Goal: Information Seeking & Learning: Learn about a topic

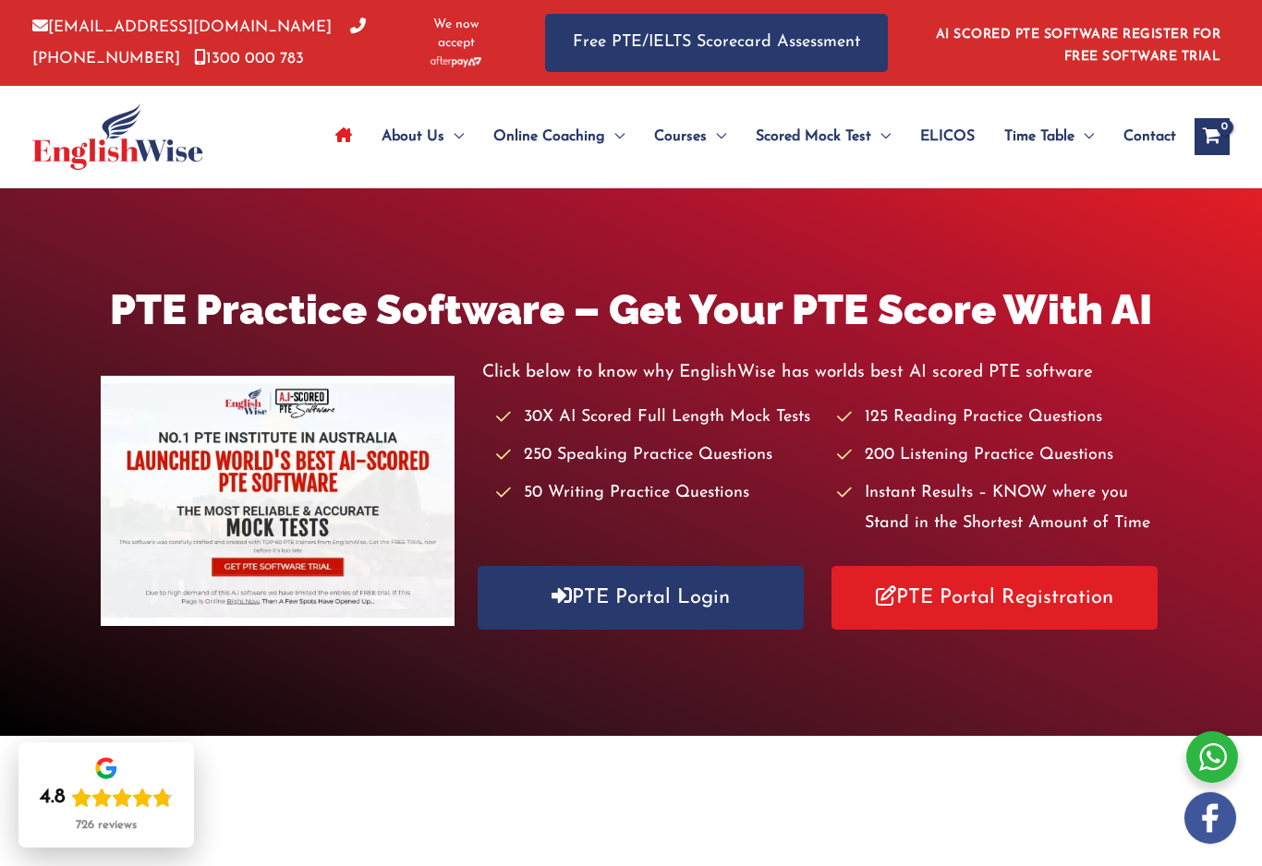
click at [1220, 136] on icon "View Shopping Cart, empty" at bounding box center [1211, 137] width 21 height 19
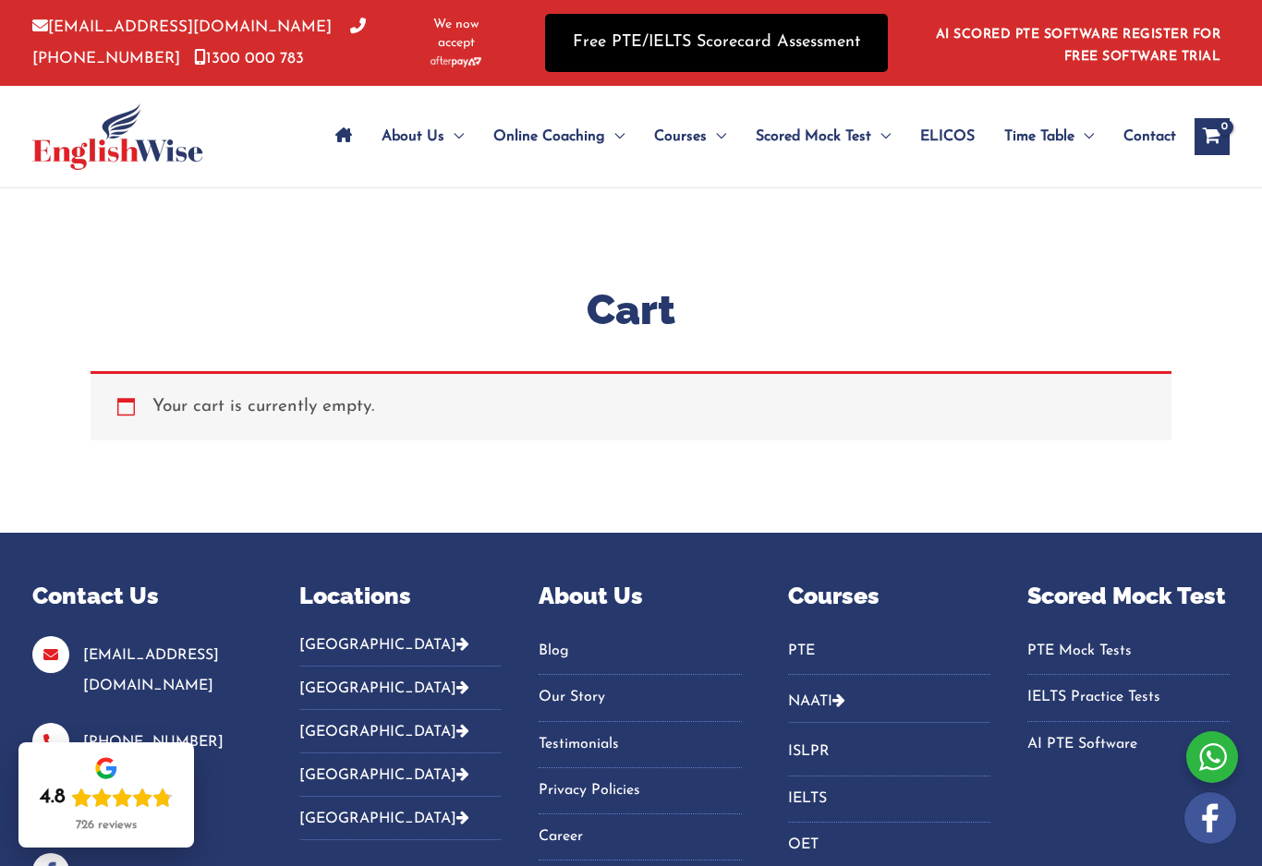
click at [651, 46] on link "Free PTE/IELTS Scorecard Assessment" at bounding box center [716, 43] width 343 height 58
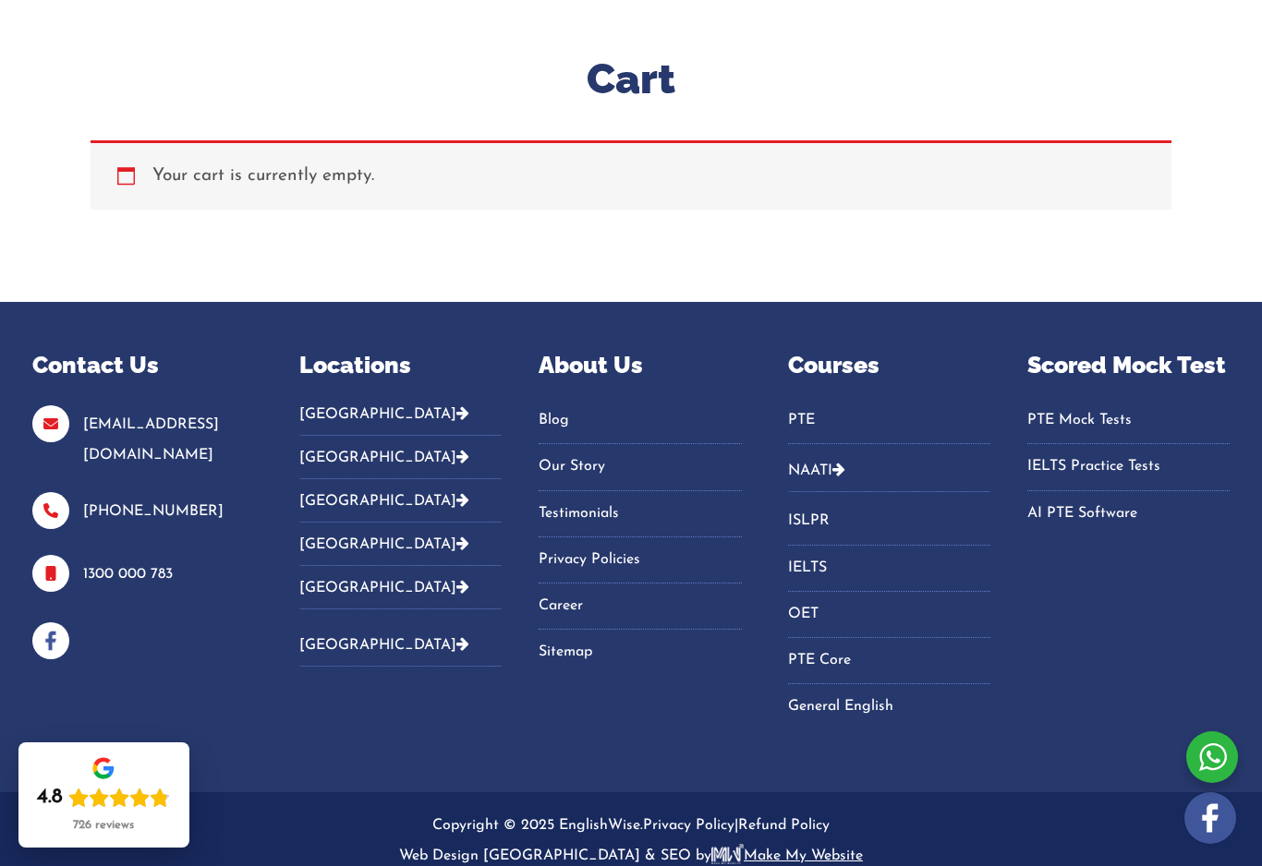
scroll to position [292, 0]
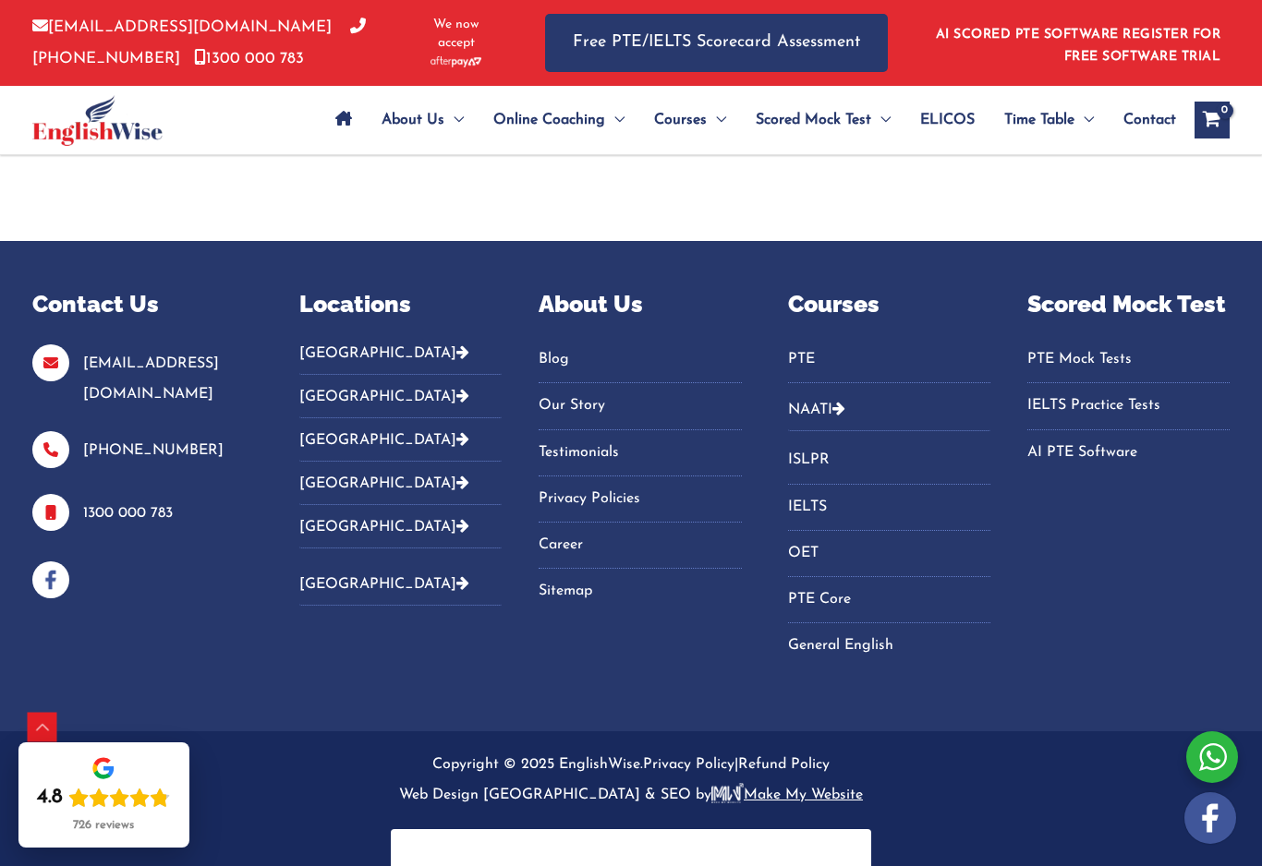
click at [804, 356] on link "PTE" at bounding box center [889, 360] width 202 height 30
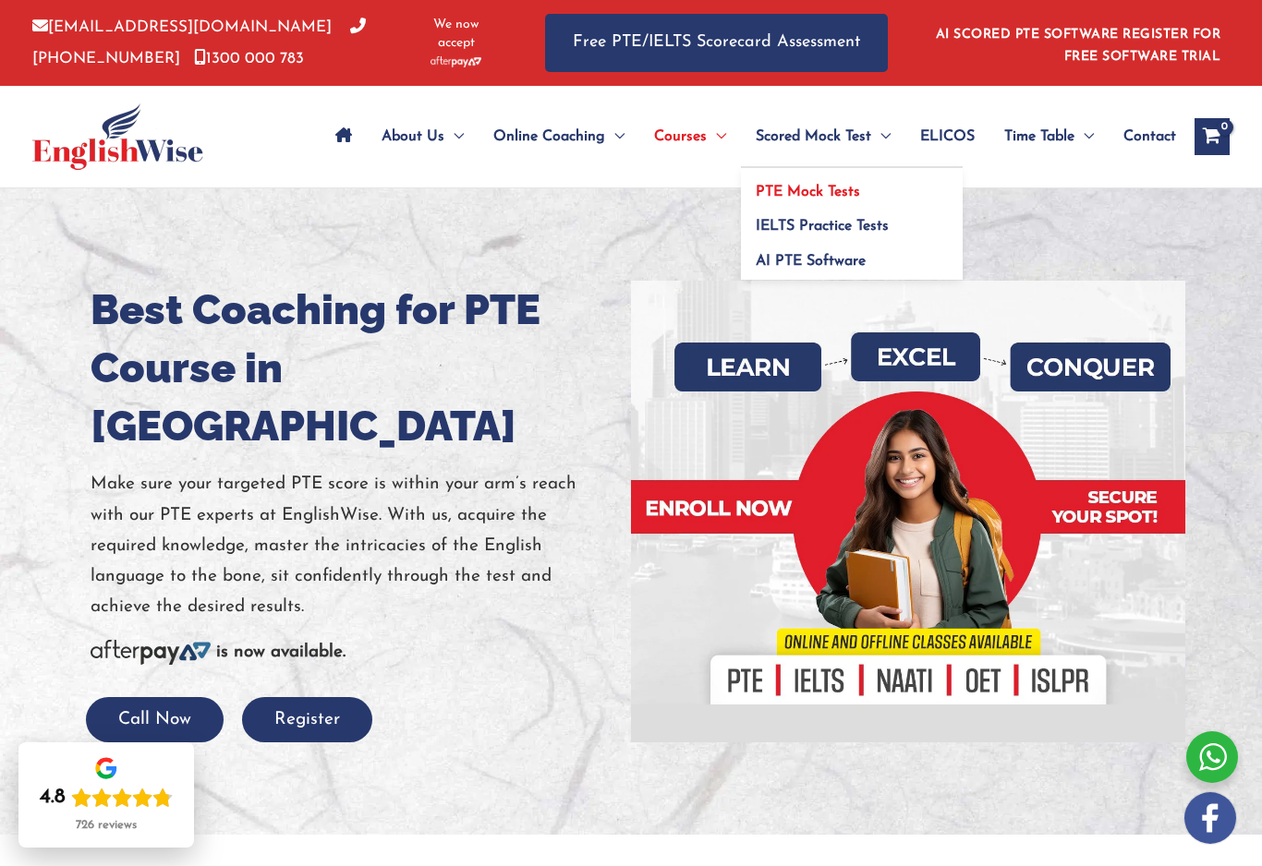
click at [768, 188] on span "PTE Mock Tests" at bounding box center [808, 192] width 104 height 15
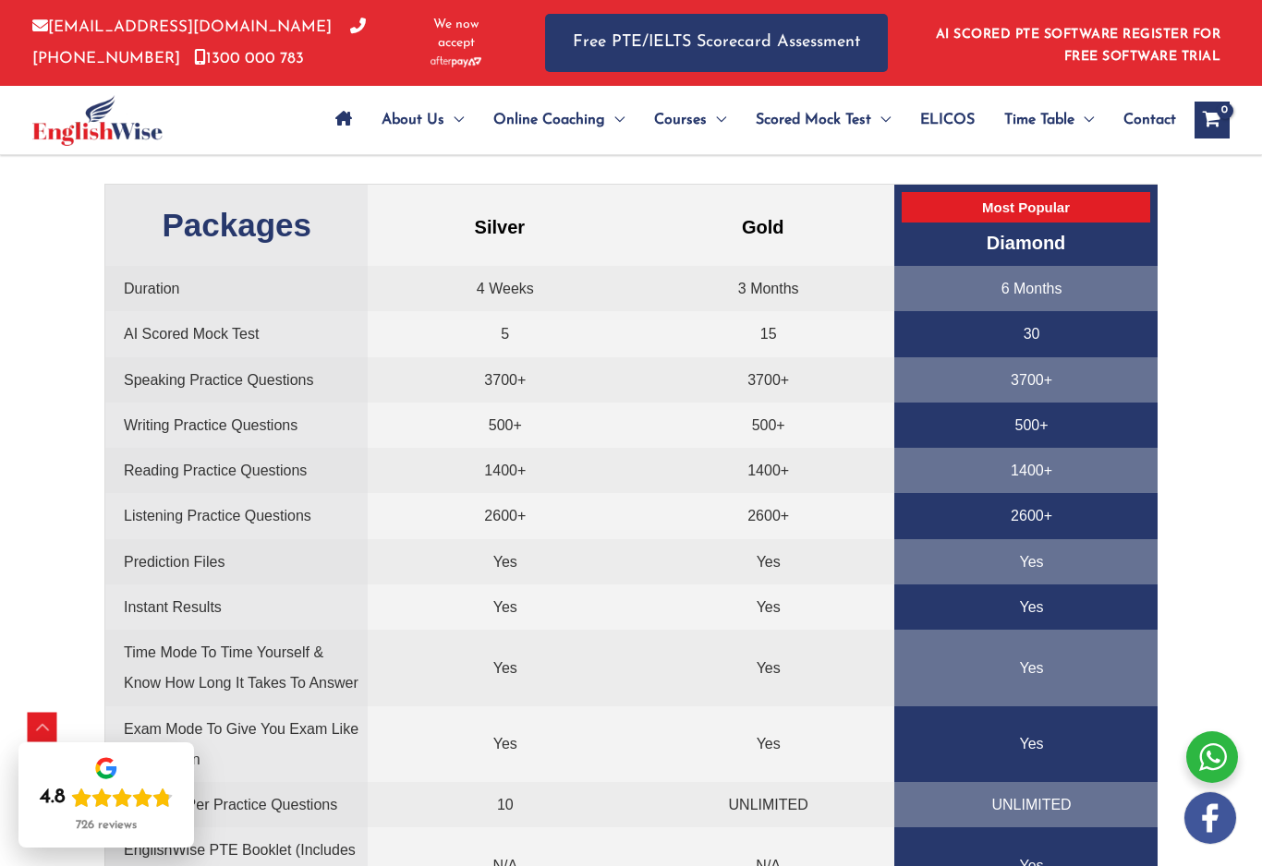
scroll to position [3937, 0]
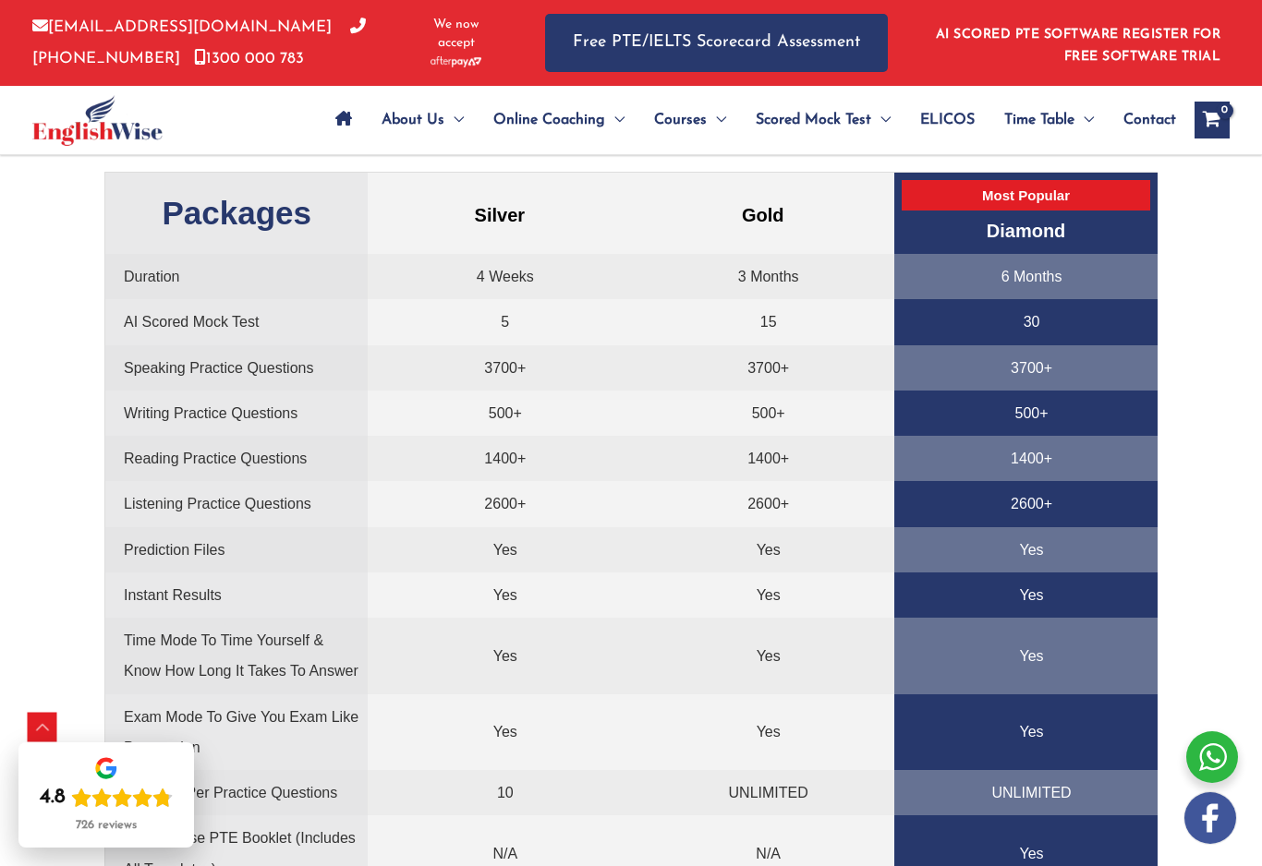
click at [989, 268] on td "6 Months" at bounding box center [1025, 276] width 263 height 45
click at [1022, 267] on td "6 Months" at bounding box center [1025, 276] width 263 height 45
drag, startPoint x: 1079, startPoint y: 273, endPoint x: 1055, endPoint y: 273, distance: 24.0
click at [1055, 273] on td "6 Months" at bounding box center [1025, 276] width 263 height 45
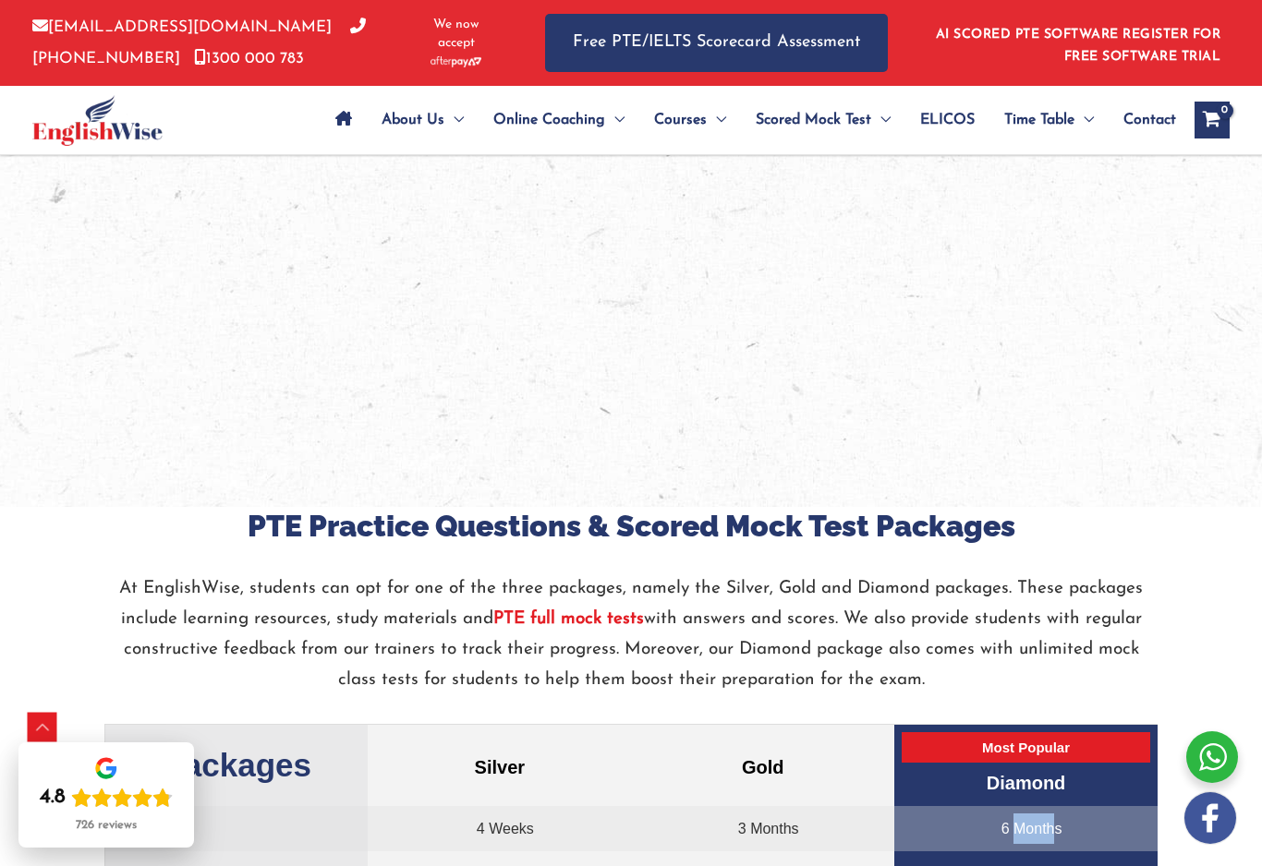
scroll to position [3380, 0]
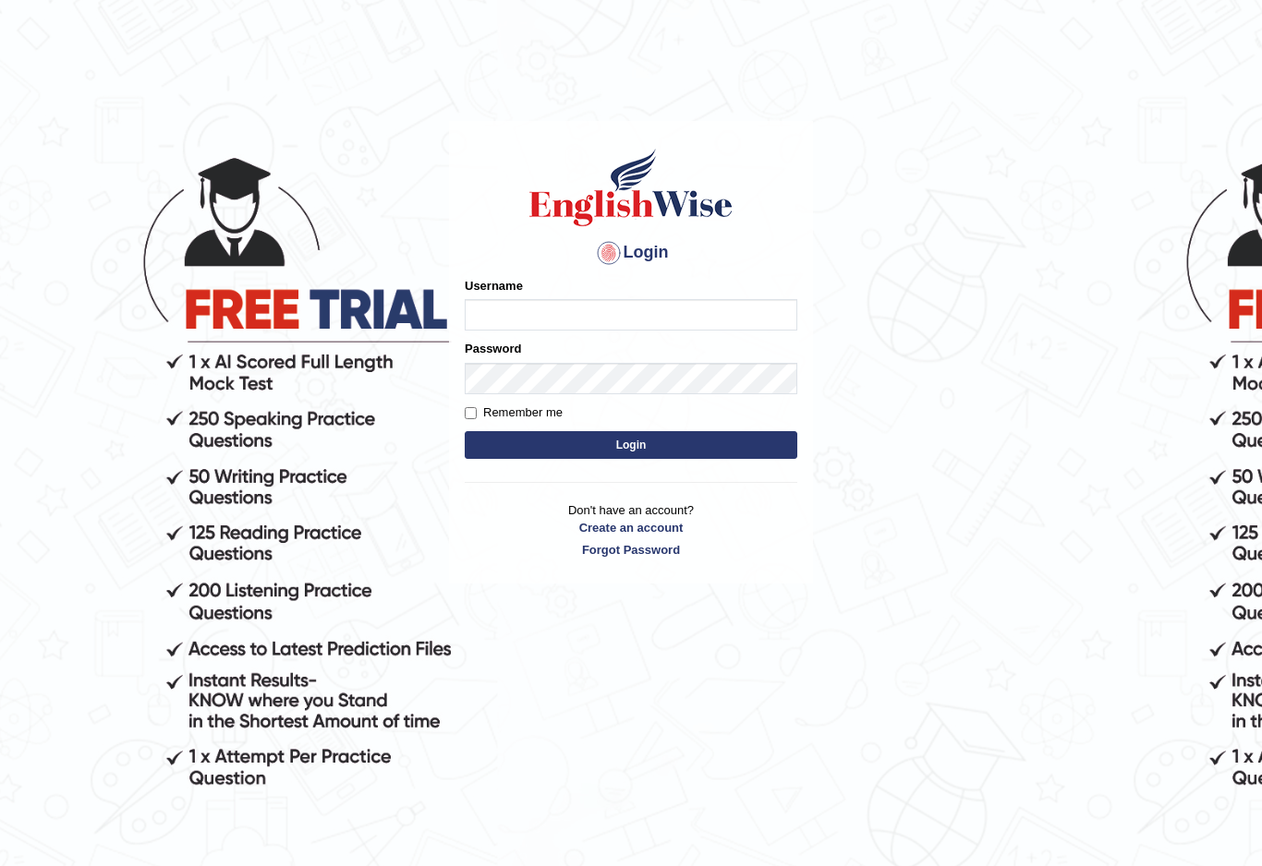
click at [490, 307] on input "Username" at bounding box center [631, 314] width 333 height 31
type input "Shujathali"
click at [680, 443] on button "Login" at bounding box center [631, 445] width 333 height 28
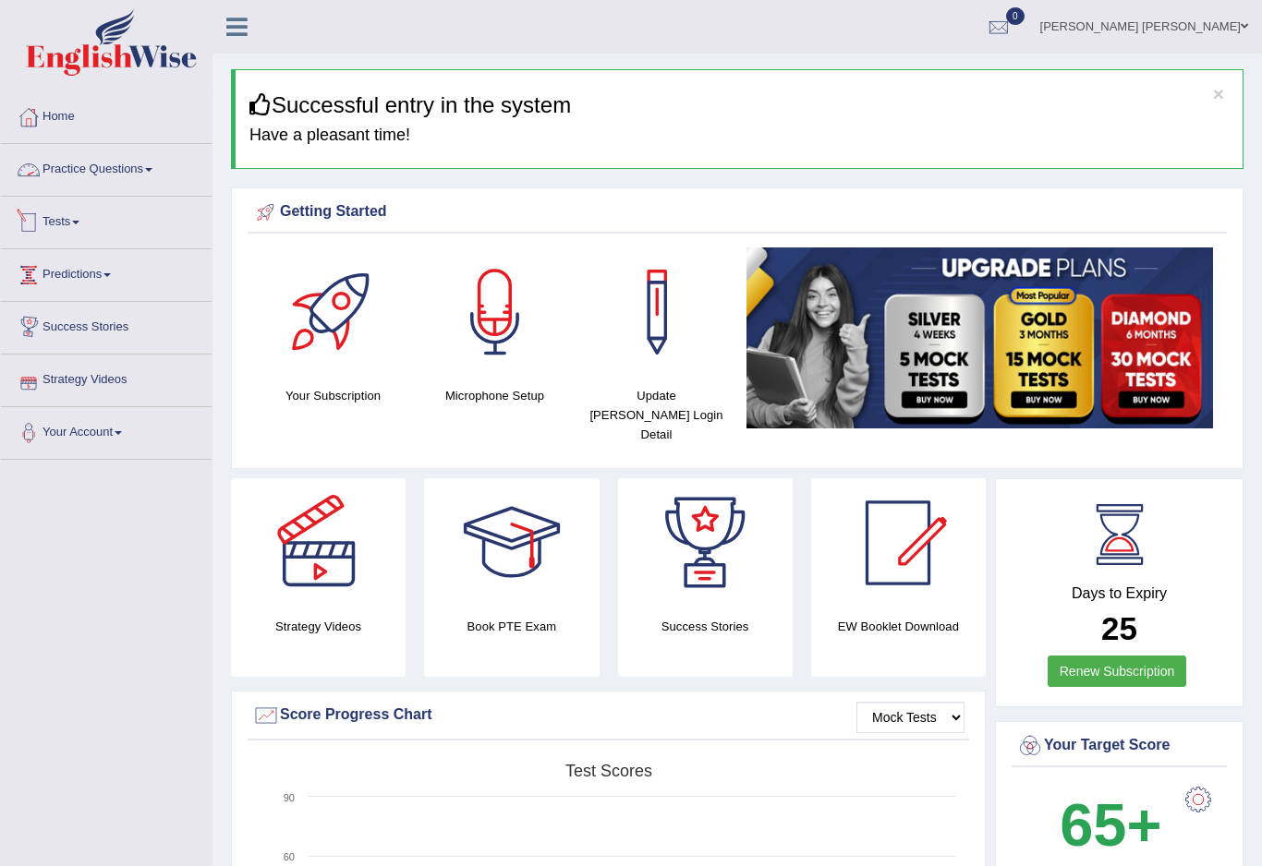
click at [140, 173] on link "Practice Questions" at bounding box center [106, 167] width 211 height 46
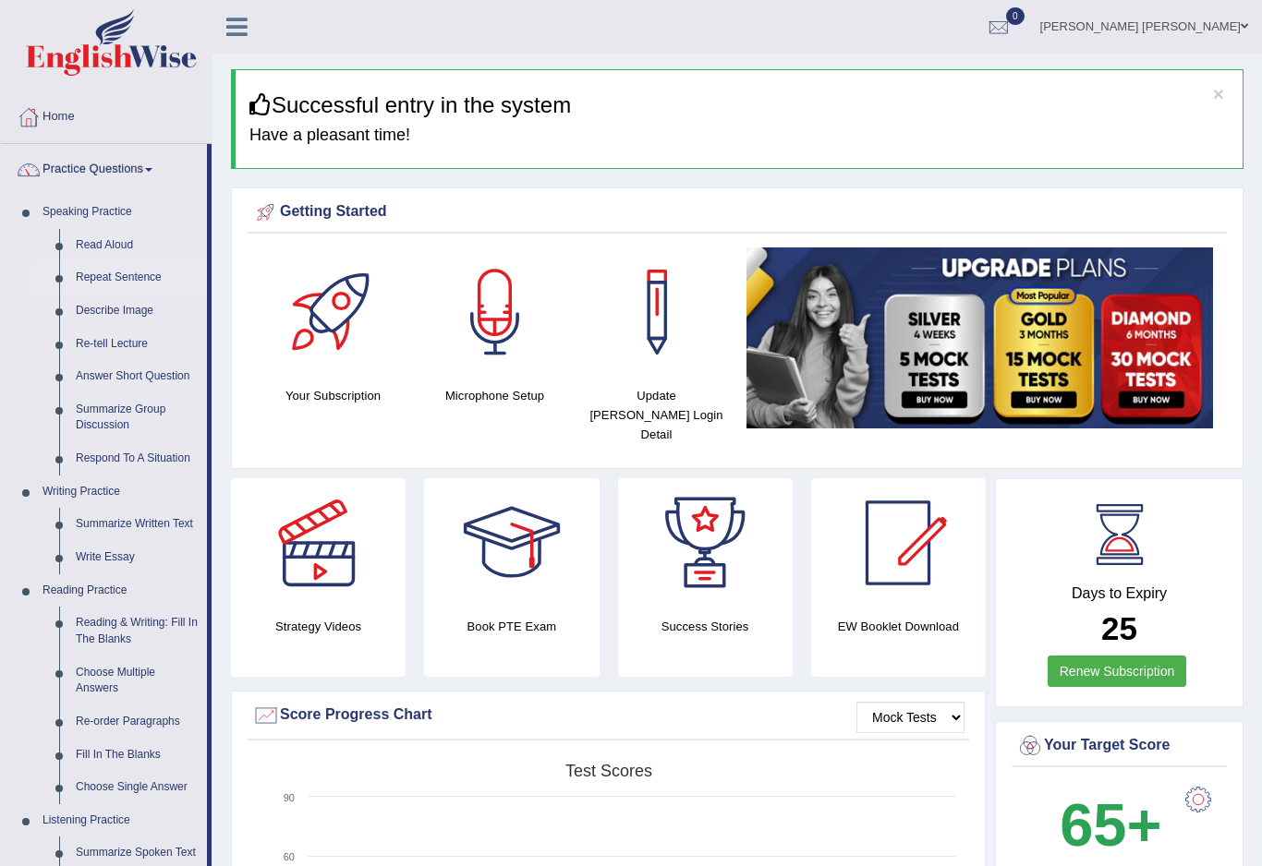
click at [107, 274] on div at bounding box center [631, 433] width 1262 height 866
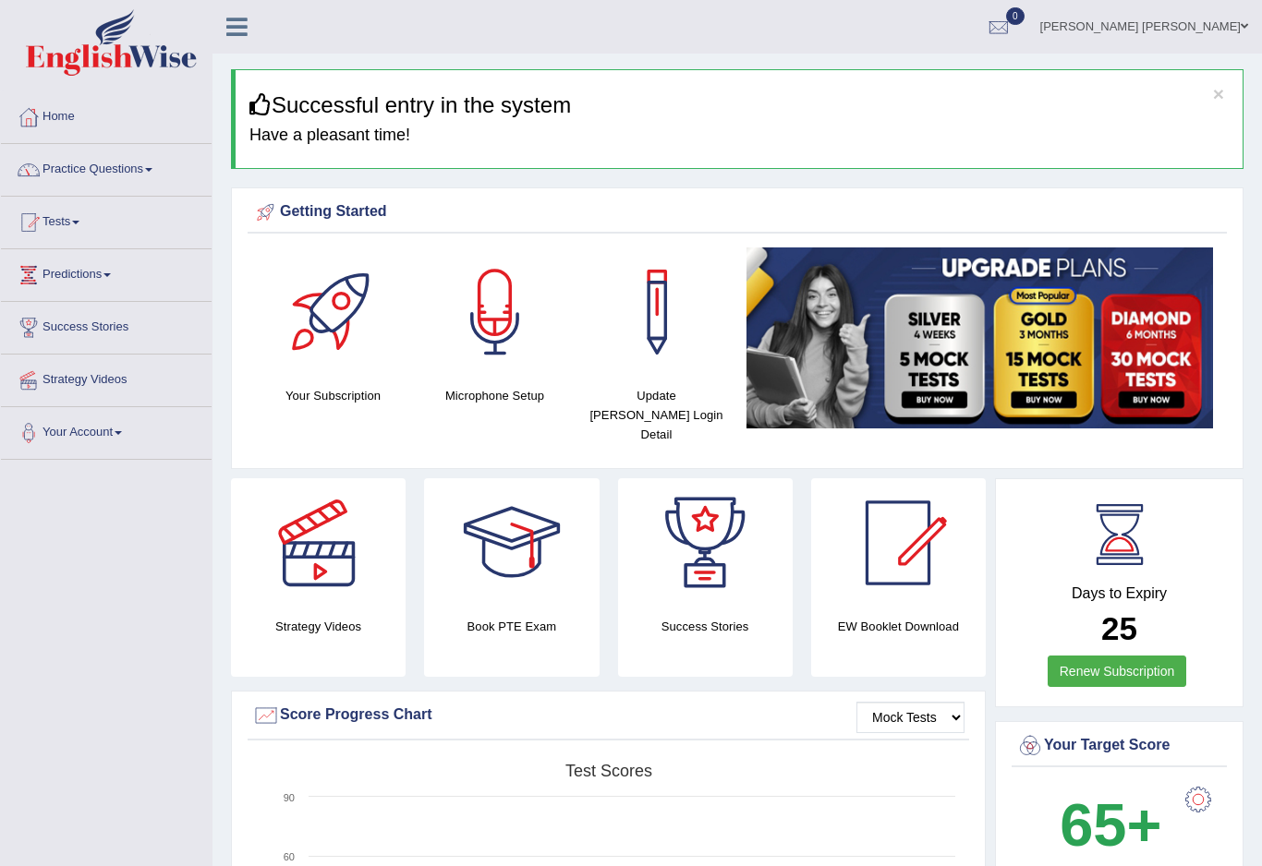
click at [85, 187] on link "Practice Questions" at bounding box center [106, 167] width 211 height 46
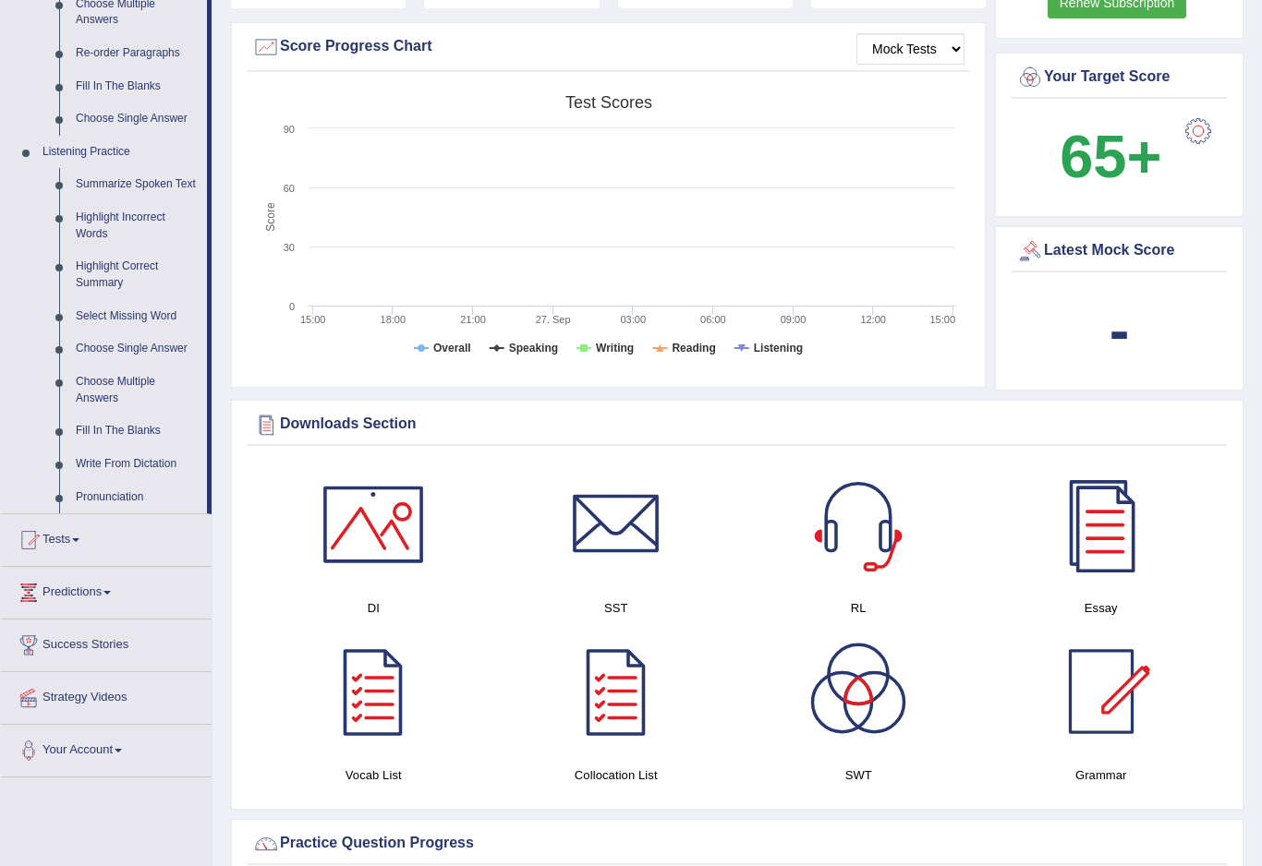
scroll to position [671, 0]
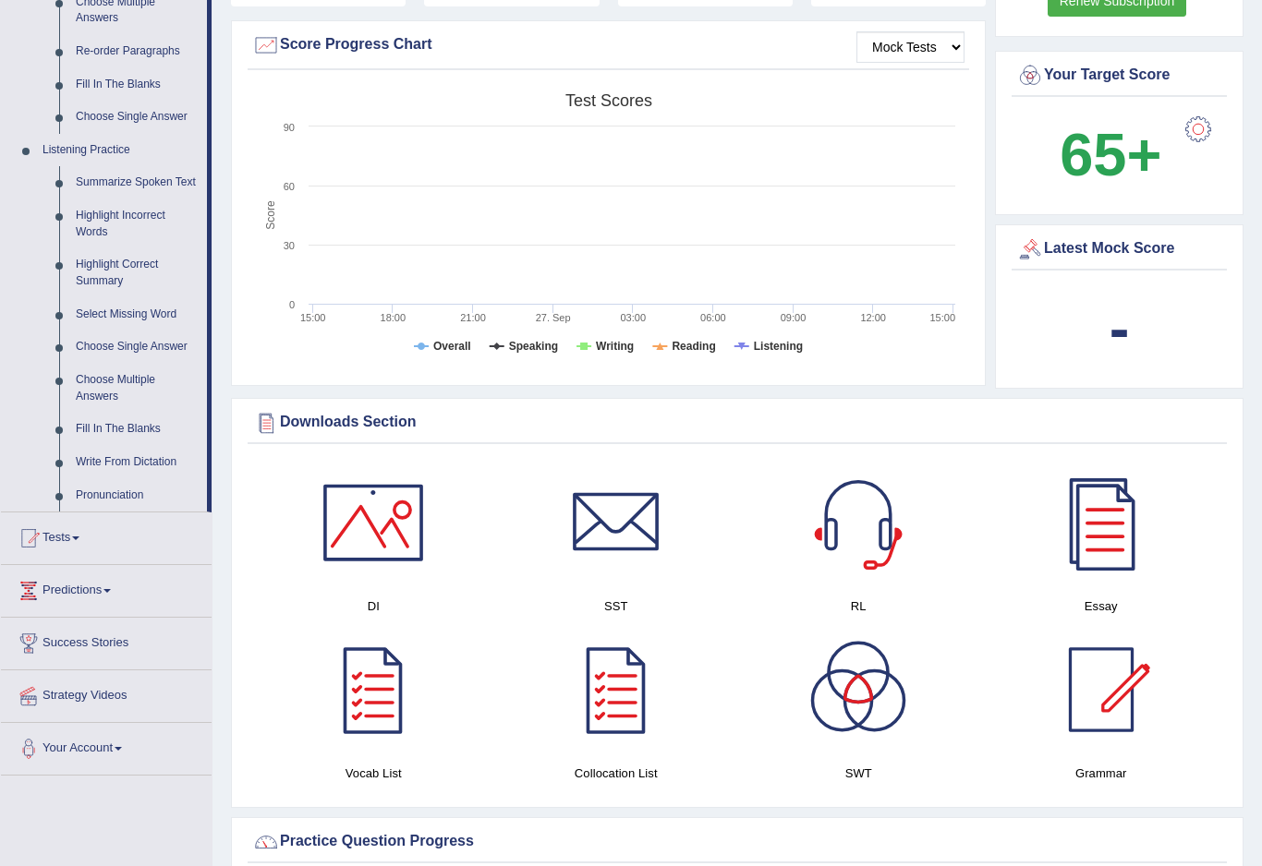
click at [114, 308] on div at bounding box center [631, 433] width 1262 height 866
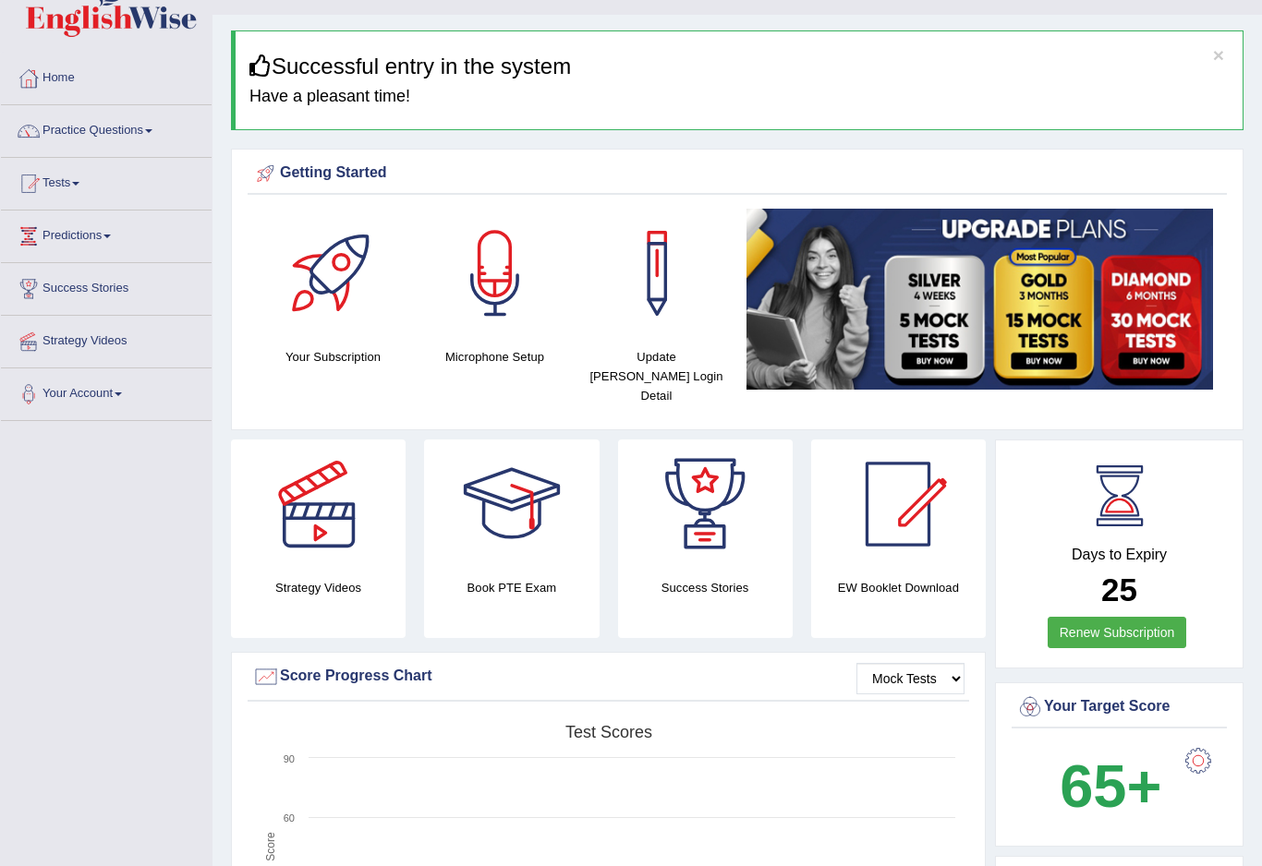
scroll to position [0, 0]
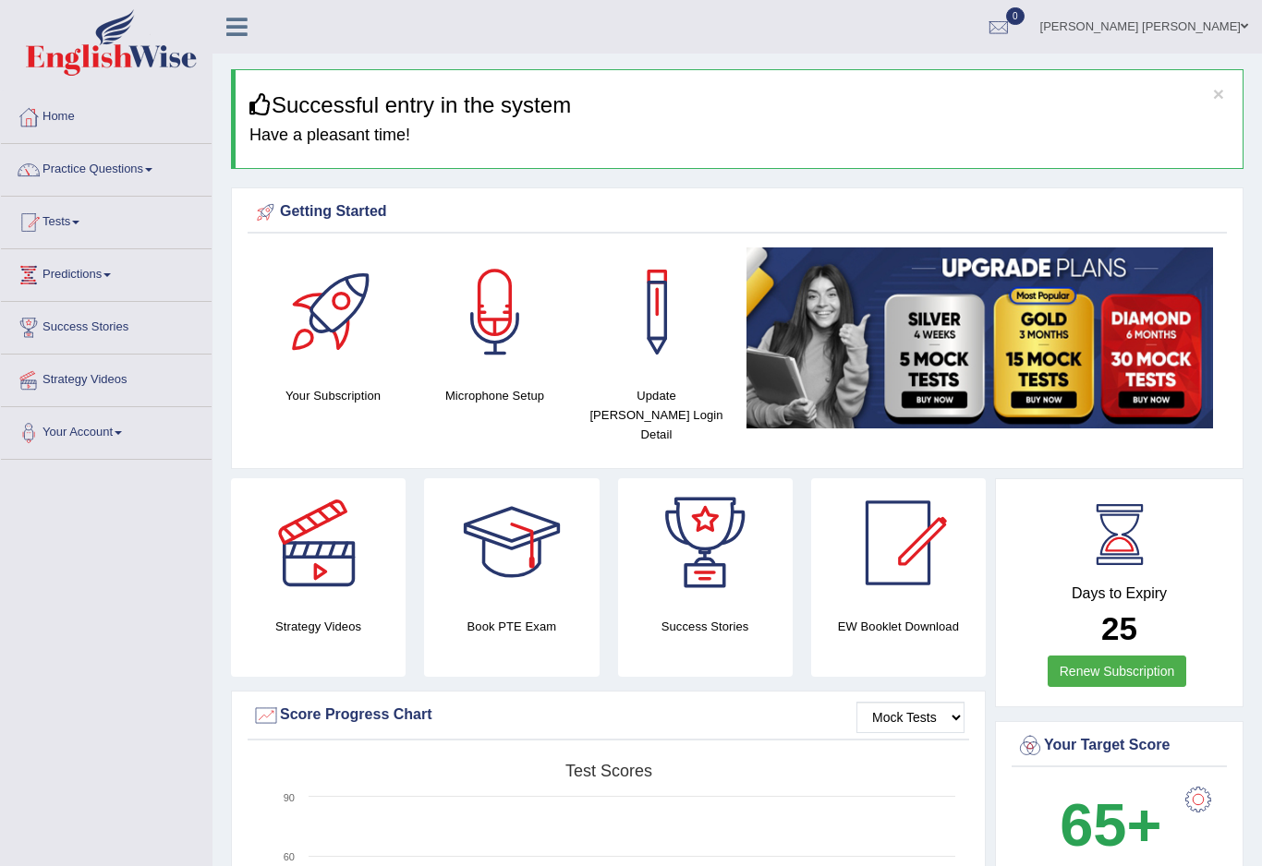
click at [94, 184] on link "Practice Questions" at bounding box center [106, 167] width 211 height 46
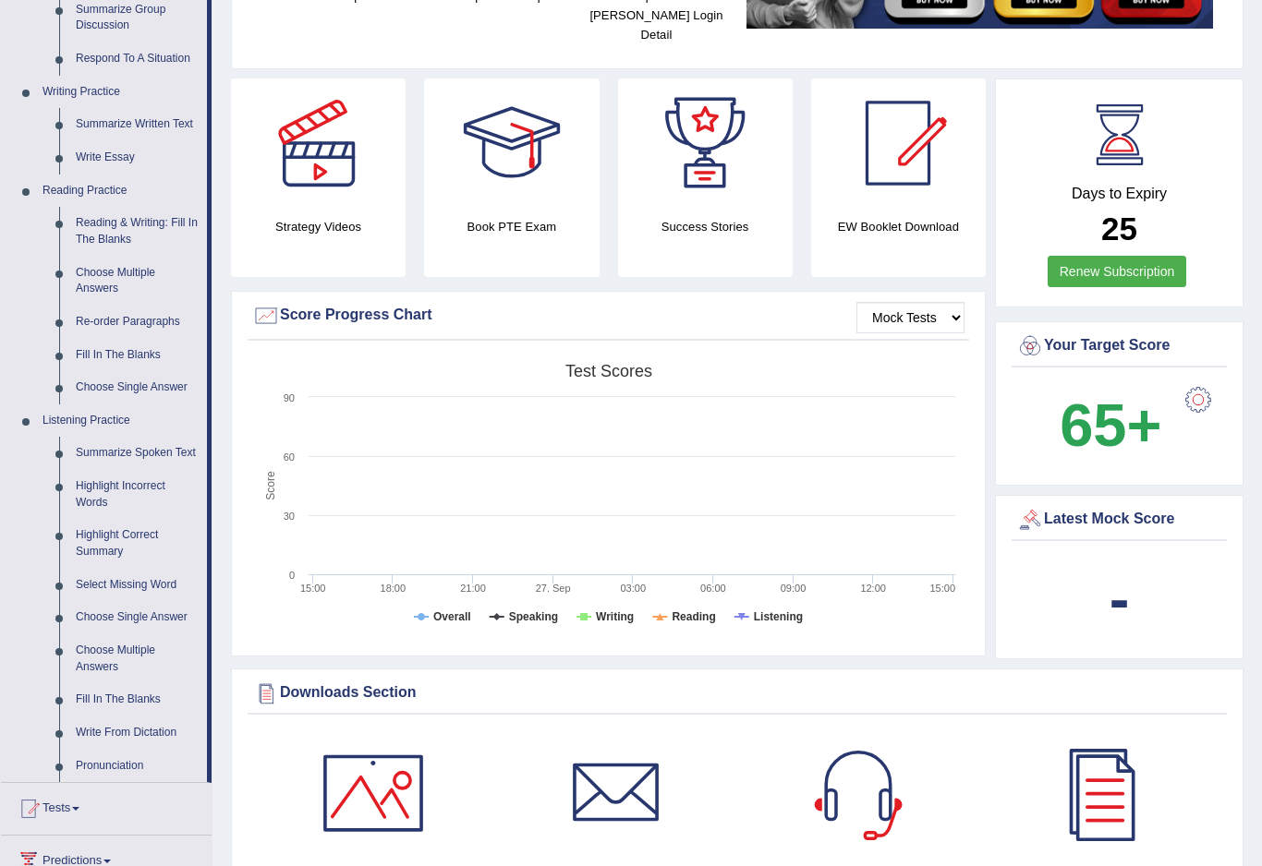
scroll to position [407, 0]
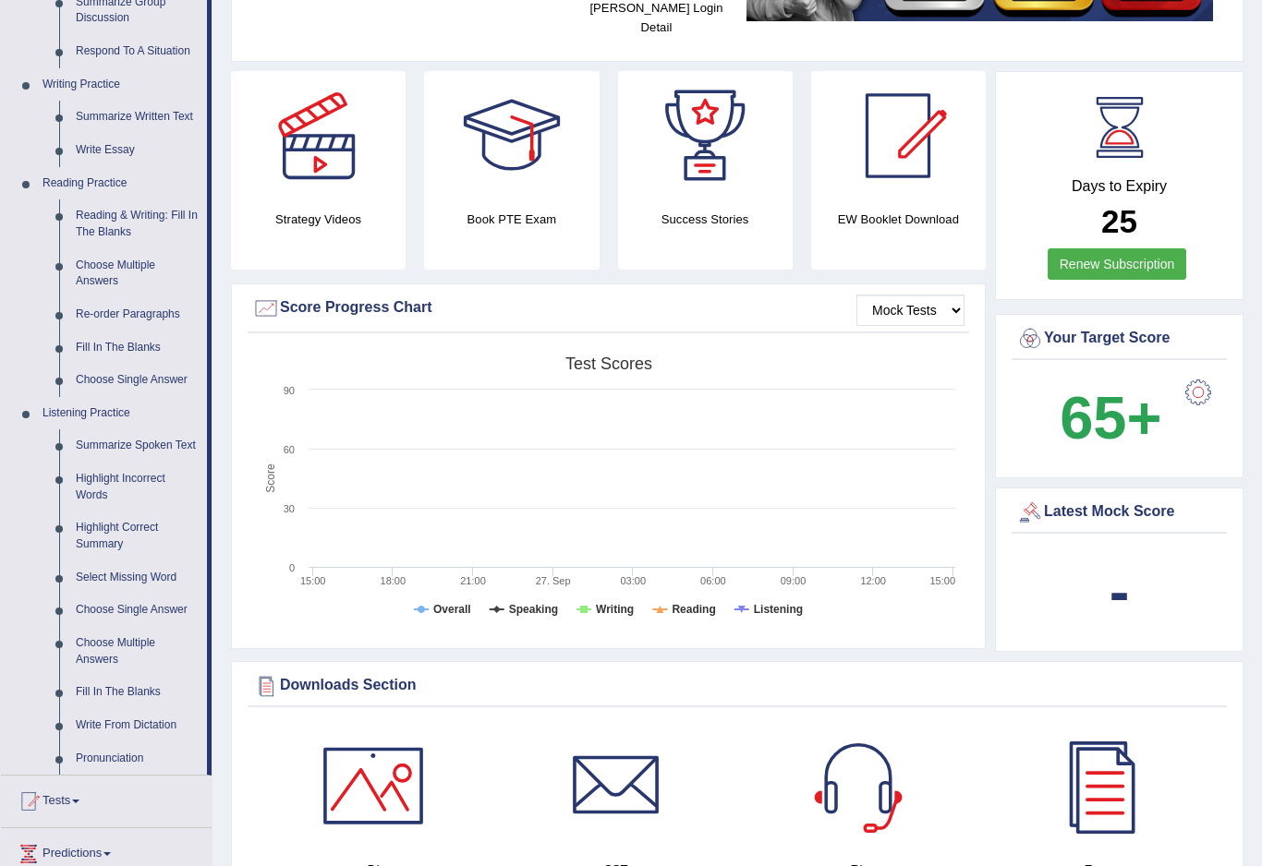
click at [102, 429] on div at bounding box center [631, 433] width 1262 height 866
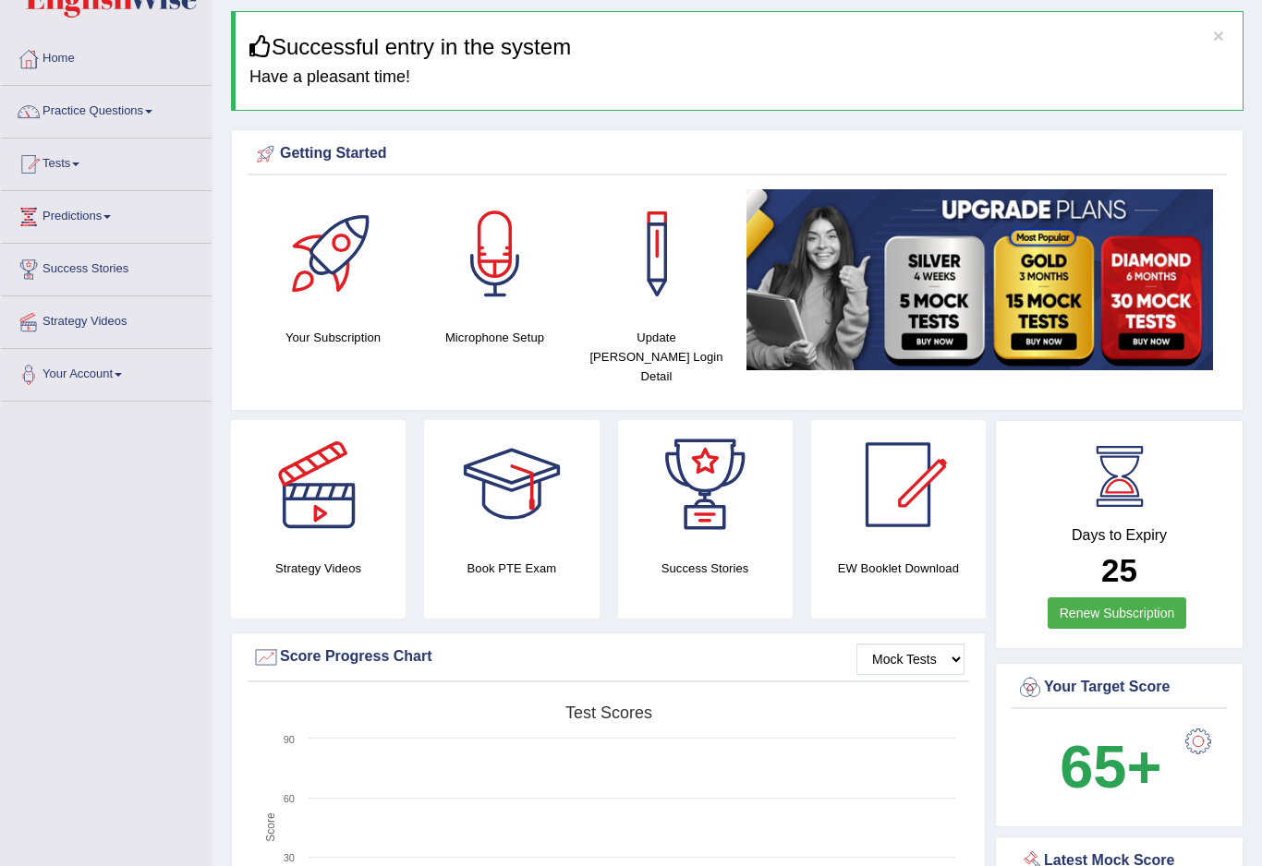
scroll to position [0, 0]
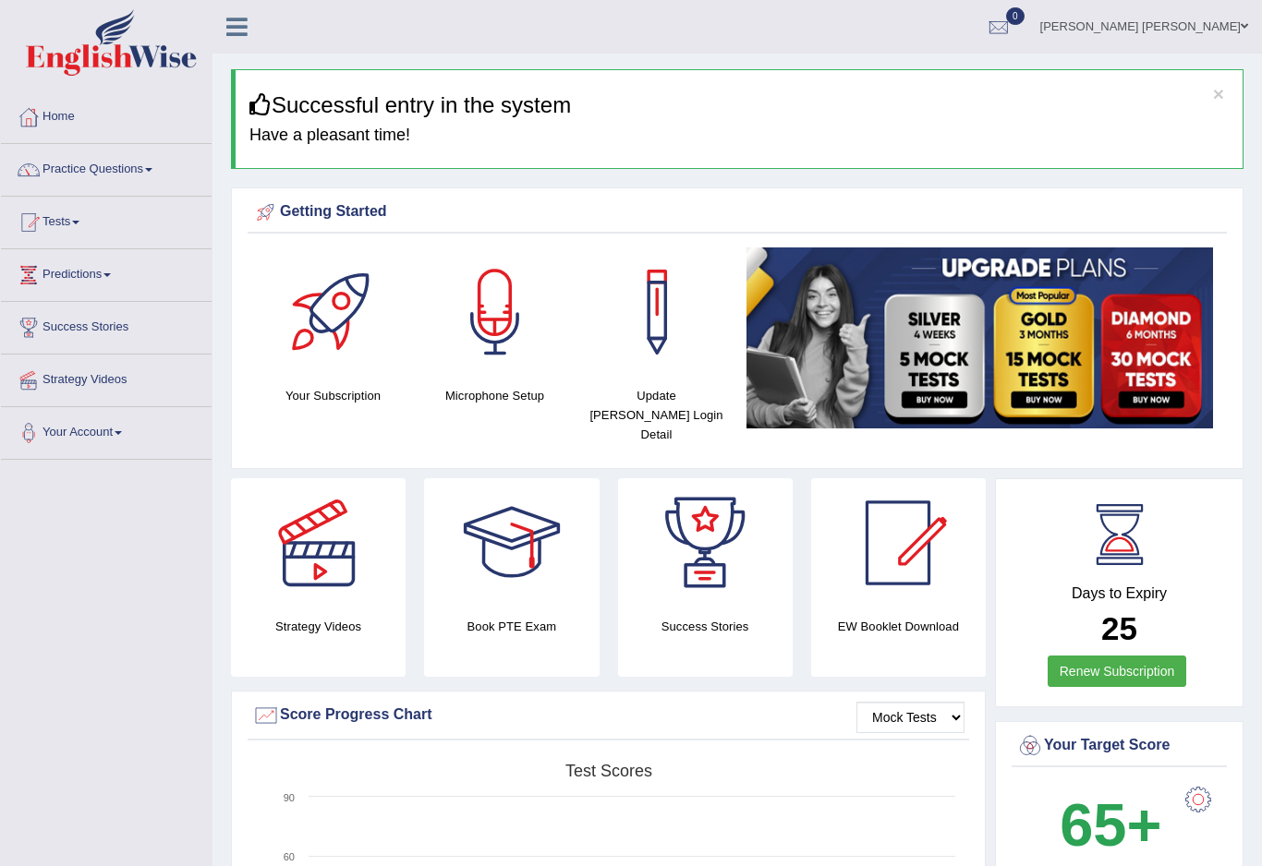
click at [78, 169] on link "Practice Questions" at bounding box center [106, 167] width 211 height 46
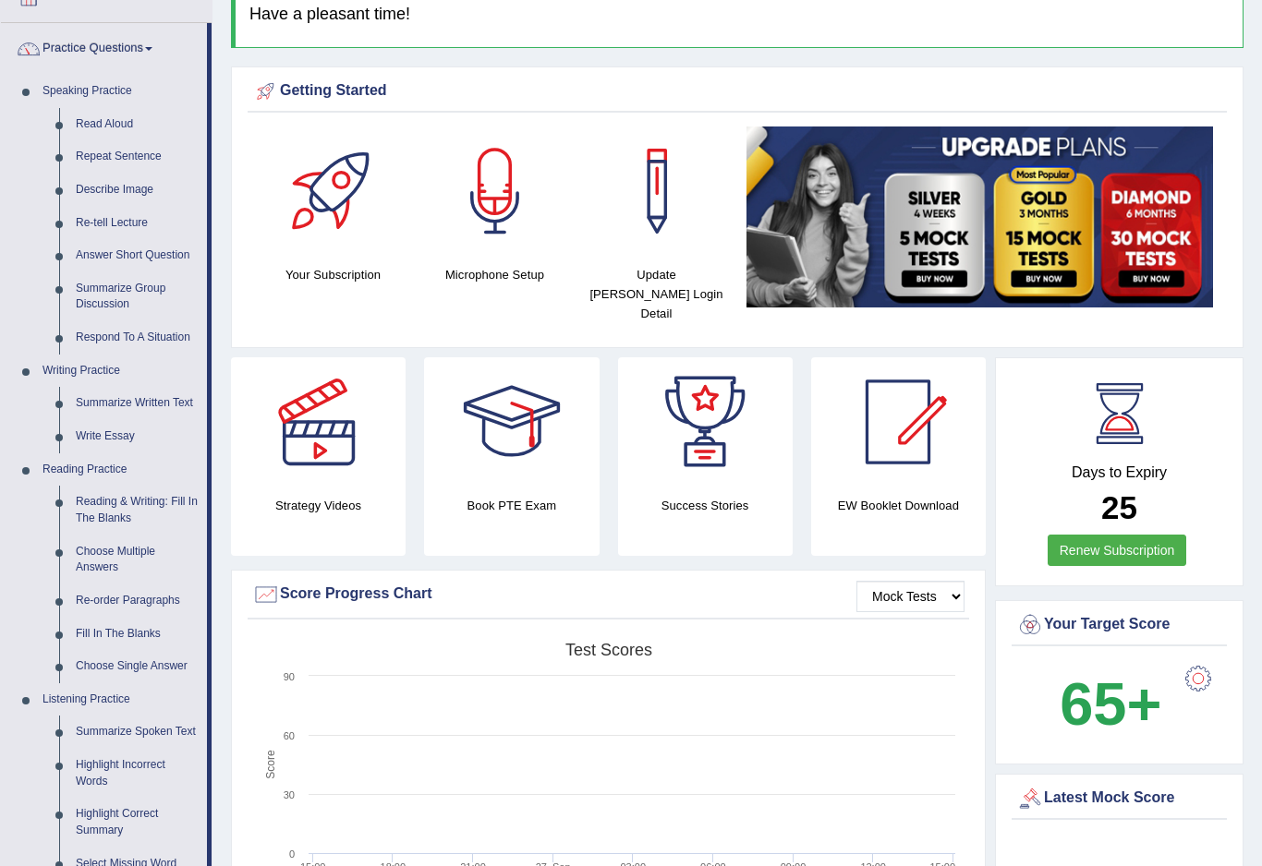
scroll to position [146, 0]
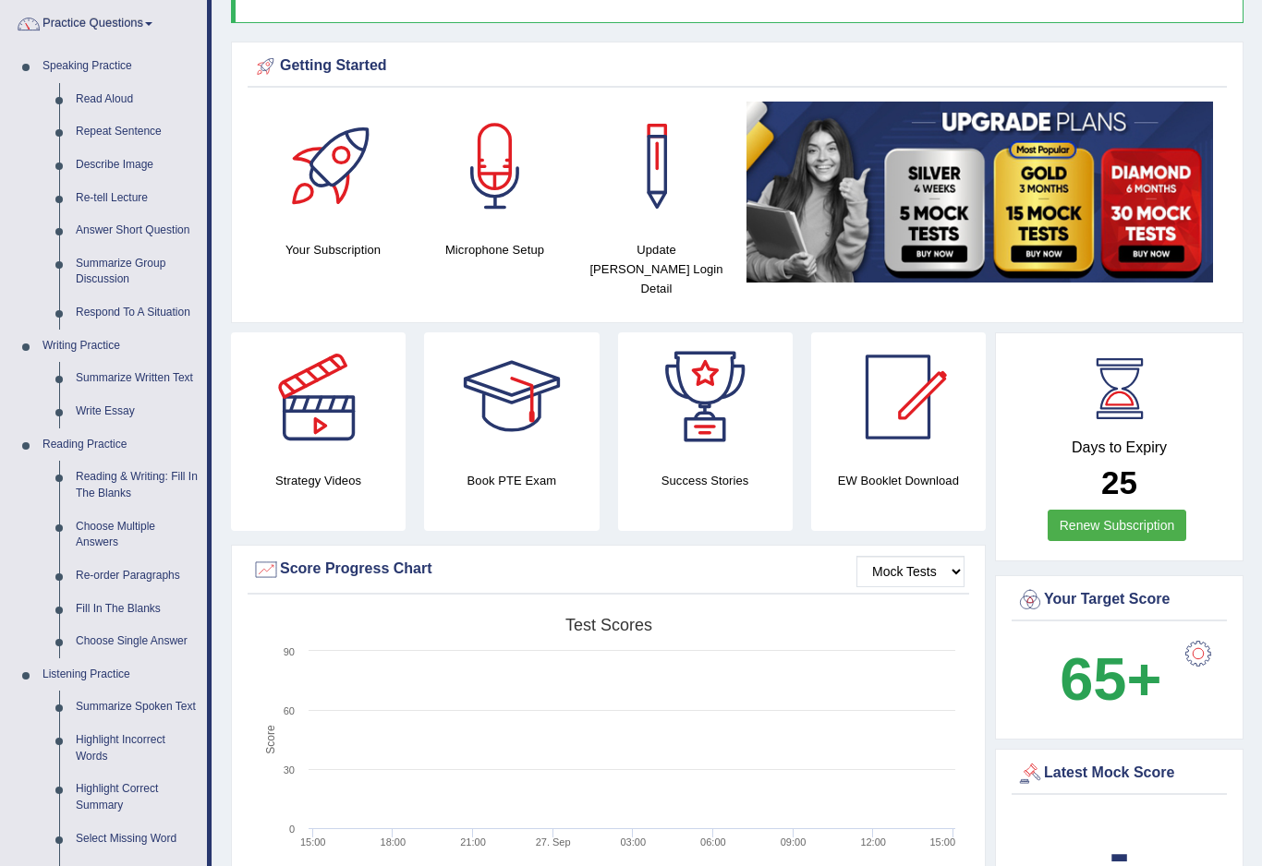
click at [101, 473] on div at bounding box center [631, 433] width 1262 height 866
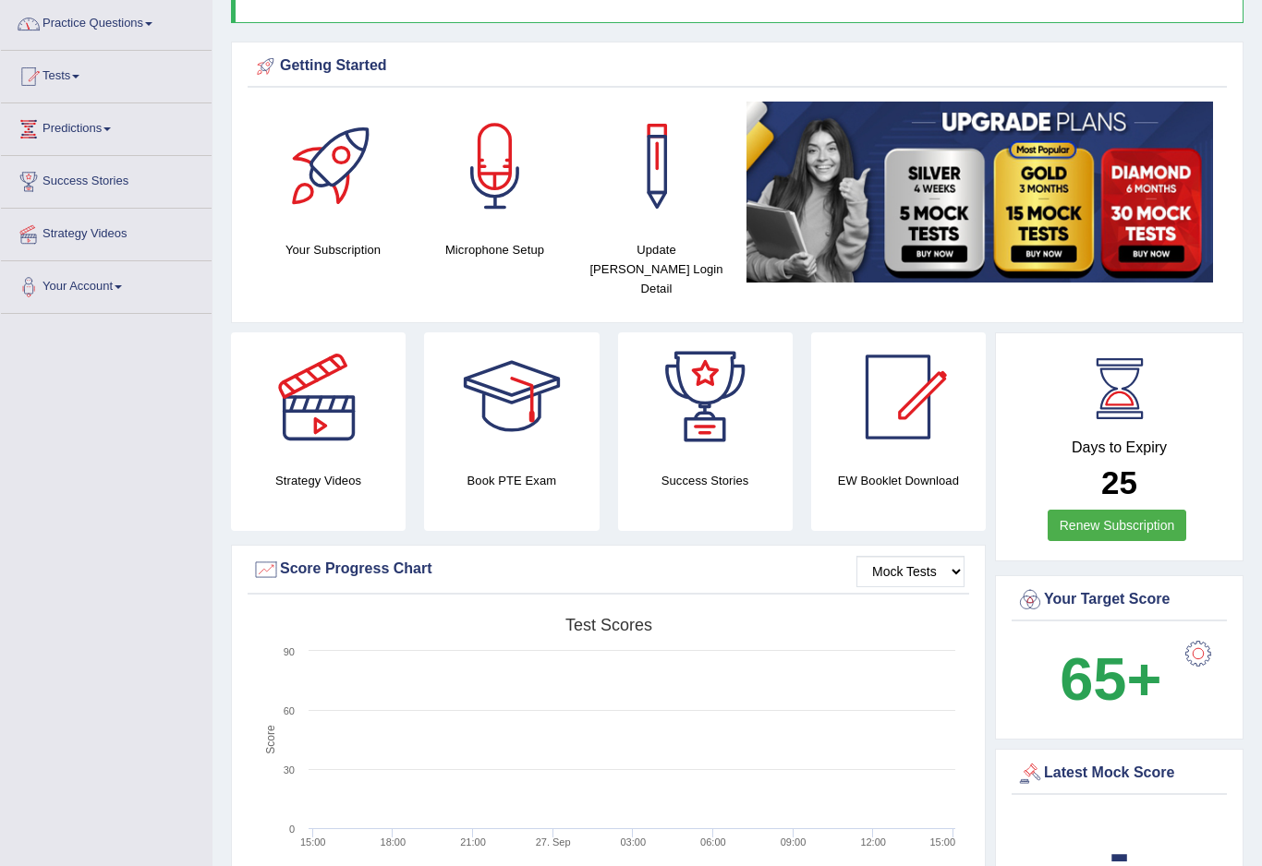
click at [80, 27] on link "Practice Questions" at bounding box center [106, 21] width 211 height 46
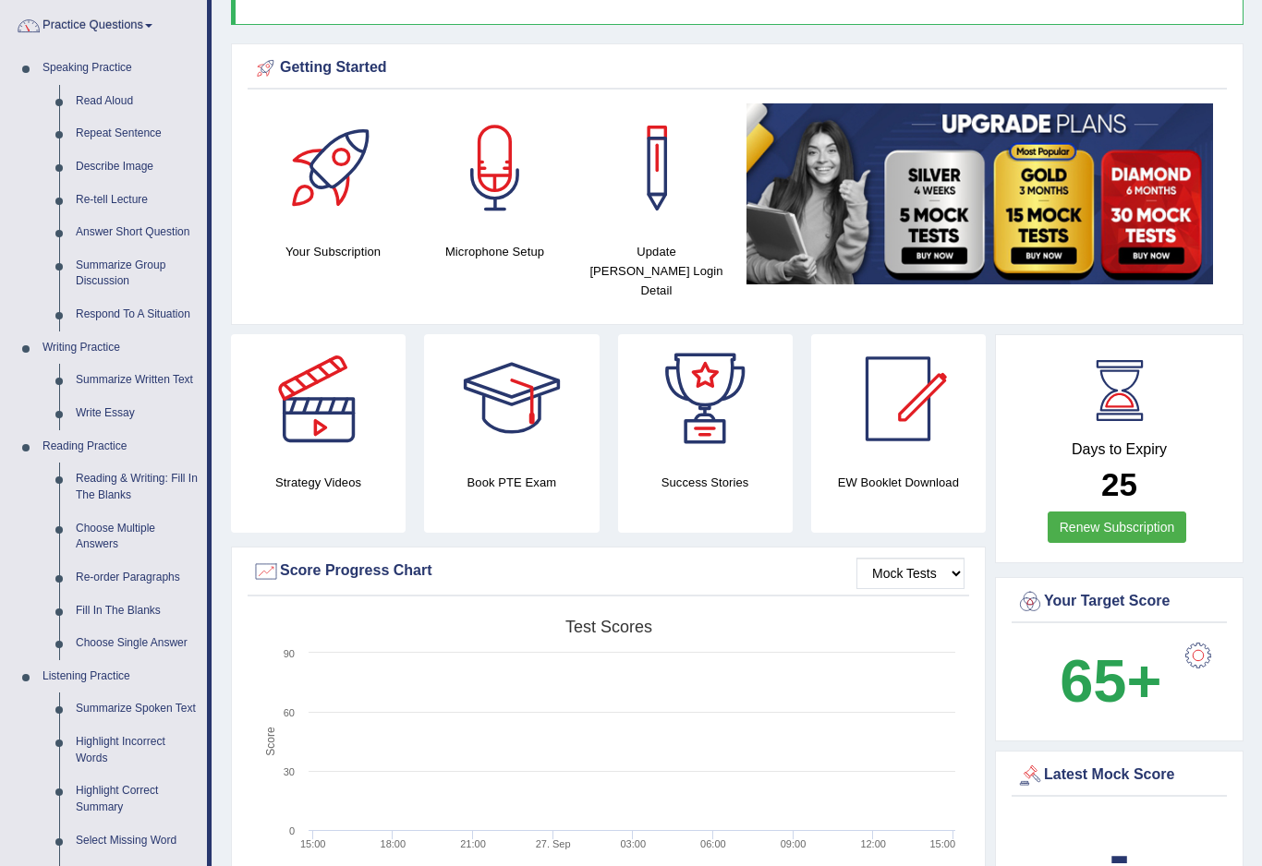
click at [119, 471] on div at bounding box center [631, 433] width 1262 height 866
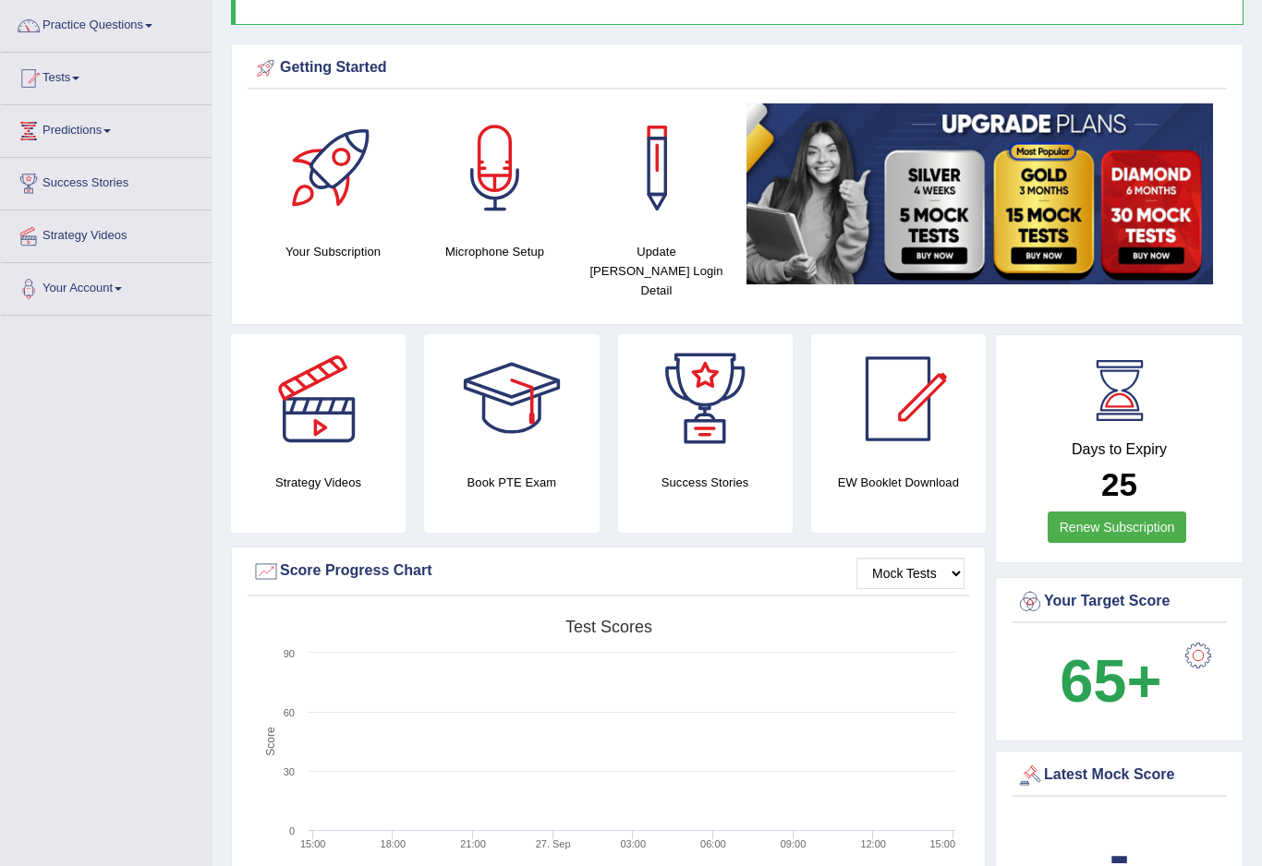
click at [71, 27] on link "Practice Questions" at bounding box center [106, 23] width 211 height 46
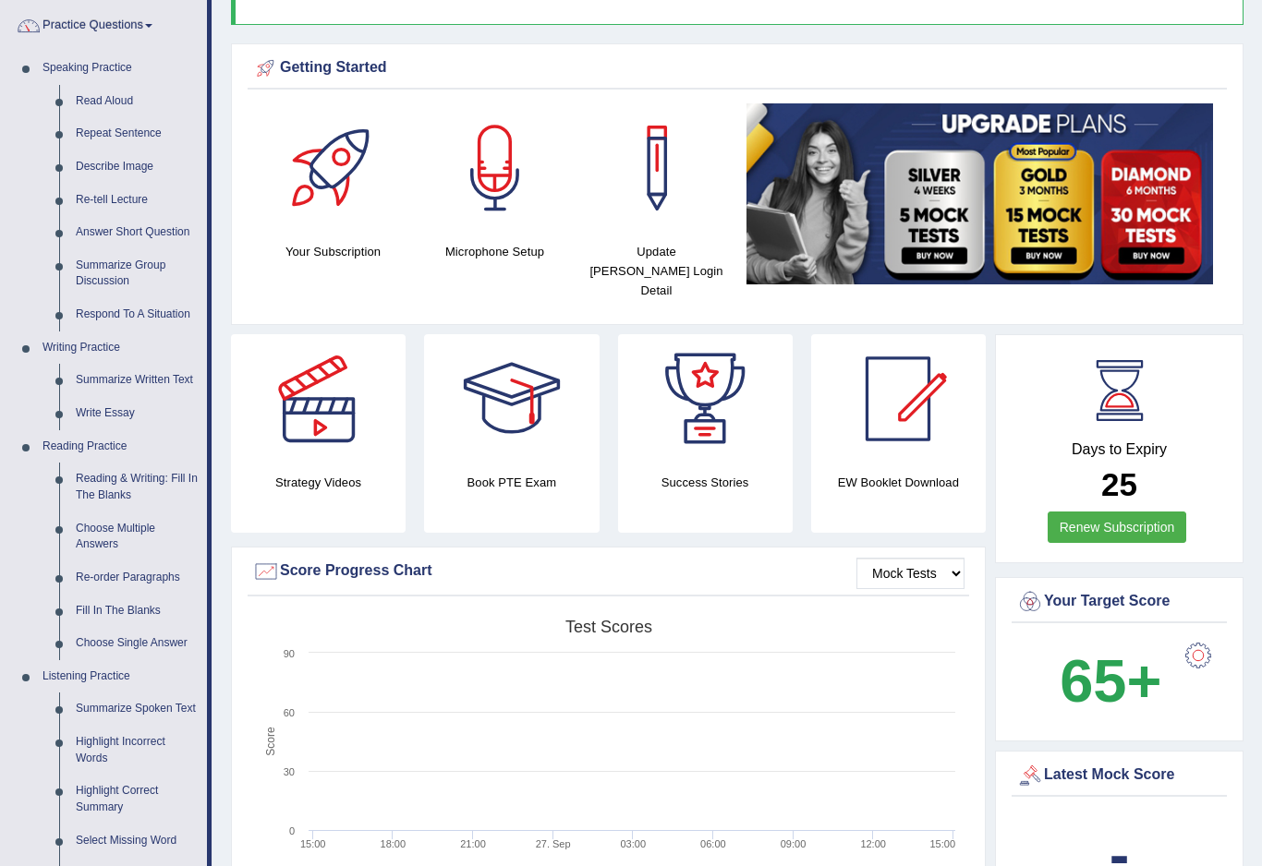
click at [100, 478] on div at bounding box center [631, 433] width 1262 height 866
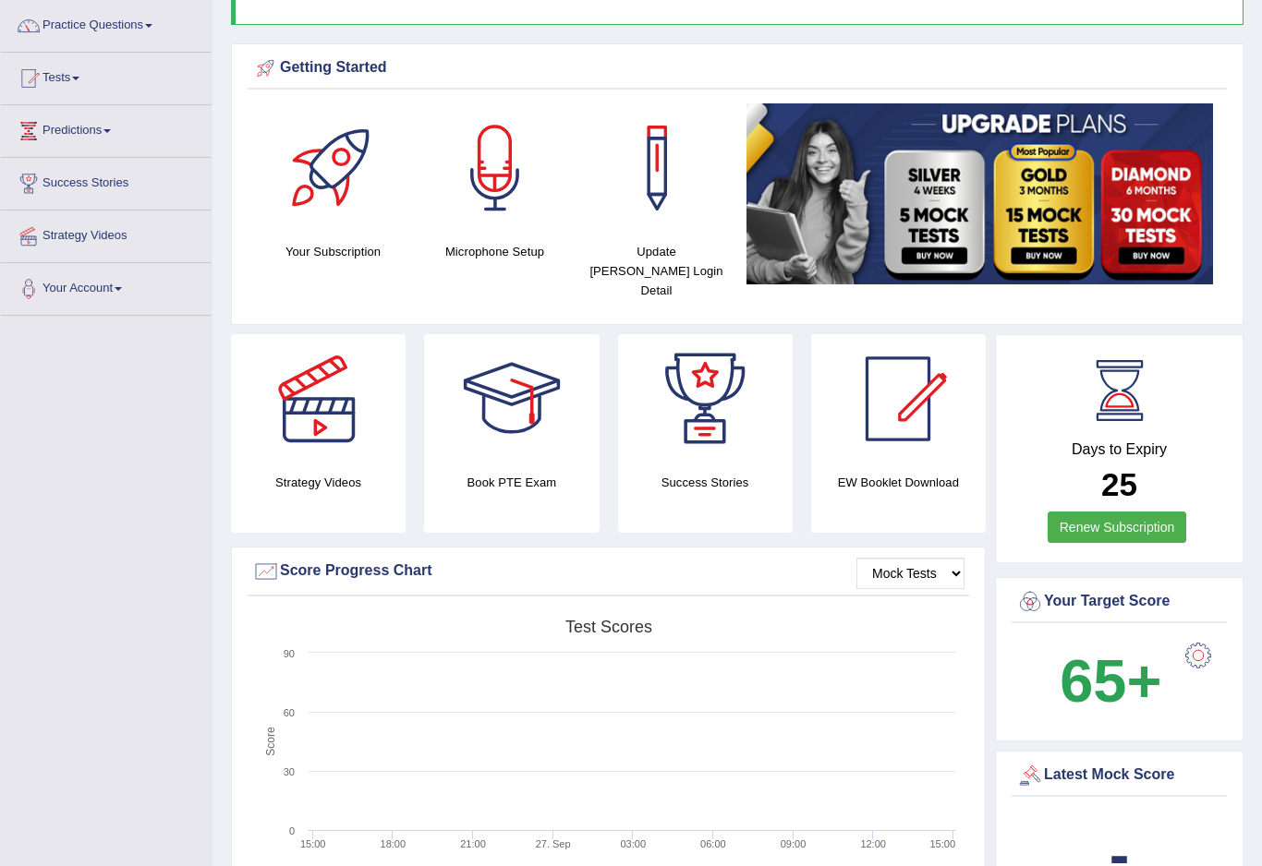
click at [120, 19] on link "Practice Questions" at bounding box center [106, 23] width 211 height 46
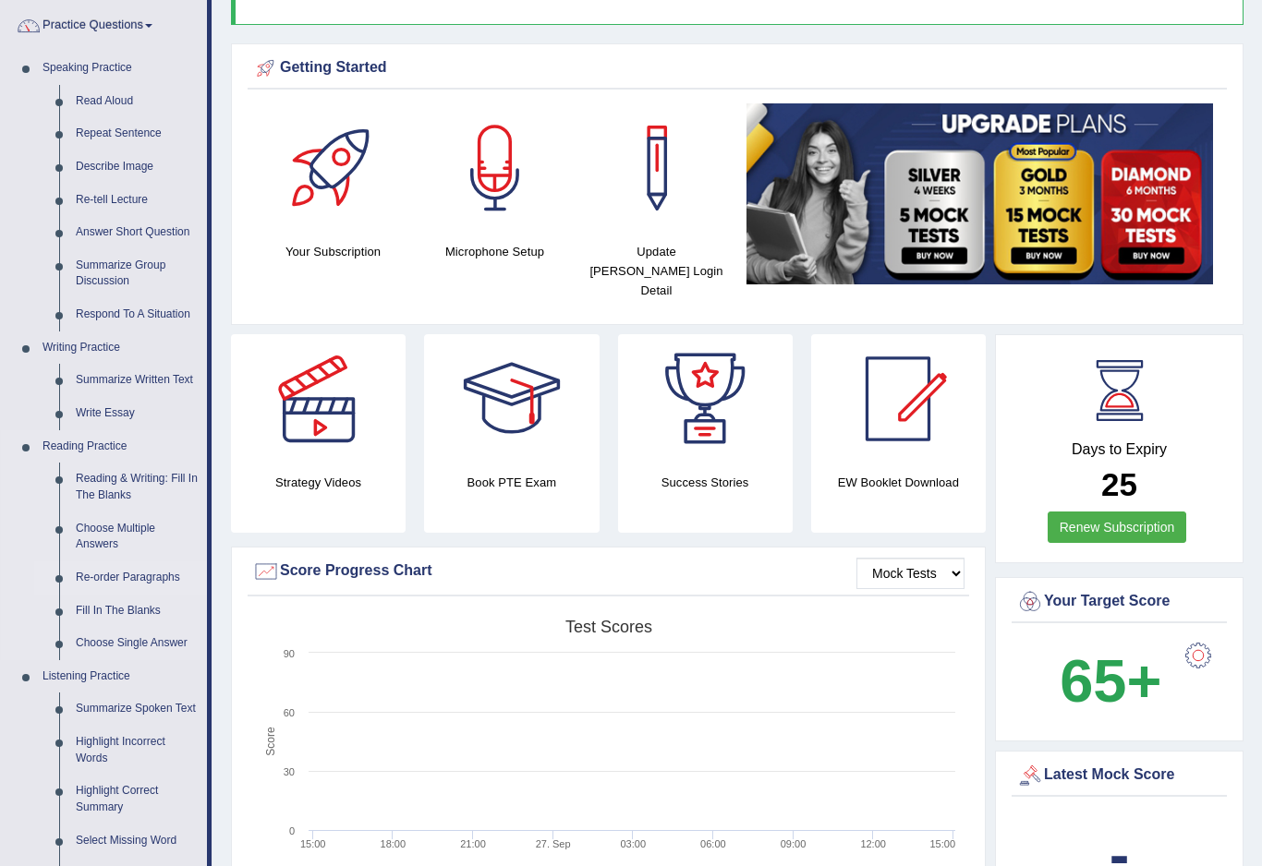
click at [155, 567] on div at bounding box center [631, 433] width 1262 height 866
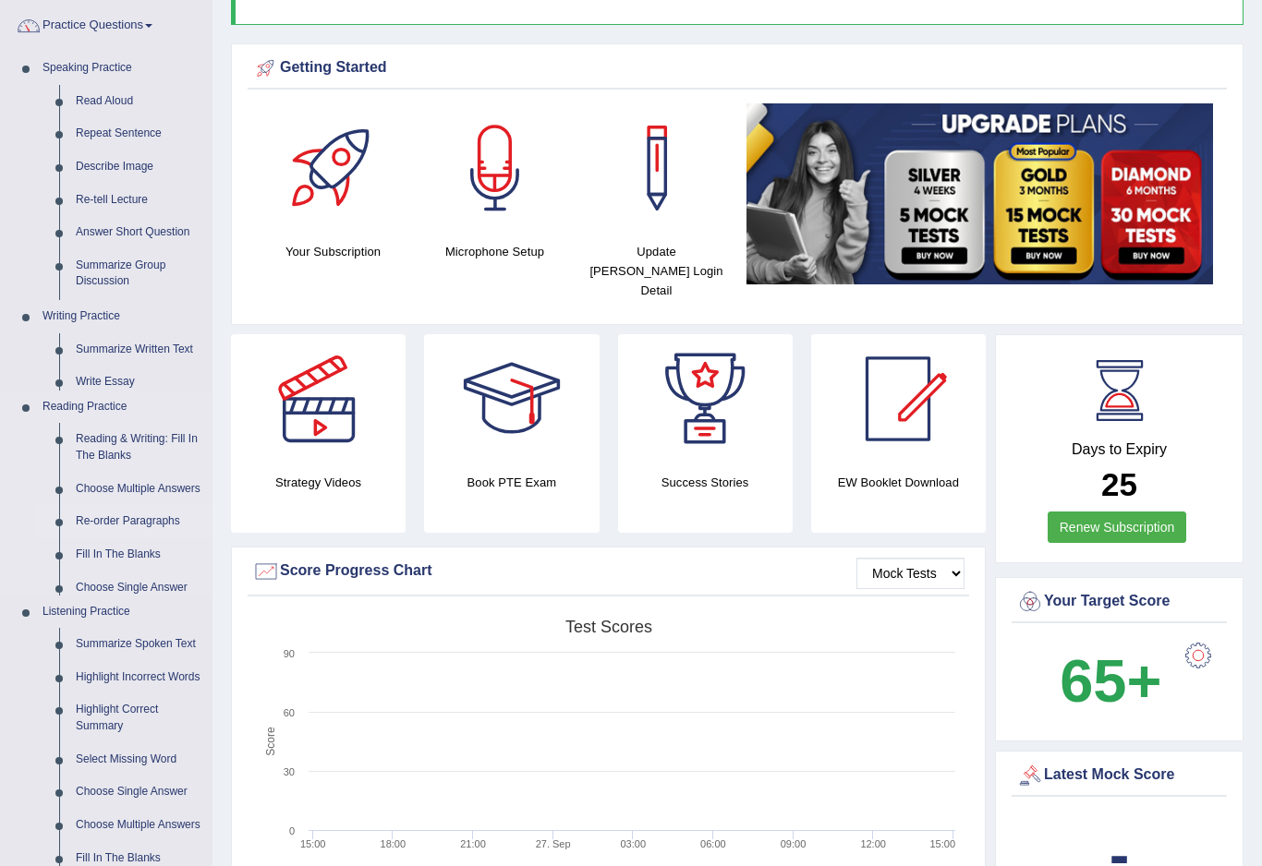
click at [155, 567] on ul "Home Practice Questions Speaking Practice Read Aloud Repeat Sentence Describe I…" at bounding box center [106, 559] width 211 height 1225
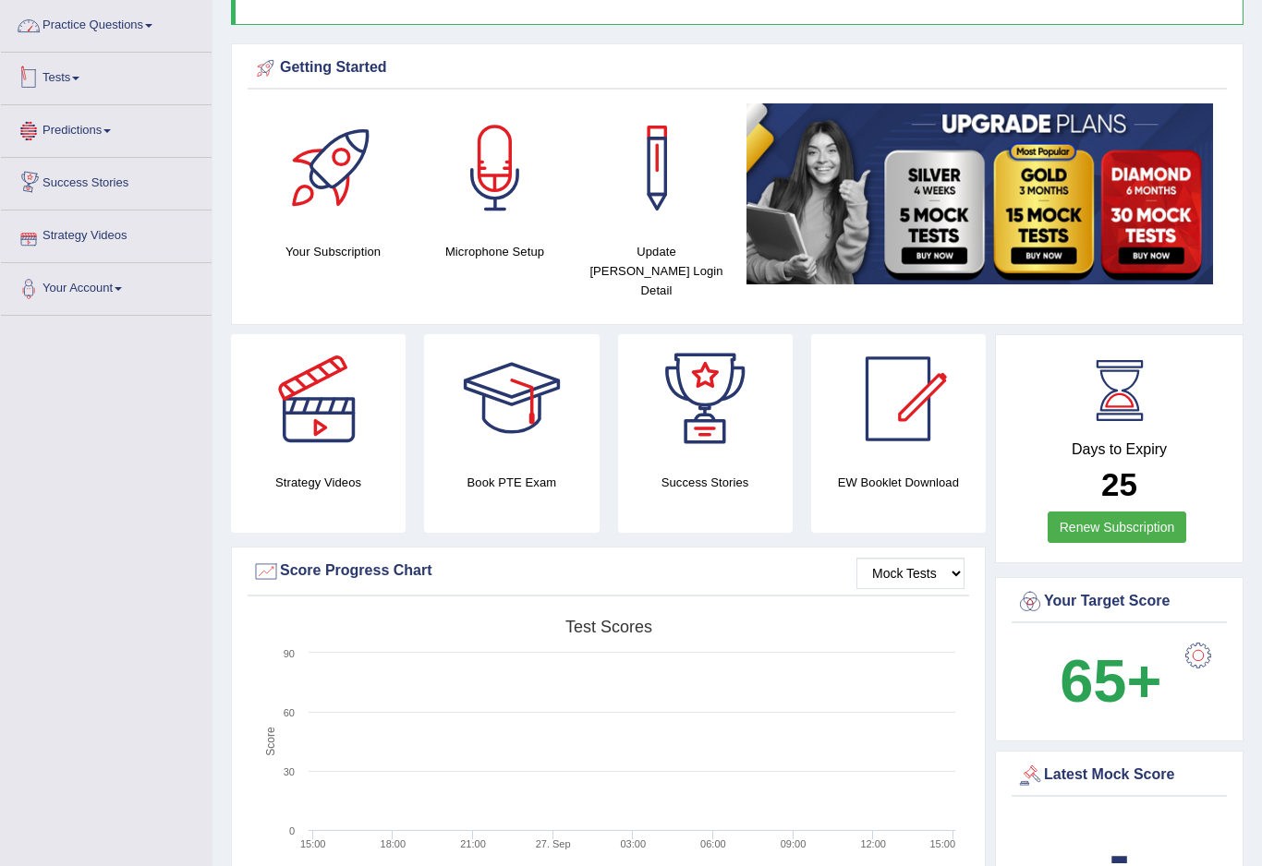
click at [121, 38] on link "Practice Questions" at bounding box center [106, 23] width 211 height 46
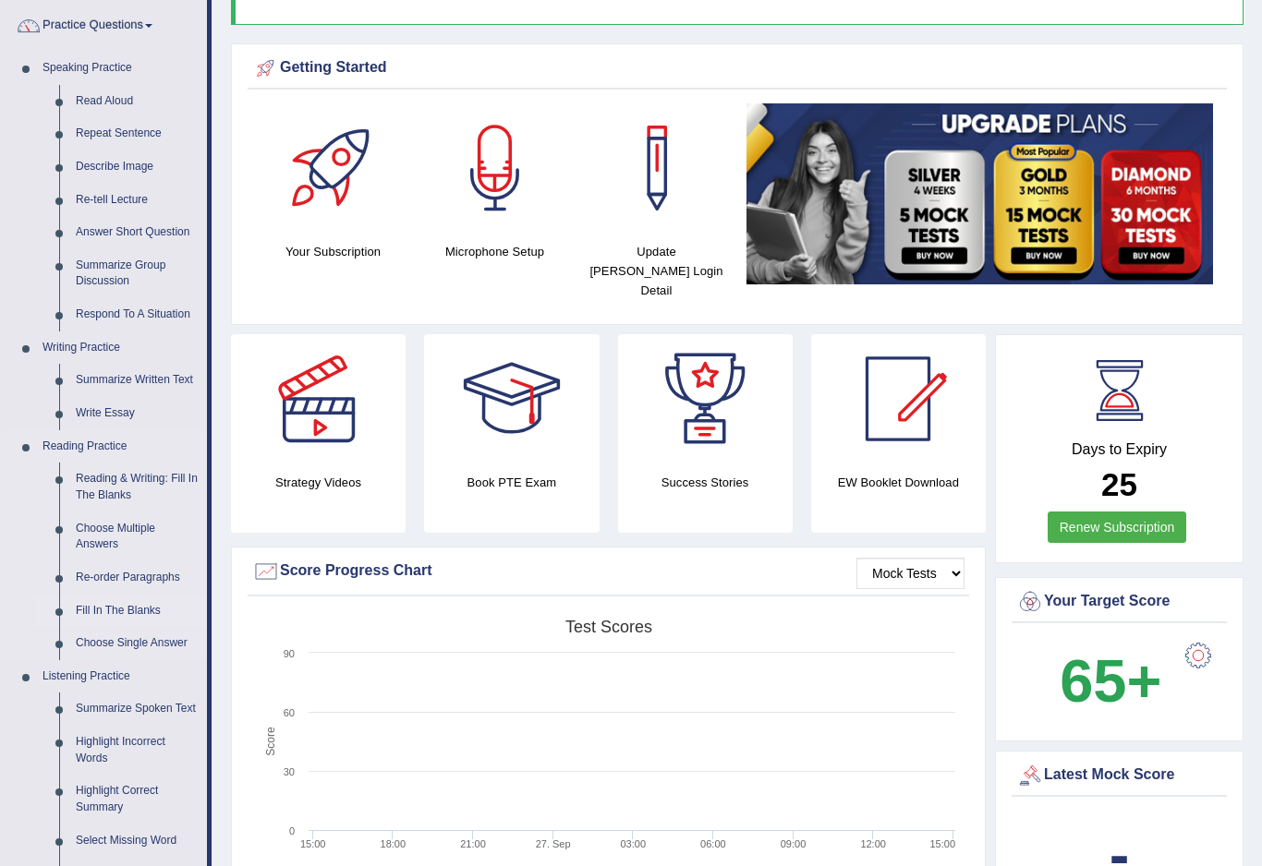
click at [91, 600] on div at bounding box center [631, 433] width 1262 height 866
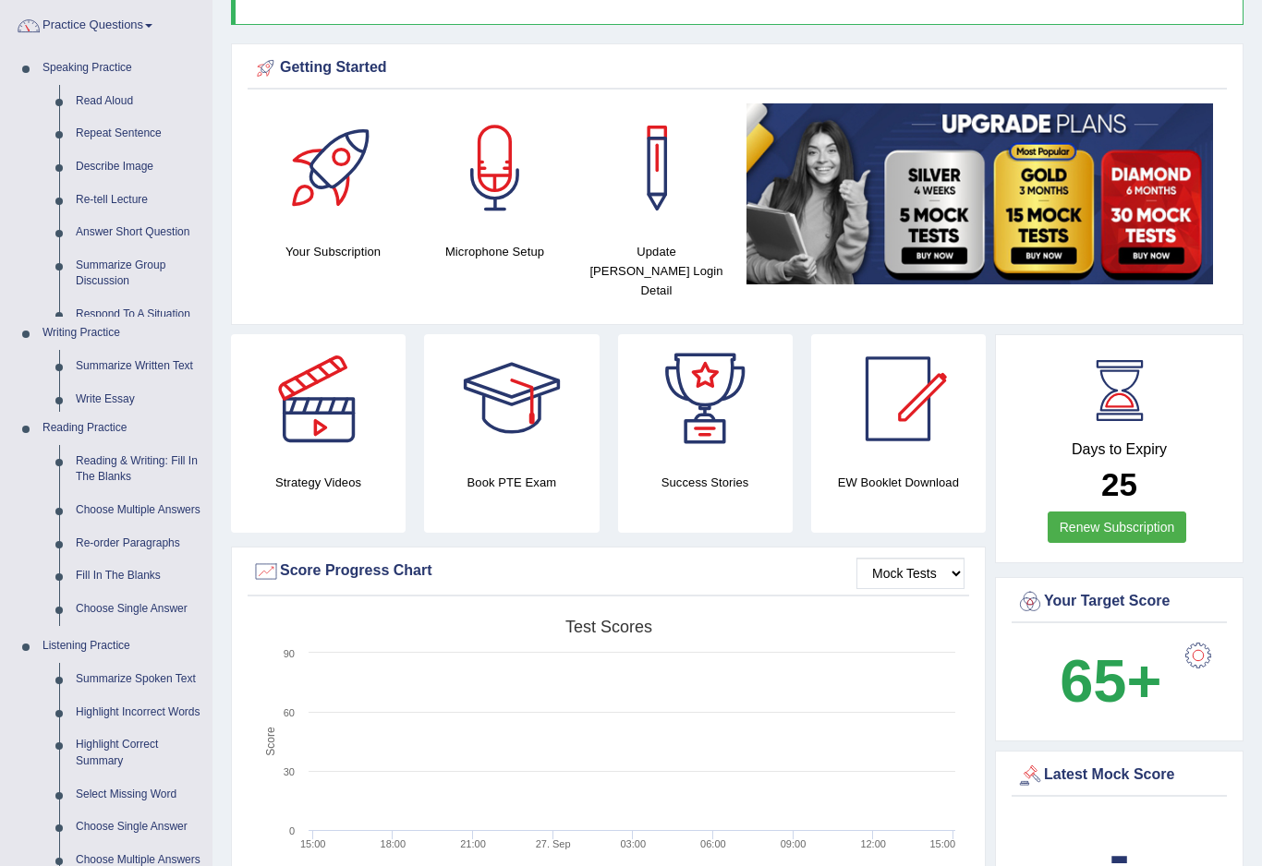
click at [91, 600] on ul "Speaking Practice Read Aloud Repeat Sentence Describe Image Re-tell Lecture Ans…" at bounding box center [106, 514] width 211 height 925
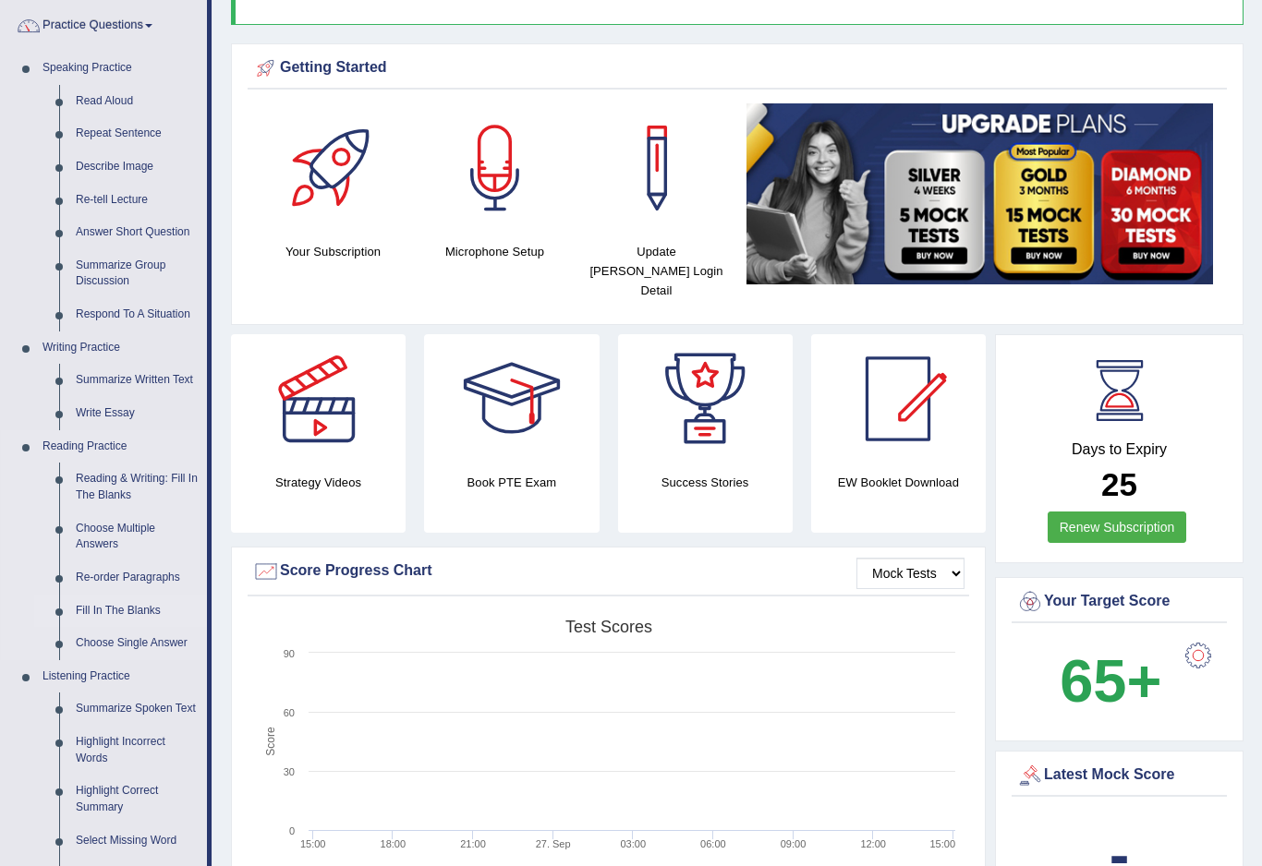
click at [103, 599] on link "Fill In The Blanks" at bounding box center [136, 611] width 139 height 33
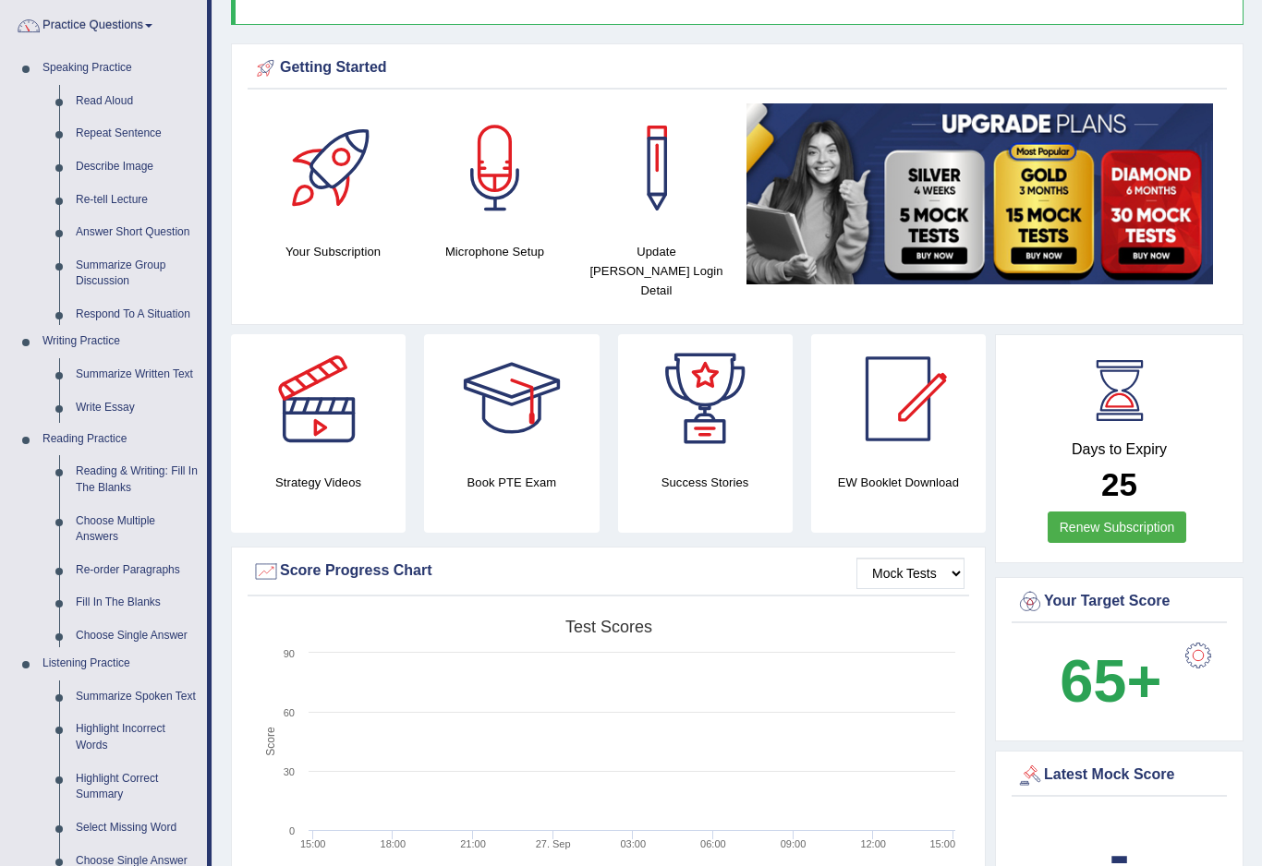
drag, startPoint x: 103, startPoint y: 599, endPoint x: 103, endPoint y: 572, distance: 26.8
click at [103, 587] on link "Fill In The Blanks" at bounding box center [136, 603] width 139 height 33
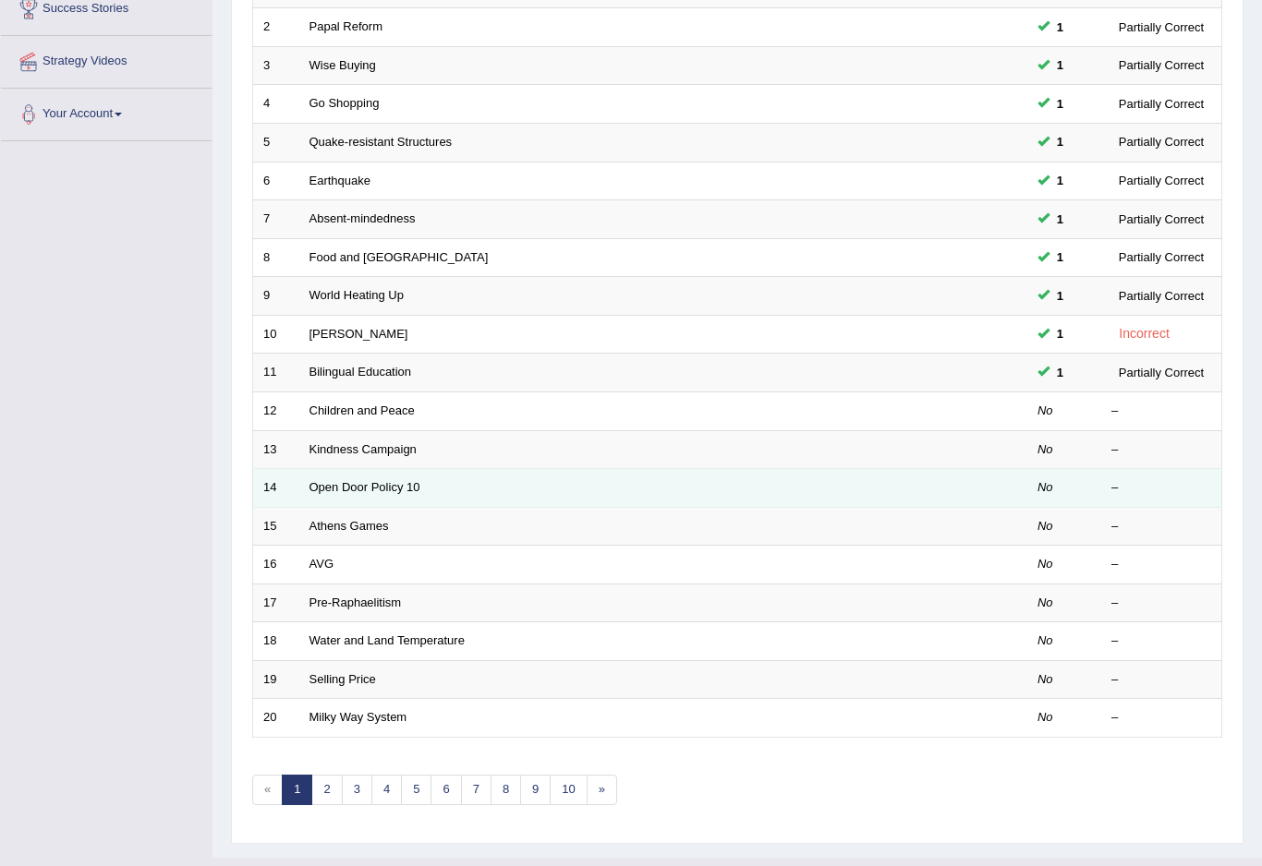
scroll to position [318, 0]
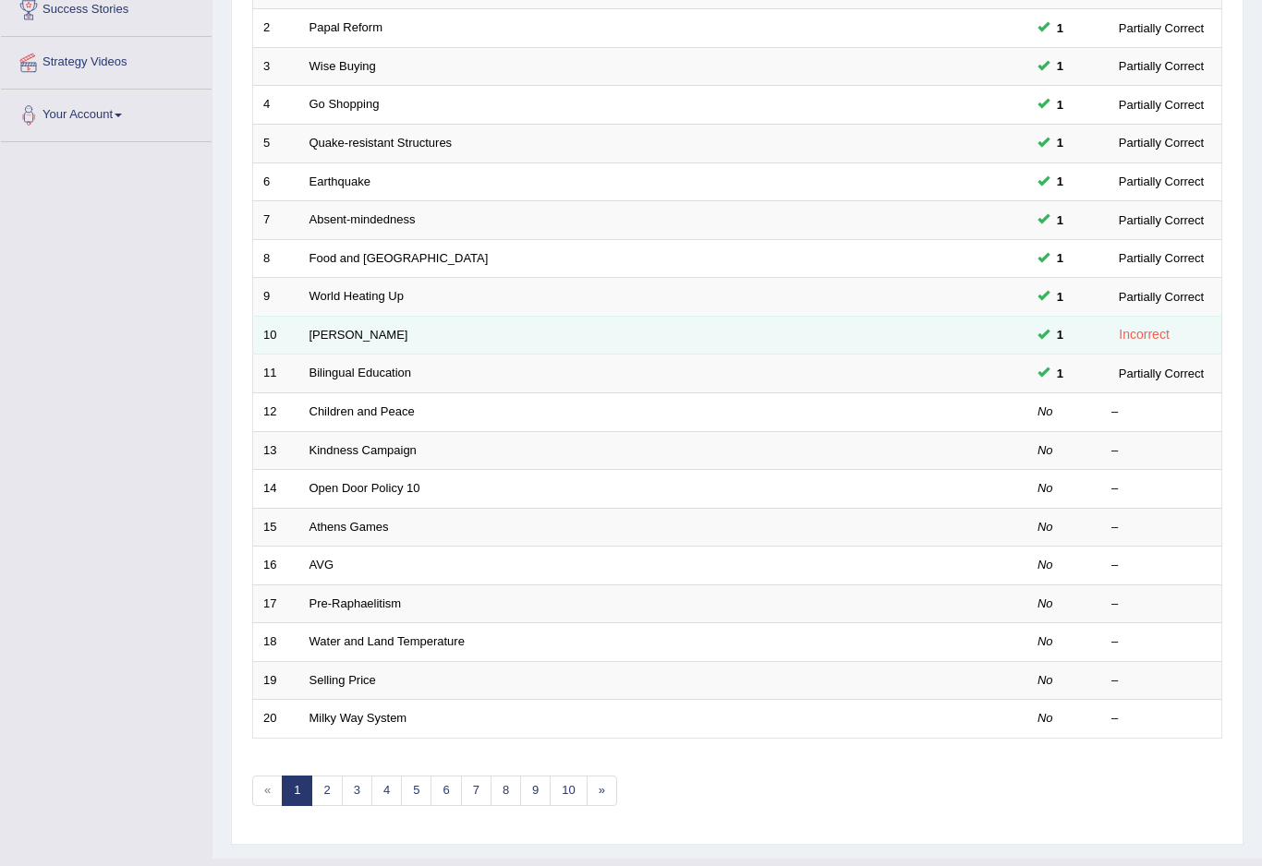
click at [516, 335] on td "EI Nino" at bounding box center [593, 335] width 589 height 39
click at [321, 328] on link "EI Nino" at bounding box center [358, 335] width 99 height 14
drag, startPoint x: 321, startPoint y: 327, endPoint x: 321, endPoint y: 301, distance: 25.9
click at [321, 328] on link "EI Nino" at bounding box center [358, 335] width 99 height 14
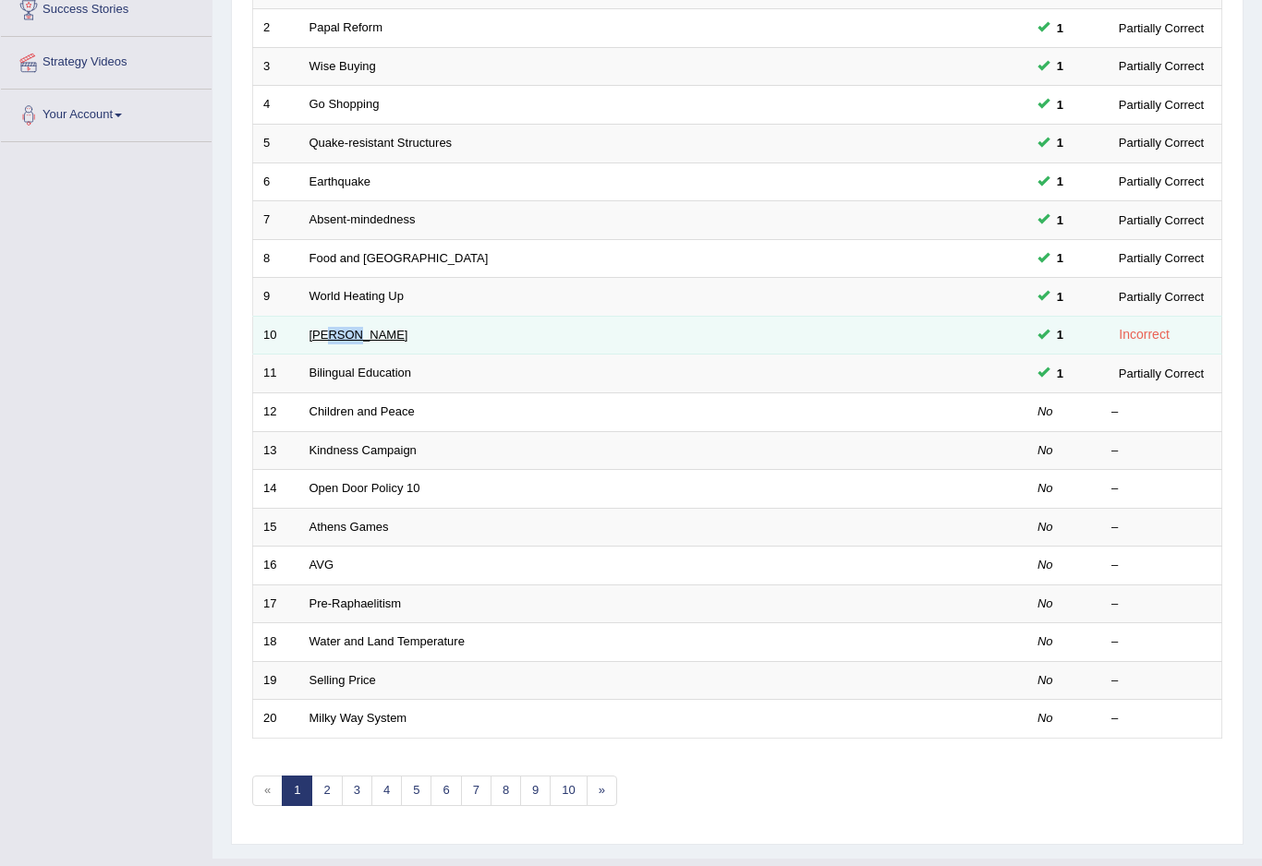
scroll to position [343, 0]
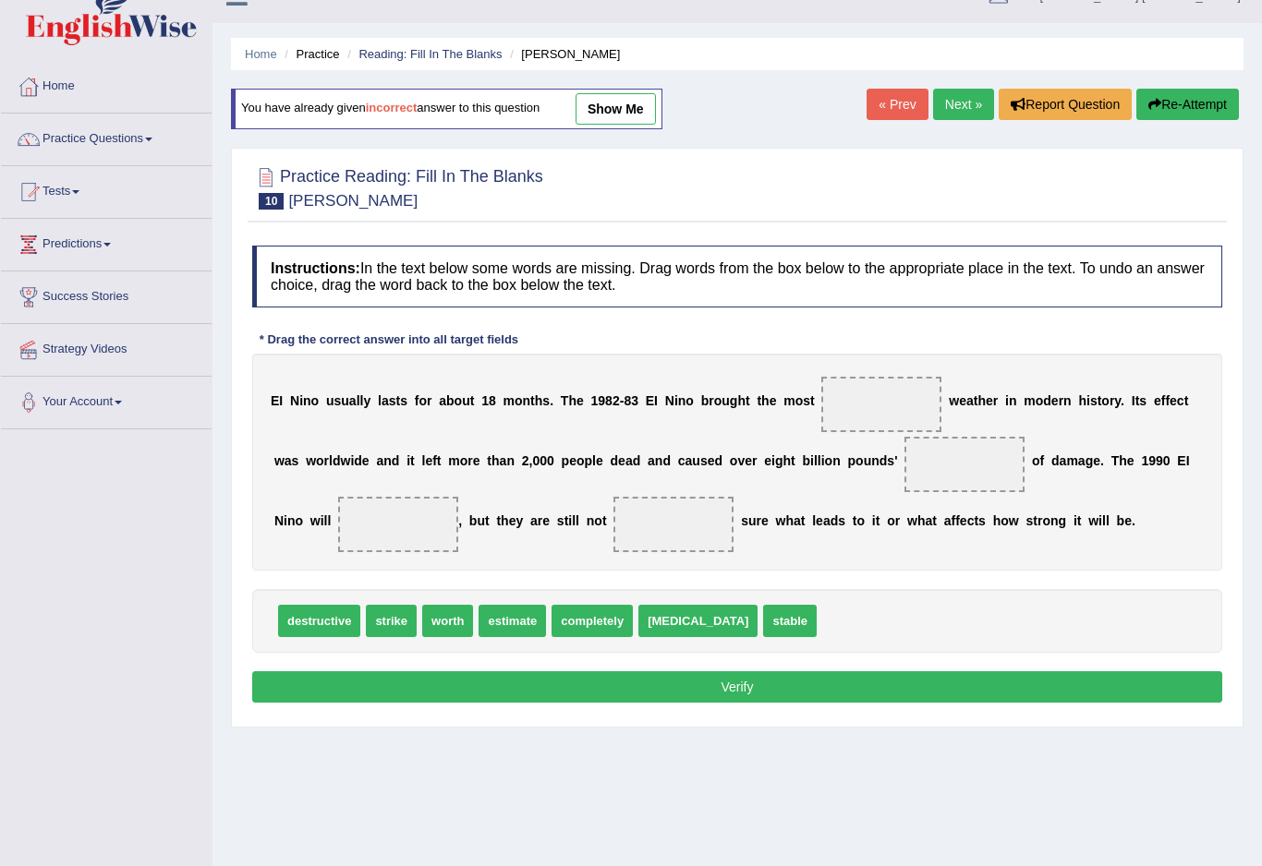
scroll to position [3, 0]
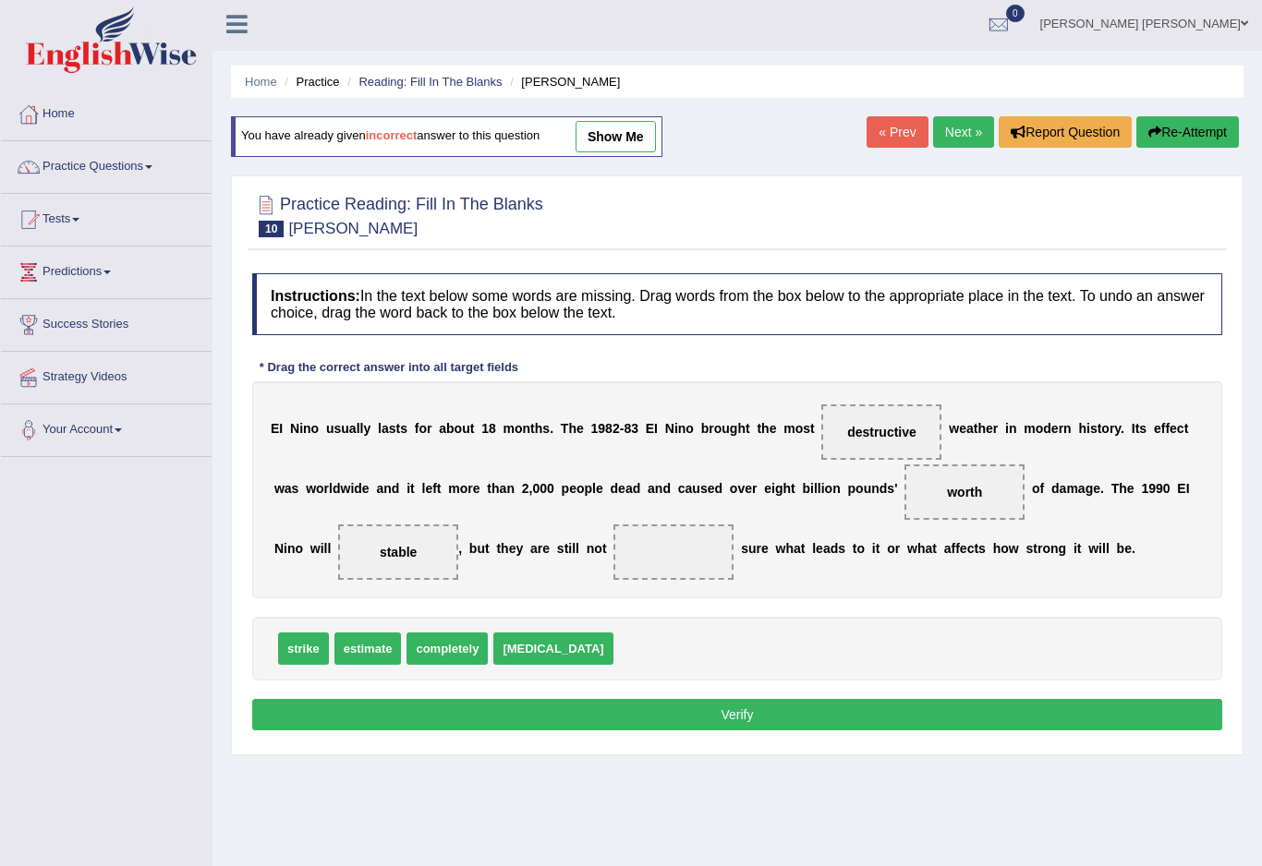
click at [447, 653] on span "completely" at bounding box center [446, 649] width 81 height 32
drag, startPoint x: 447, startPoint y: 653, endPoint x: 679, endPoint y: 542, distance: 257.0
click at [726, 720] on button "Verify" at bounding box center [737, 714] width 970 height 31
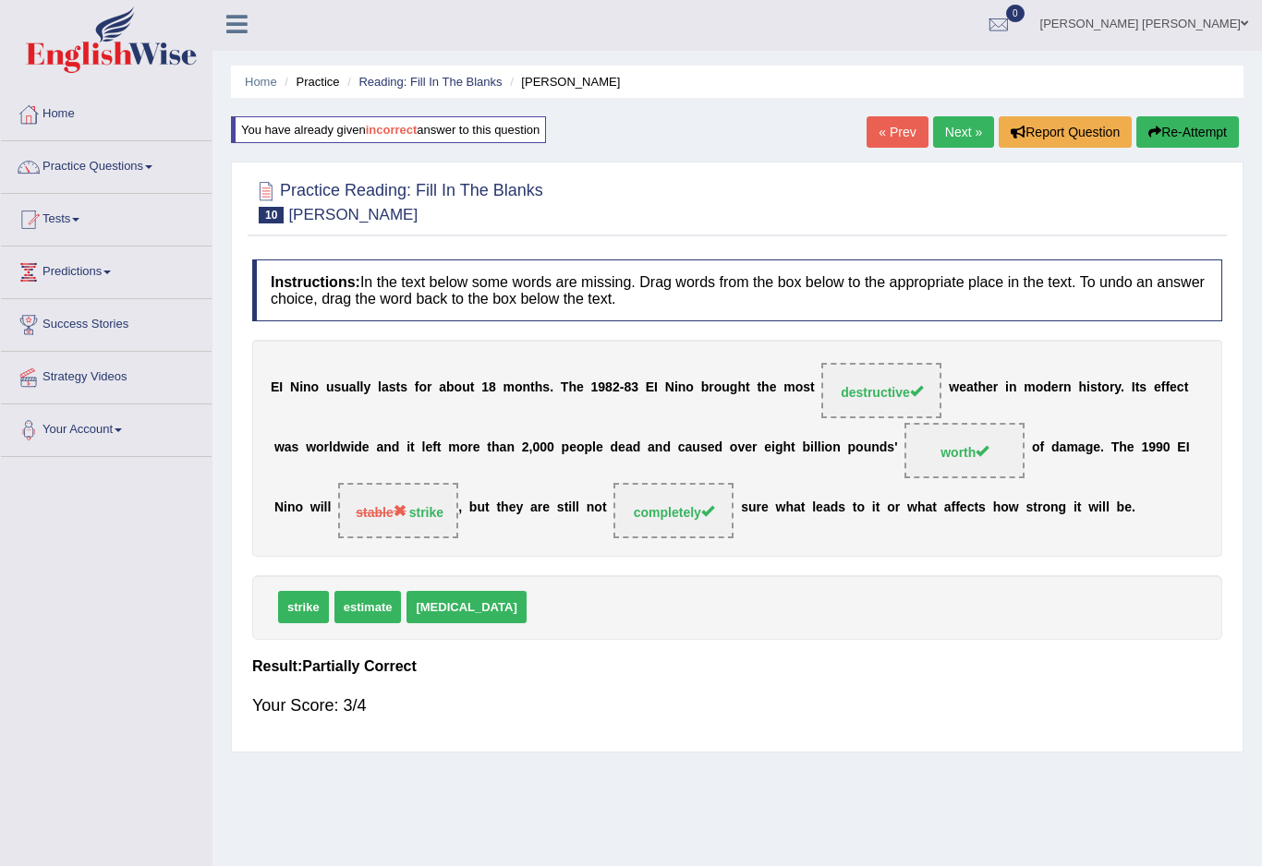
click at [965, 127] on link "Next »" at bounding box center [963, 131] width 61 height 31
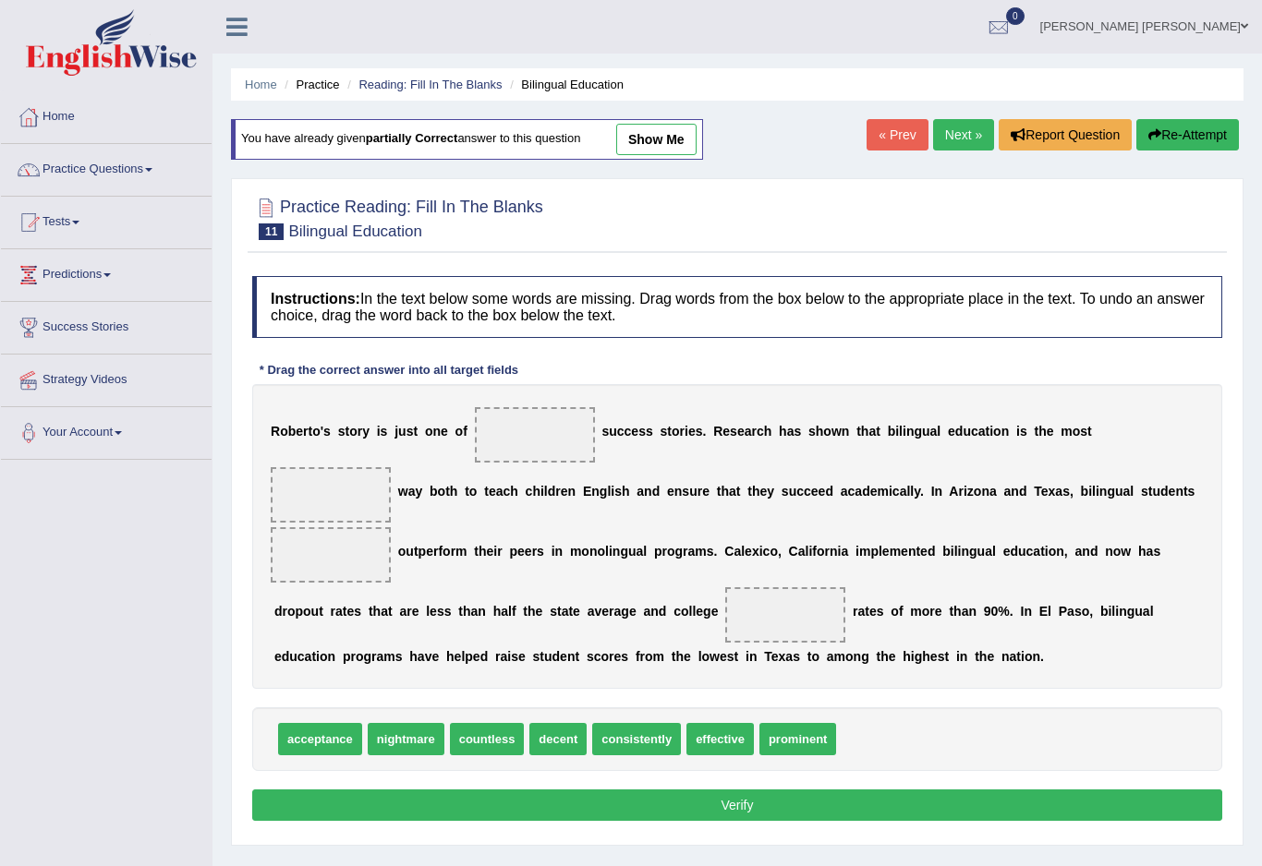
click at [965, 127] on link "Next »" at bounding box center [963, 134] width 61 height 31
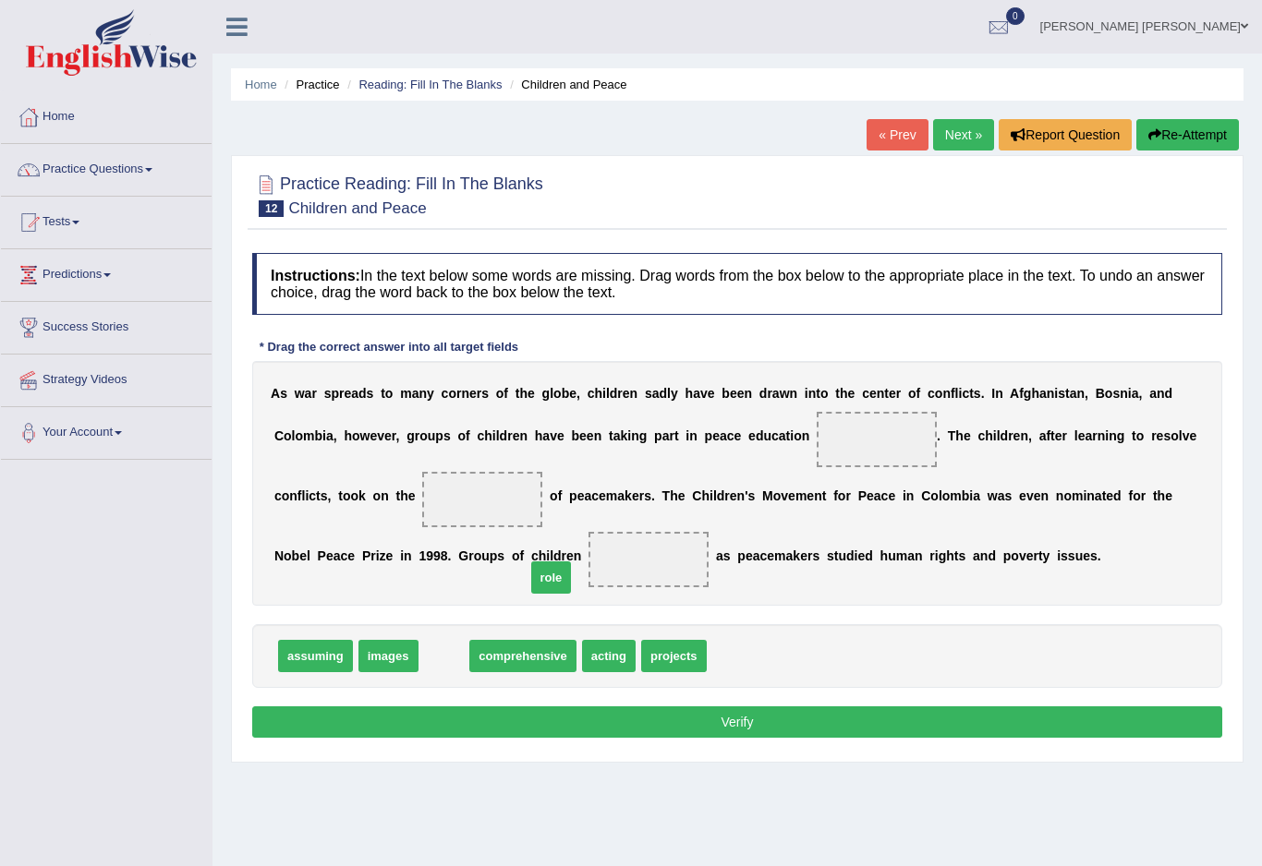
drag, startPoint x: 457, startPoint y: 659, endPoint x: 682, endPoint y: 524, distance: 261.8
drag, startPoint x: 649, startPoint y: 566, endPoint x: 814, endPoint y: 436, distance: 209.7
drag, startPoint x: 875, startPoint y: 442, endPoint x: 470, endPoint y: 505, distance: 409.4
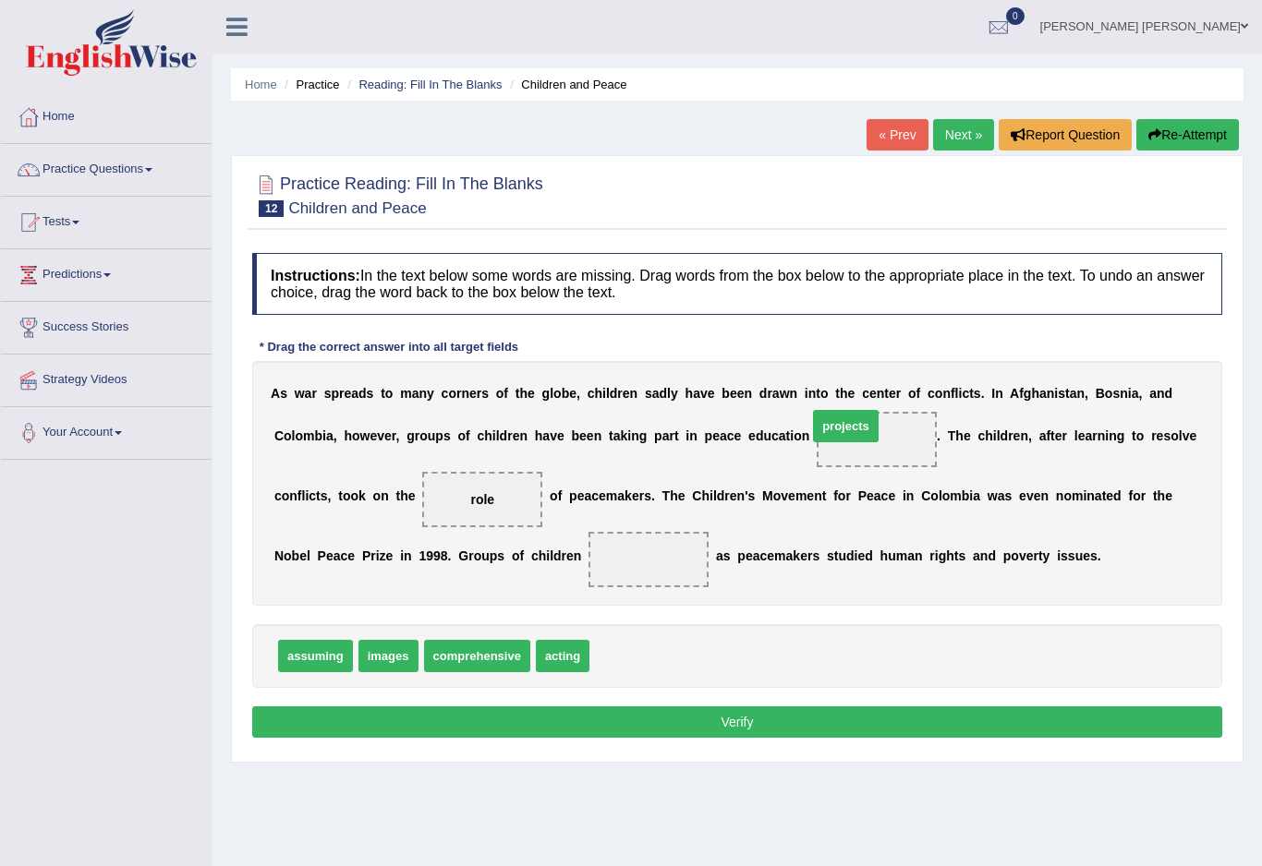
drag, startPoint x: 625, startPoint y: 651, endPoint x: 846, endPoint y: 421, distance: 318.8
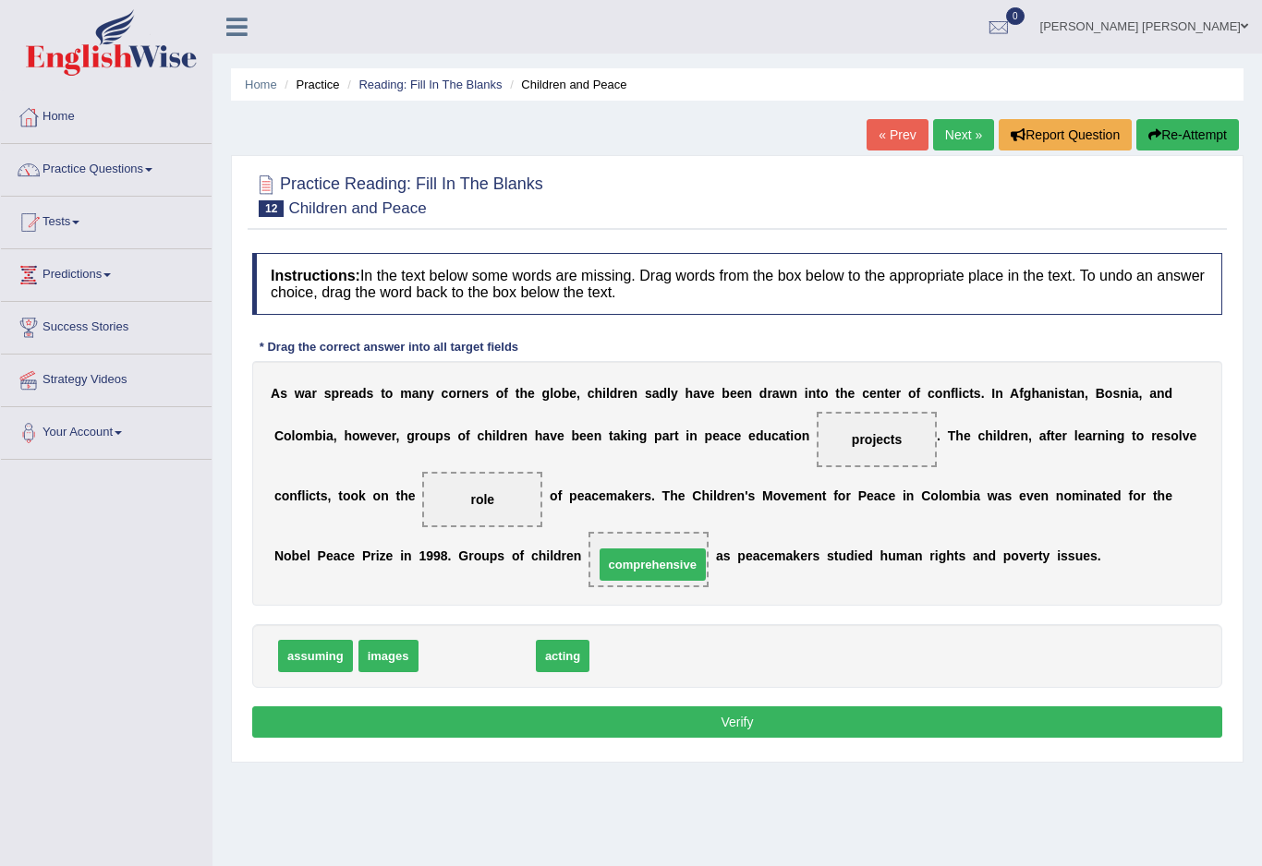
drag, startPoint x: 511, startPoint y: 655, endPoint x: 686, endPoint y: 563, distance: 197.9
click at [705, 730] on button "Verify" at bounding box center [737, 722] width 970 height 31
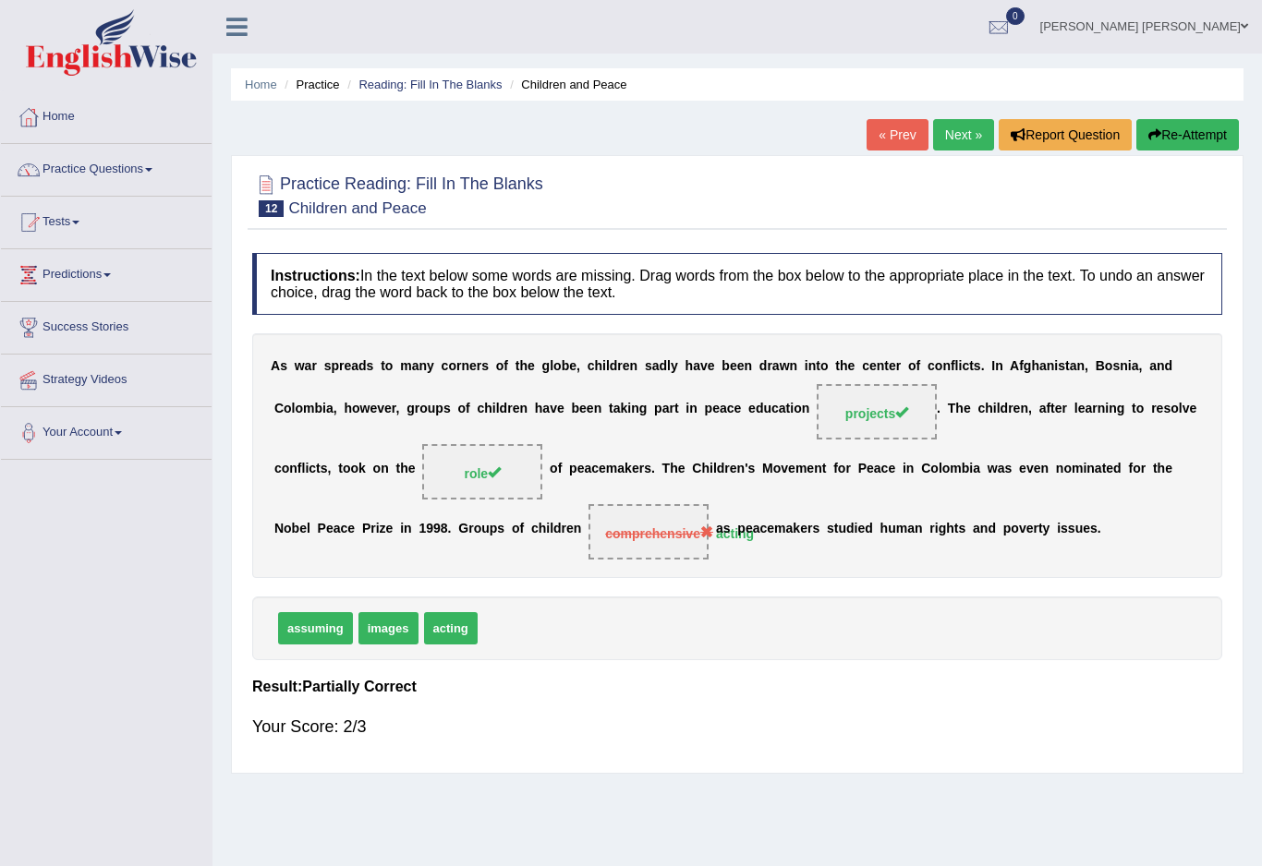
click at [956, 144] on link "Next »" at bounding box center [963, 134] width 61 height 31
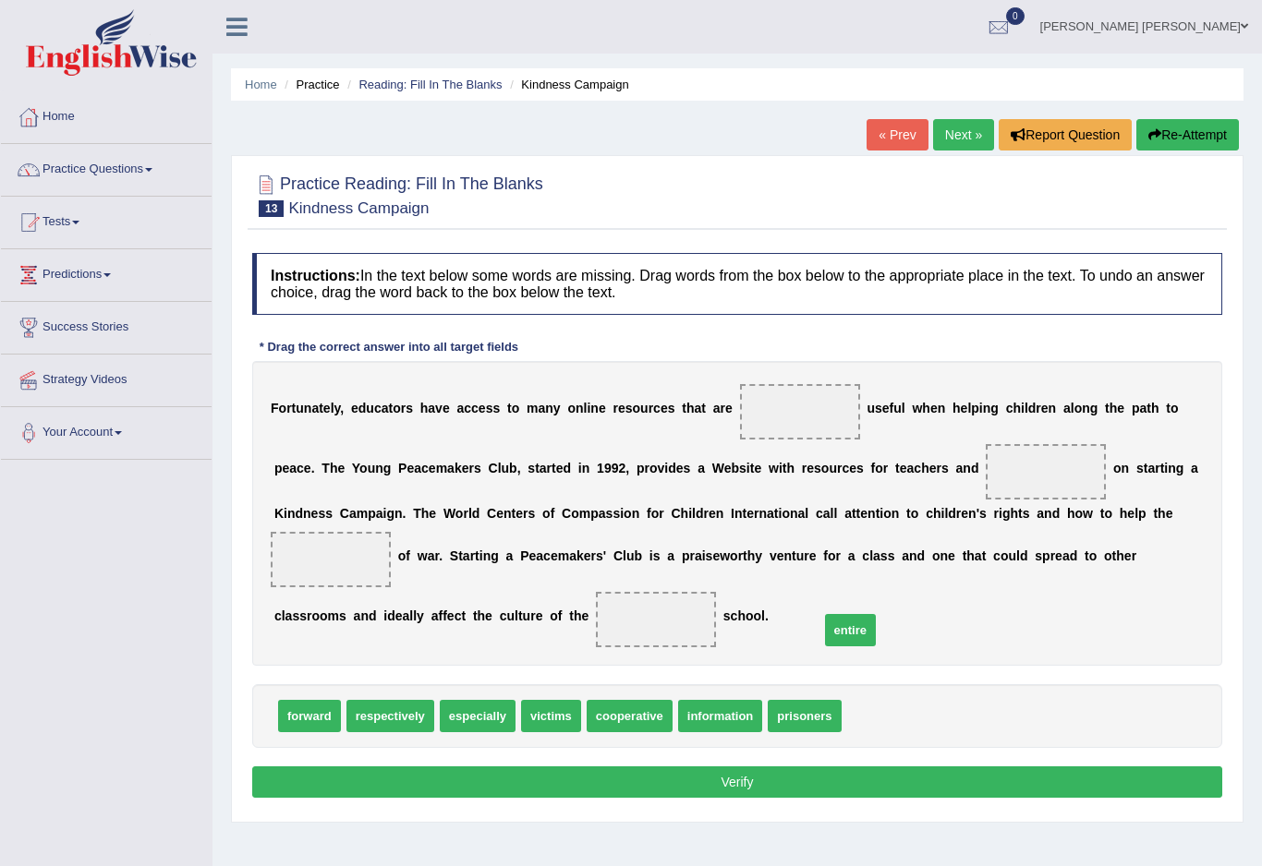
drag, startPoint x: 865, startPoint y: 722, endPoint x: 821, endPoint y: 575, distance: 154.0
click at [825, 614] on span "entire" at bounding box center [850, 630] width 51 height 32
drag, startPoint x: 881, startPoint y: 710, endPoint x: 877, endPoint y: 567, distance: 143.2
click at [877, 696] on span "entire" at bounding box center [872, 712] width 51 height 32
drag, startPoint x: 870, startPoint y: 720, endPoint x: 740, endPoint y: 493, distance: 261.1
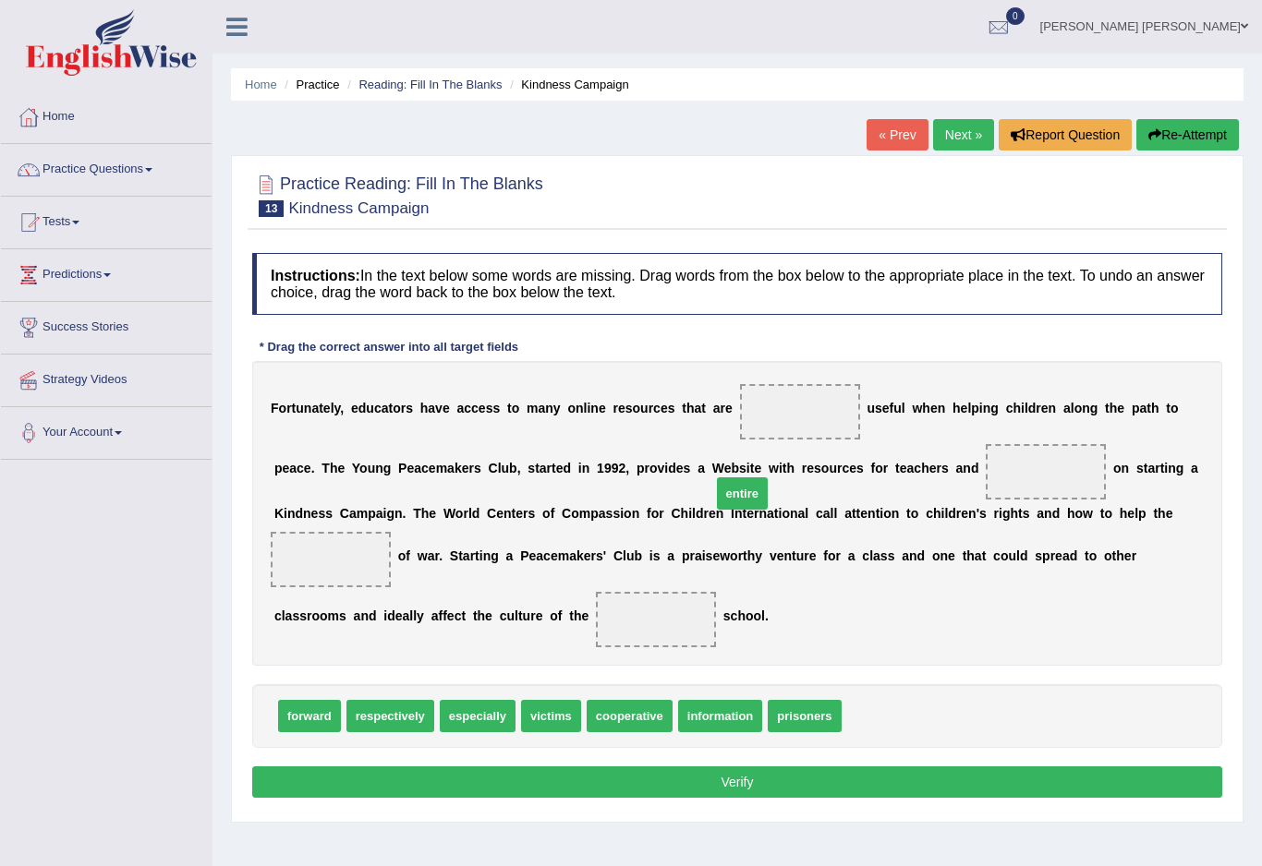
click at [740, 493] on span "entire" at bounding box center [742, 494] width 51 height 32
click at [585, 767] on button "Verify" at bounding box center [737, 782] width 970 height 31
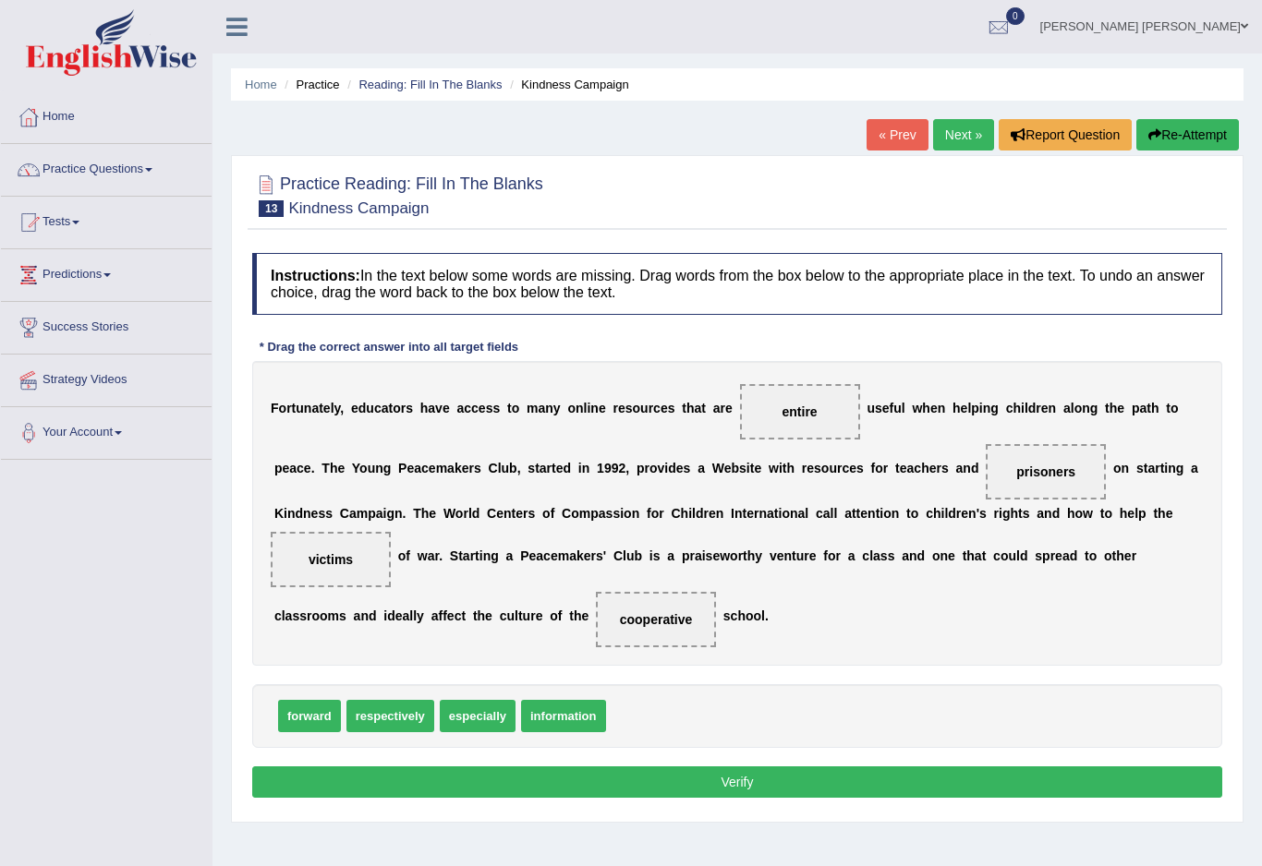
click at [659, 770] on button "Verify" at bounding box center [737, 782] width 970 height 31
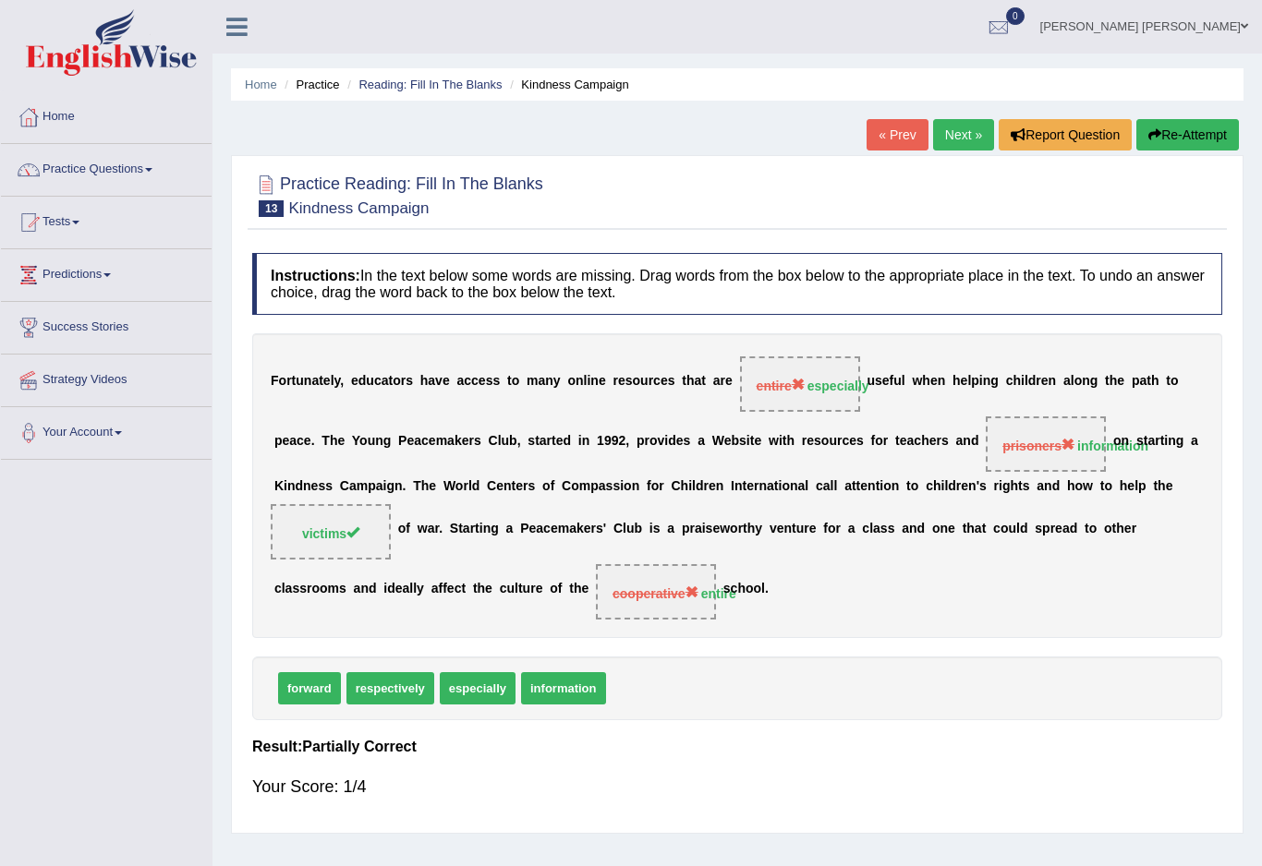
click at [965, 142] on link "Next »" at bounding box center [963, 134] width 61 height 31
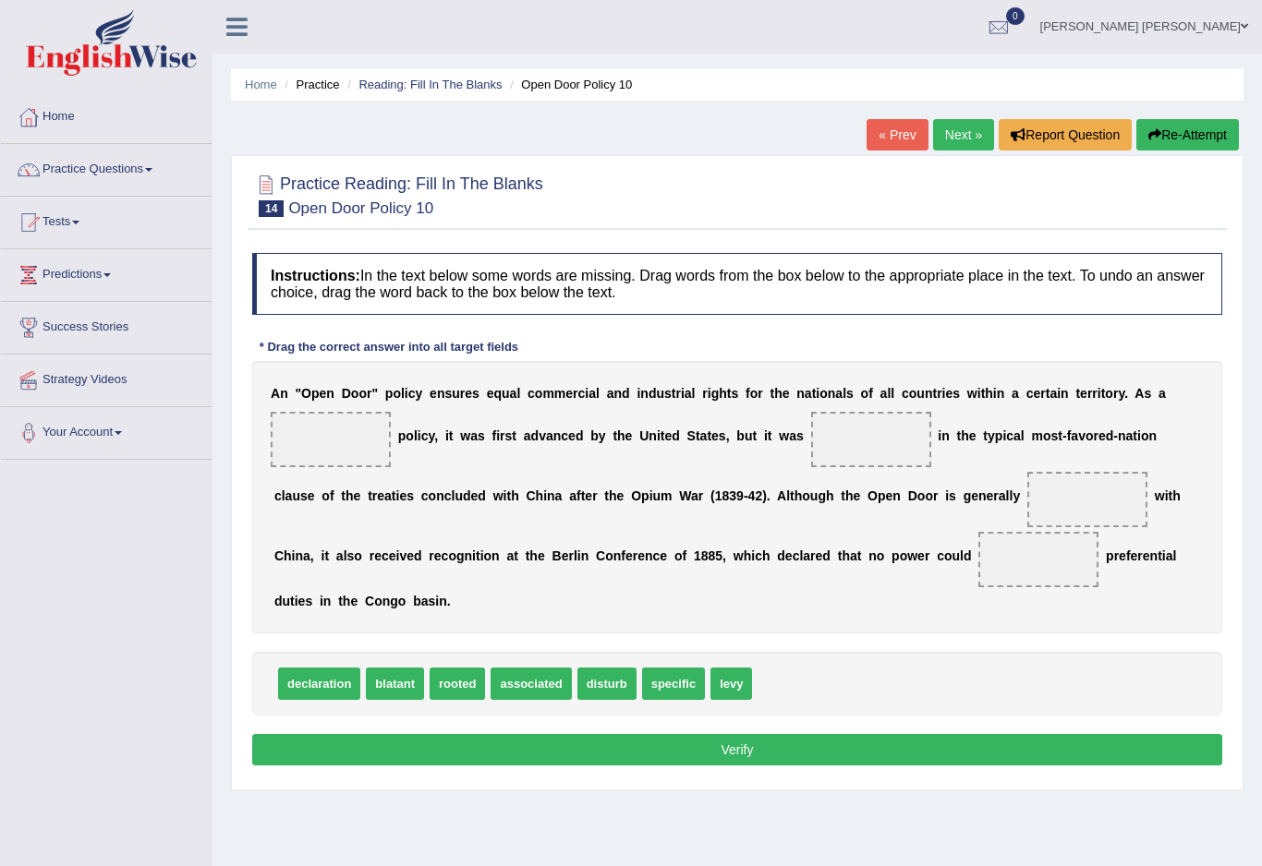
click at [958, 134] on link "Next »" at bounding box center [963, 134] width 61 height 31
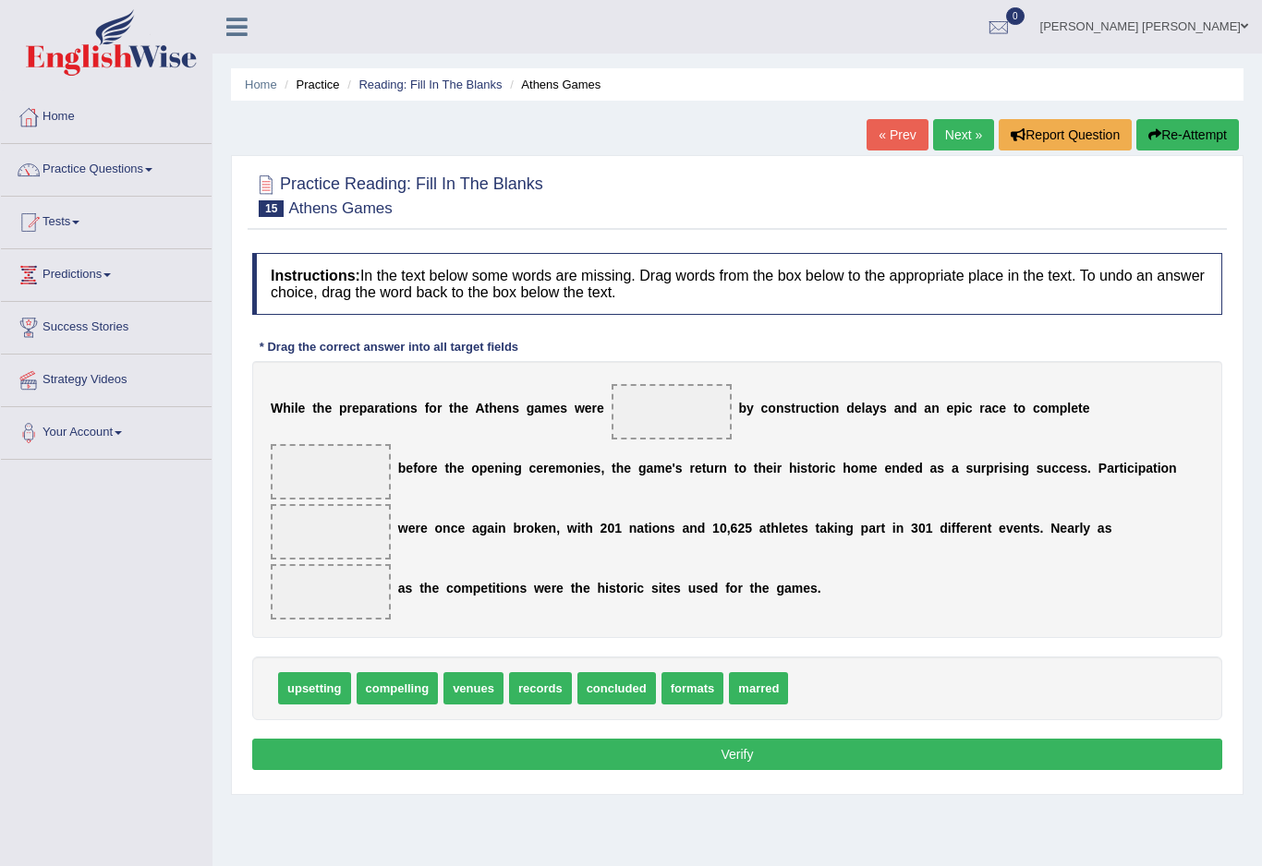
click at [952, 126] on link "Next »" at bounding box center [963, 134] width 61 height 31
click at [955, 131] on link "Next »" at bounding box center [963, 134] width 61 height 31
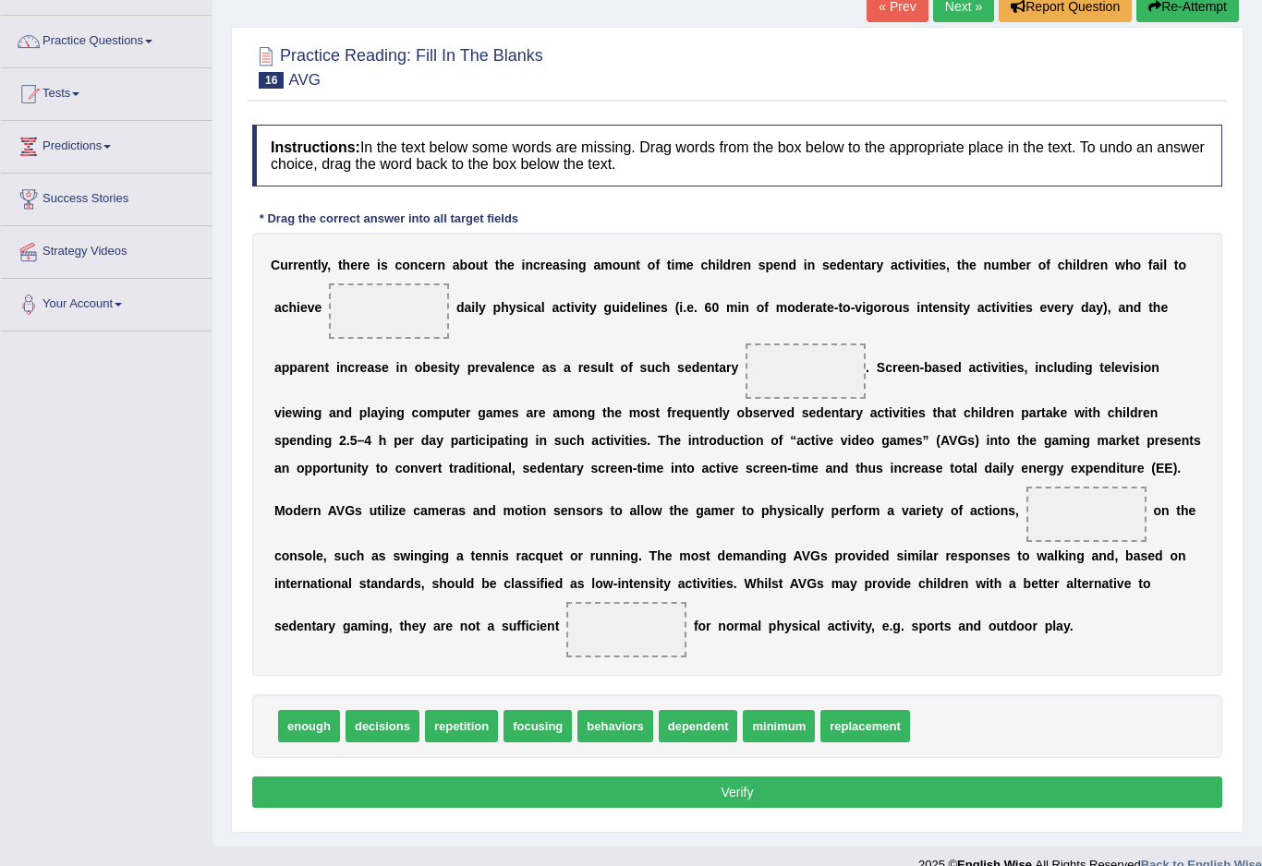
scroll to position [127, 0]
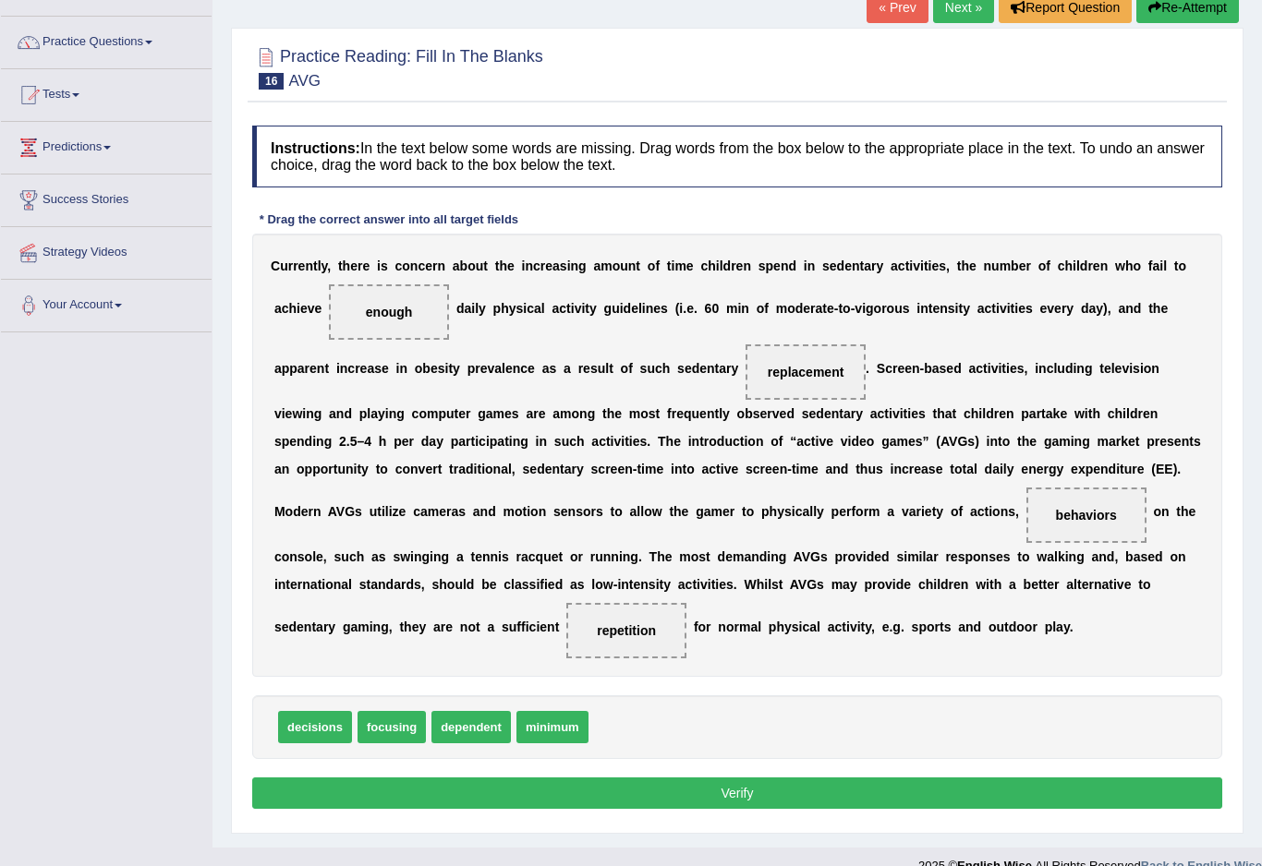
click at [546, 784] on button "Verify" at bounding box center [737, 793] width 970 height 31
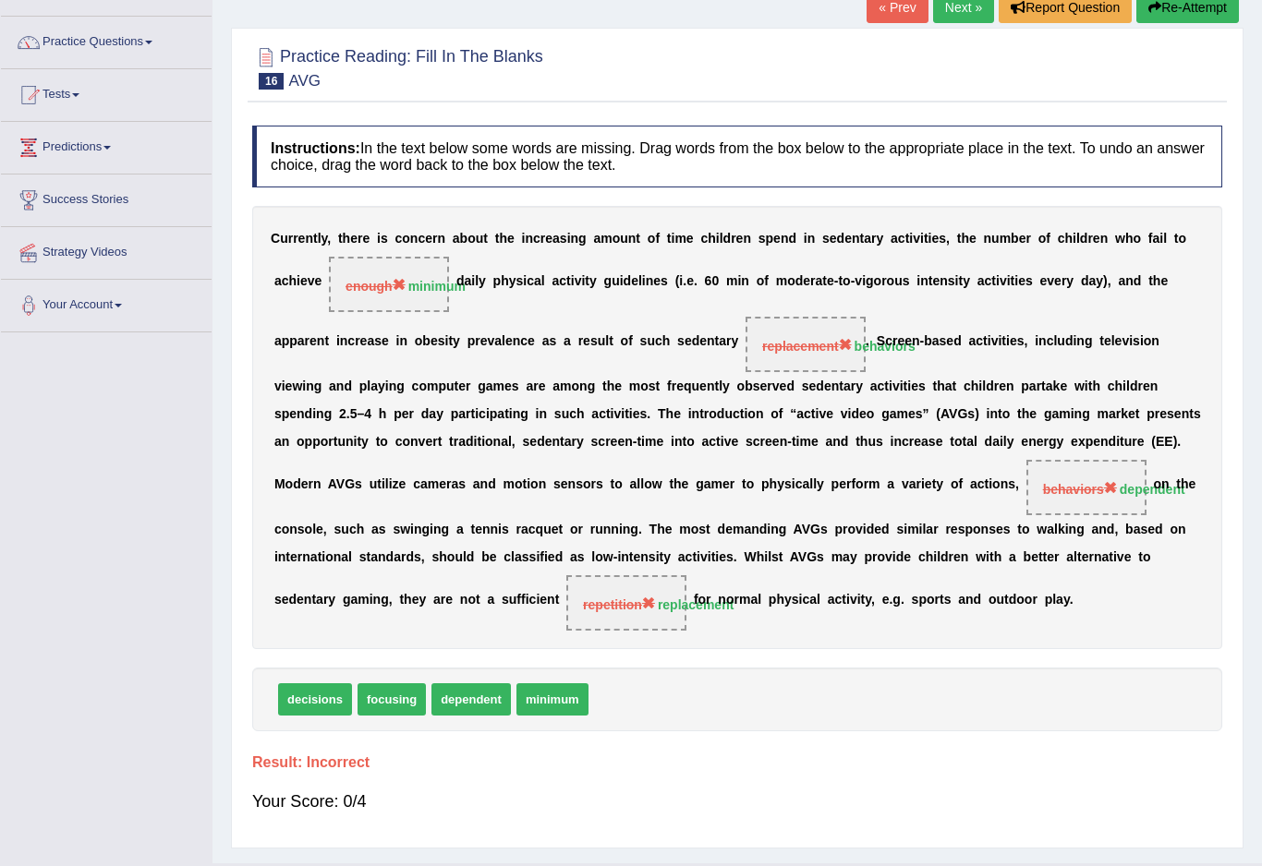
scroll to position [77, 0]
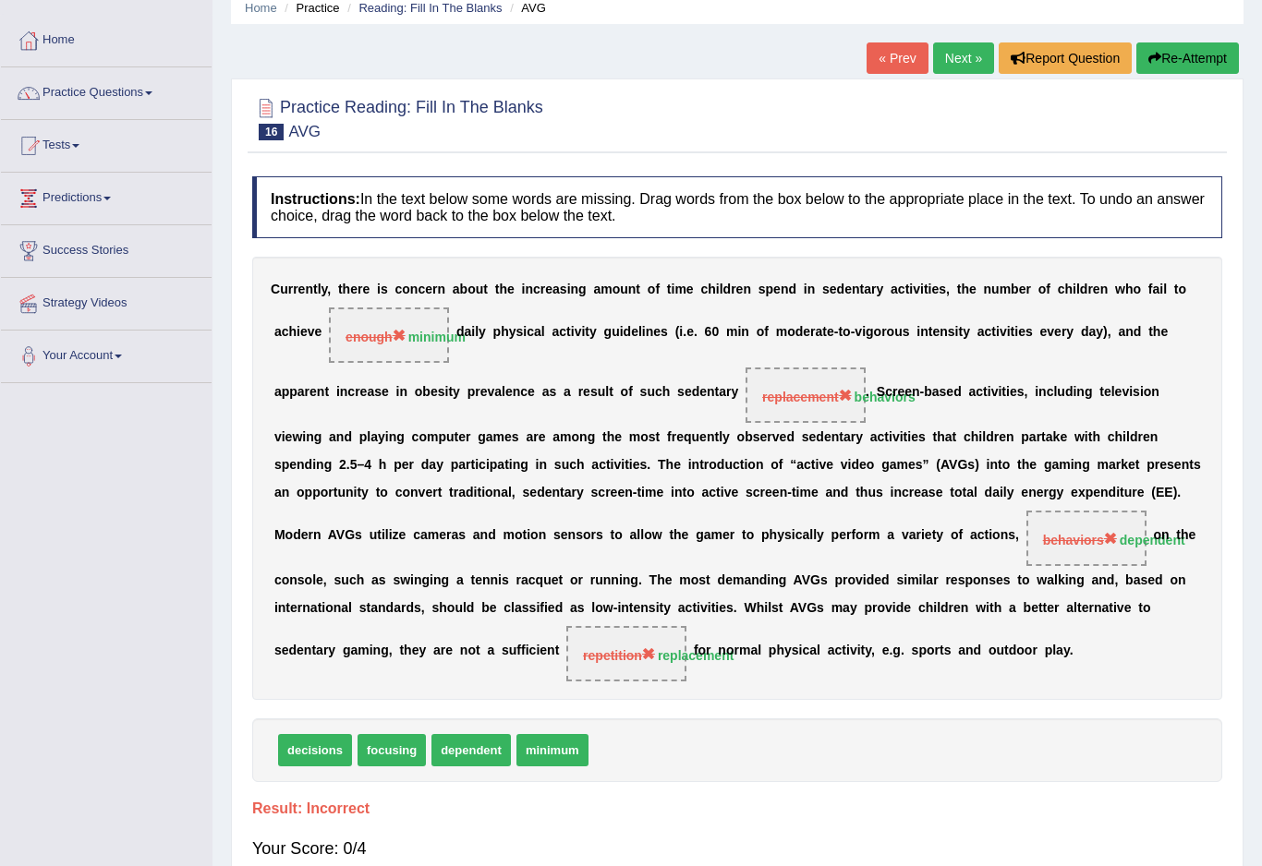
click at [934, 57] on link "Next »" at bounding box center [963, 57] width 61 height 31
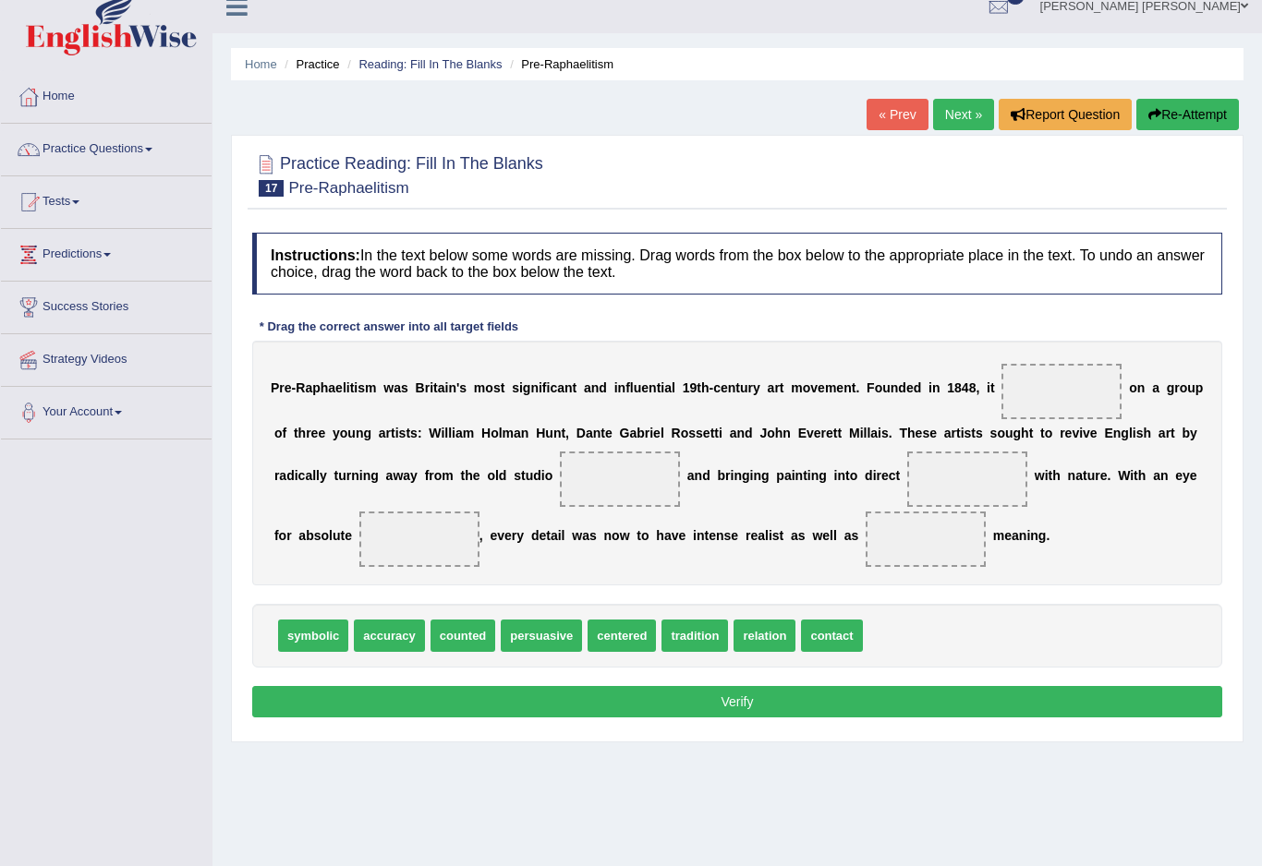
scroll to position [21, 0]
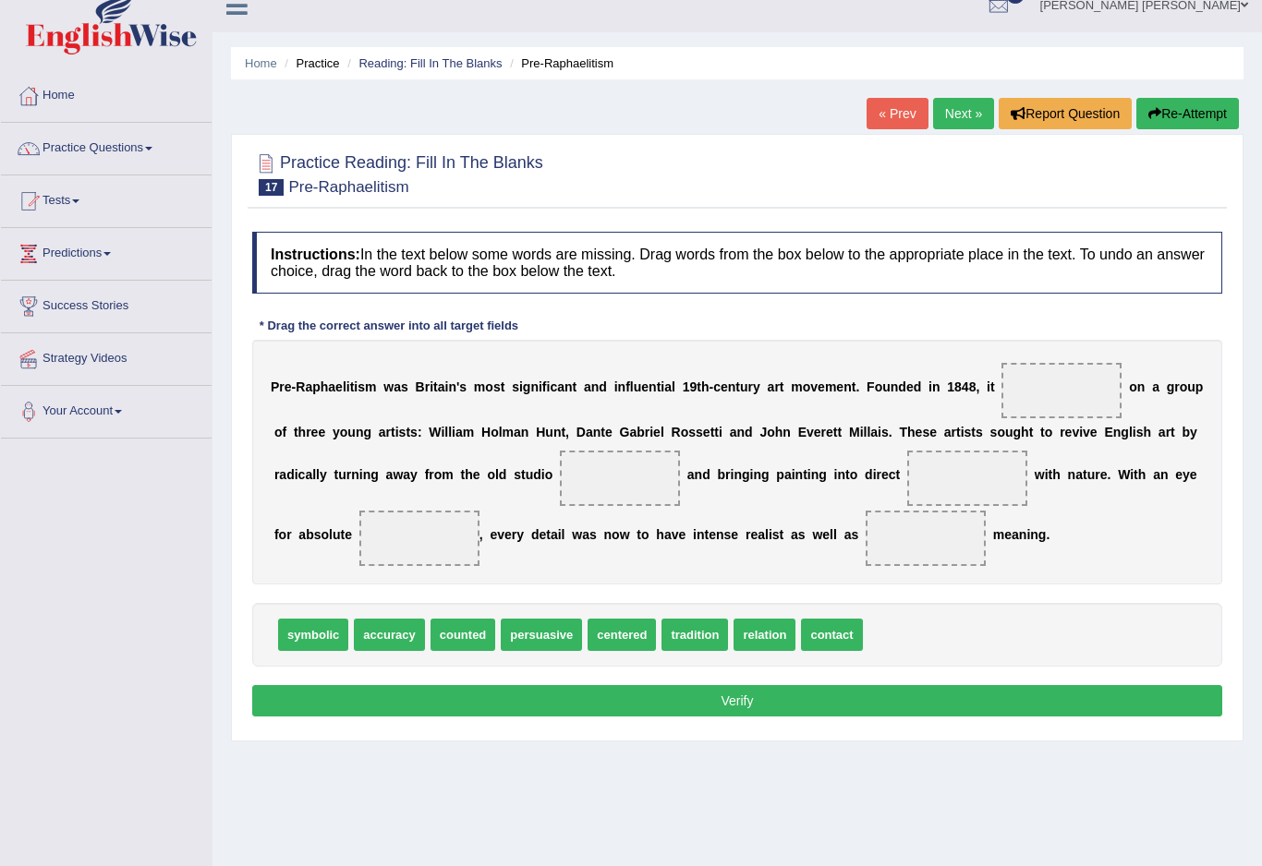
click at [163, 163] on link "Practice Questions" at bounding box center [106, 146] width 211 height 46
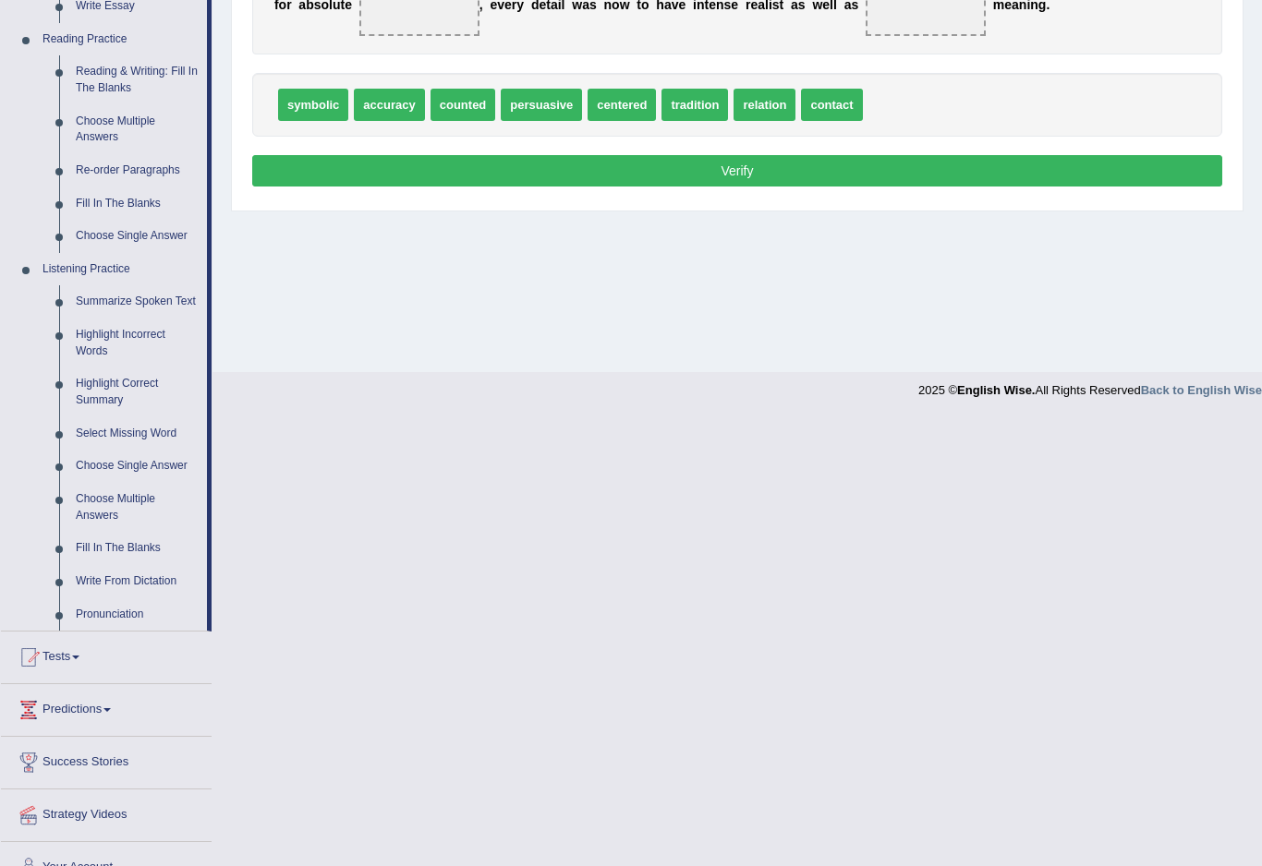
scroll to position [550, 0]
click at [168, 428] on div at bounding box center [631, 433] width 1262 height 866
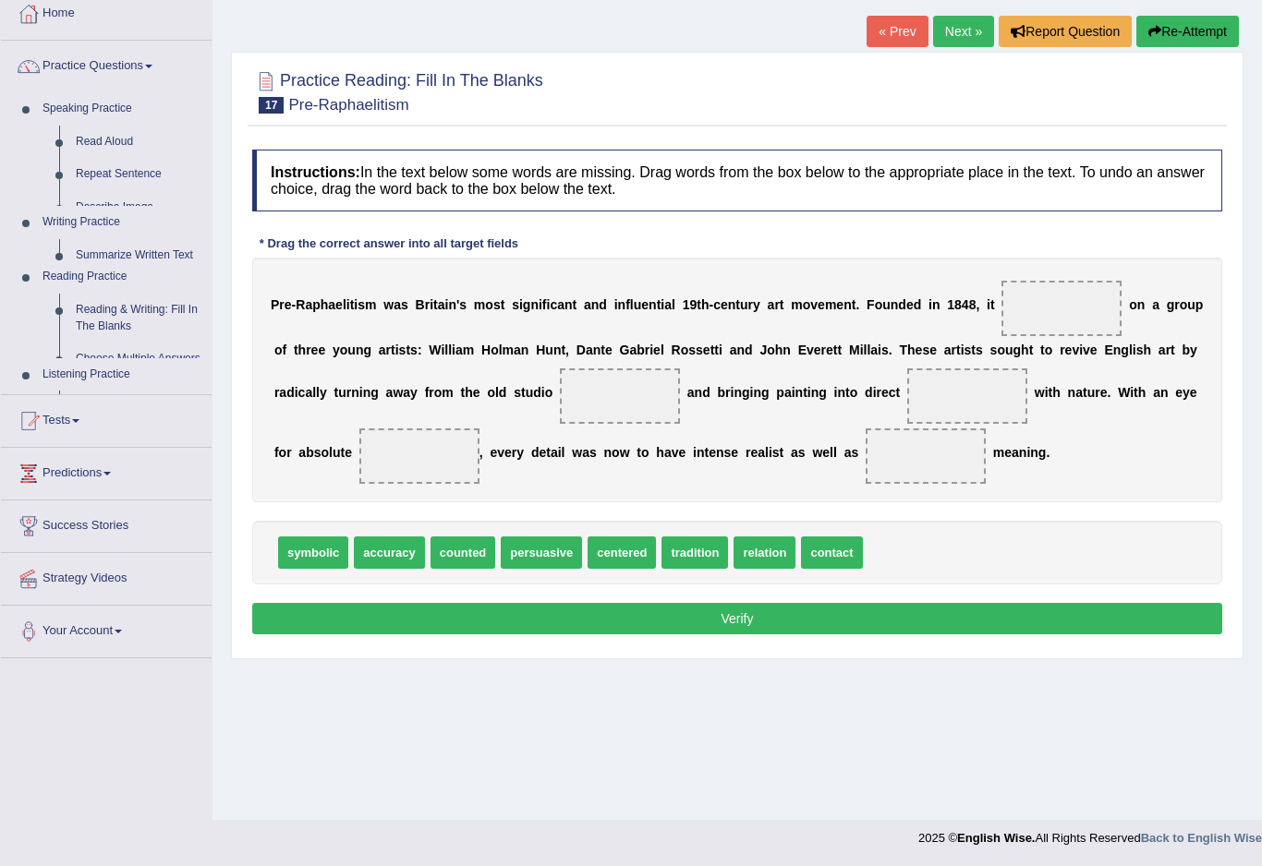
scroll to position [77, 0]
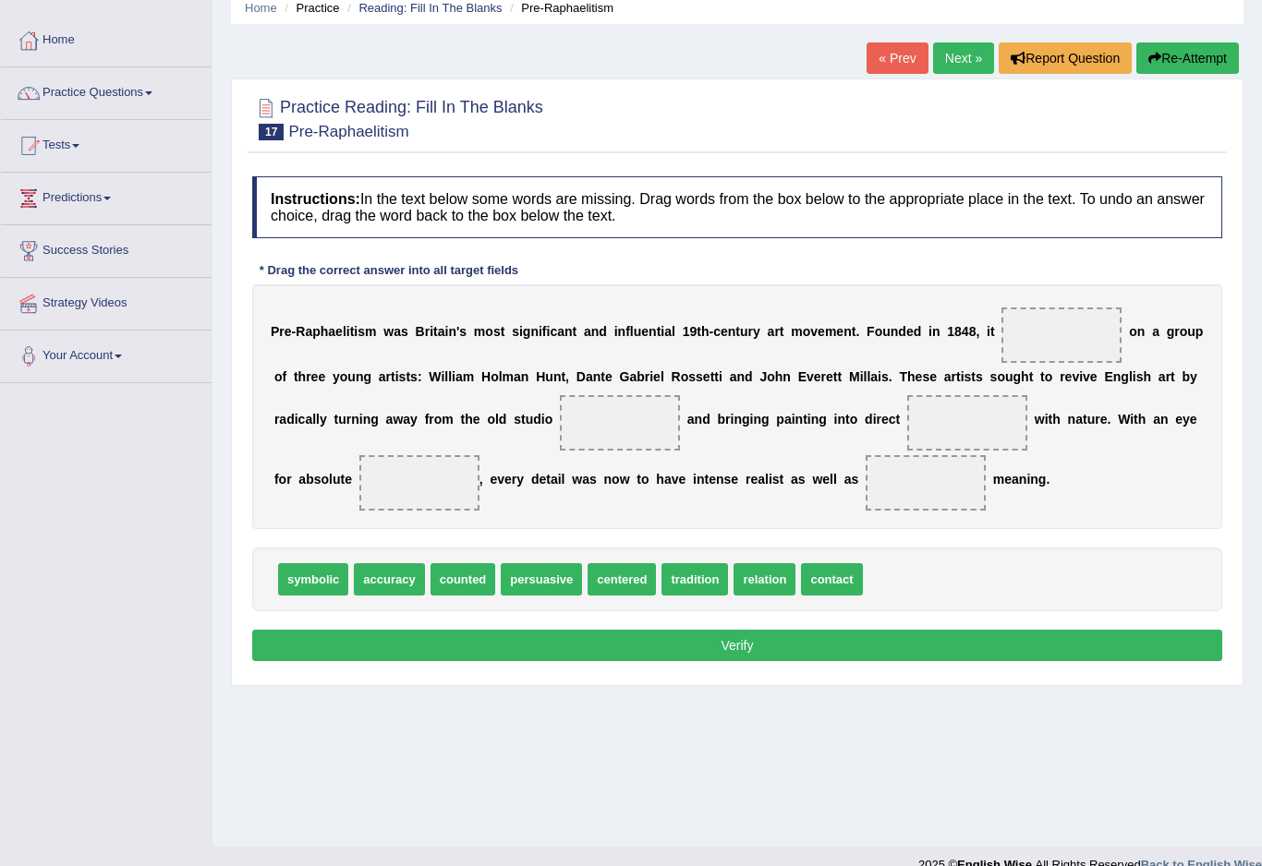
click at [170, 94] on link "Practice Questions" at bounding box center [106, 90] width 211 height 46
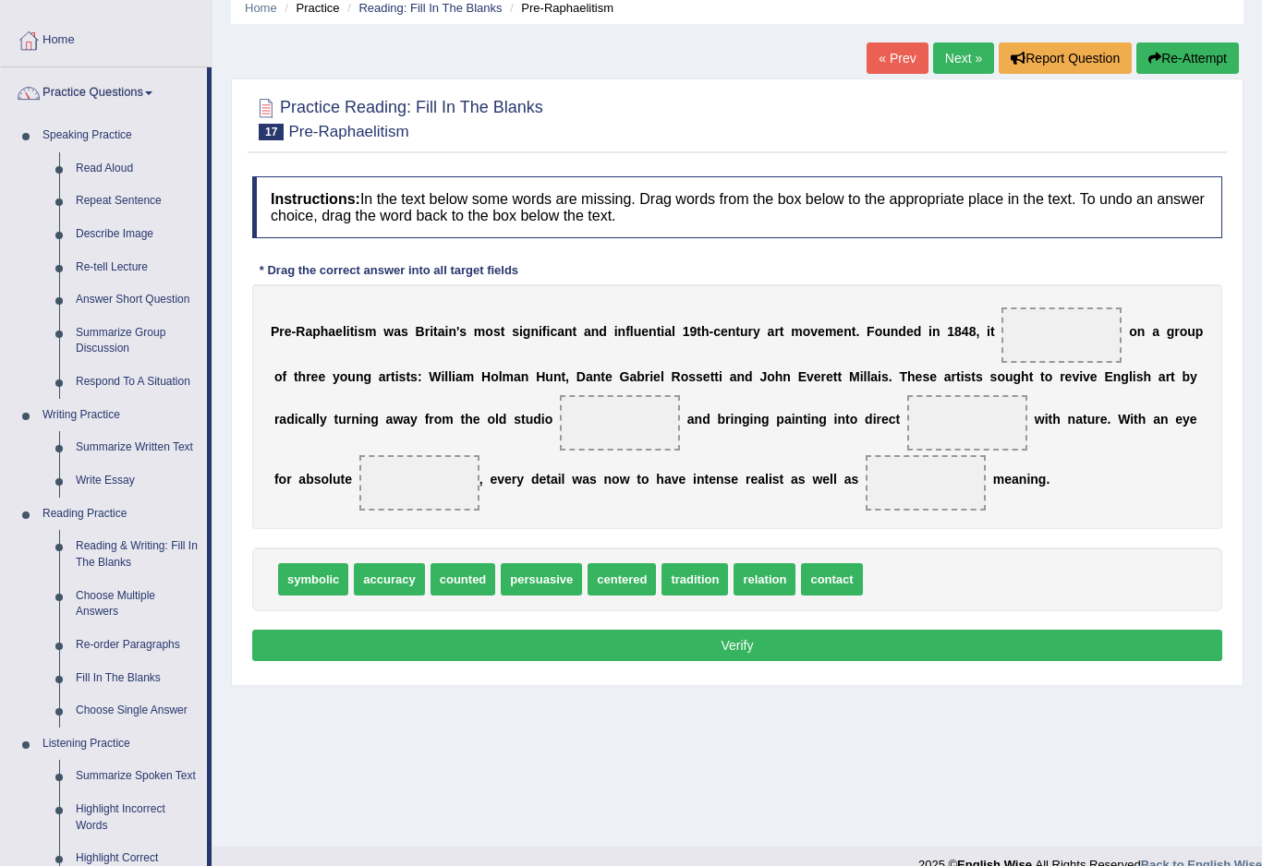
click at [119, 659] on div at bounding box center [631, 433] width 1262 height 866
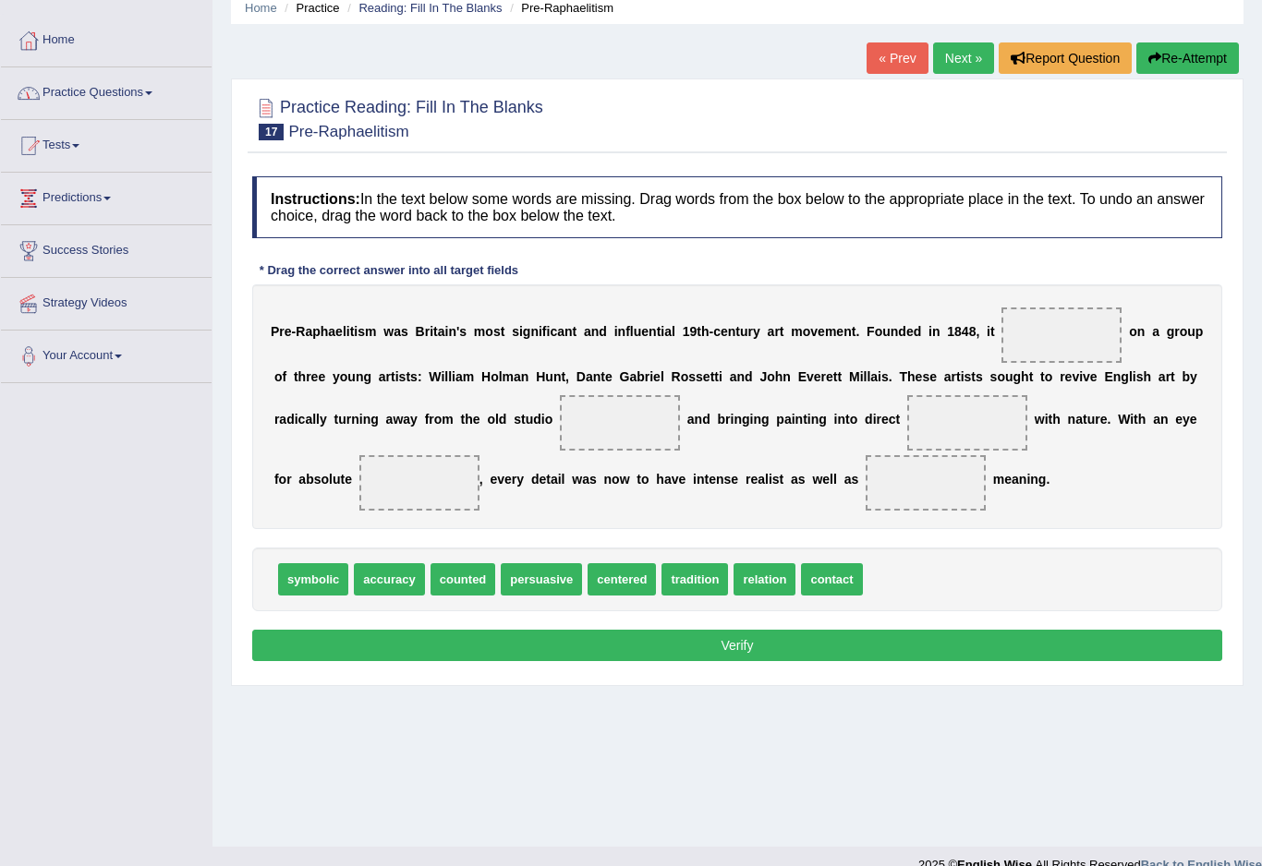
click at [175, 92] on link "Practice Questions" at bounding box center [106, 90] width 211 height 46
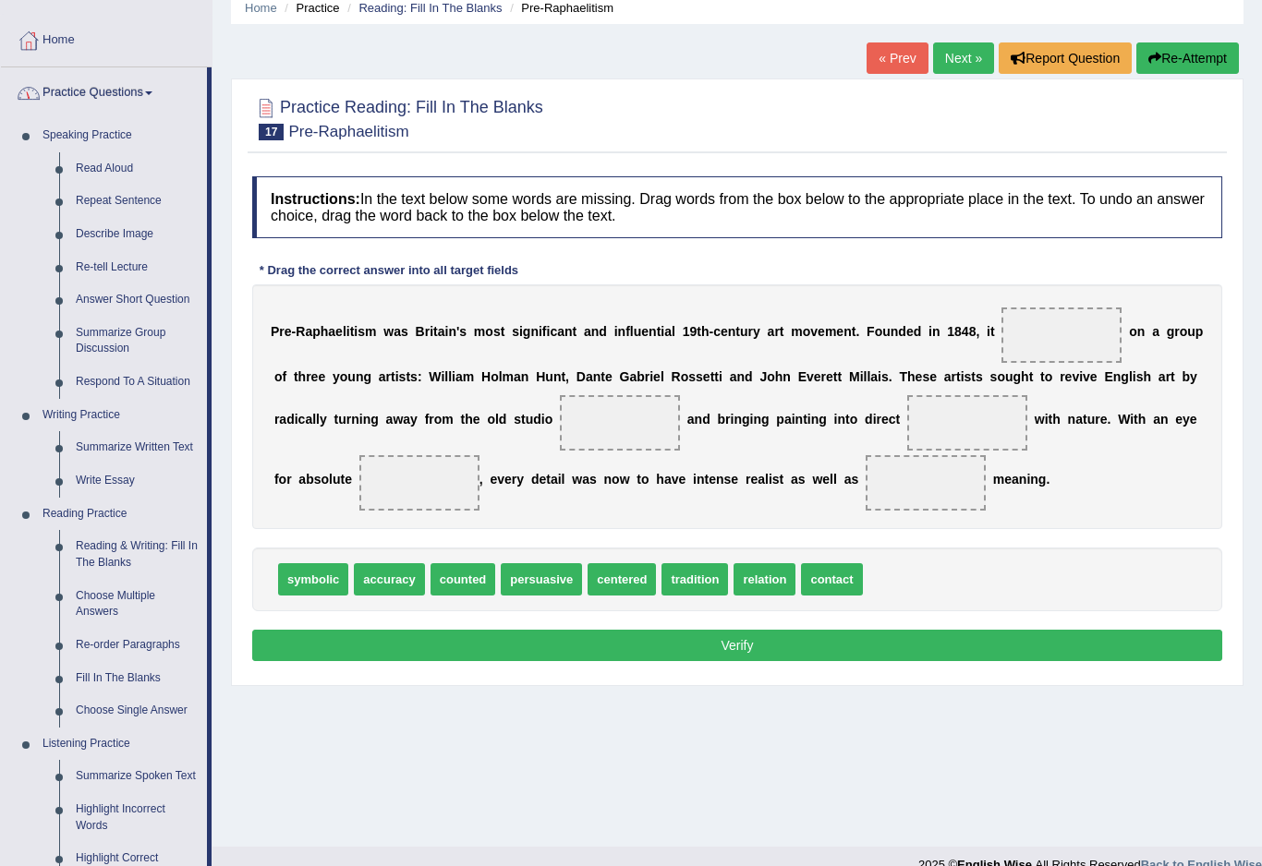
click at [125, 659] on div at bounding box center [631, 433] width 1262 height 866
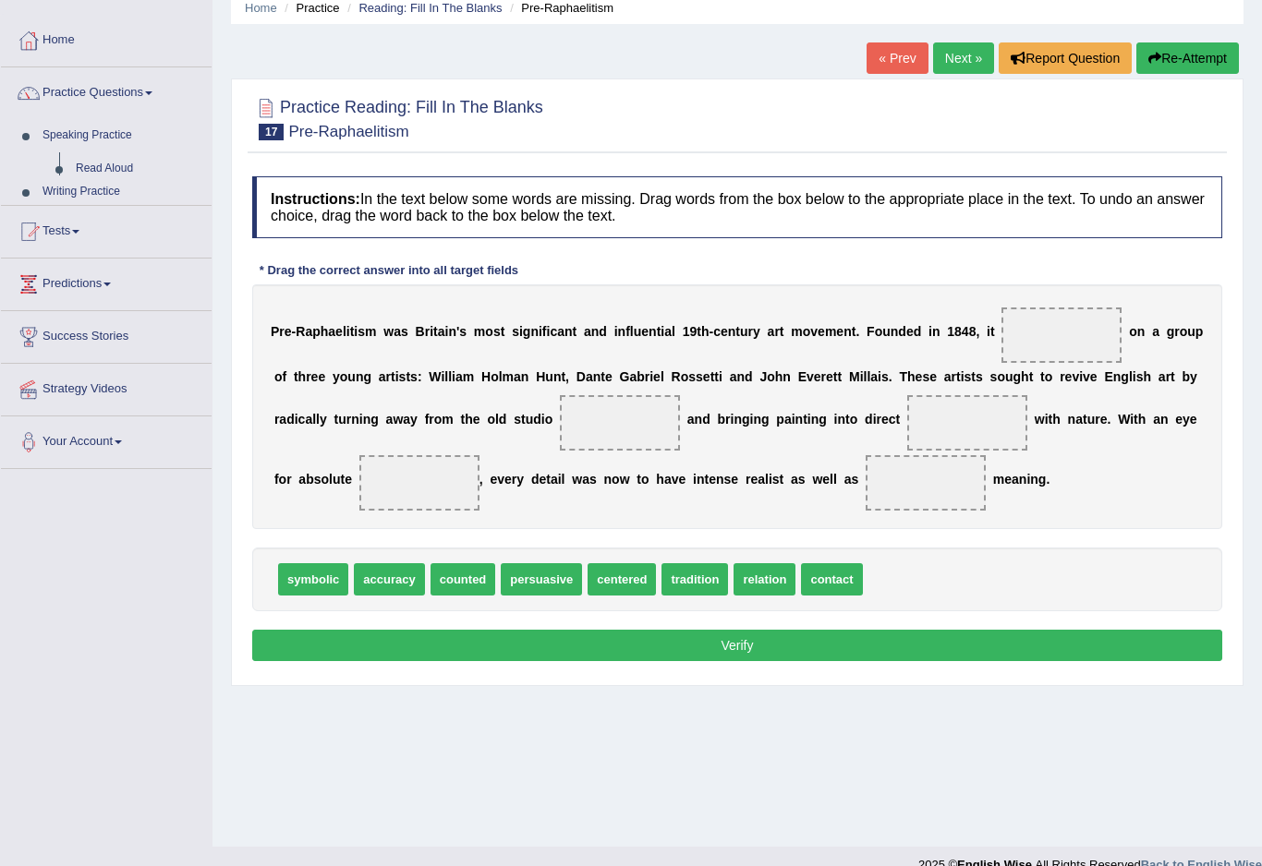
click at [118, 663] on div "Toggle navigation Home Practice Questions Speaking Practice Read Aloud Repeat S…" at bounding box center [631, 403] width 1262 height 961
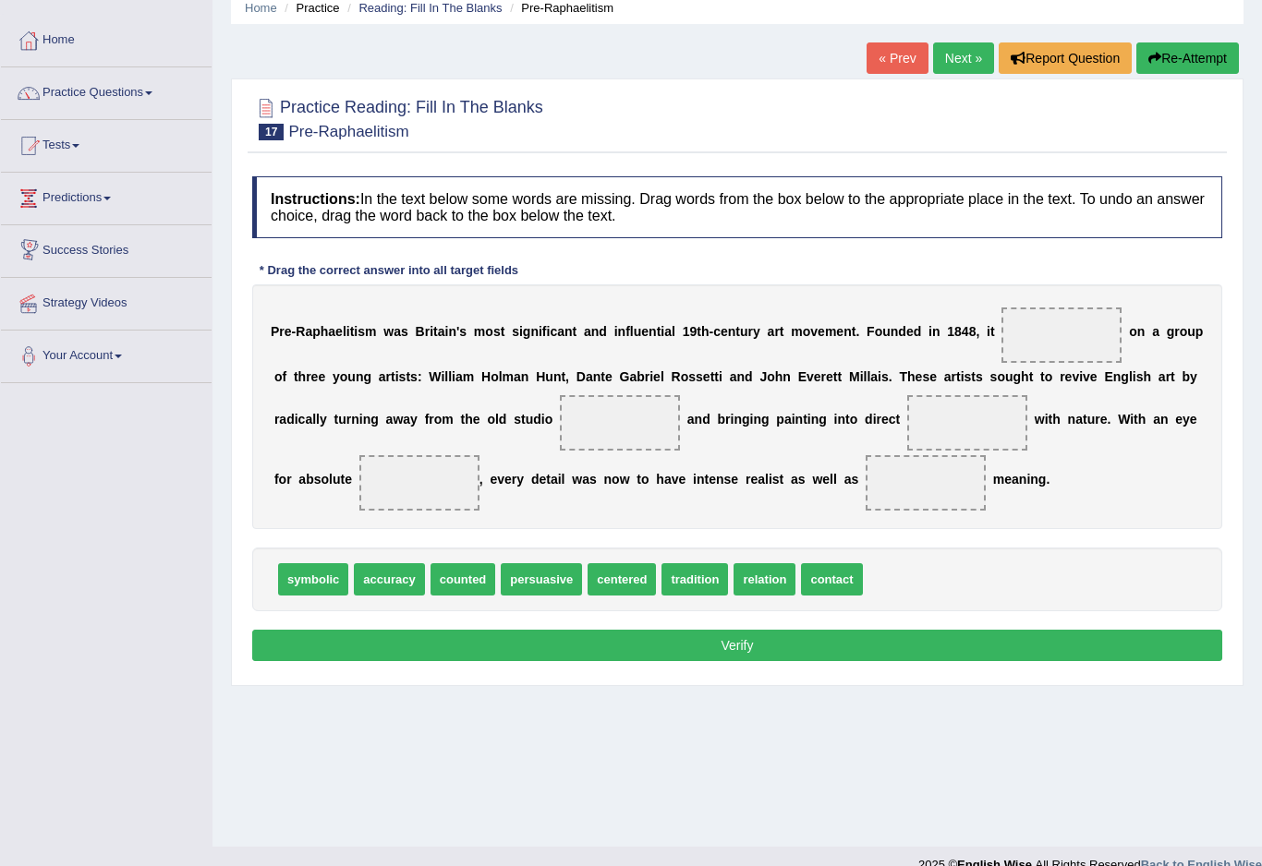
click at [182, 87] on link "Practice Questions" at bounding box center [106, 90] width 211 height 46
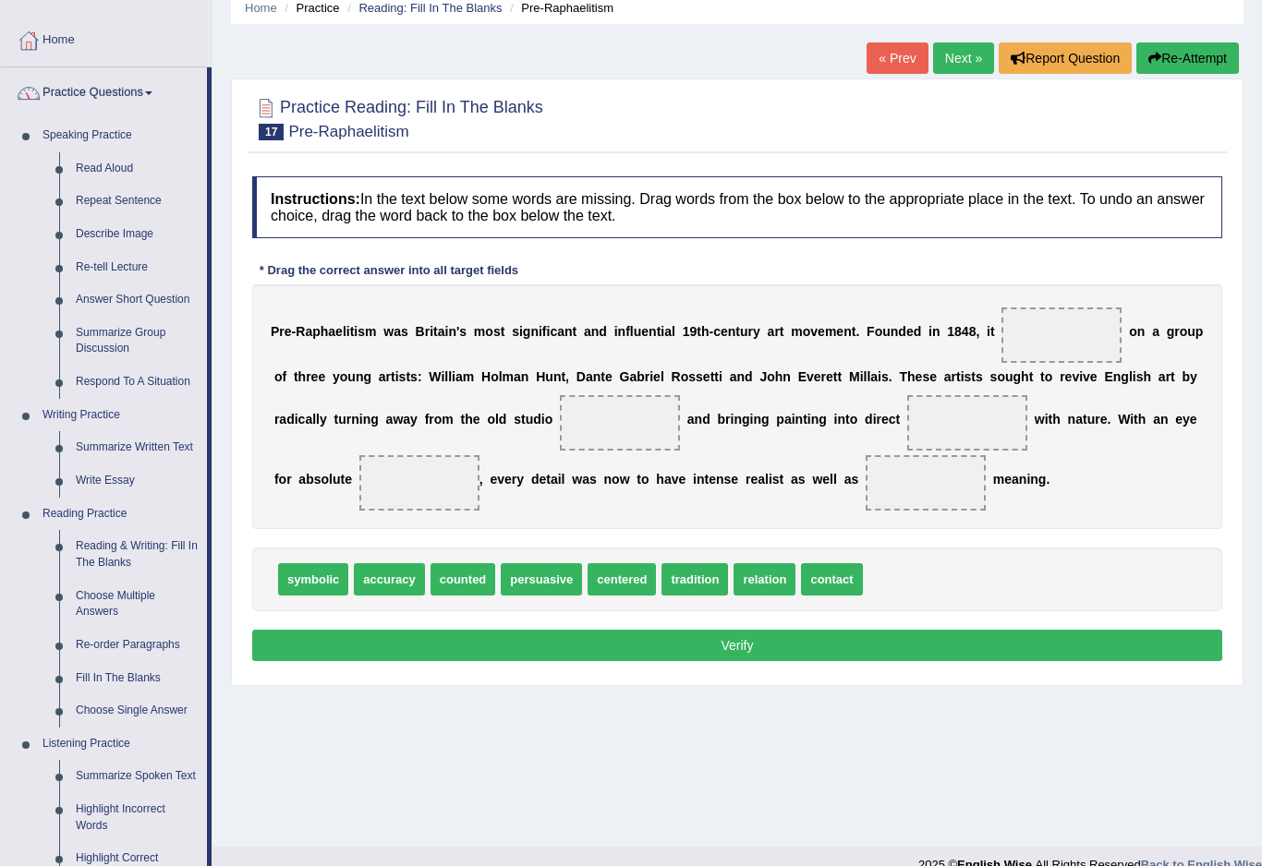
click at [128, 661] on div at bounding box center [631, 433] width 1262 height 866
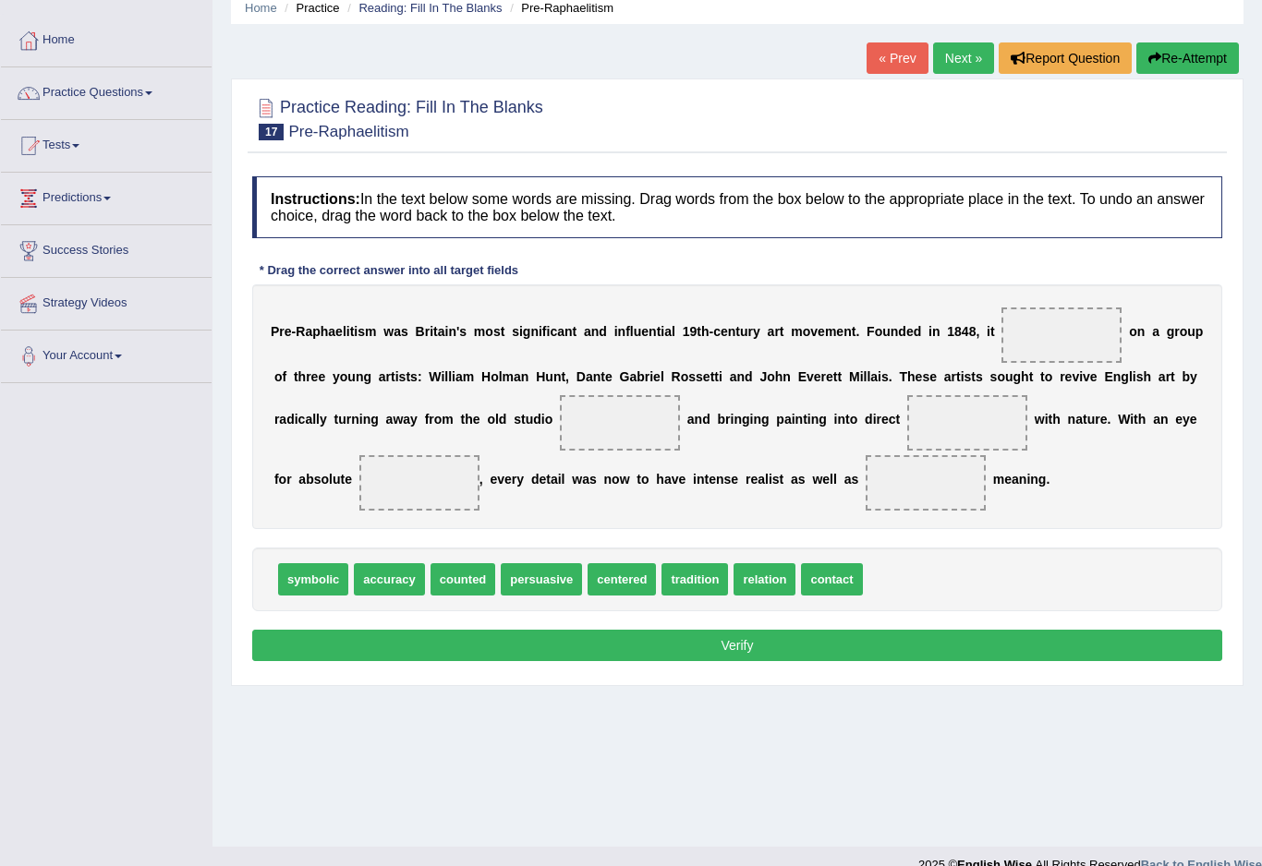
click at [152, 92] on span at bounding box center [148, 93] width 7 height 4
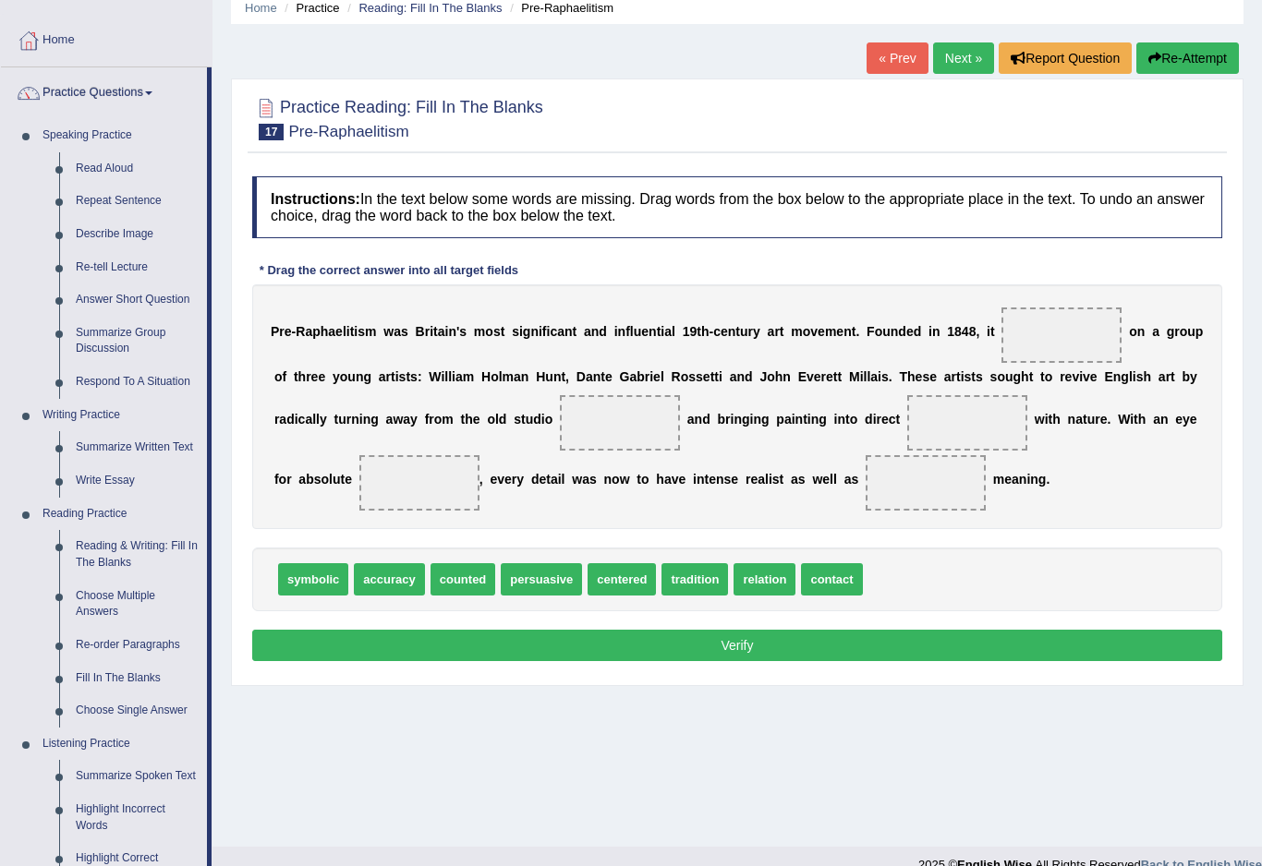
click at [129, 661] on div at bounding box center [631, 433] width 1262 height 866
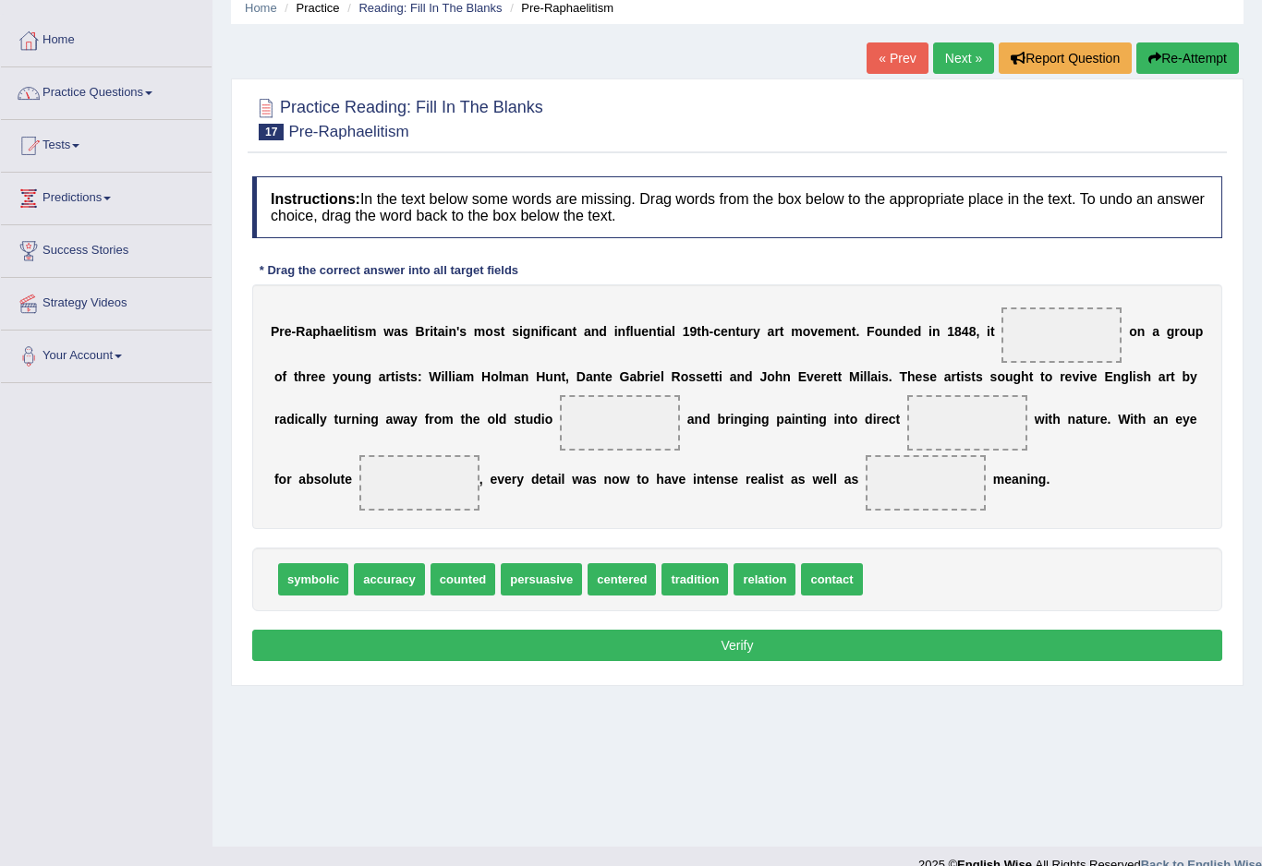
click at [176, 80] on link "Practice Questions" at bounding box center [106, 90] width 211 height 46
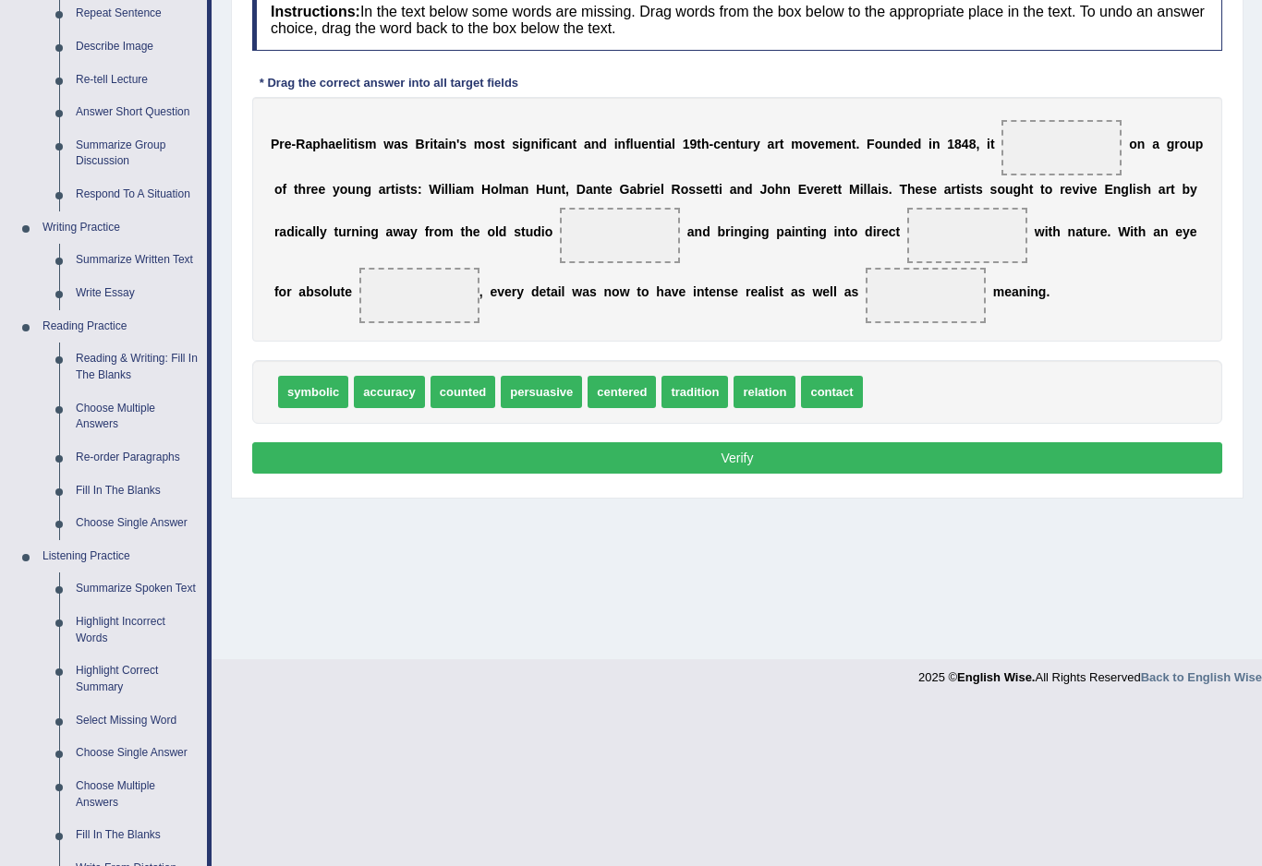
scroll to position [254, 0]
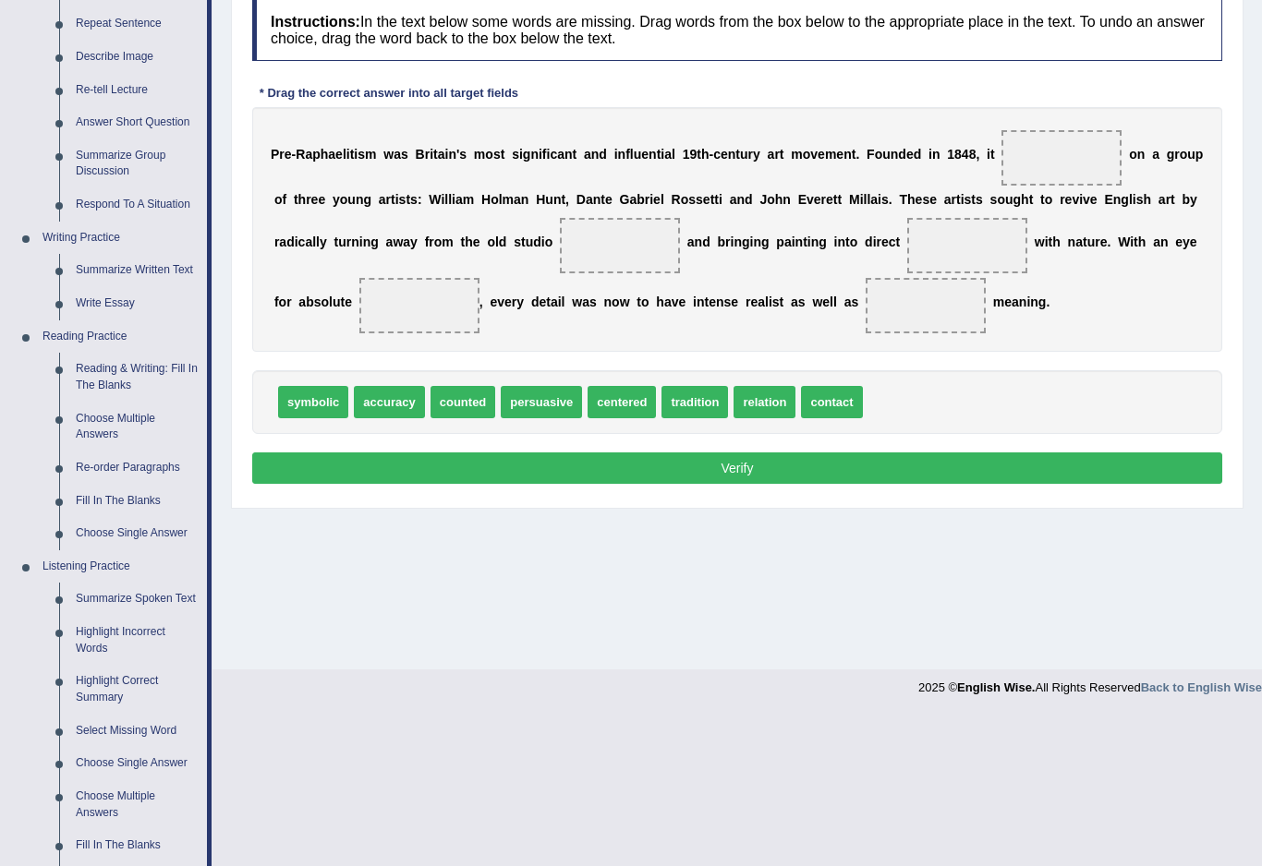
click at [88, 485] on div at bounding box center [631, 433] width 1262 height 866
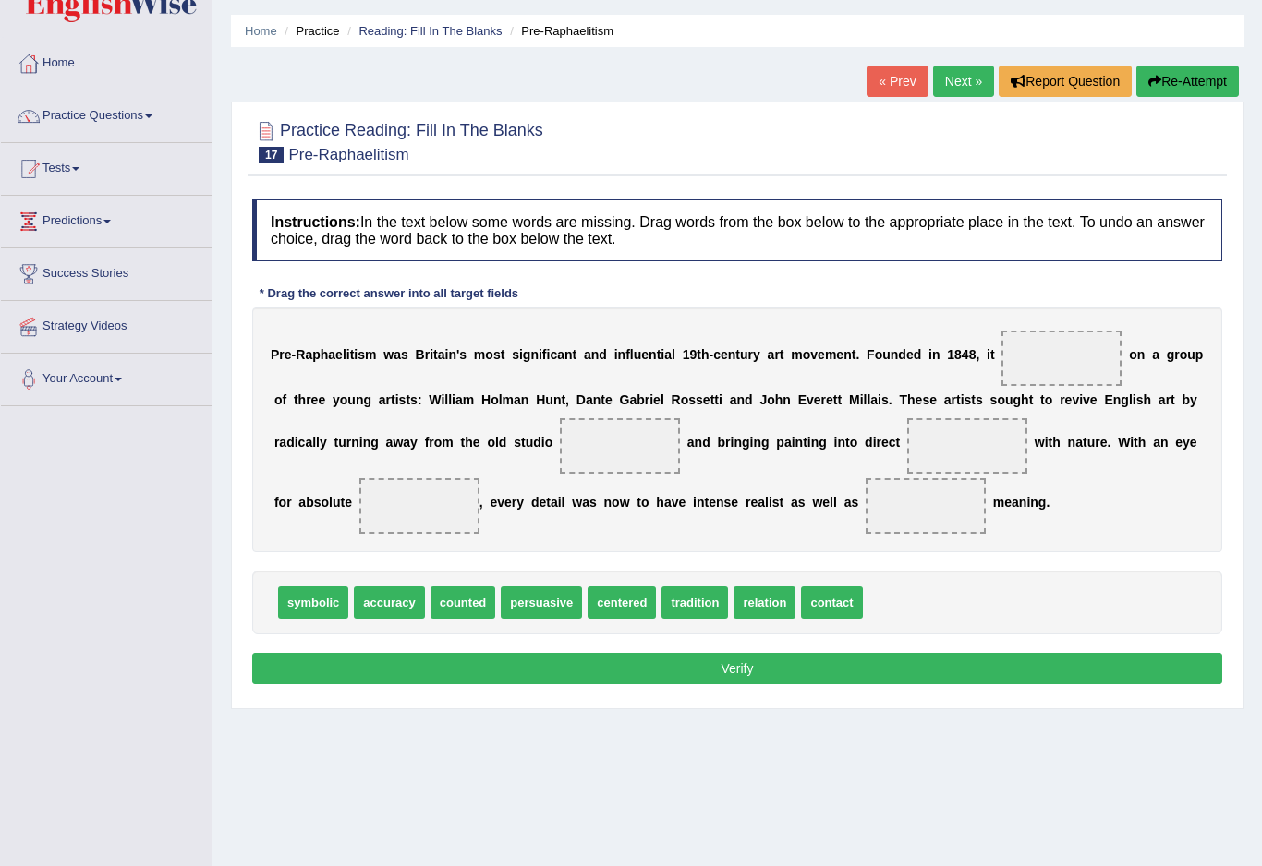
scroll to position [0, 0]
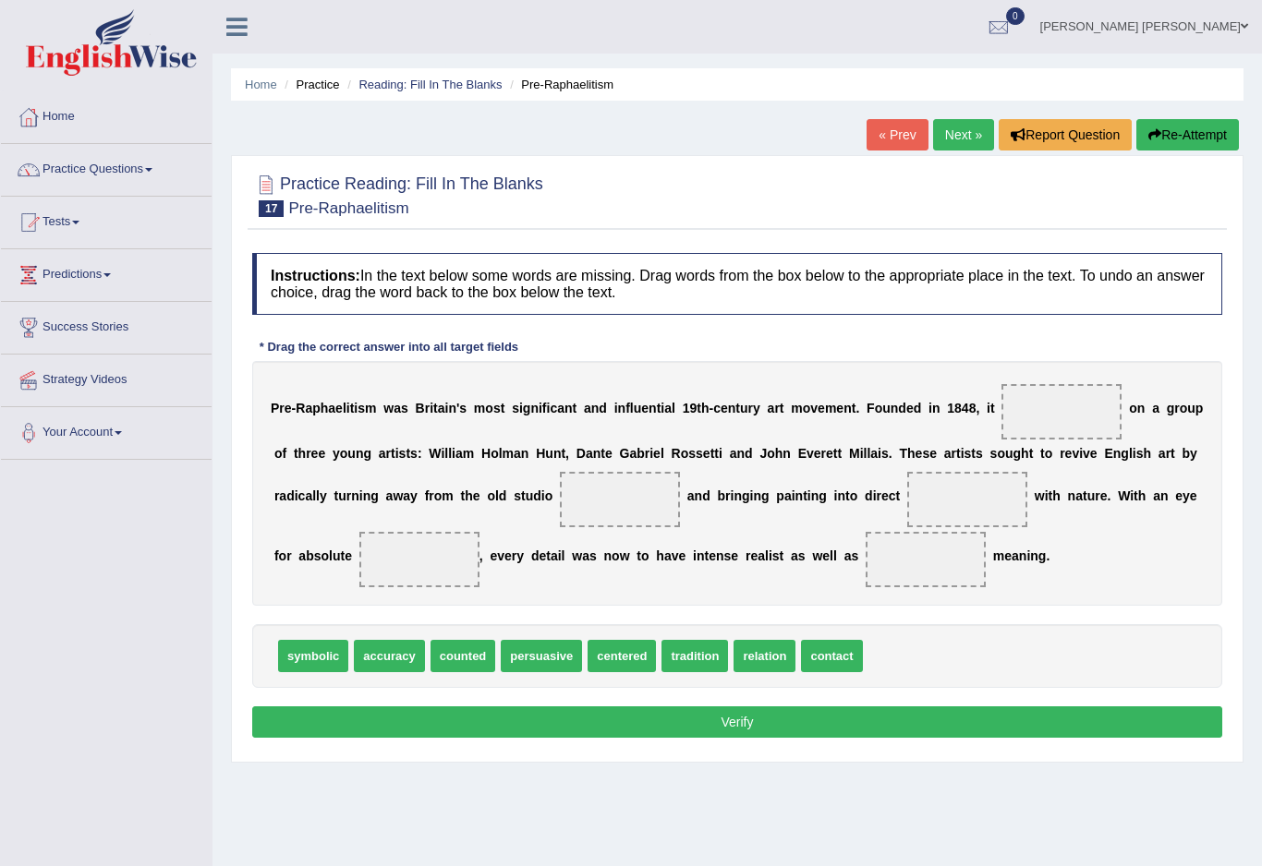
click at [106, 174] on link "Practice Questions" at bounding box center [106, 167] width 211 height 46
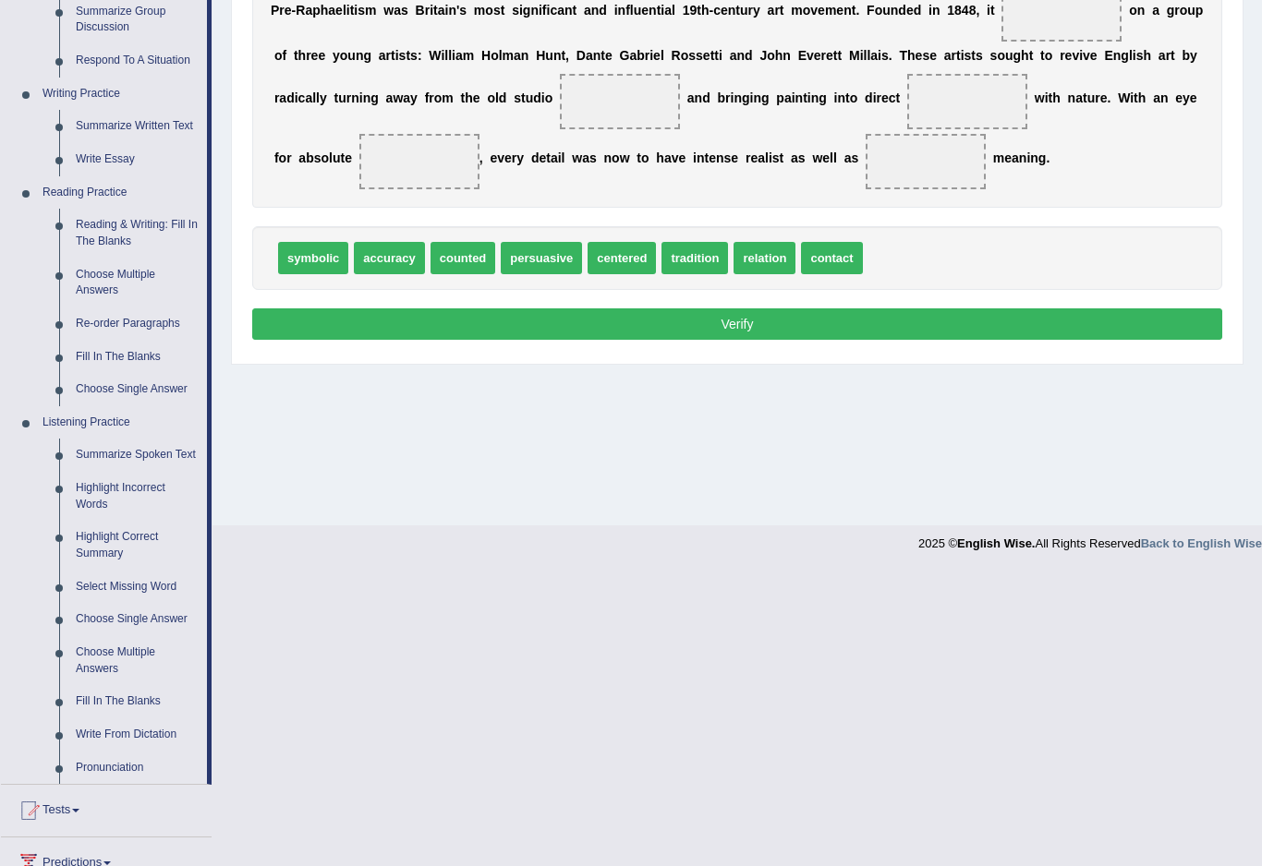
scroll to position [429, 0]
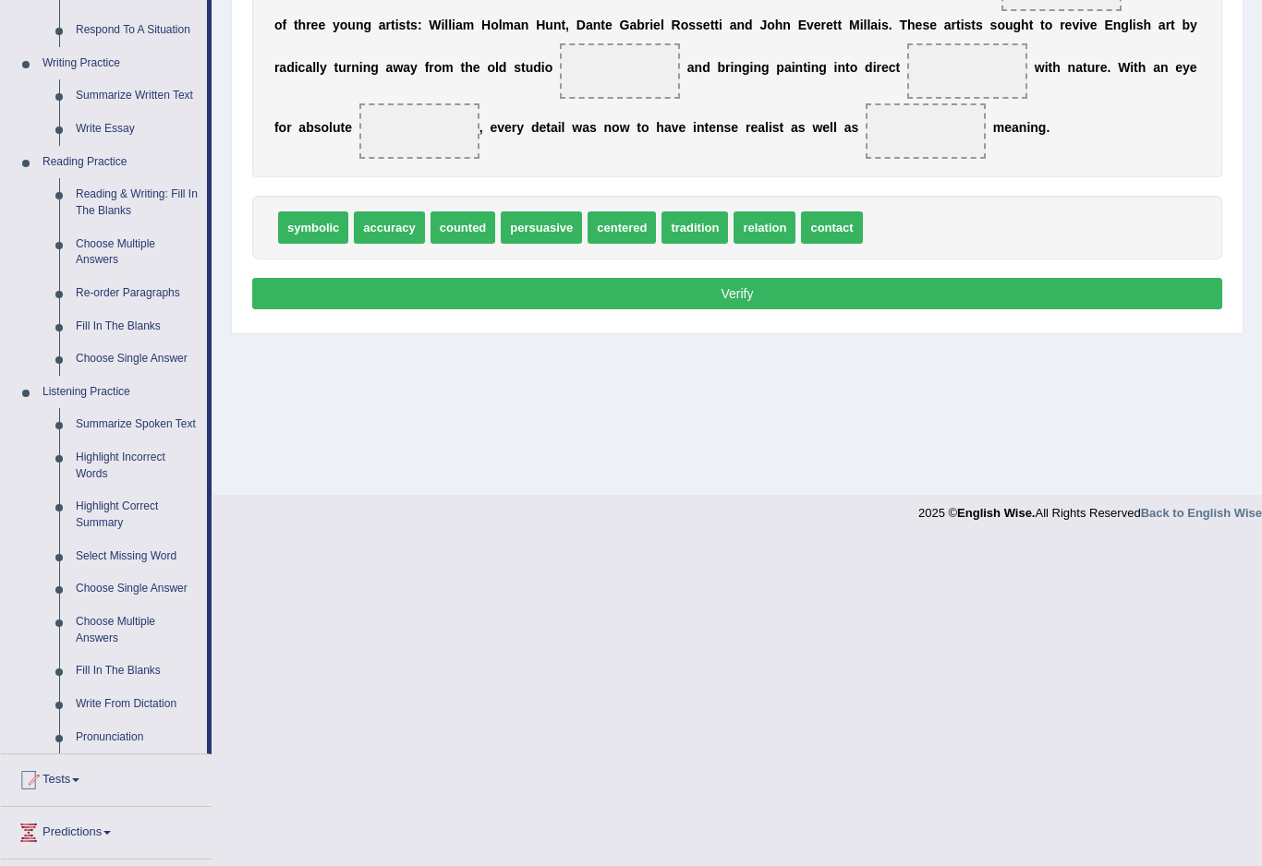
click at [94, 457] on div at bounding box center [631, 433] width 1262 height 866
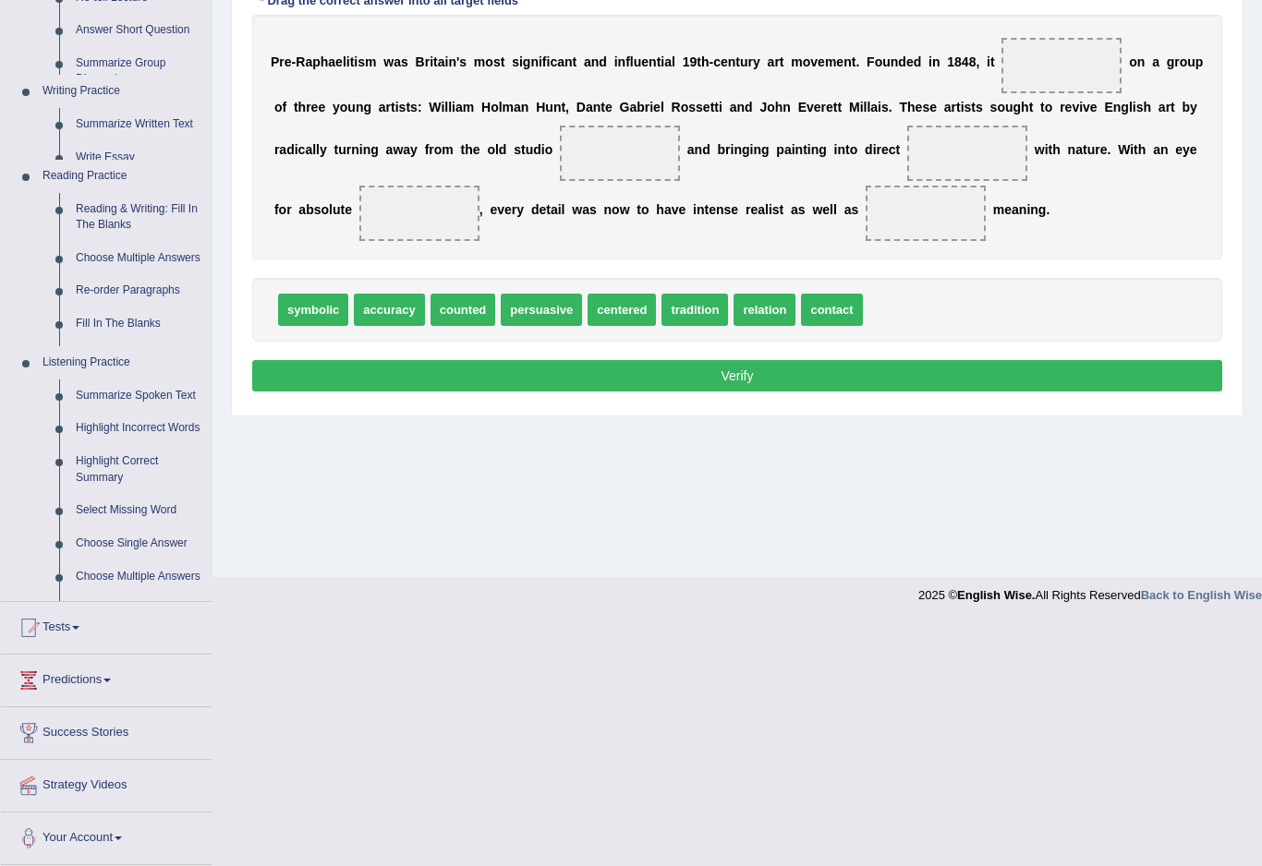
scroll to position [77, 0]
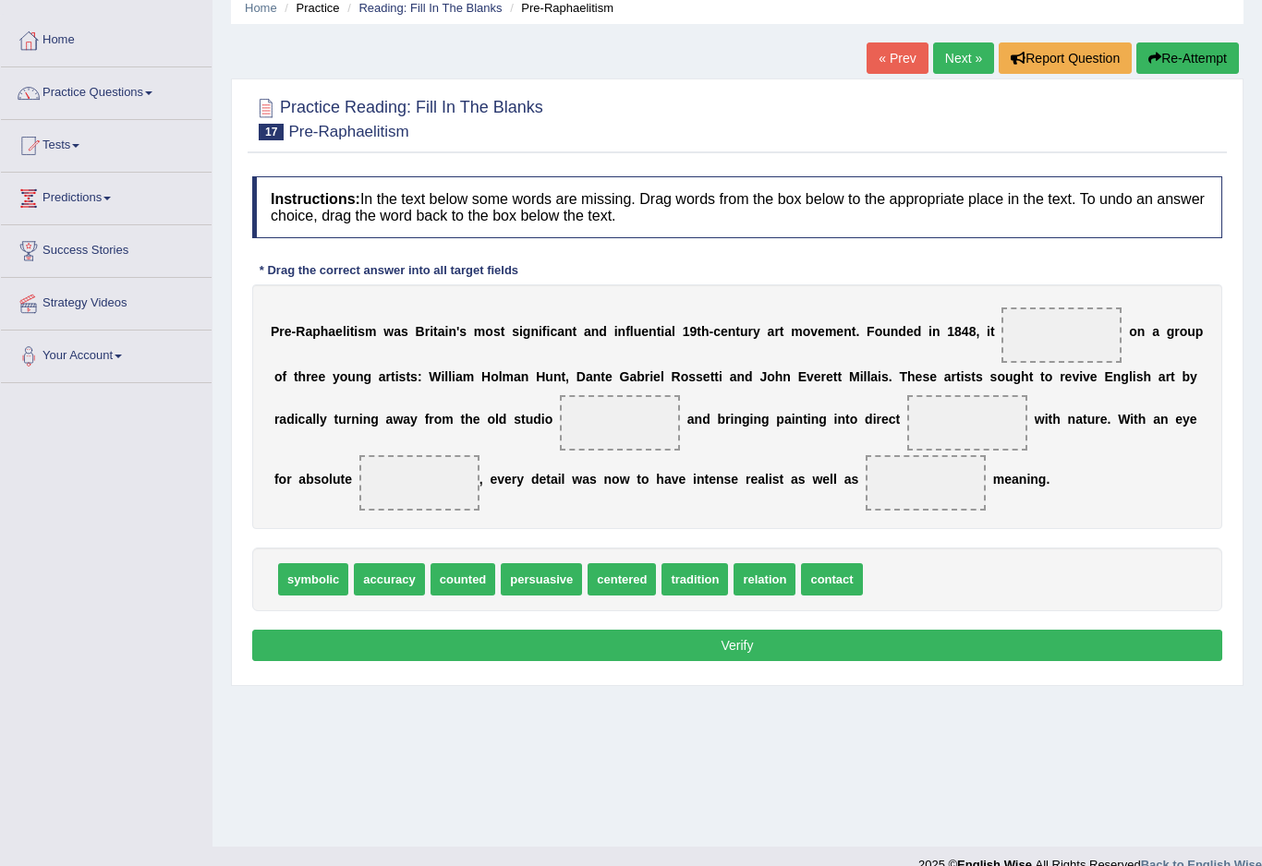
click at [75, 93] on link "Practice Questions" at bounding box center [106, 90] width 211 height 46
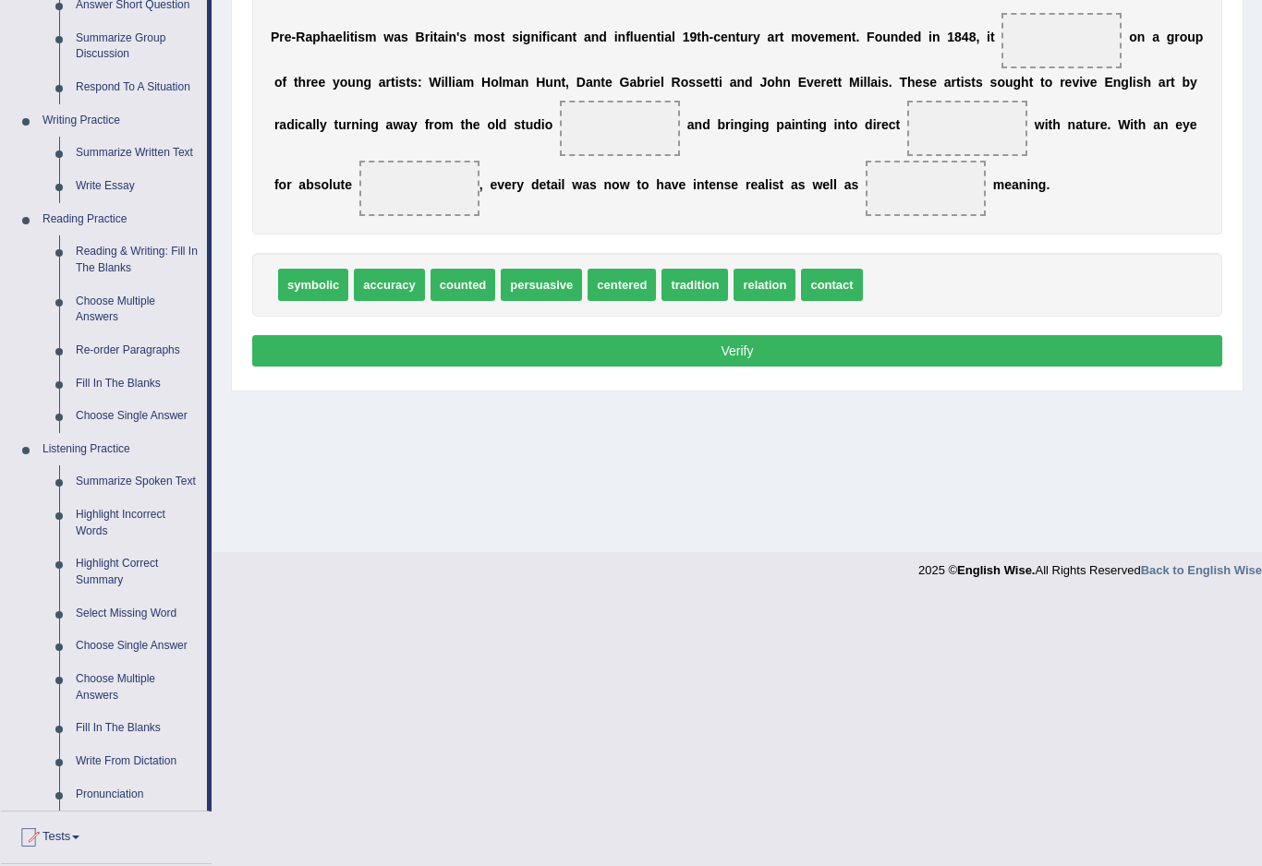
scroll to position [393, 0]
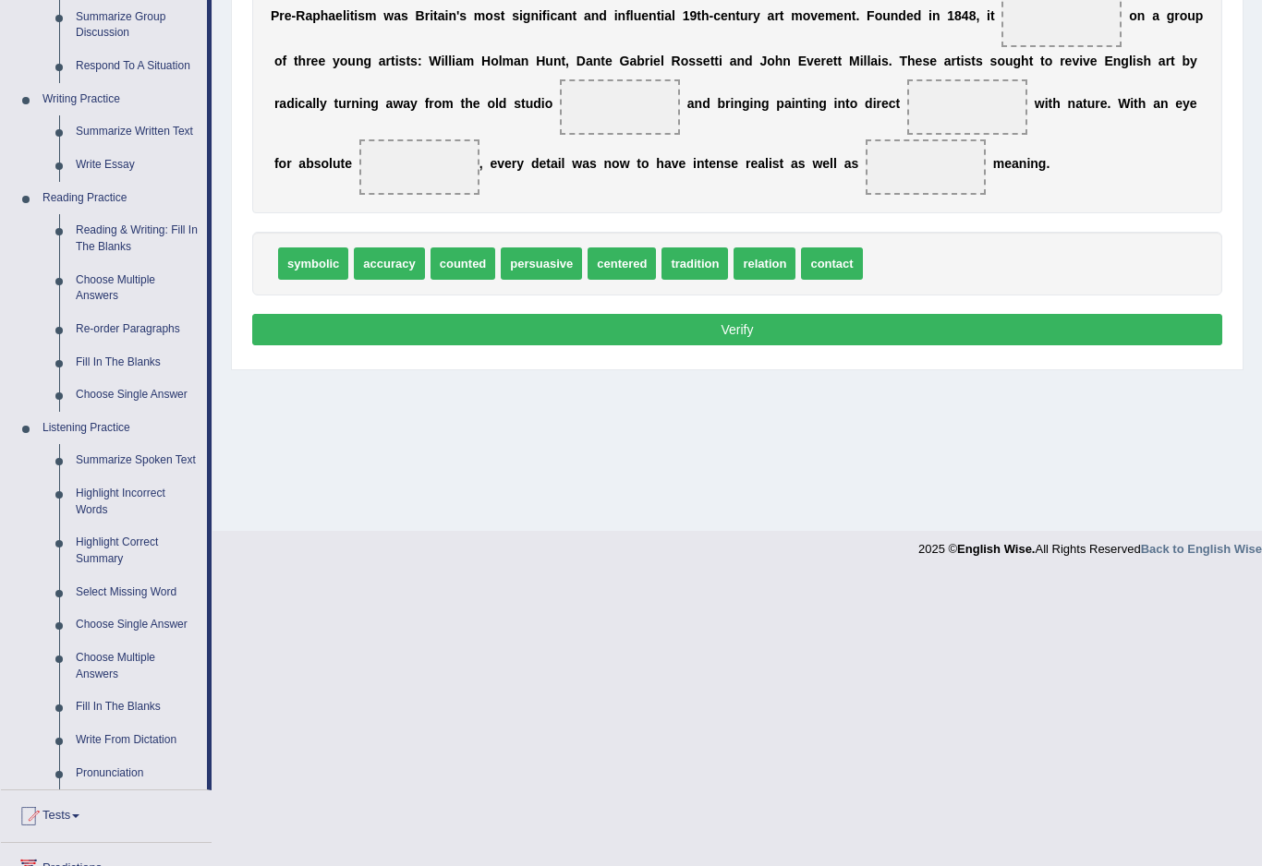
click at [105, 698] on div at bounding box center [631, 433] width 1262 height 866
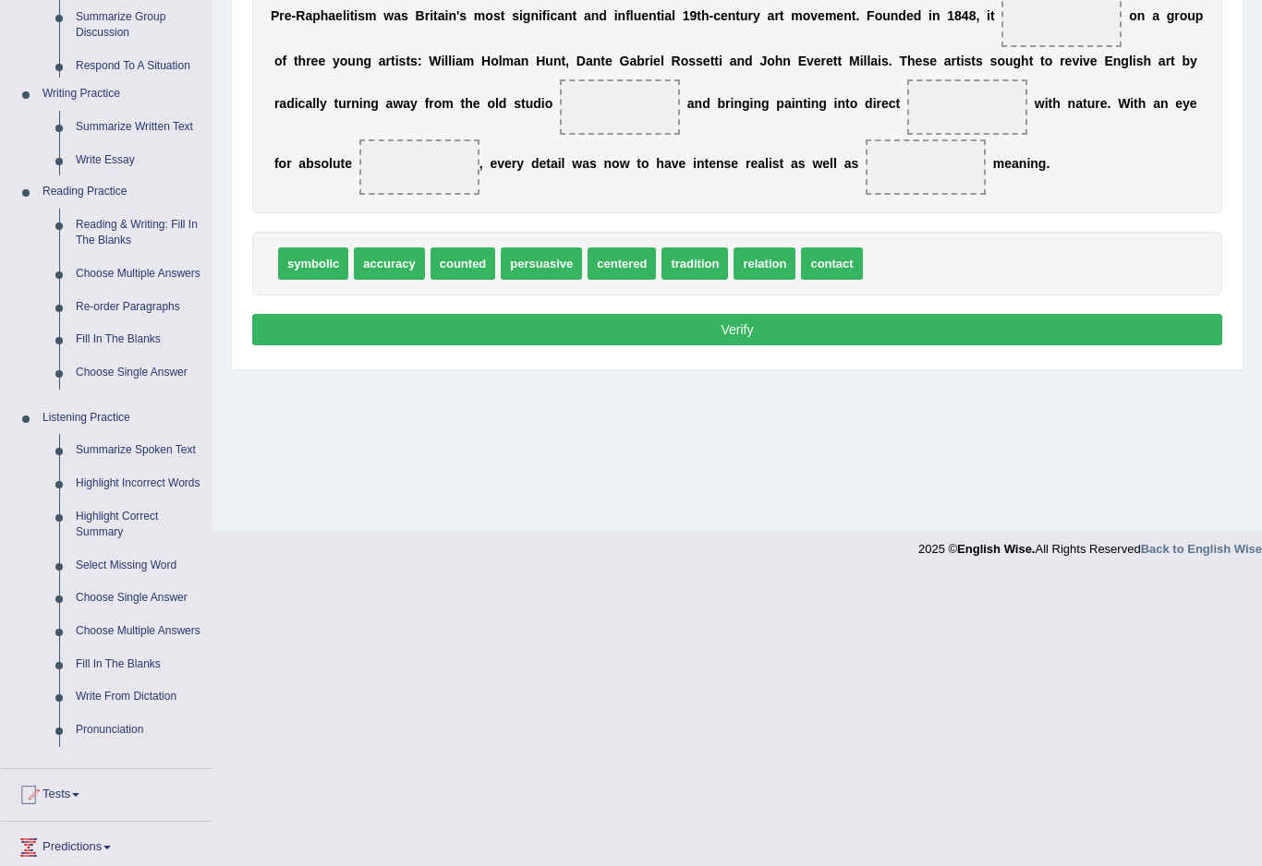
scroll to position [77, 0]
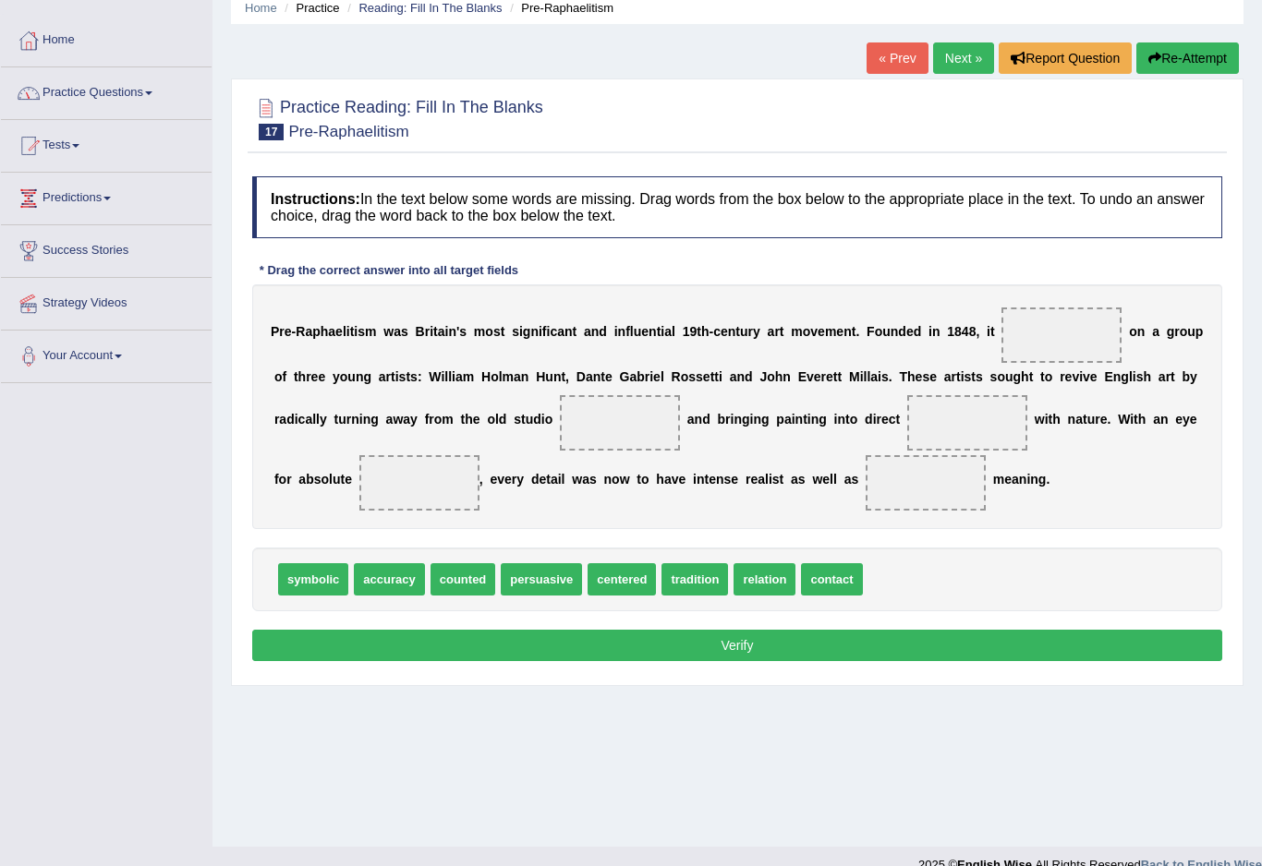
click at [60, 85] on link "Practice Questions" at bounding box center [106, 90] width 211 height 46
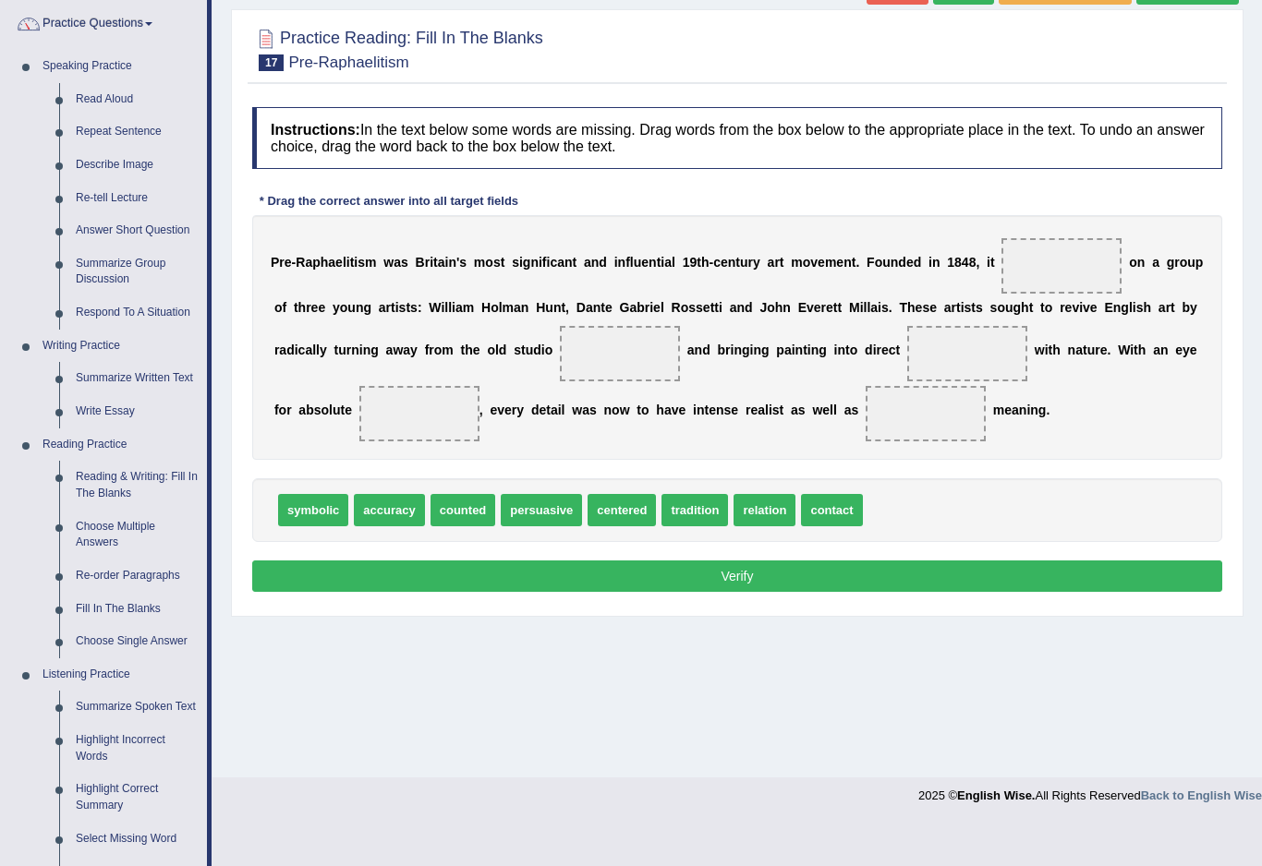
scroll to position [153, 0]
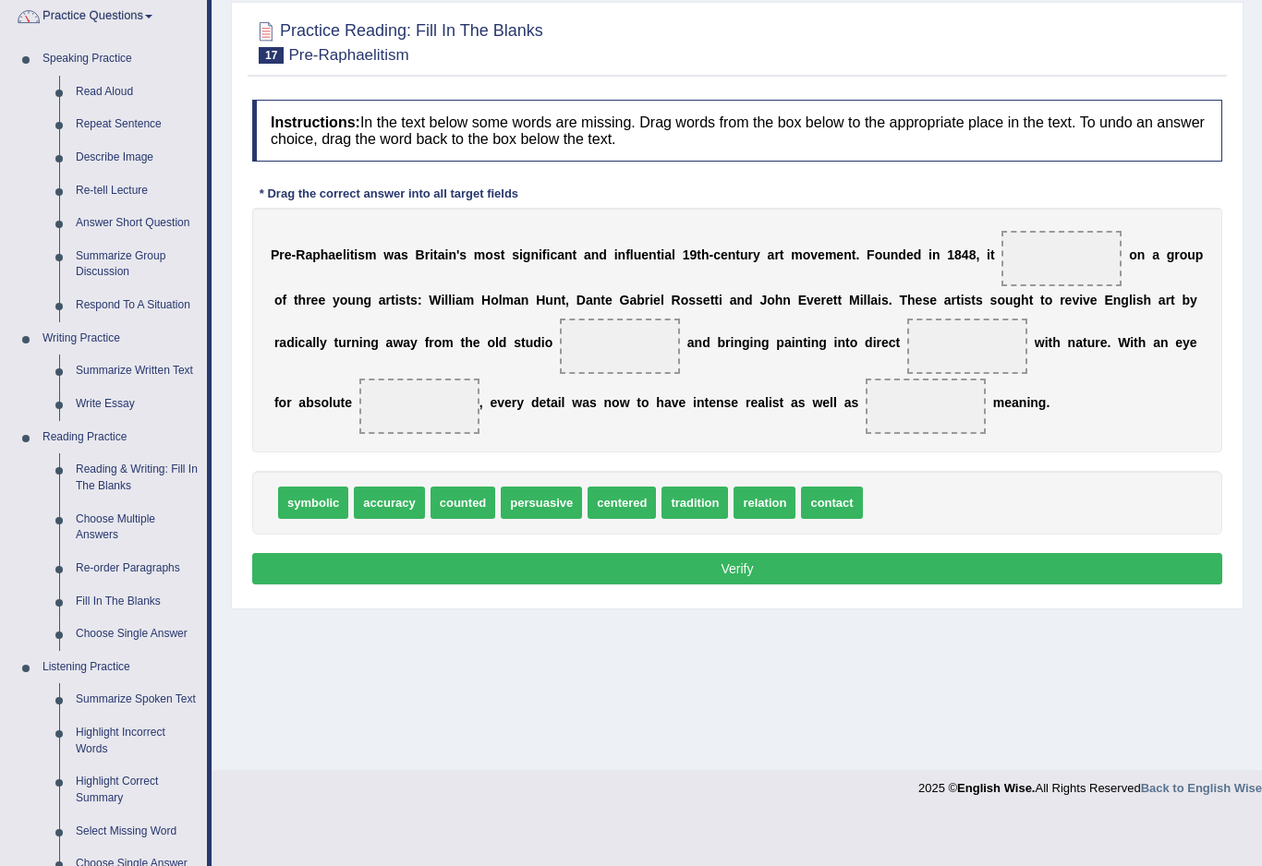
click at [114, 464] on div at bounding box center [631, 433] width 1262 height 866
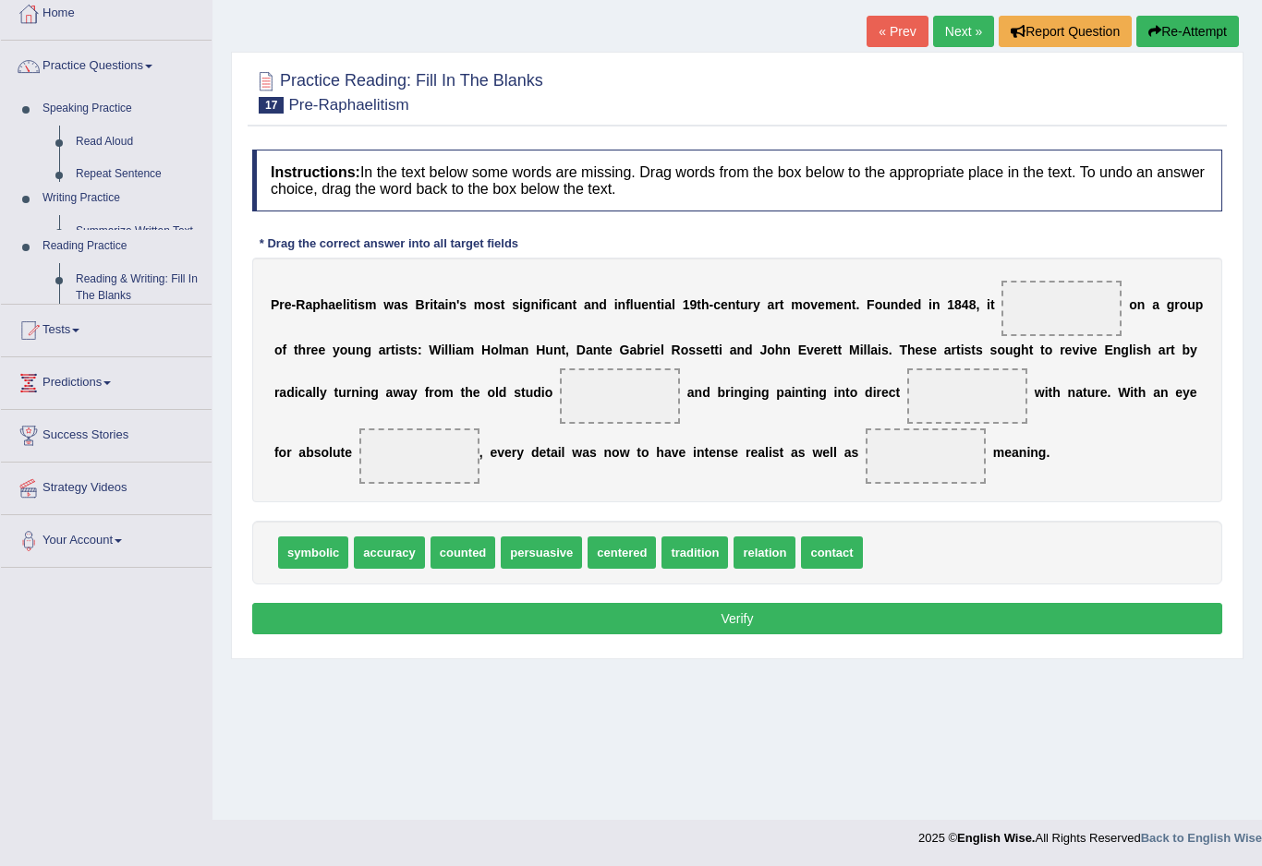
scroll to position [77, 0]
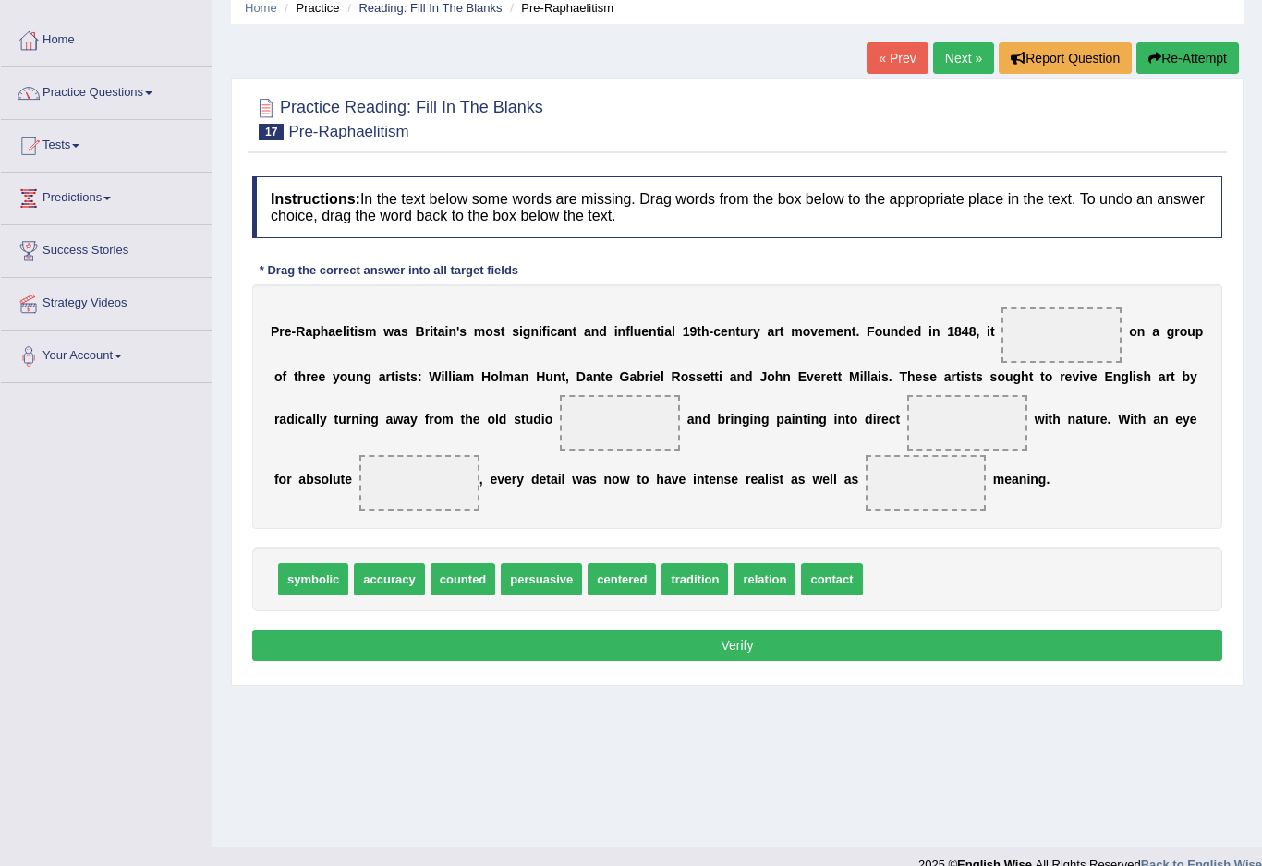
click at [79, 99] on link "Practice Questions" at bounding box center [106, 90] width 211 height 46
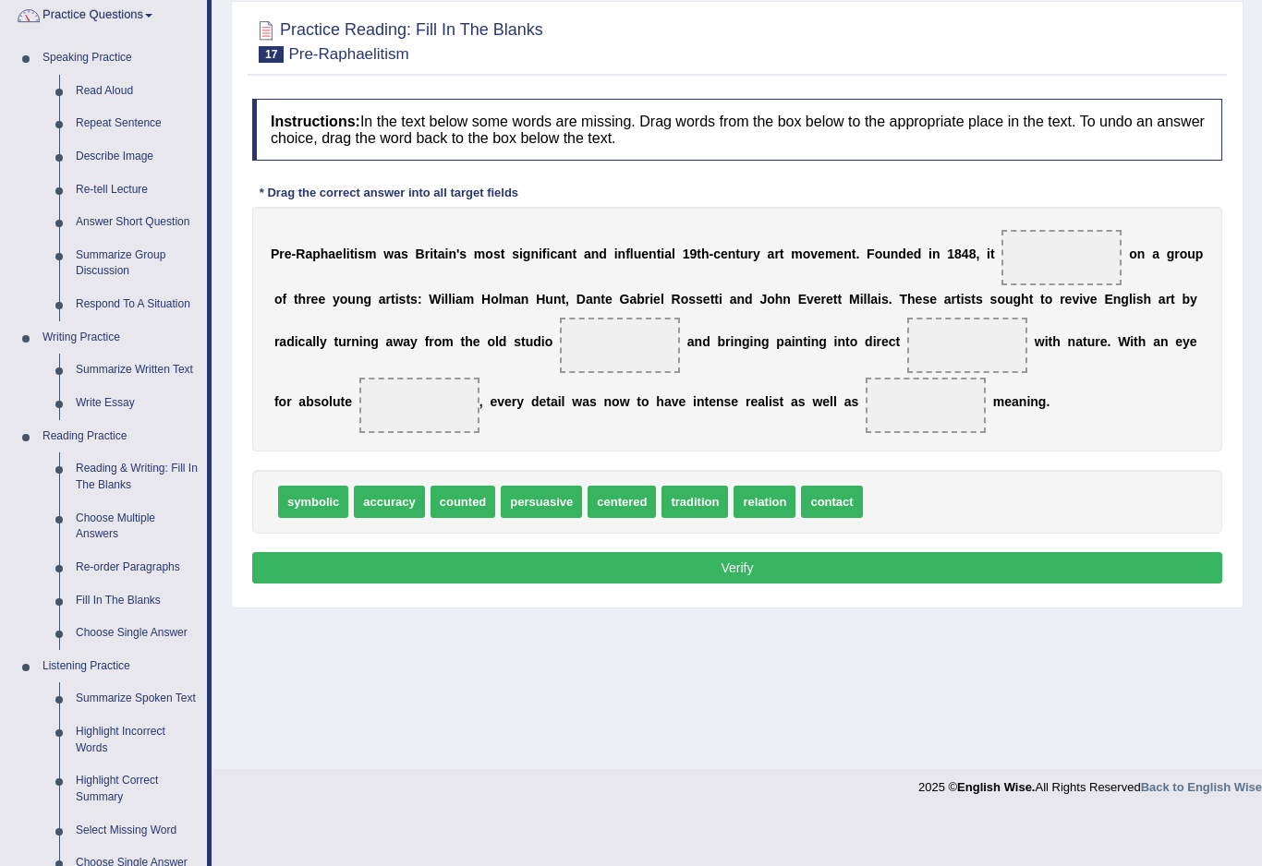
scroll to position [168, 0]
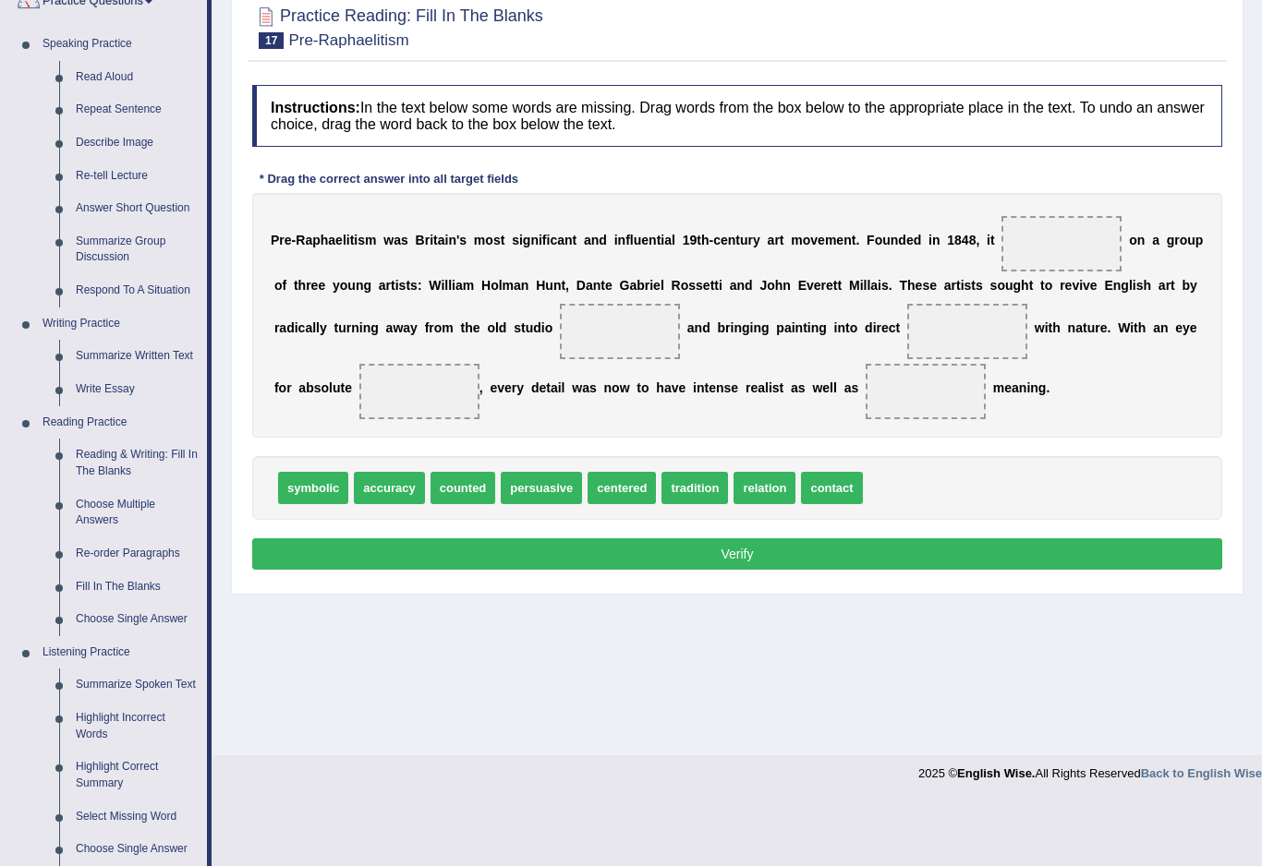
click at [92, 349] on div at bounding box center [631, 433] width 1262 height 866
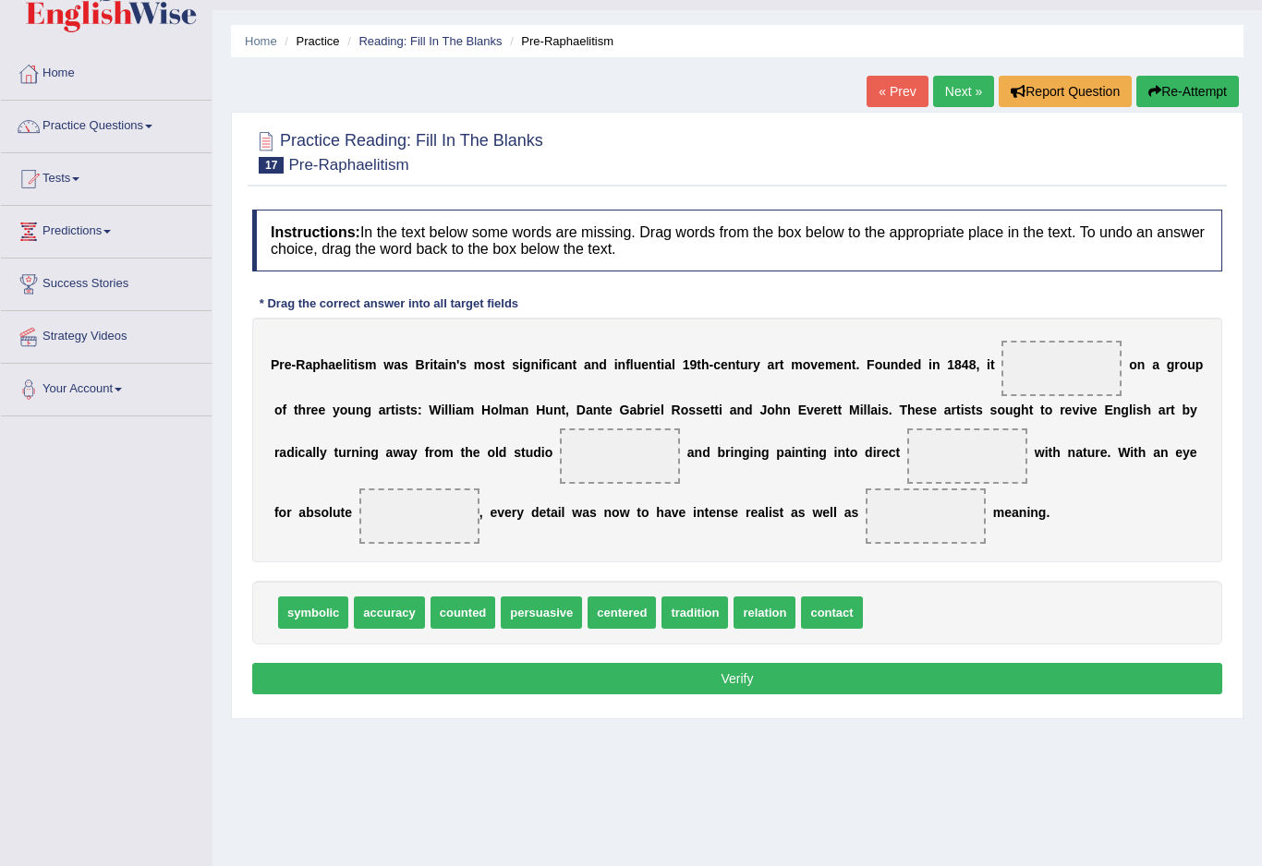
scroll to position [0, 0]
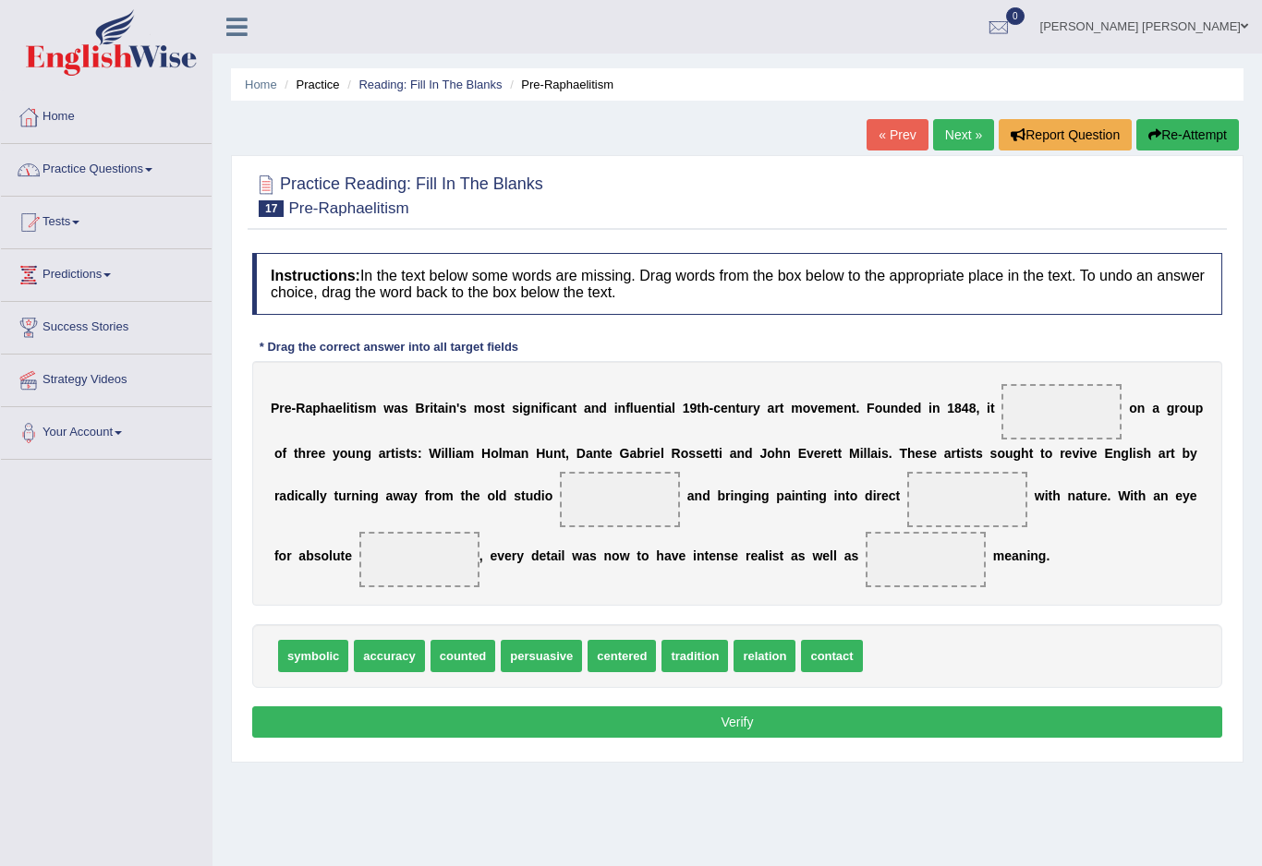
click at [94, 163] on link "Practice Questions" at bounding box center [106, 167] width 211 height 46
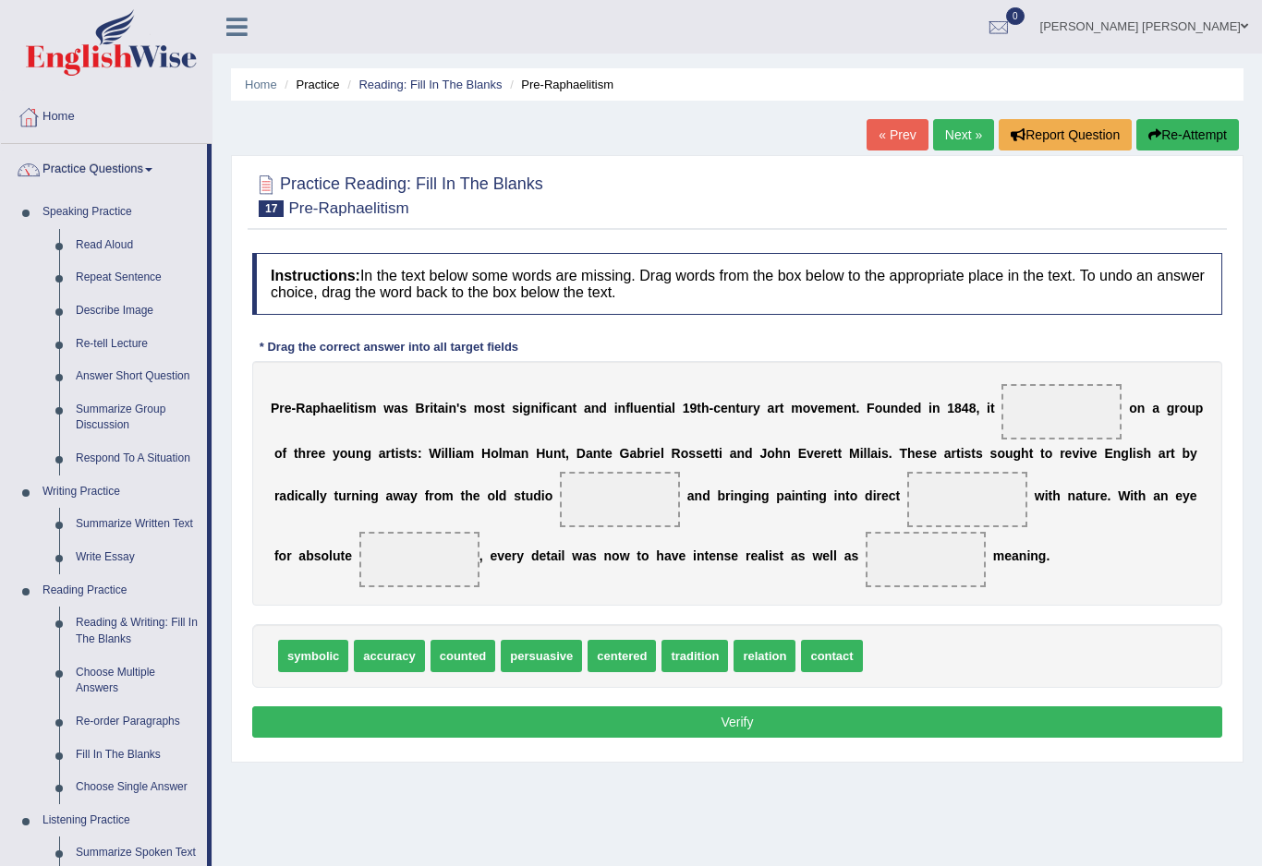
click at [117, 513] on div at bounding box center [631, 433] width 1262 height 866
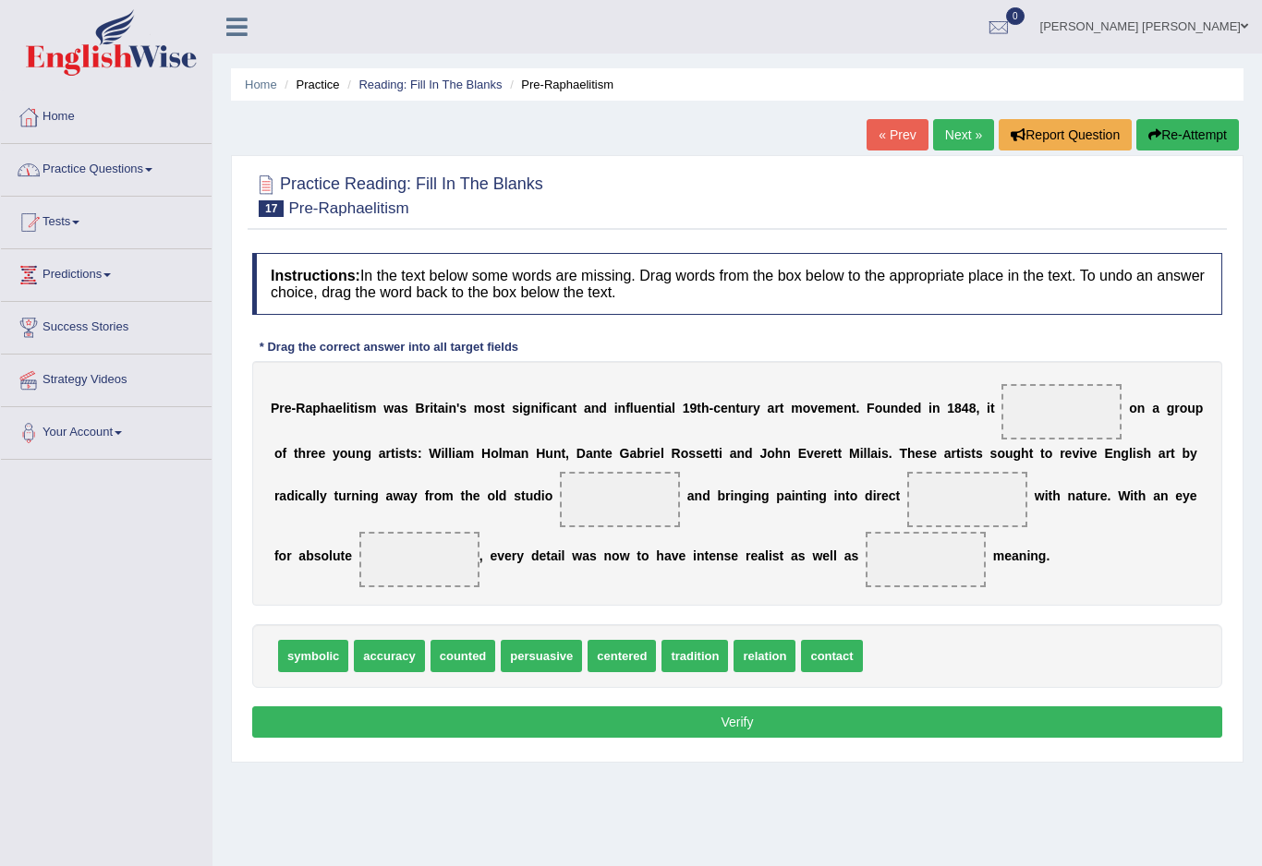
click at [80, 175] on link "Practice Questions" at bounding box center [106, 167] width 211 height 46
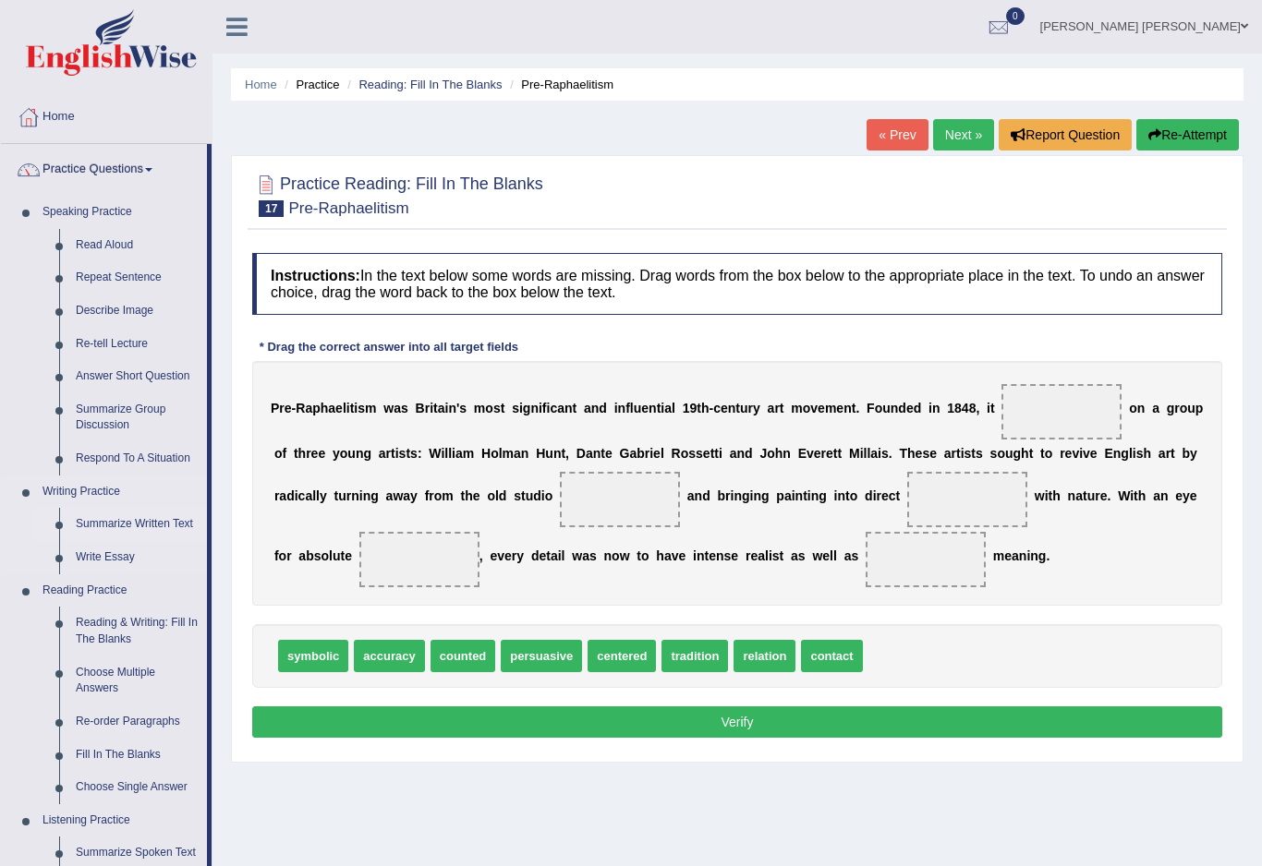
click at [134, 520] on div at bounding box center [631, 433] width 1262 height 866
click at [134, 520] on ul "Speaking Practice Read Aloud Repeat Sentence Describe Image Re-tell Lecture Ans…" at bounding box center [104, 689] width 206 height 986
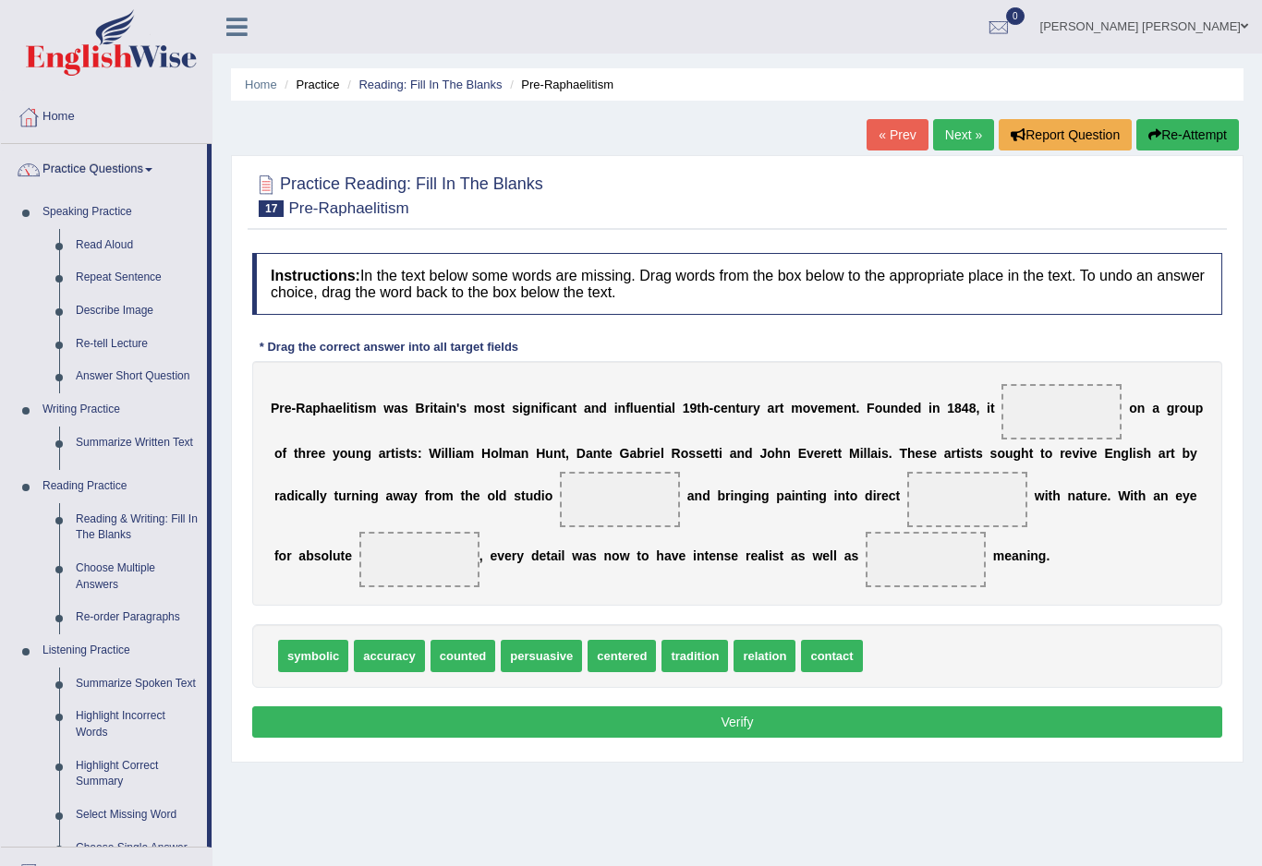
click at [134, 520] on ul "Home Practice Questions Speaking Practice Read Aloud Repeat Sentence Describe I…" at bounding box center [106, 601] width 211 height 1020
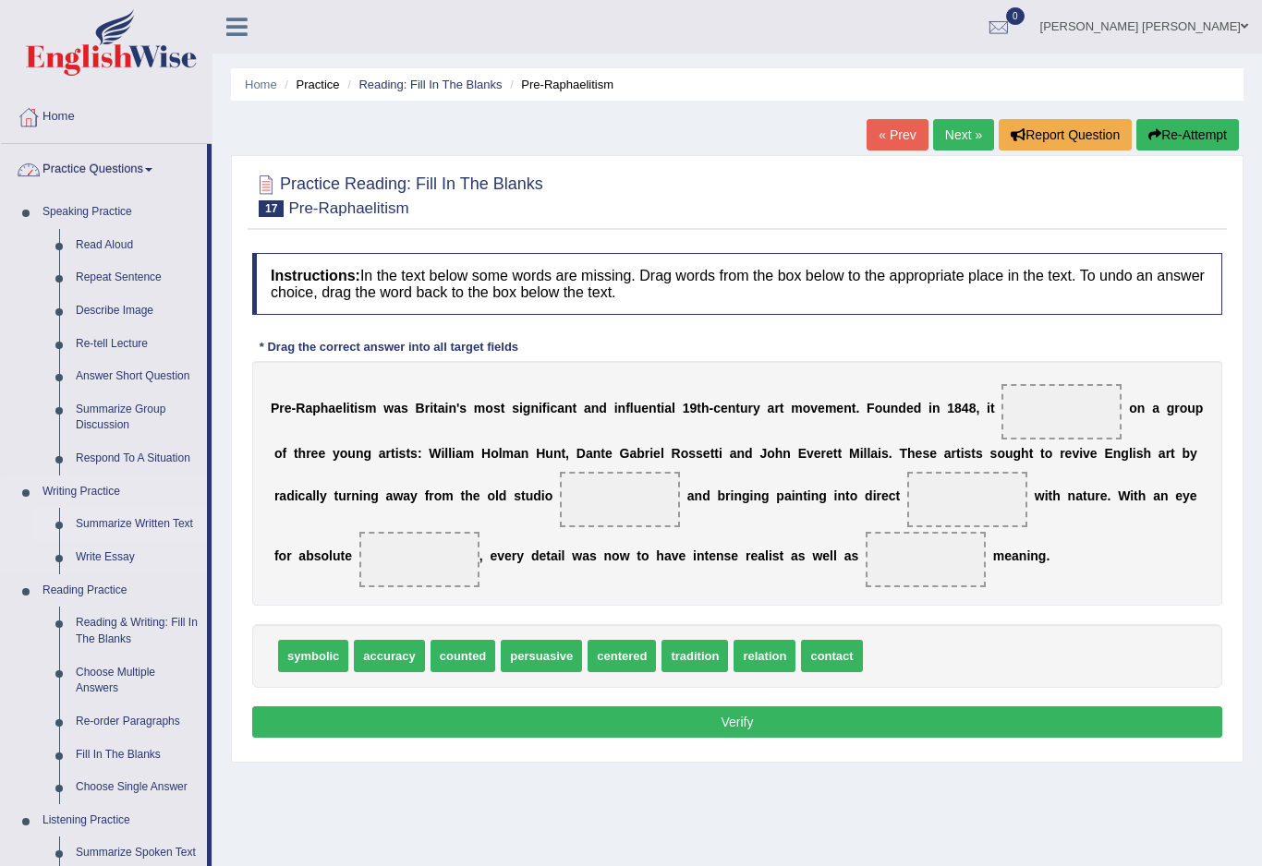
click at [125, 514] on link "Summarize Written Text" at bounding box center [136, 524] width 139 height 33
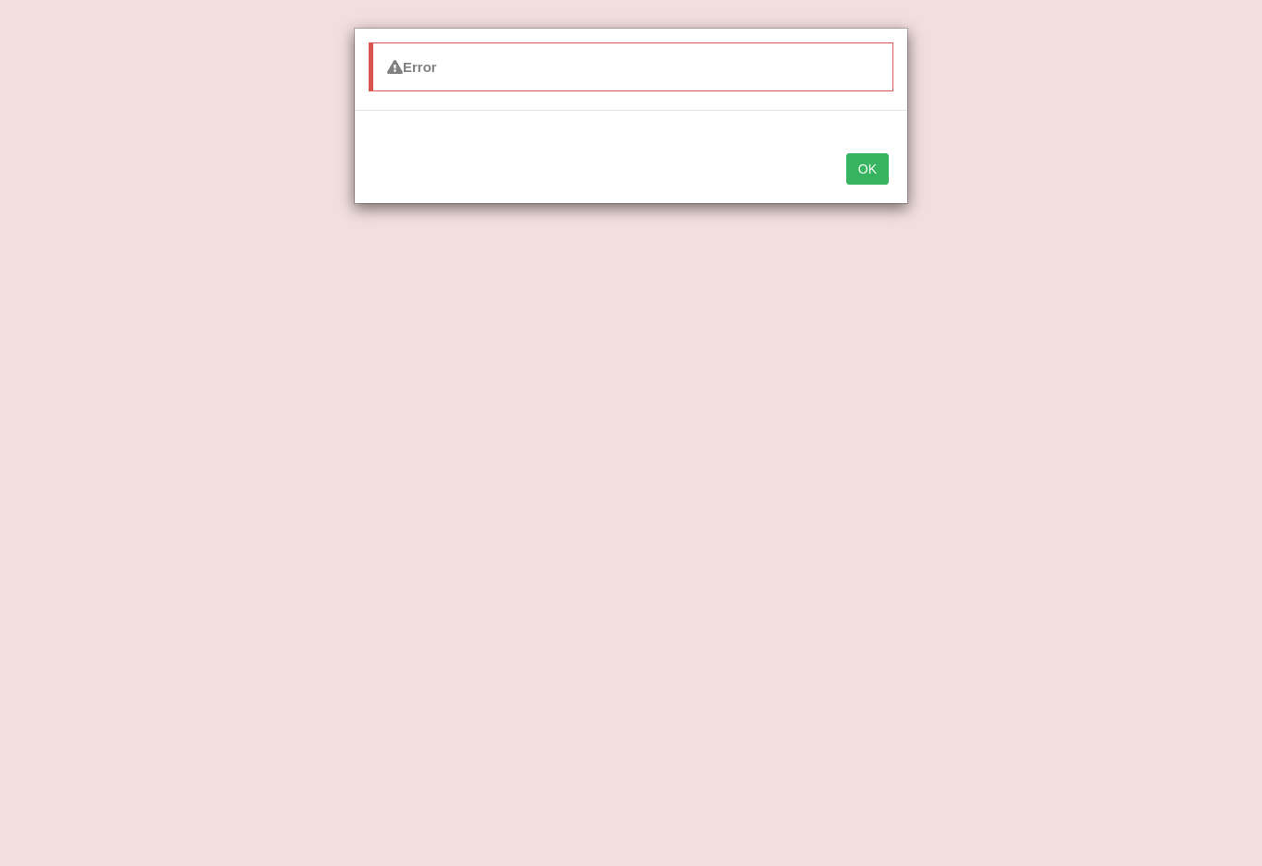
click at [124, 514] on body "Toggle navigation Home Practice Questions Speaking Practice Read Aloud Repeat S…" at bounding box center [631, 433] width 1262 height 866
click at [124, 514] on div "Error OK" at bounding box center [631, 433] width 1262 height 866
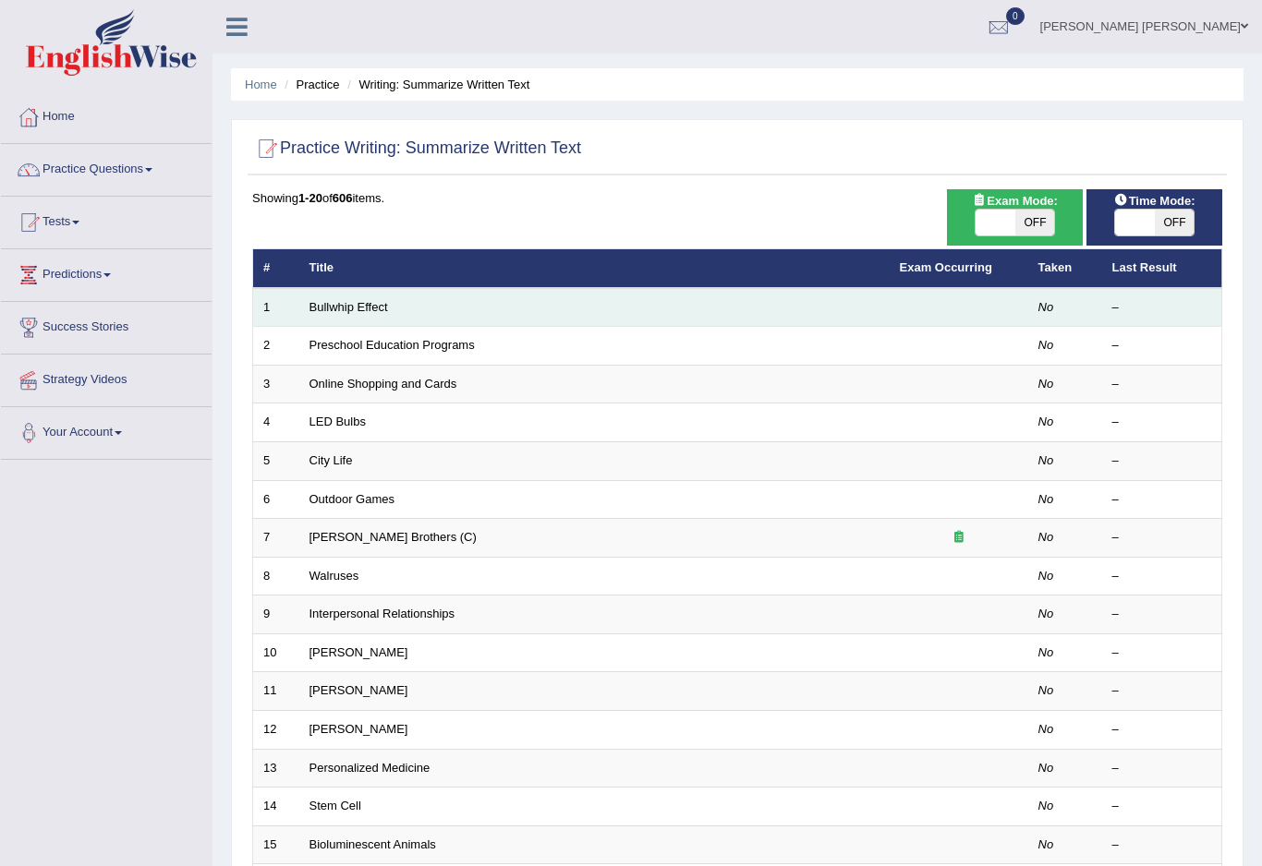
click at [446, 300] on td "Bullwhip Effect" at bounding box center [594, 307] width 590 height 39
click at [339, 311] on link "Bullwhip Effect" at bounding box center [348, 307] width 79 height 14
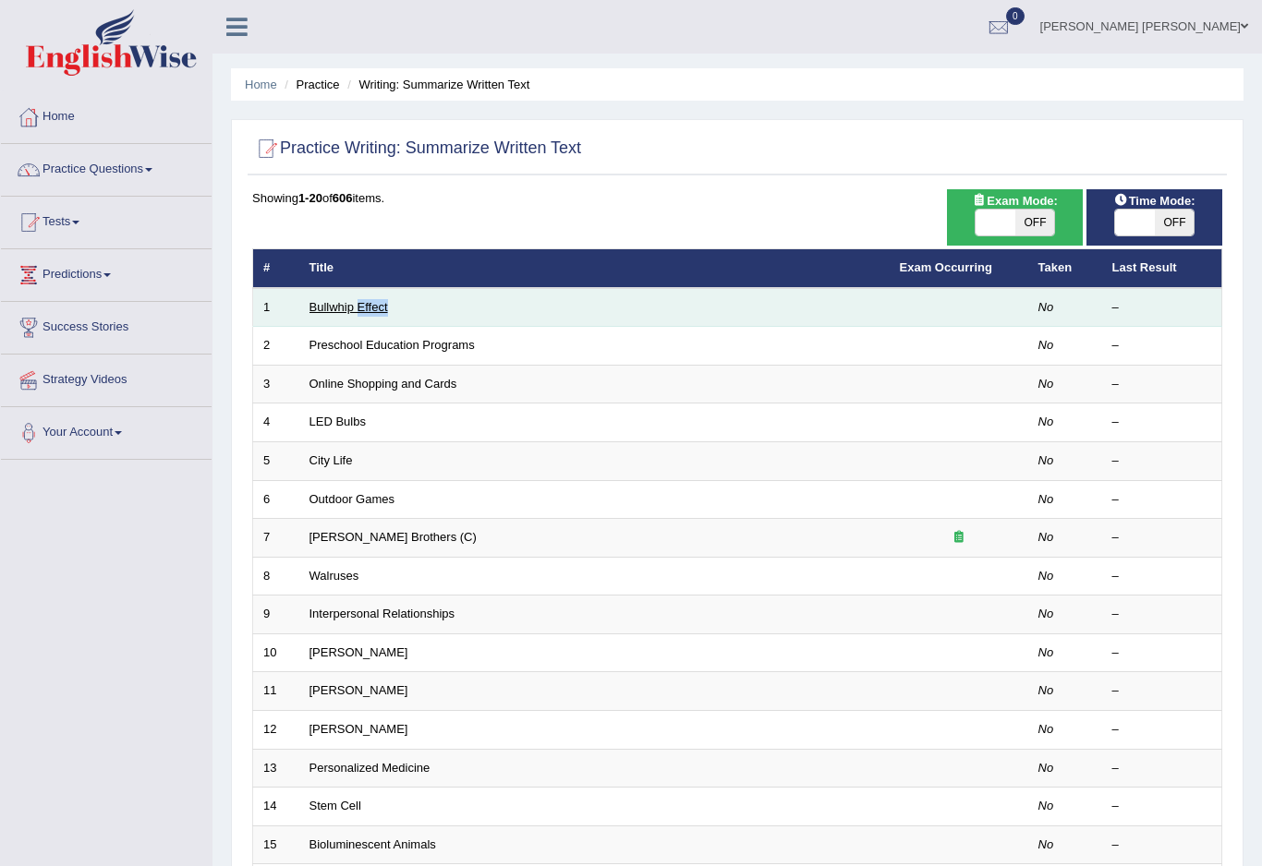
click at [339, 311] on link "Bullwhip Effect" at bounding box center [348, 307] width 79 height 14
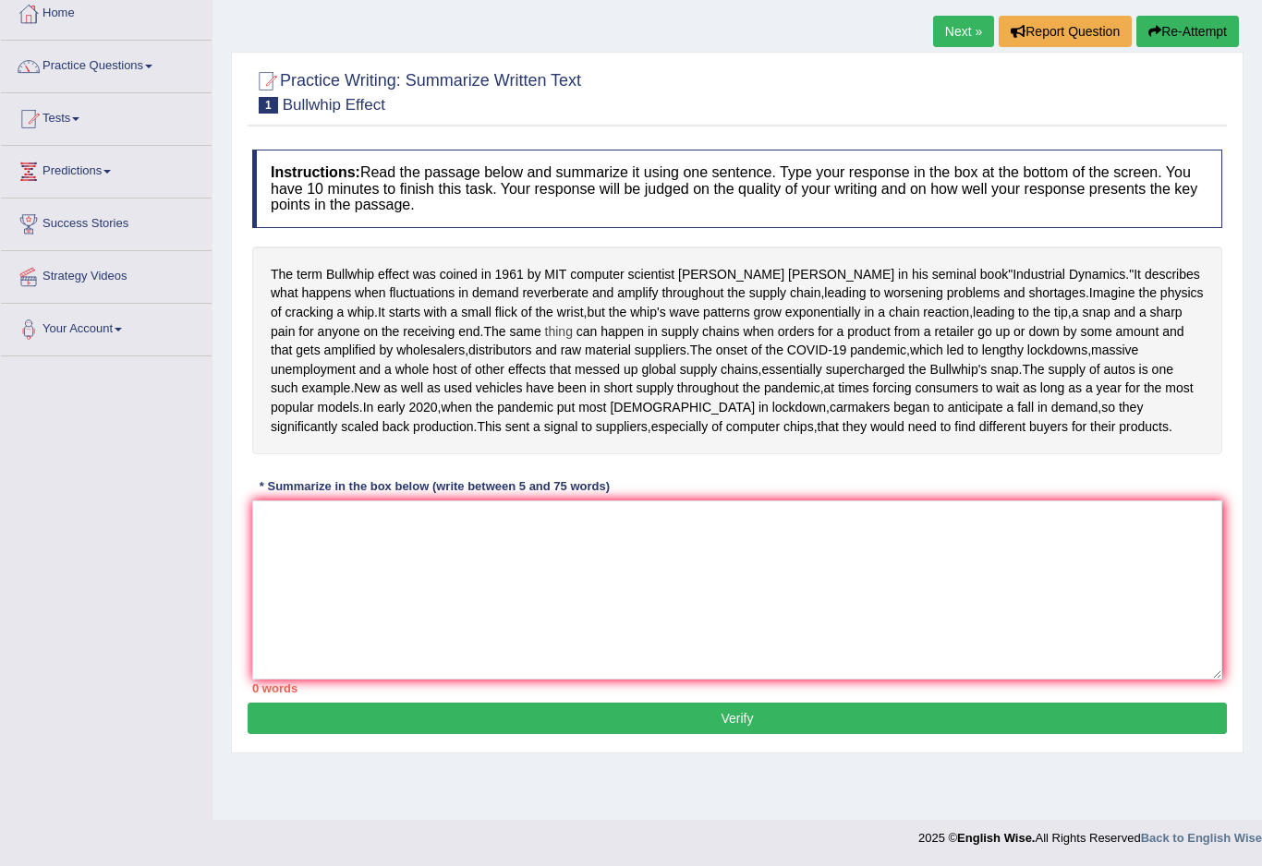
scroll to position [128, 0]
click at [343, 624] on textarea at bounding box center [737, 590] width 970 height 179
click at [347, 638] on textarea "Bullwhip" at bounding box center [737, 590] width 970 height 179
click at [433, 624] on textarea "Bullwhip" at bounding box center [737, 590] width 970 height 179
click at [342, 610] on textarea "Bullwhip" at bounding box center [737, 590] width 970 height 179
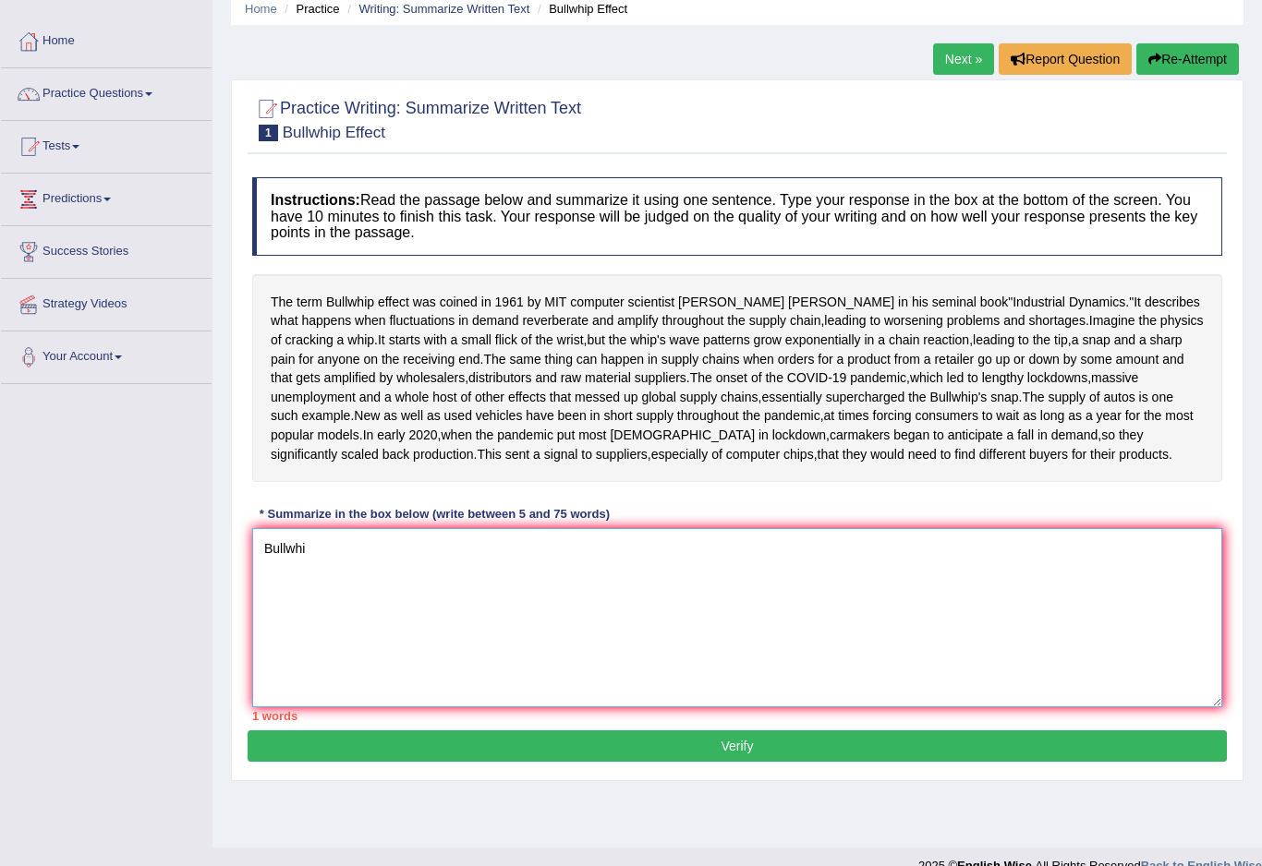
scroll to position [0, 0]
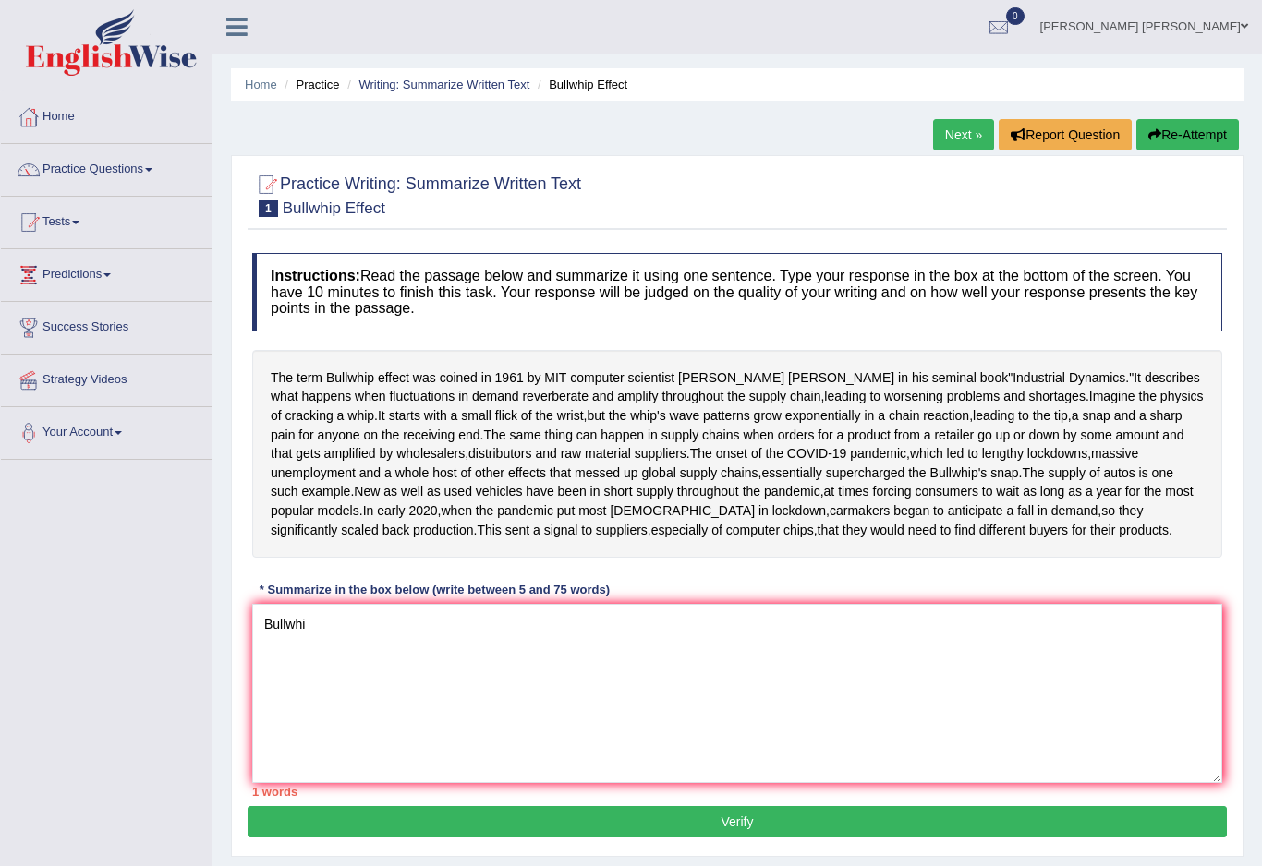
click at [111, 530] on div "Toggle navigation Home Practice Questions Speaking Practice Read Aloud Repeat S…" at bounding box center [631, 480] width 1262 height 961
click at [316, 731] on textarea "Bullwhi" at bounding box center [737, 693] width 970 height 179
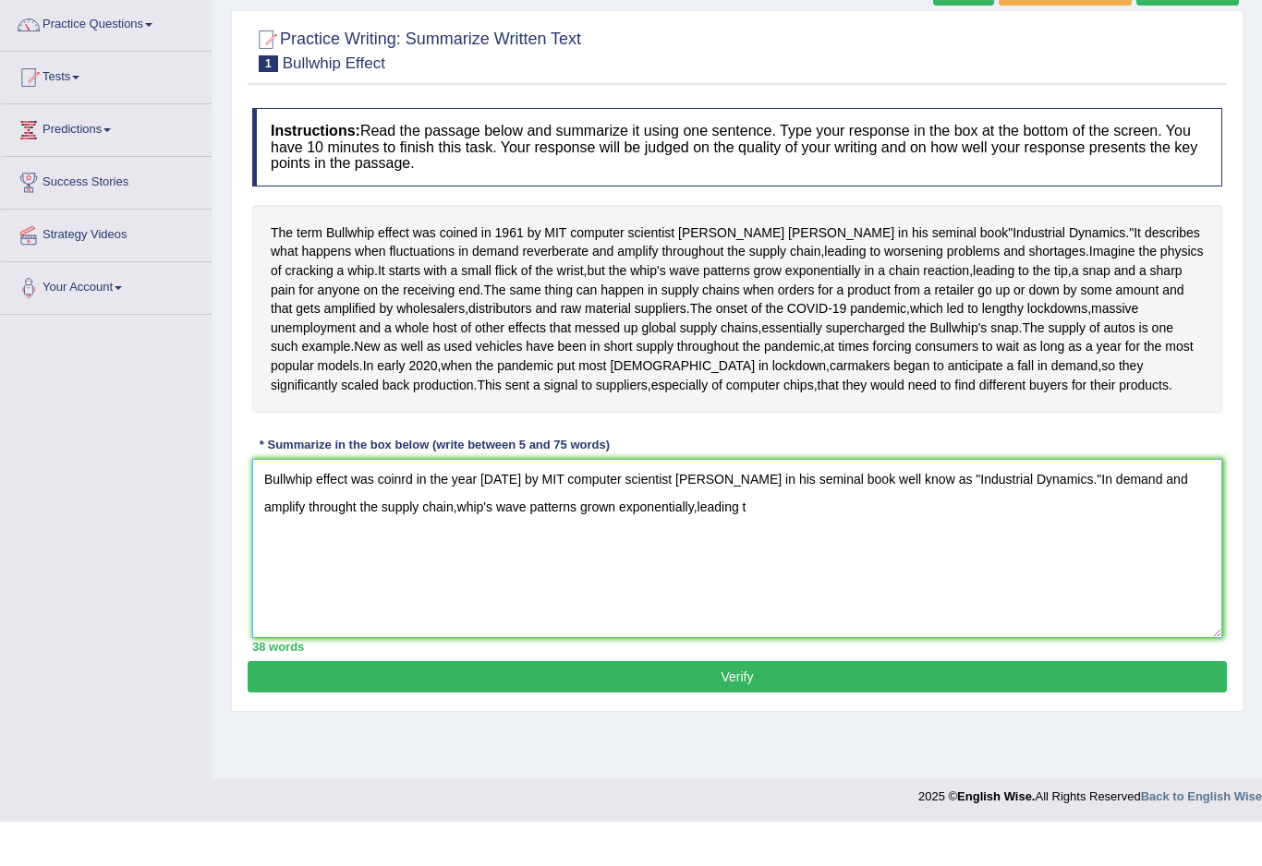
scroll to position [155, 0]
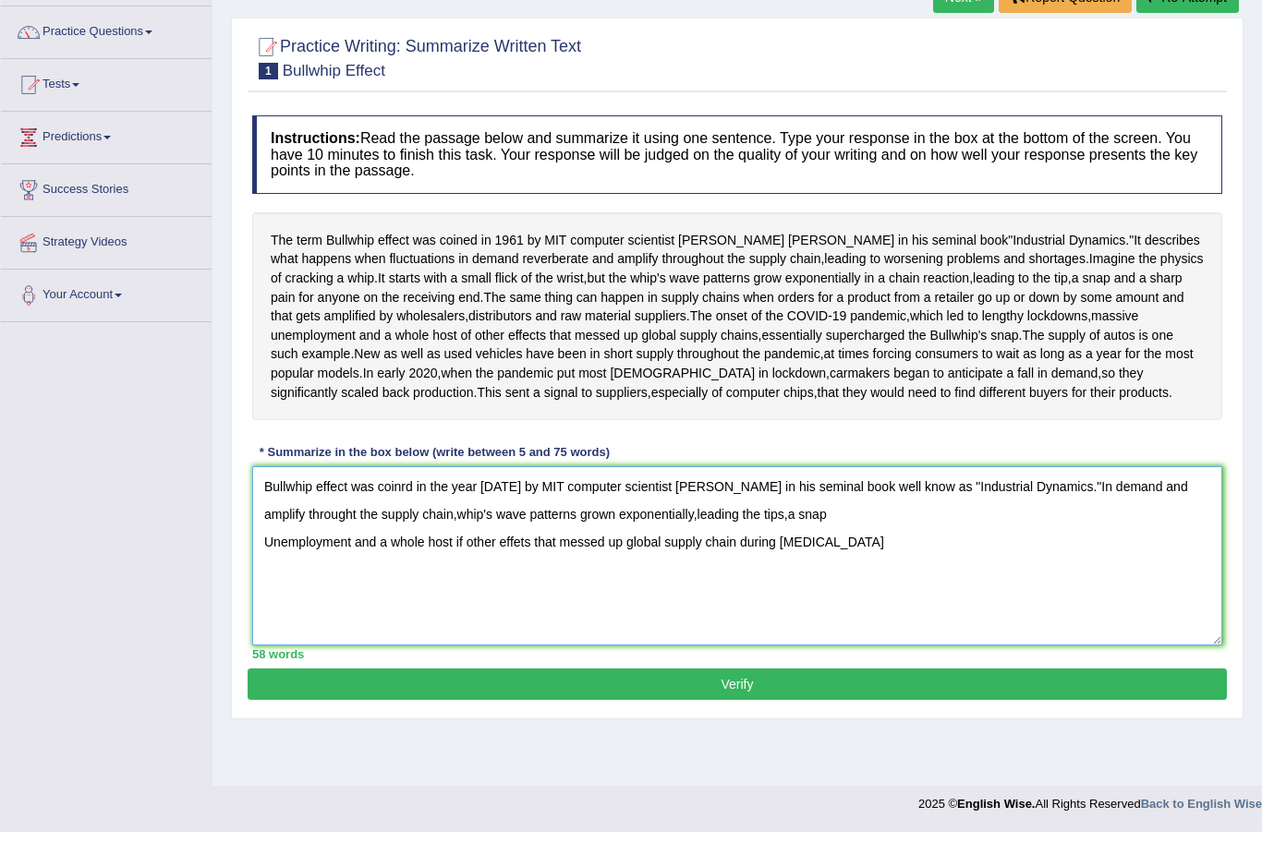
click at [849, 591] on textarea "Bullwhip effect was coinrd in the year [DATE] by MIT computer scientist [PERSON…" at bounding box center [737, 590] width 970 height 179
type textarea "Bullwhip effect was coinrd in the year [DATE] by MIT computer scientist [PERSON…"
click at [684, 677] on div "Practice Writing: Summarize Written Text 1 Bullwhip Effect Instructions: Read t…" at bounding box center [737, 403] width 1012 height 702
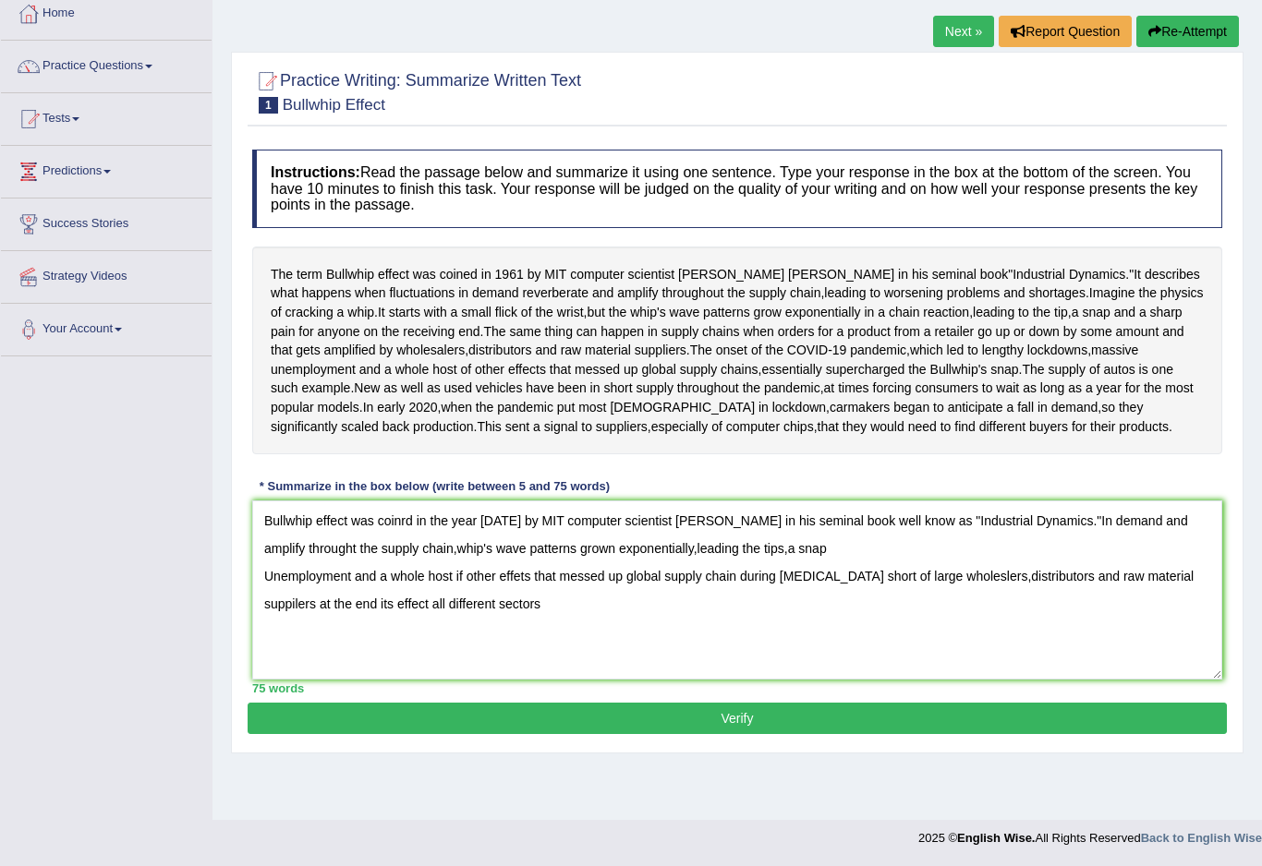
click at [705, 734] on button "Verify" at bounding box center [737, 718] width 979 height 31
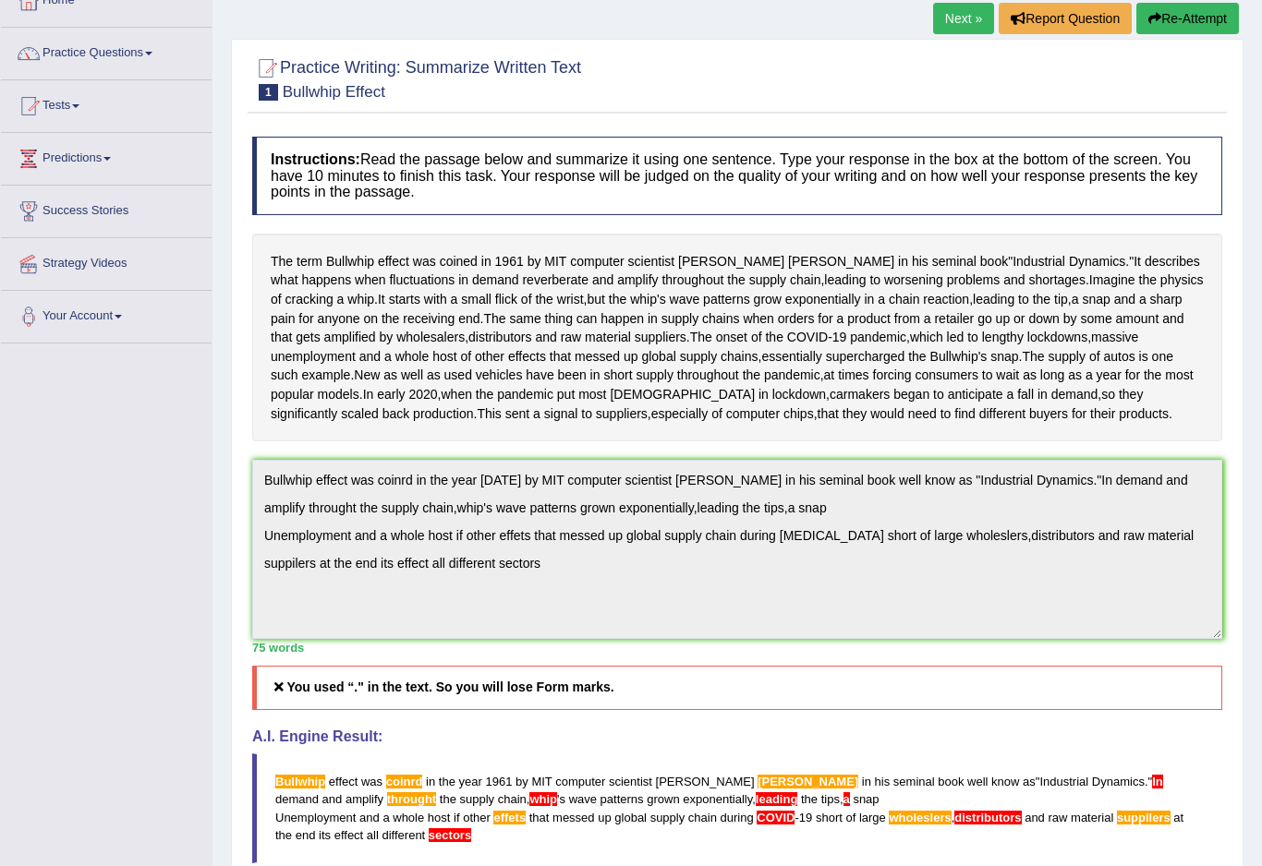
scroll to position [0, 0]
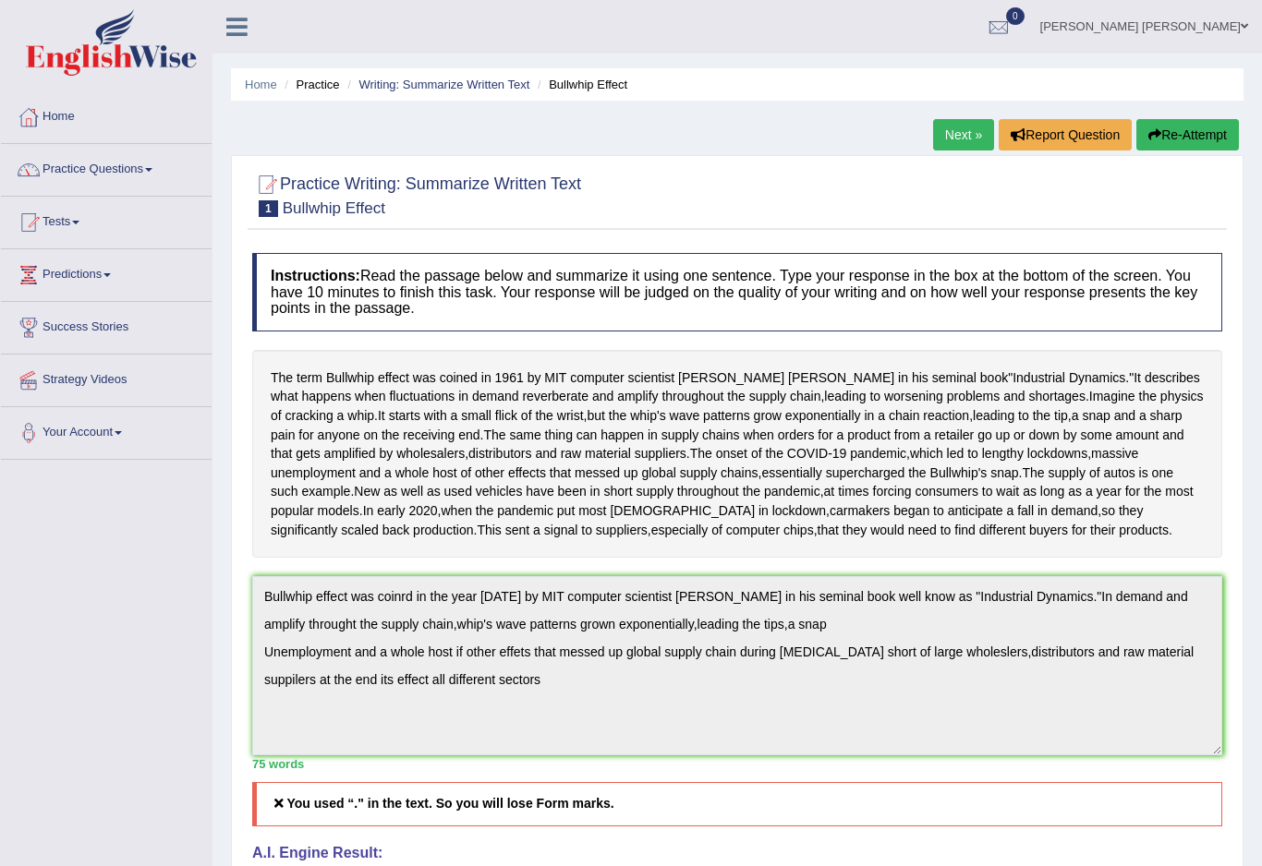
click at [113, 157] on link "Practice Questions" at bounding box center [106, 167] width 211 height 46
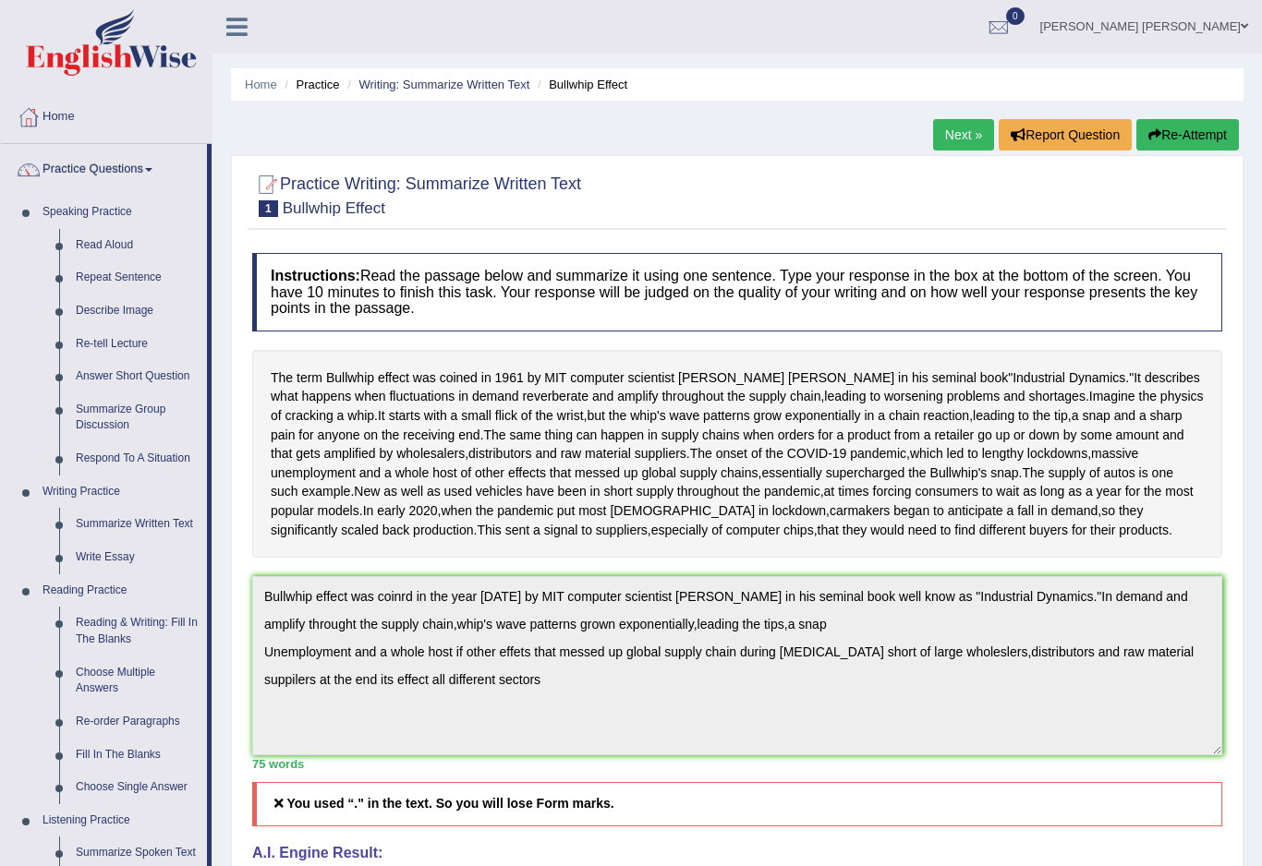
click at [156, 177] on div at bounding box center [631, 433] width 1262 height 866
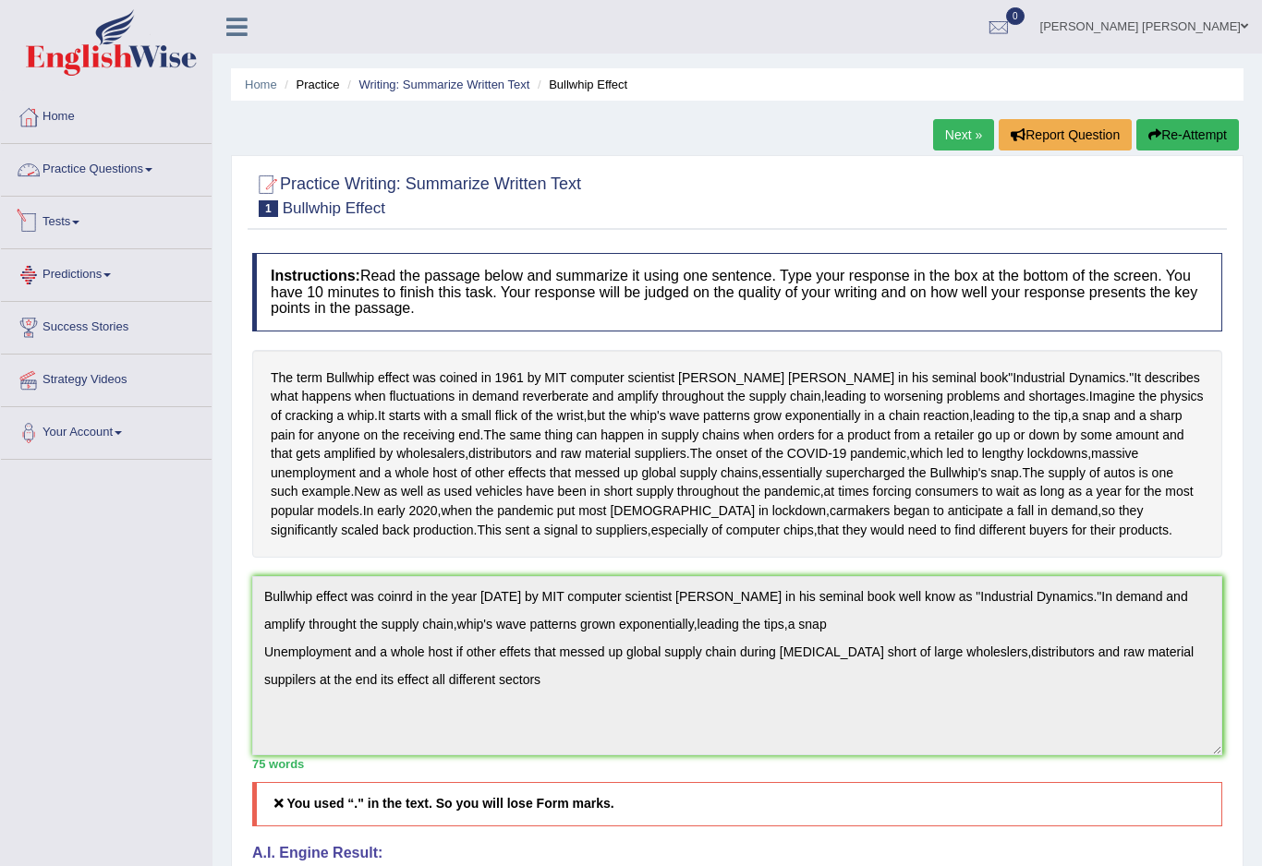
click at [78, 234] on link "Tests" at bounding box center [106, 220] width 211 height 46
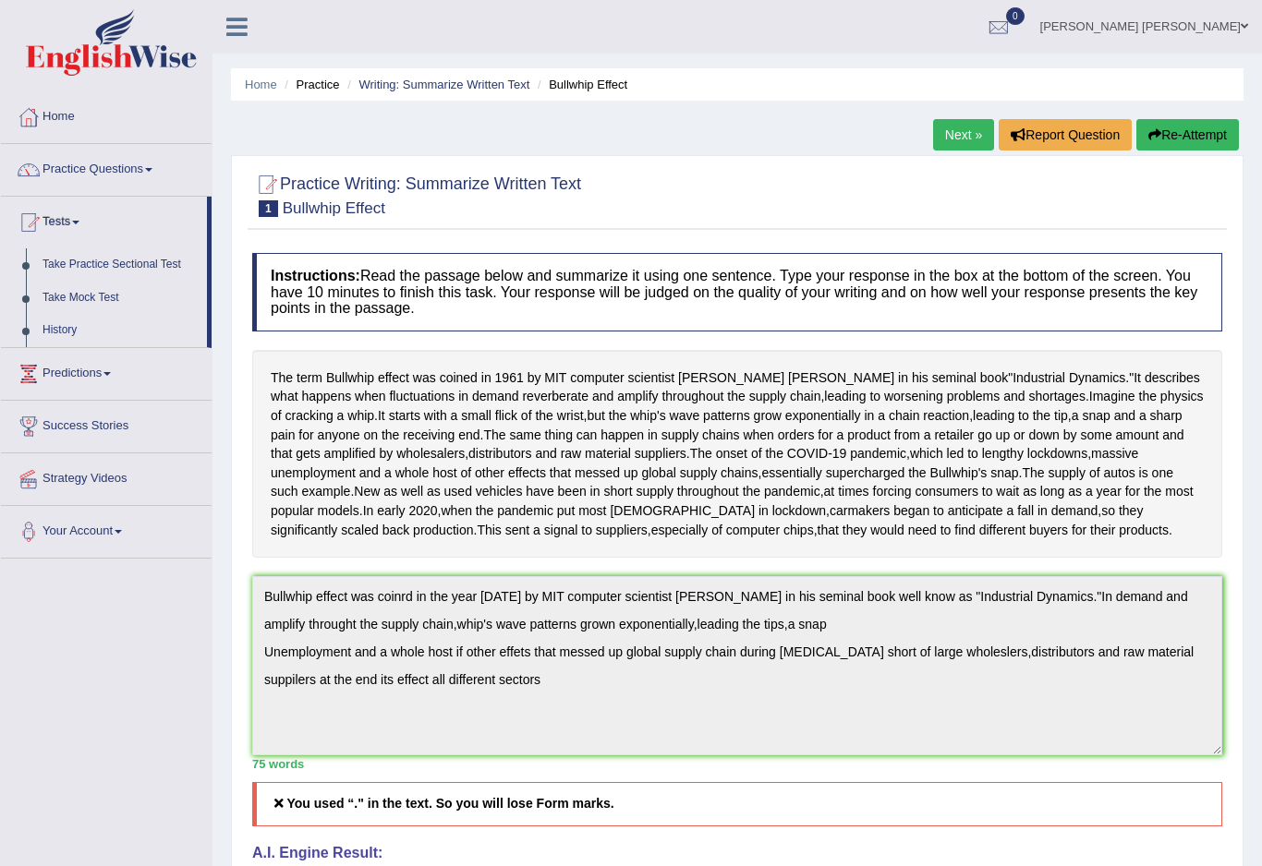
click at [106, 260] on div at bounding box center [631, 433] width 1262 height 866
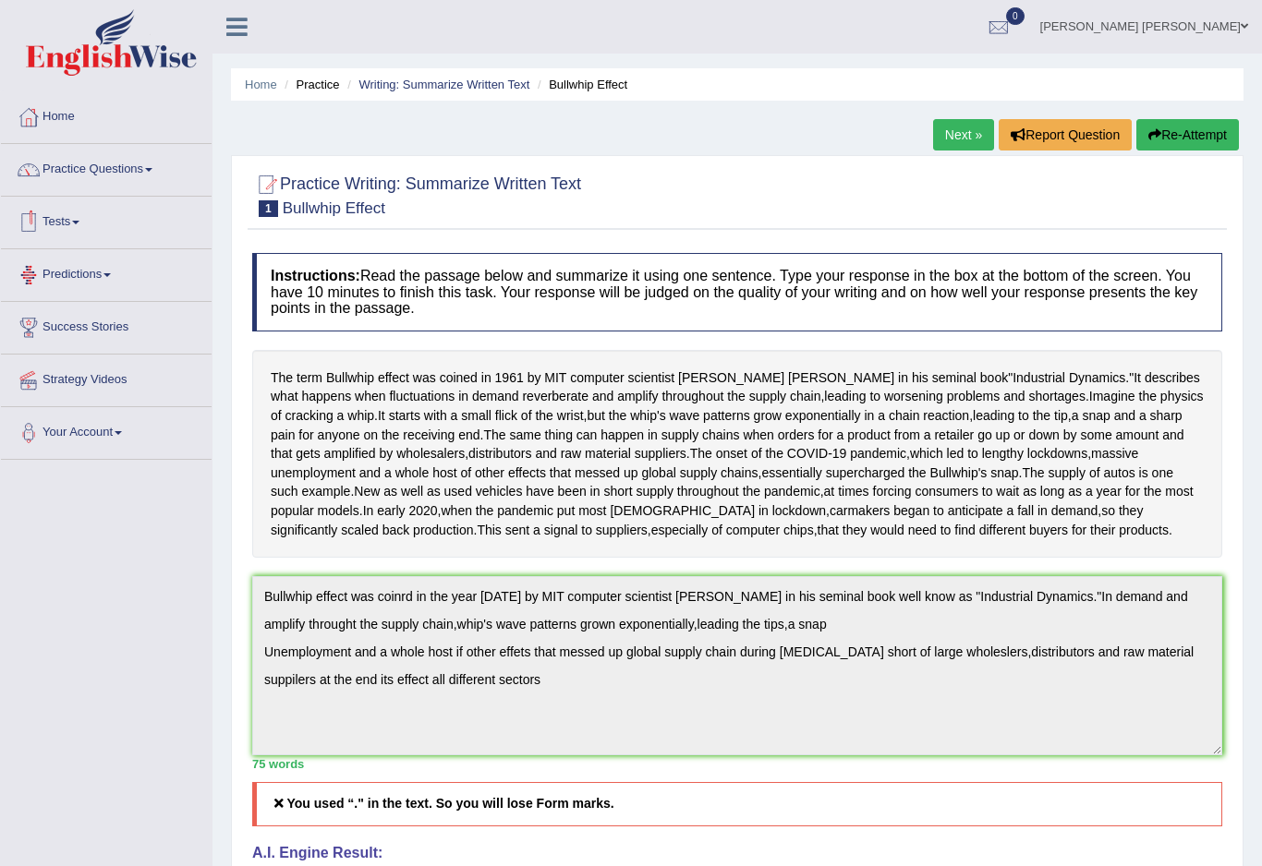
click at [79, 238] on link "Tests" at bounding box center [106, 220] width 211 height 46
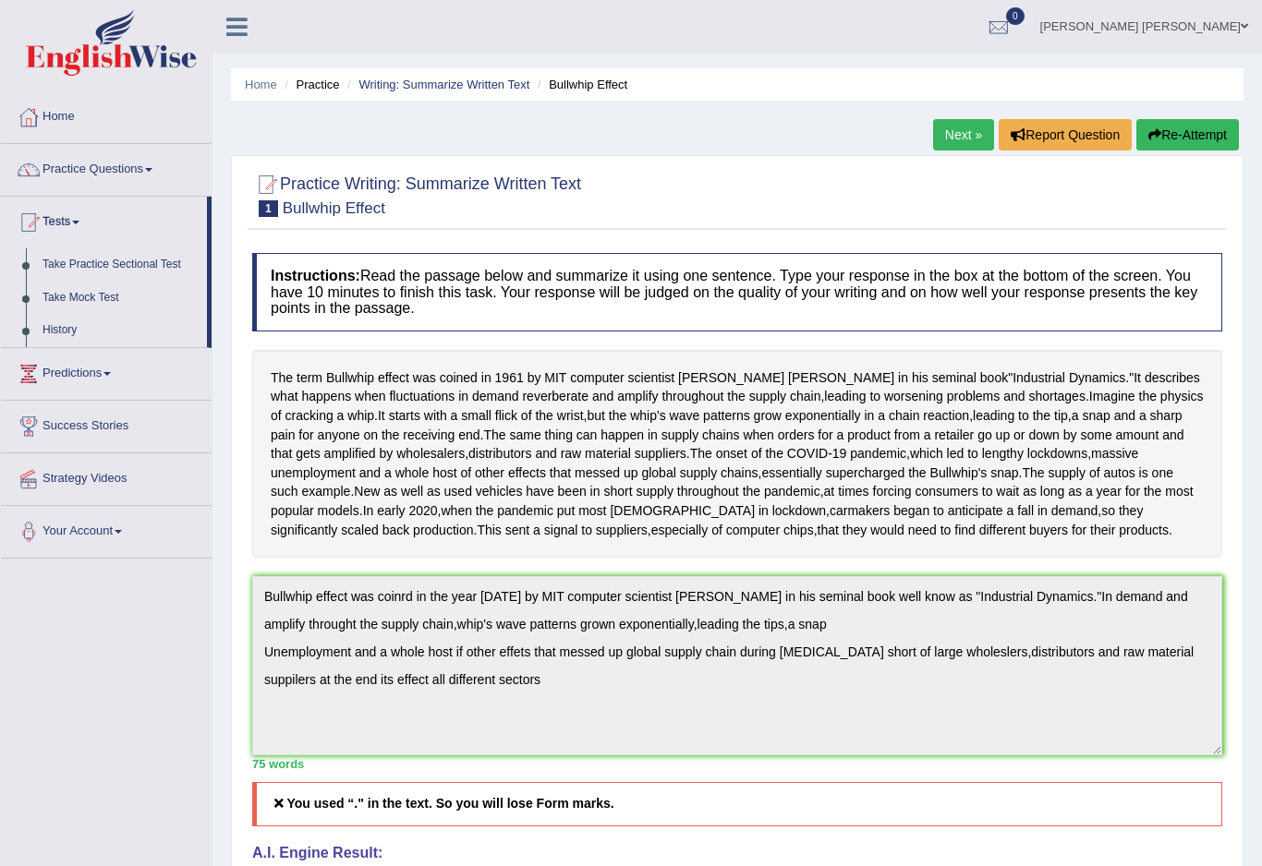
click at [81, 272] on div at bounding box center [631, 433] width 1262 height 866
click at [81, 272] on link "Take Practice Sectional Test" at bounding box center [122, 264] width 177 height 33
click at [81, 272] on link "Take Practice Sectional Test" at bounding box center [120, 264] width 173 height 33
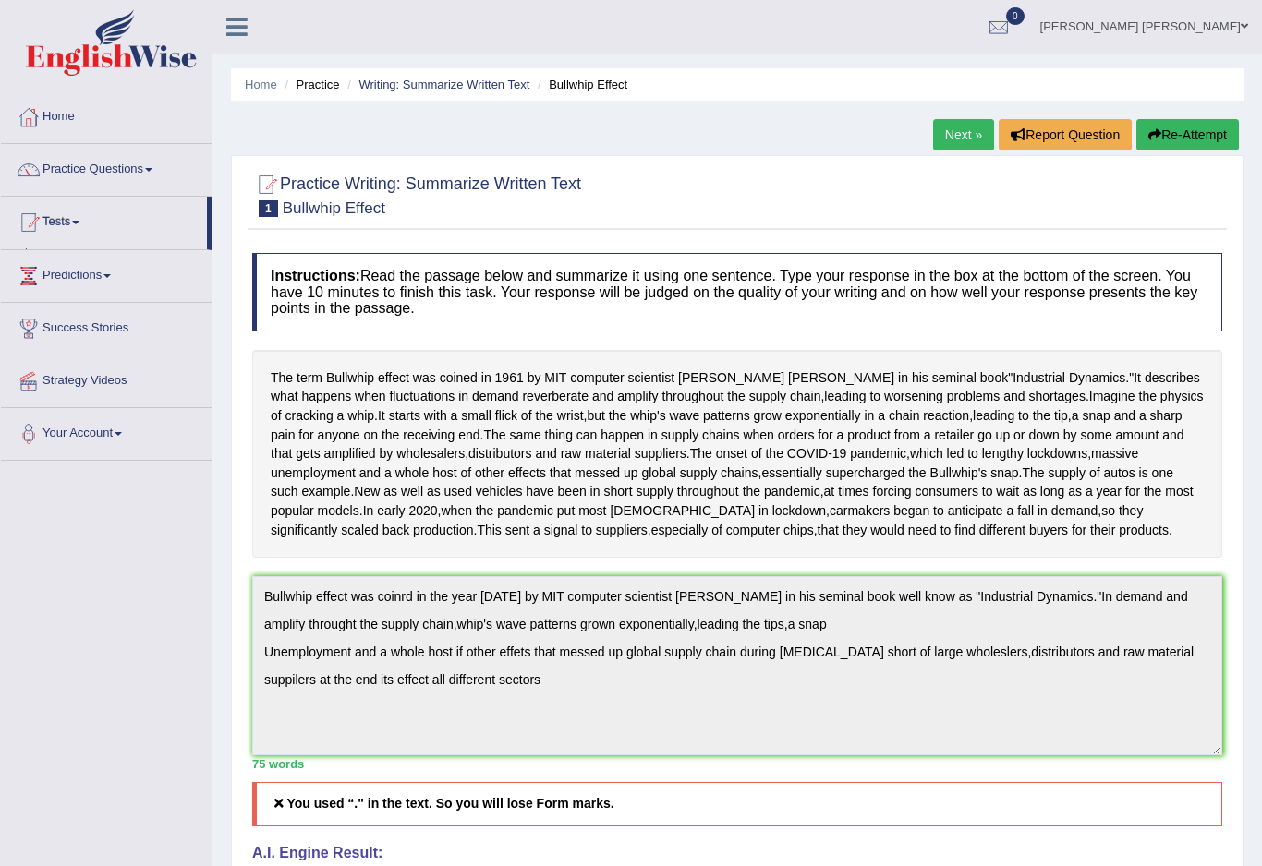
click at [84, 225] on link "Tests" at bounding box center [104, 220] width 206 height 46
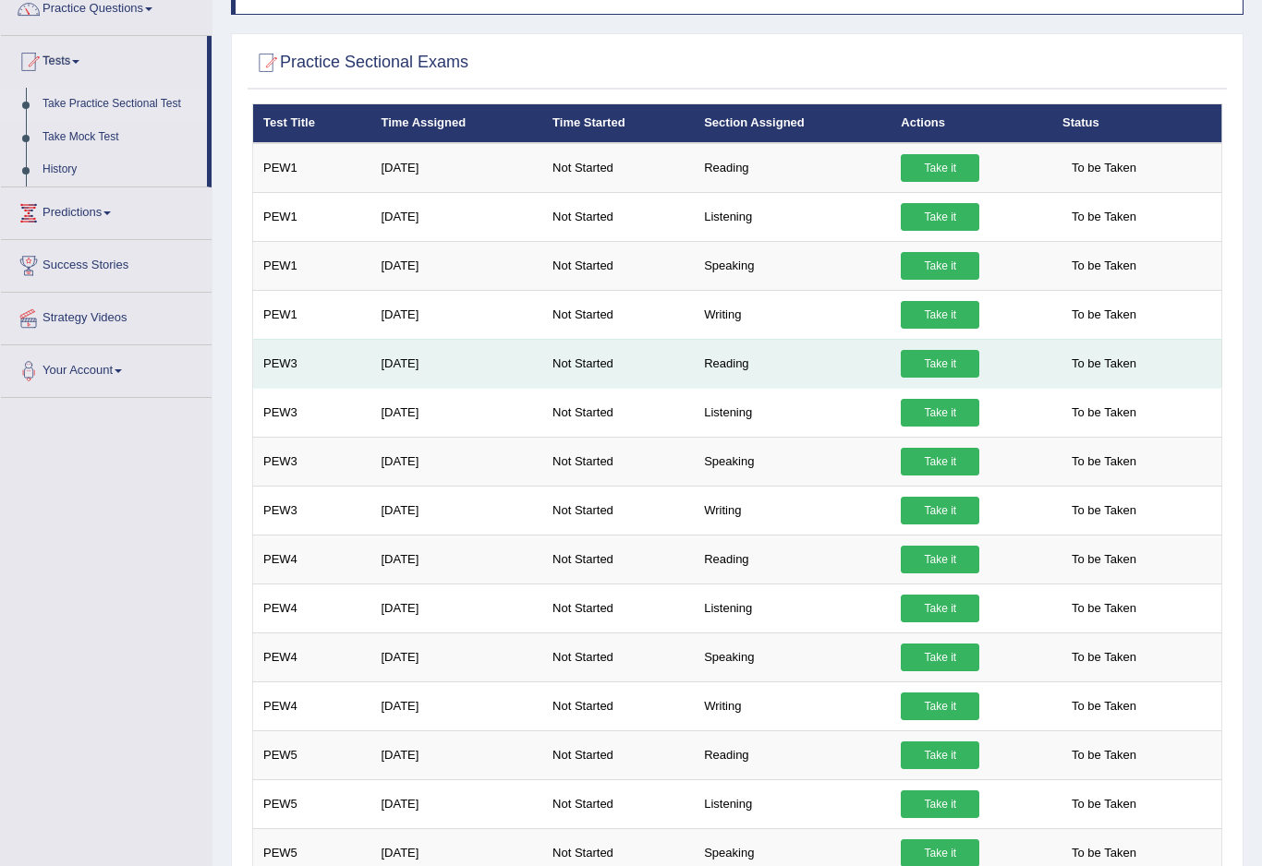
scroll to position [174, 0]
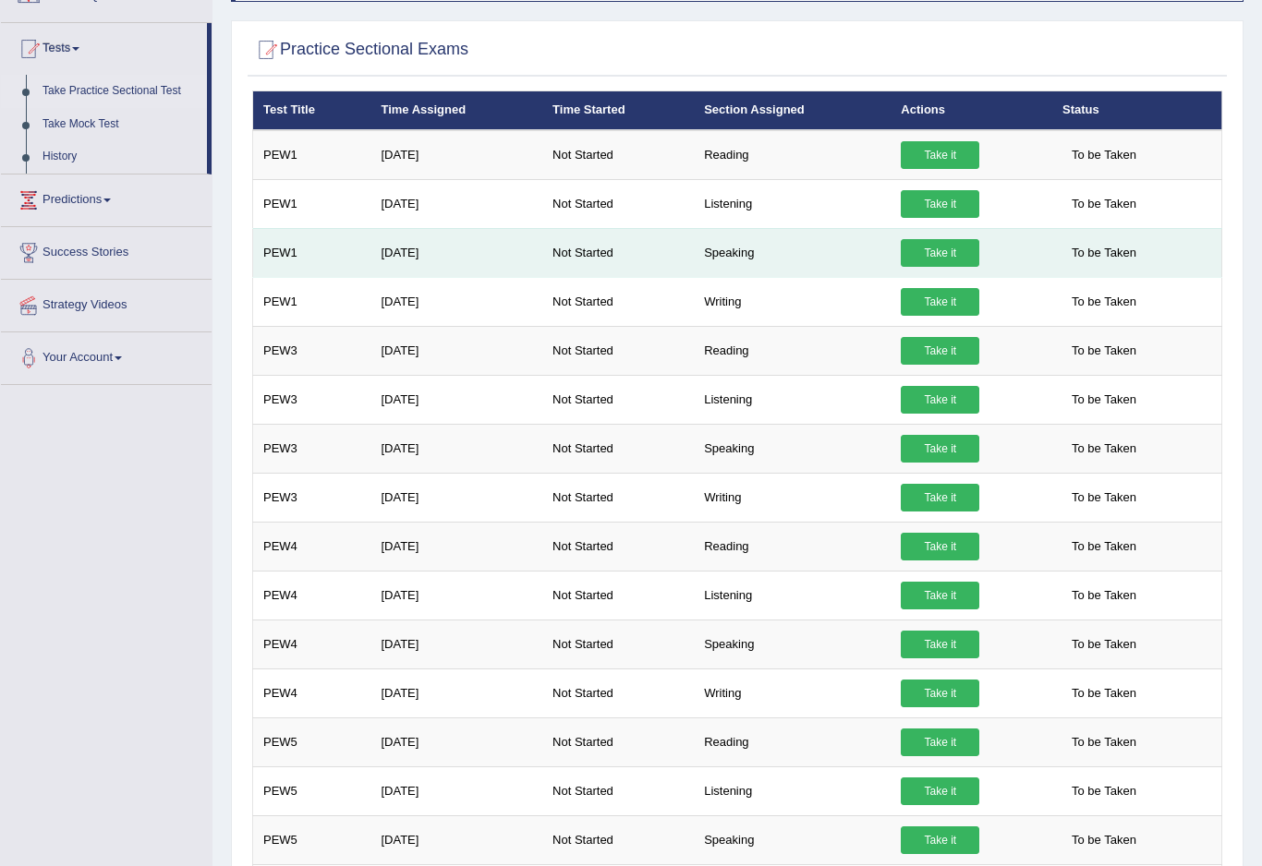
click at [917, 254] on link "Take it" at bounding box center [940, 253] width 79 height 28
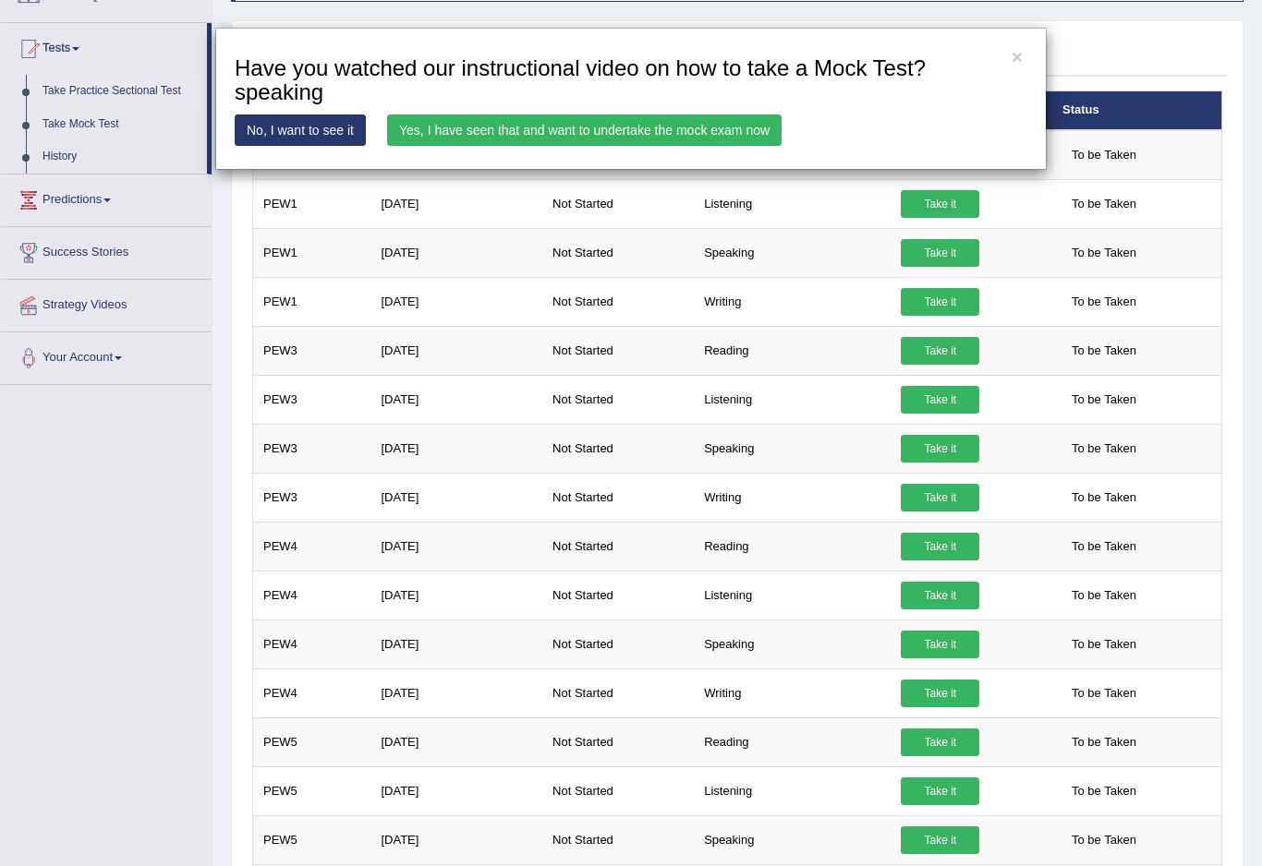
click at [321, 131] on link "No, I want to see it" at bounding box center [300, 130] width 131 height 31
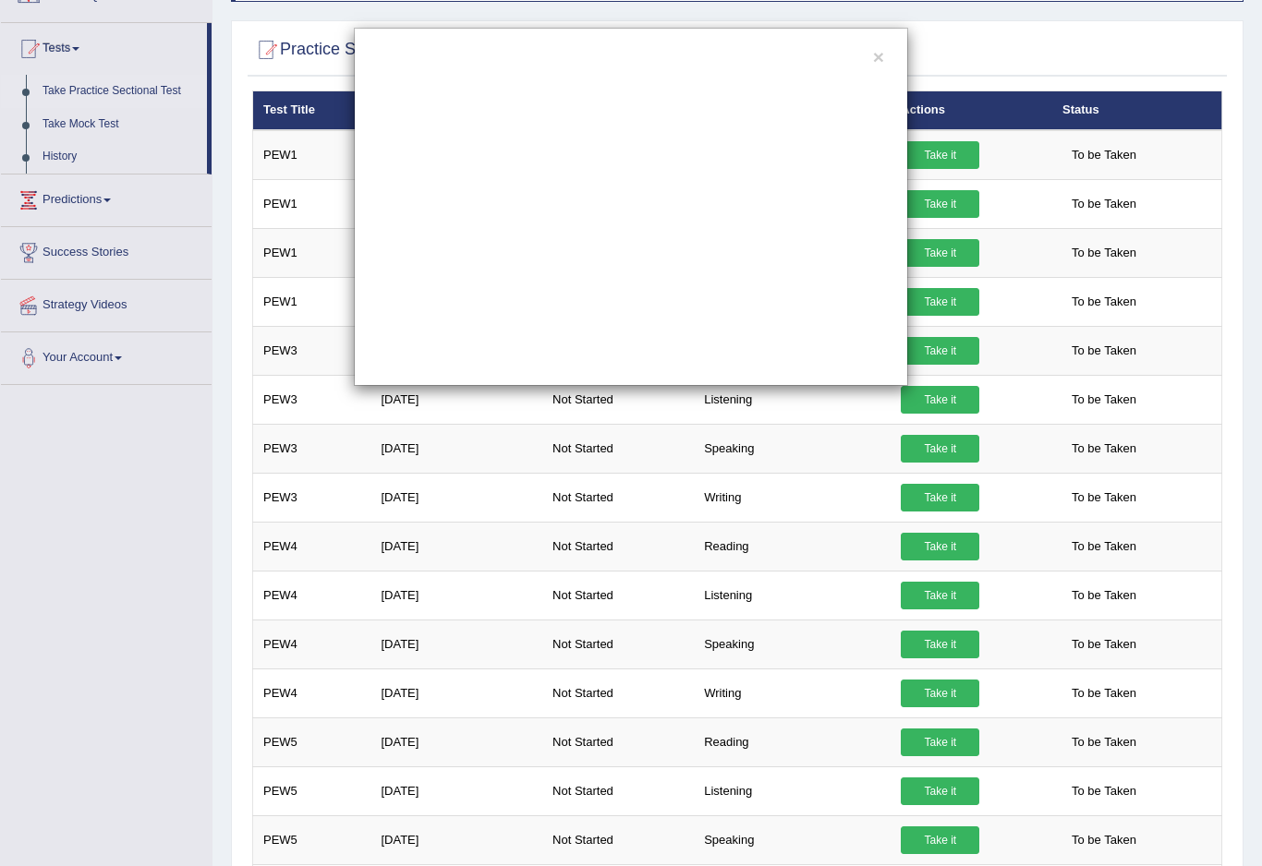
scroll to position [187, 0]
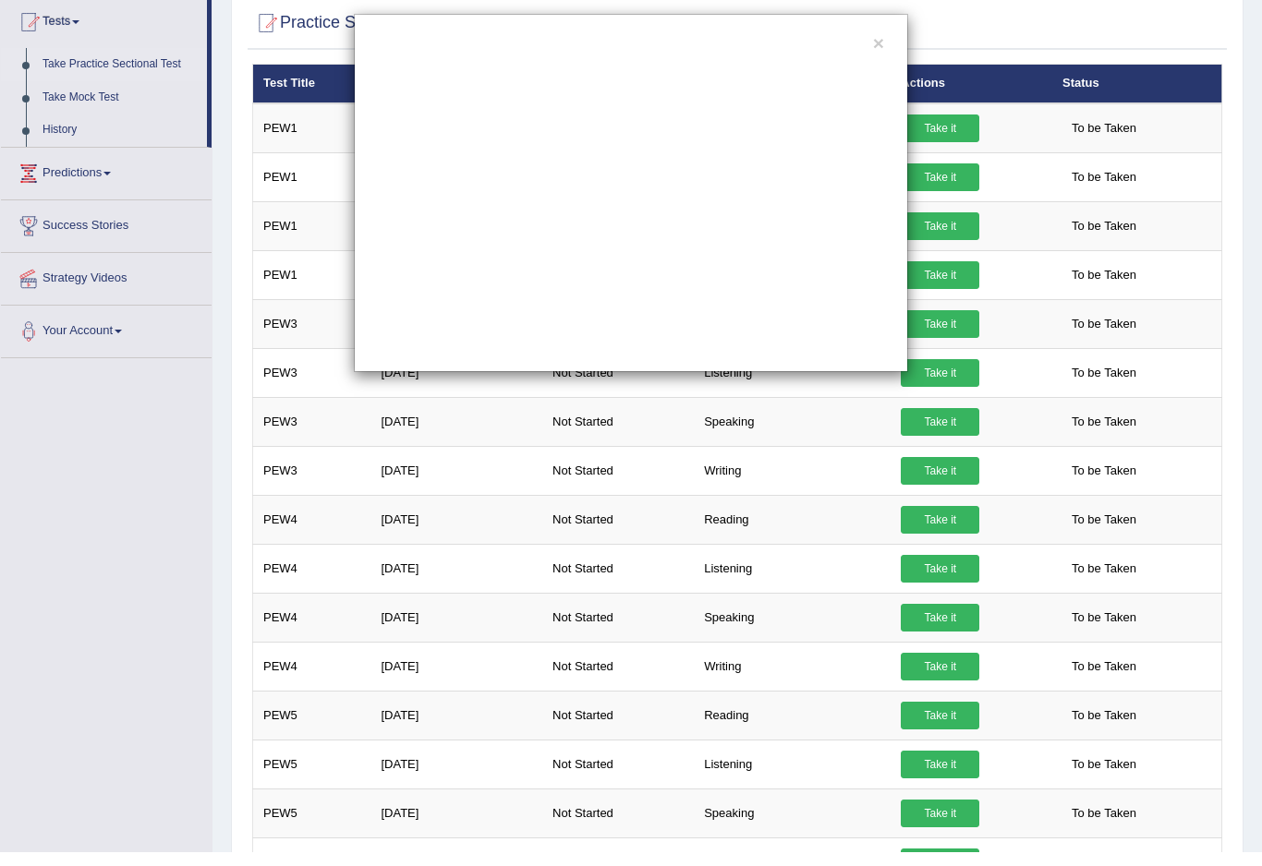
click at [403, 354] on div "×" at bounding box center [631, 207] width 554 height 358
click at [68, 526] on div "×" at bounding box center [631, 433] width 1262 height 866
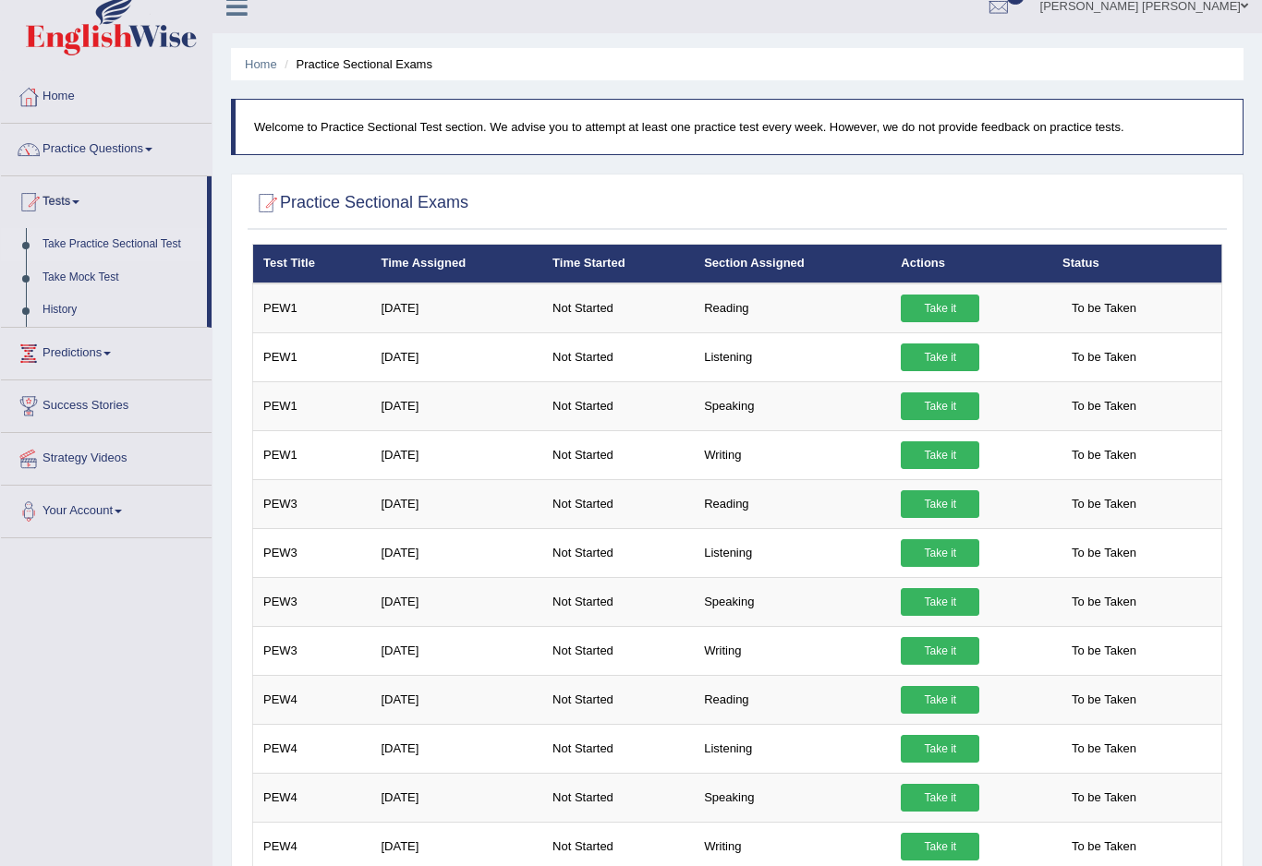
scroll to position [0, 0]
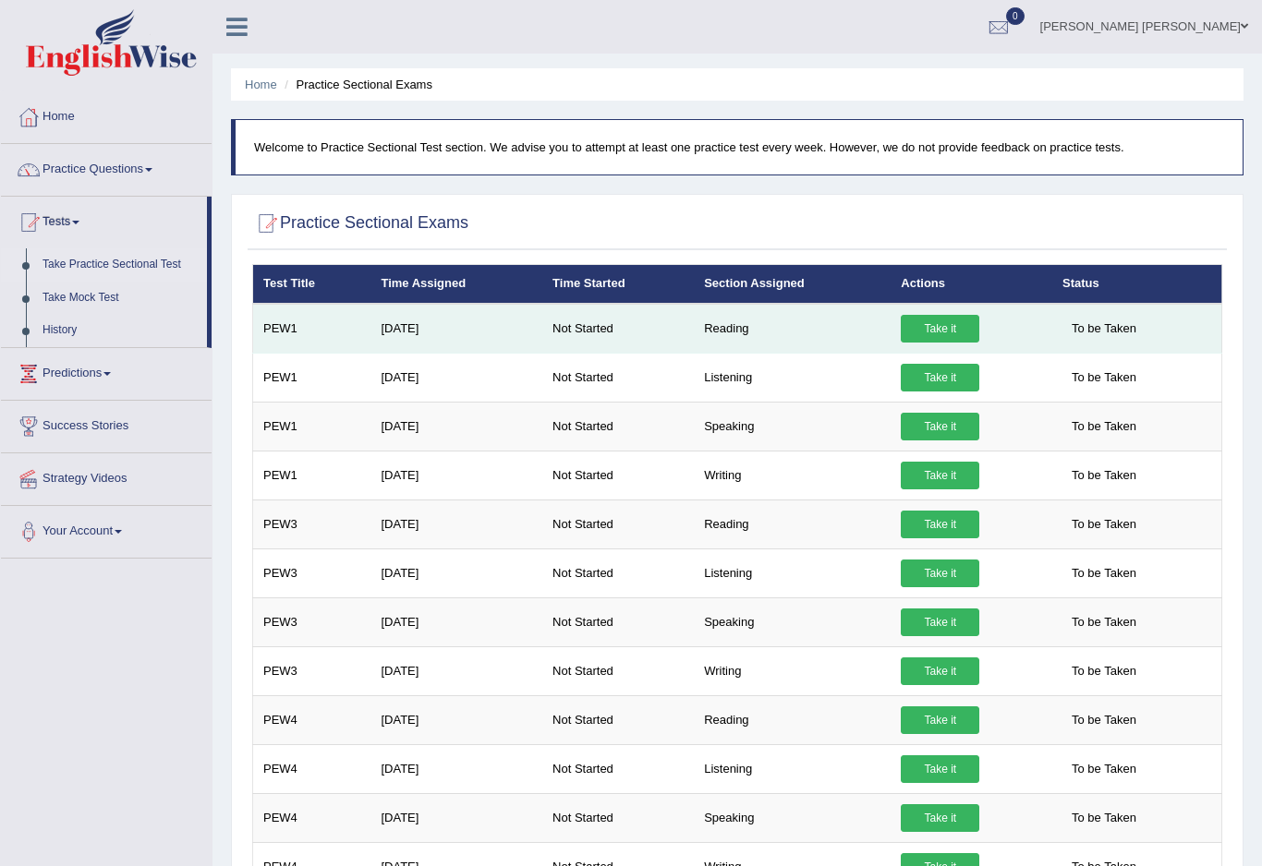
click at [546, 324] on td "Not Started" at bounding box center [617, 329] width 151 height 50
click at [958, 321] on link "Take it" at bounding box center [940, 329] width 79 height 28
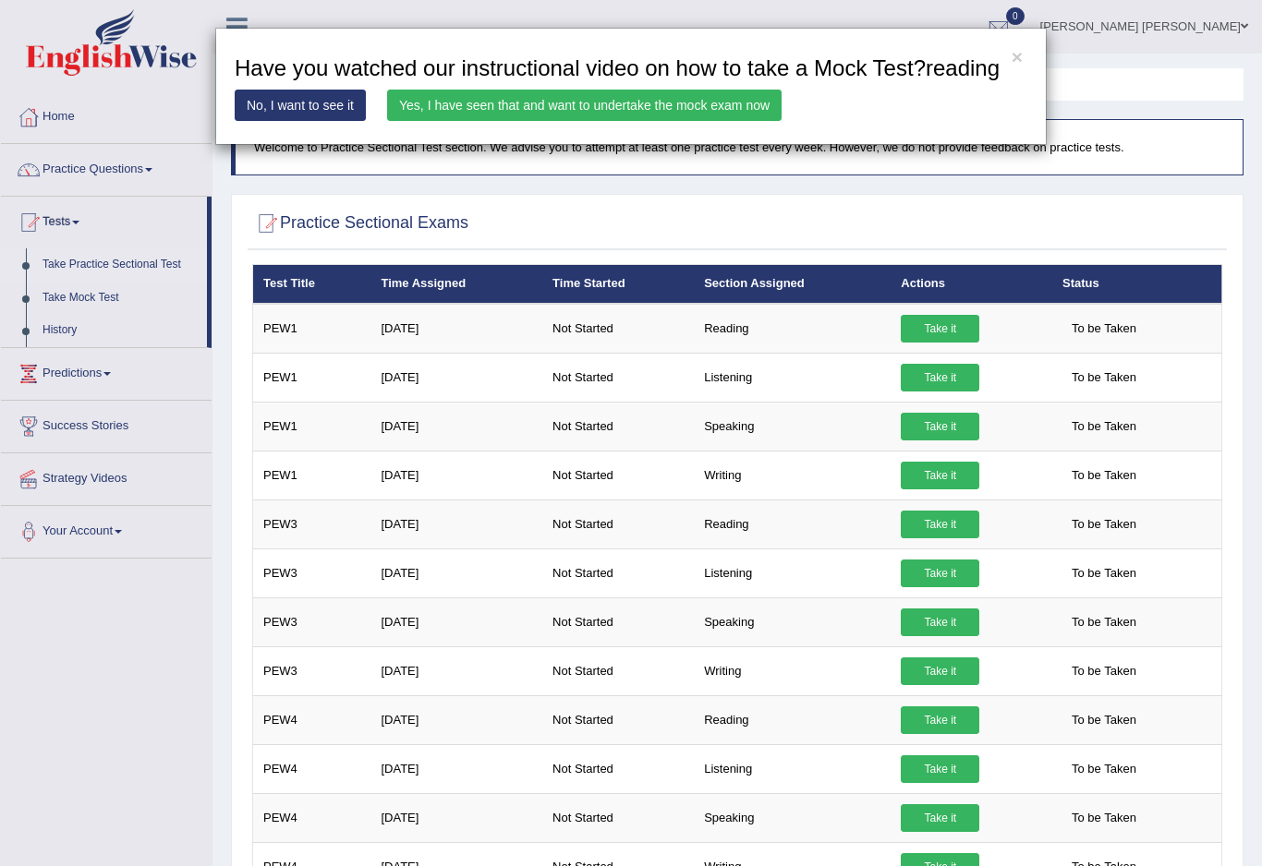
click at [930, 334] on div "× Have you watched our instructional video on how to take a Mock Test?reading N…" at bounding box center [631, 433] width 1262 height 866
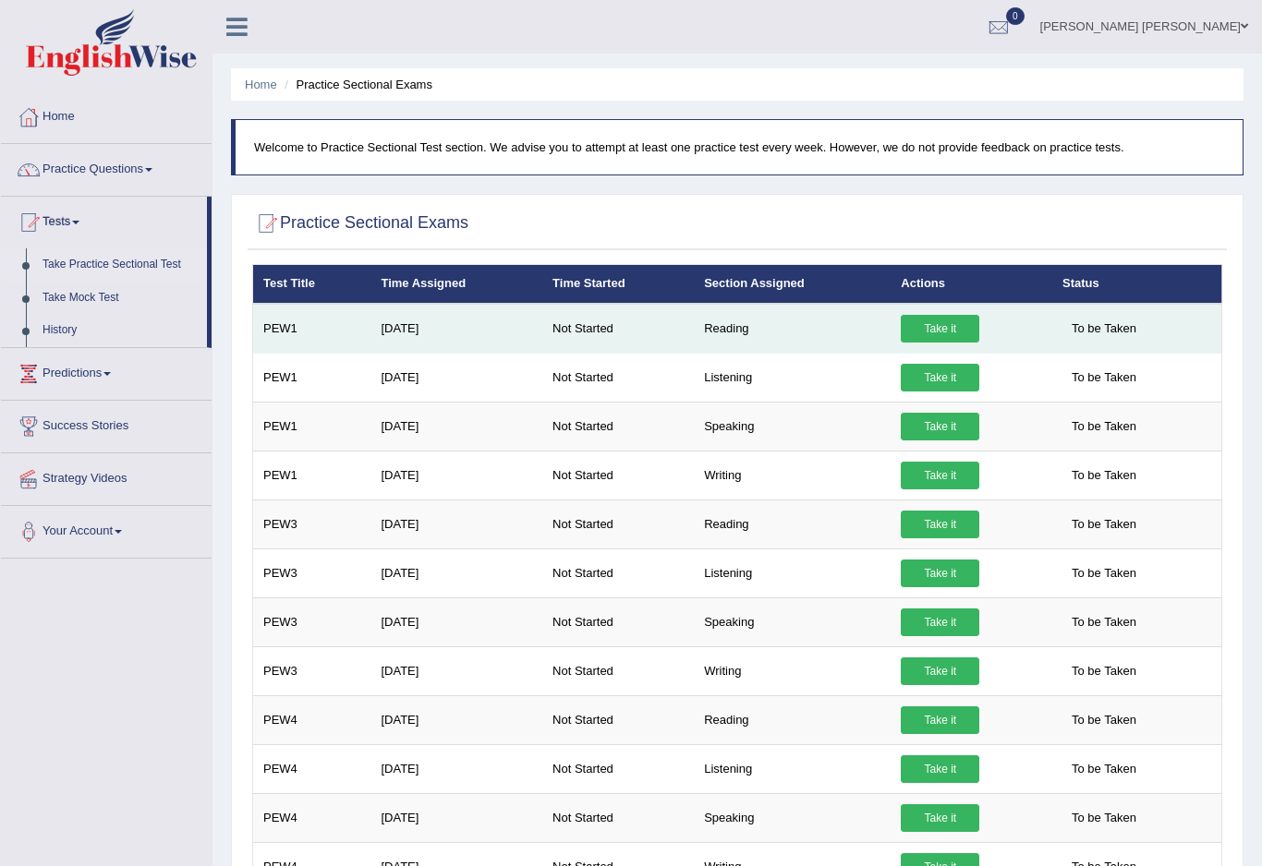
click at [928, 339] on link "Take it" at bounding box center [940, 329] width 79 height 28
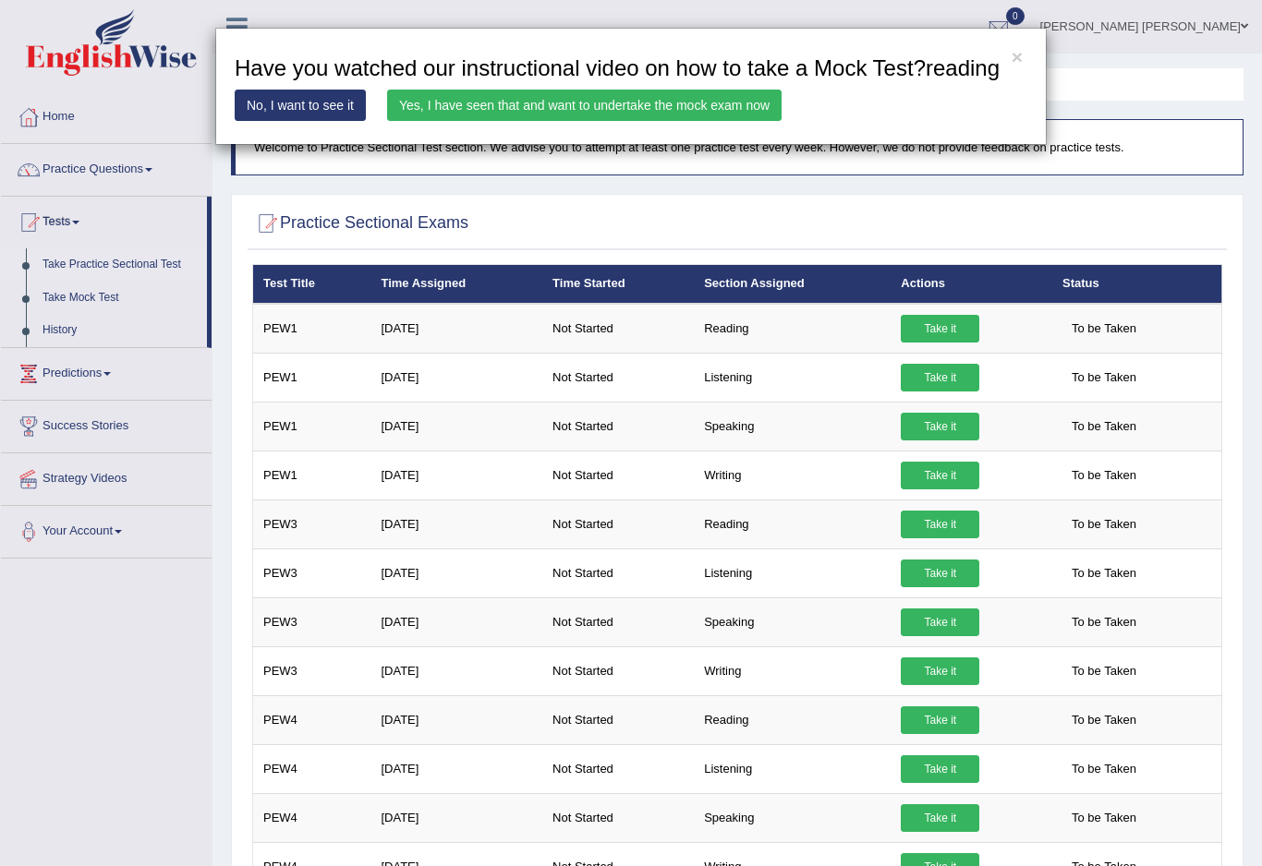
click at [948, 314] on div "× Have you watched our instructional video on how to take a Mock Test?reading N…" at bounding box center [631, 433] width 1262 height 866
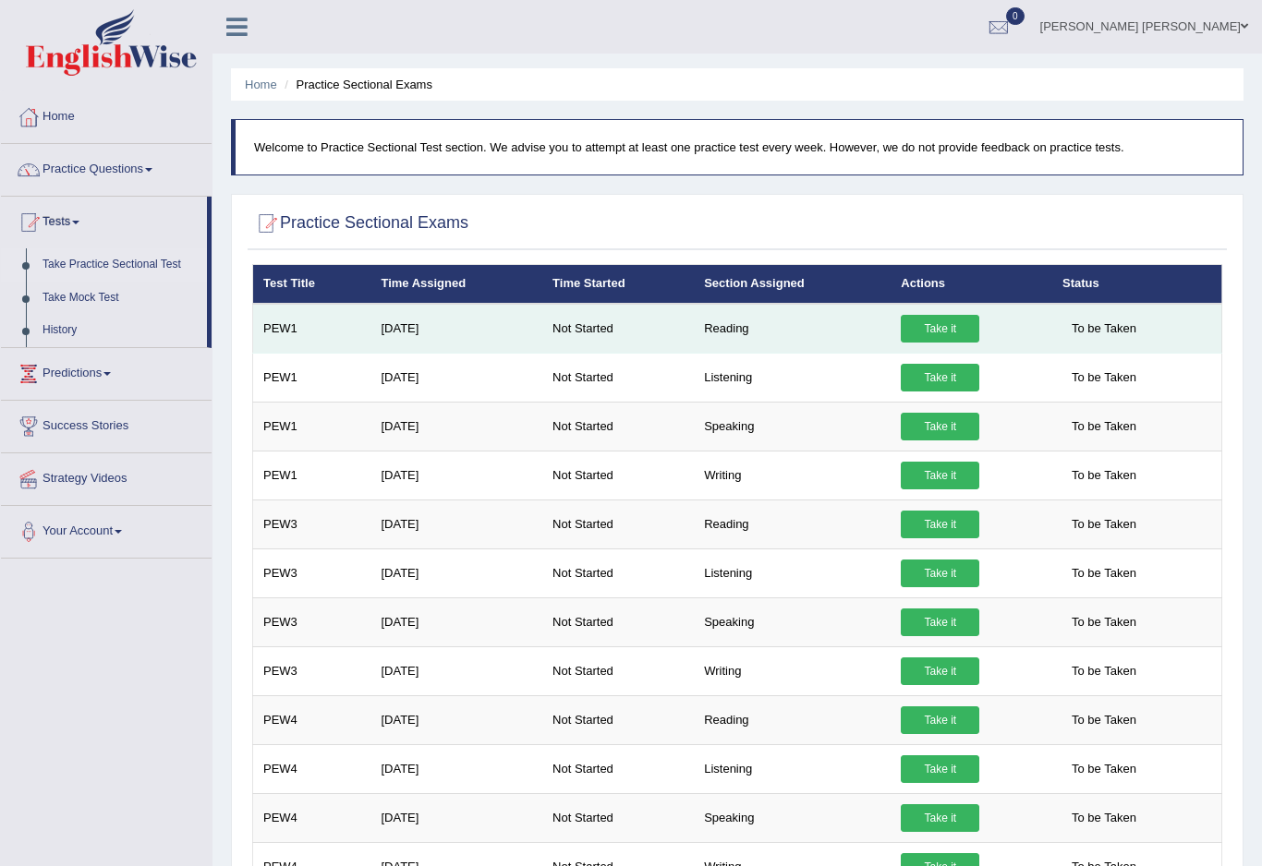
click at [961, 325] on link "Take it" at bounding box center [940, 329] width 79 height 28
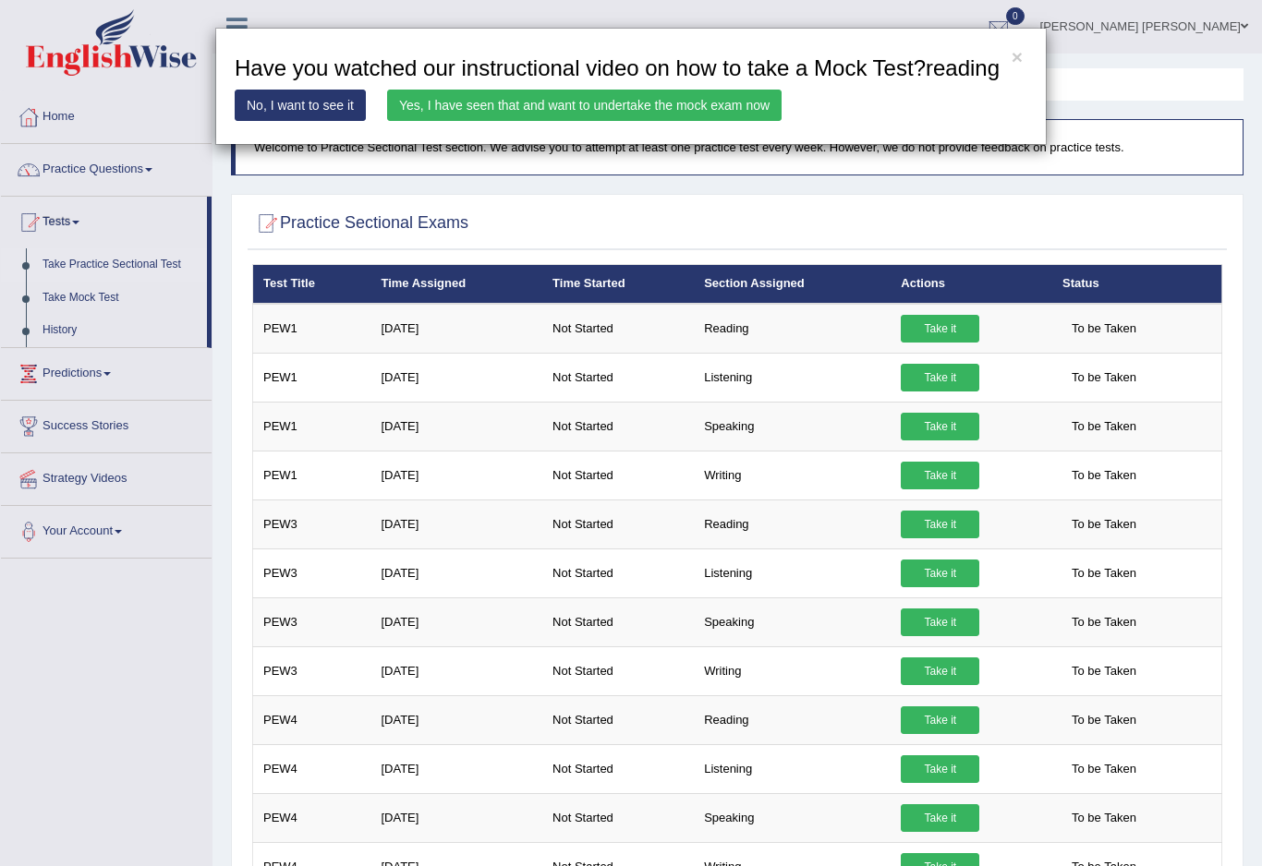
click at [945, 418] on div "× Have you watched our instructional video on how to take a Mock Test?reading N…" at bounding box center [631, 433] width 1262 height 866
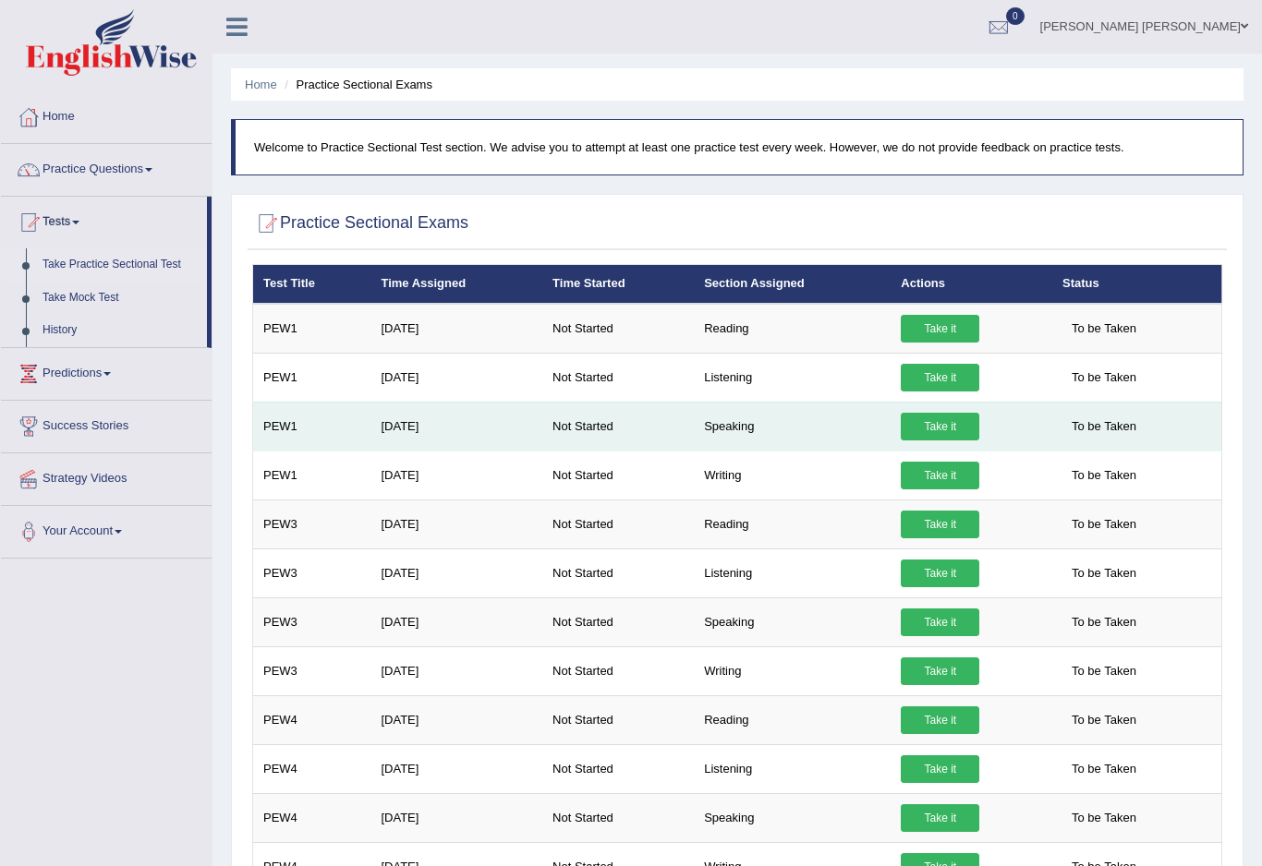
click at [950, 430] on link "Take it" at bounding box center [940, 427] width 79 height 28
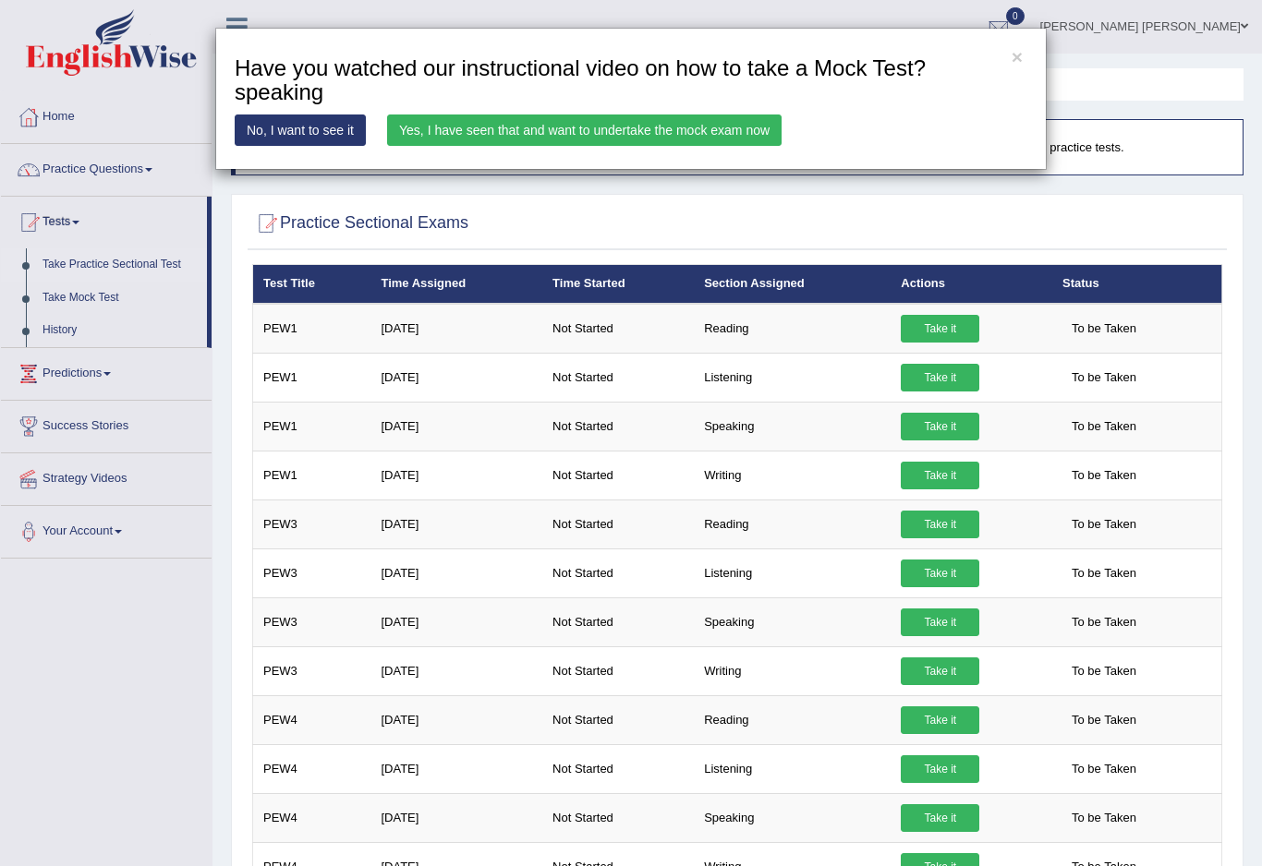
click at [580, 126] on link "Yes, I have seen that and want to undertake the mock exam now" at bounding box center [584, 130] width 394 height 31
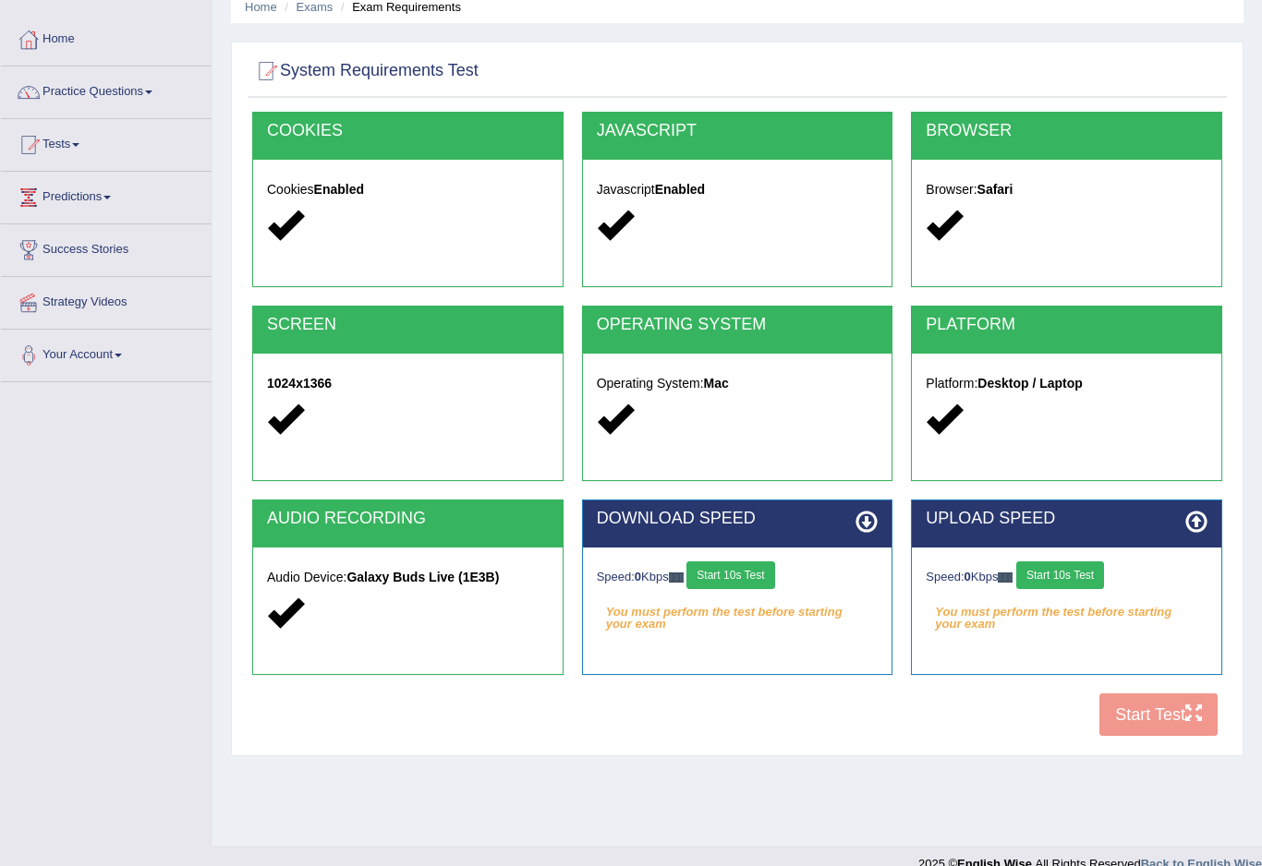
scroll to position [77, 0]
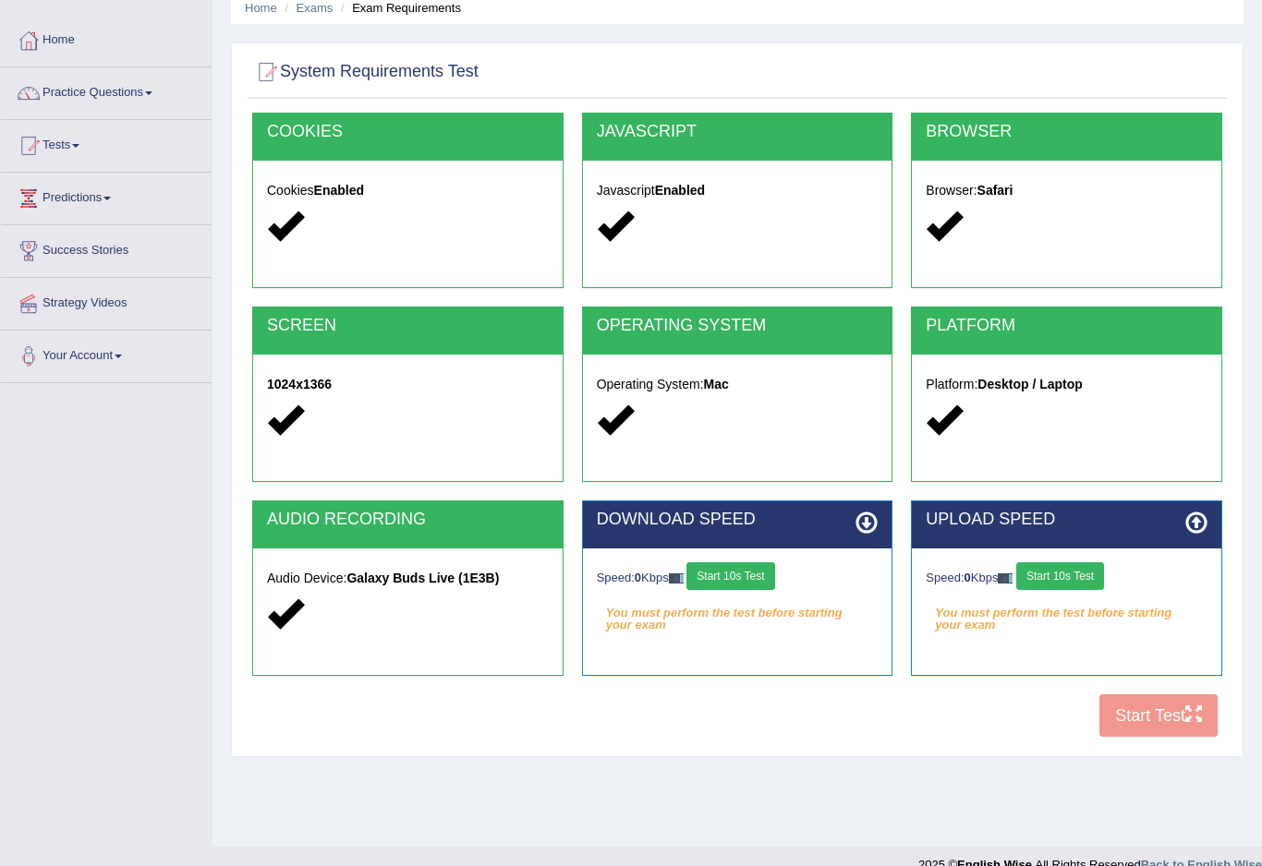
click at [1162, 725] on div "COOKIES Cookies Enabled JAVASCRIPT Javascript Enabled BROWSER Browser: Safari S…" at bounding box center [737, 430] width 979 height 635
click at [1151, 719] on div "COOKIES Cookies Enabled JAVASCRIPT Javascript Enabled BROWSER Browser: Safari S…" at bounding box center [737, 430] width 979 height 635
click at [336, 226] on div at bounding box center [408, 227] width 282 height 40
click at [719, 226] on div at bounding box center [738, 227] width 282 height 40
click at [729, 582] on button "Start 10s Test" at bounding box center [730, 576] width 88 height 28
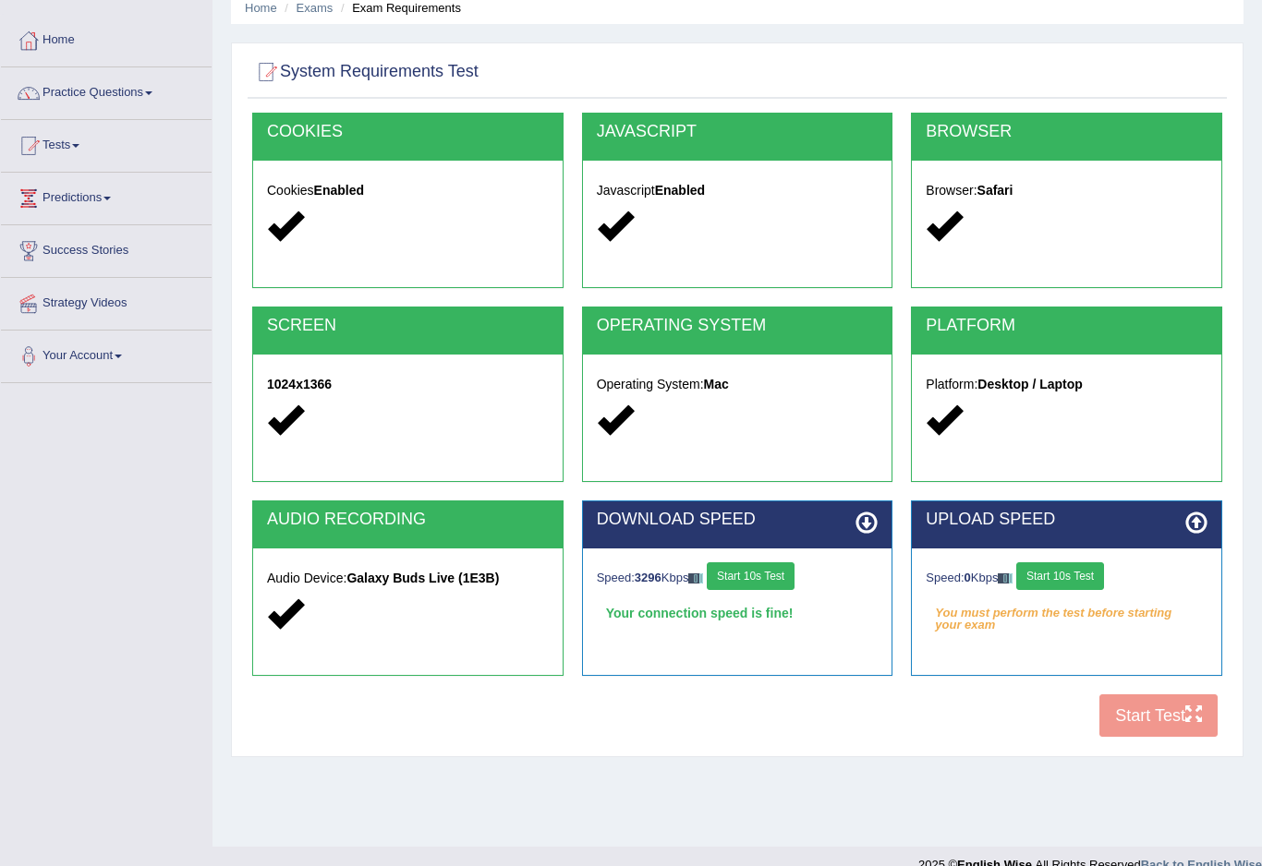
click at [1092, 575] on button "Start 10s Test" at bounding box center [1060, 576] width 88 height 28
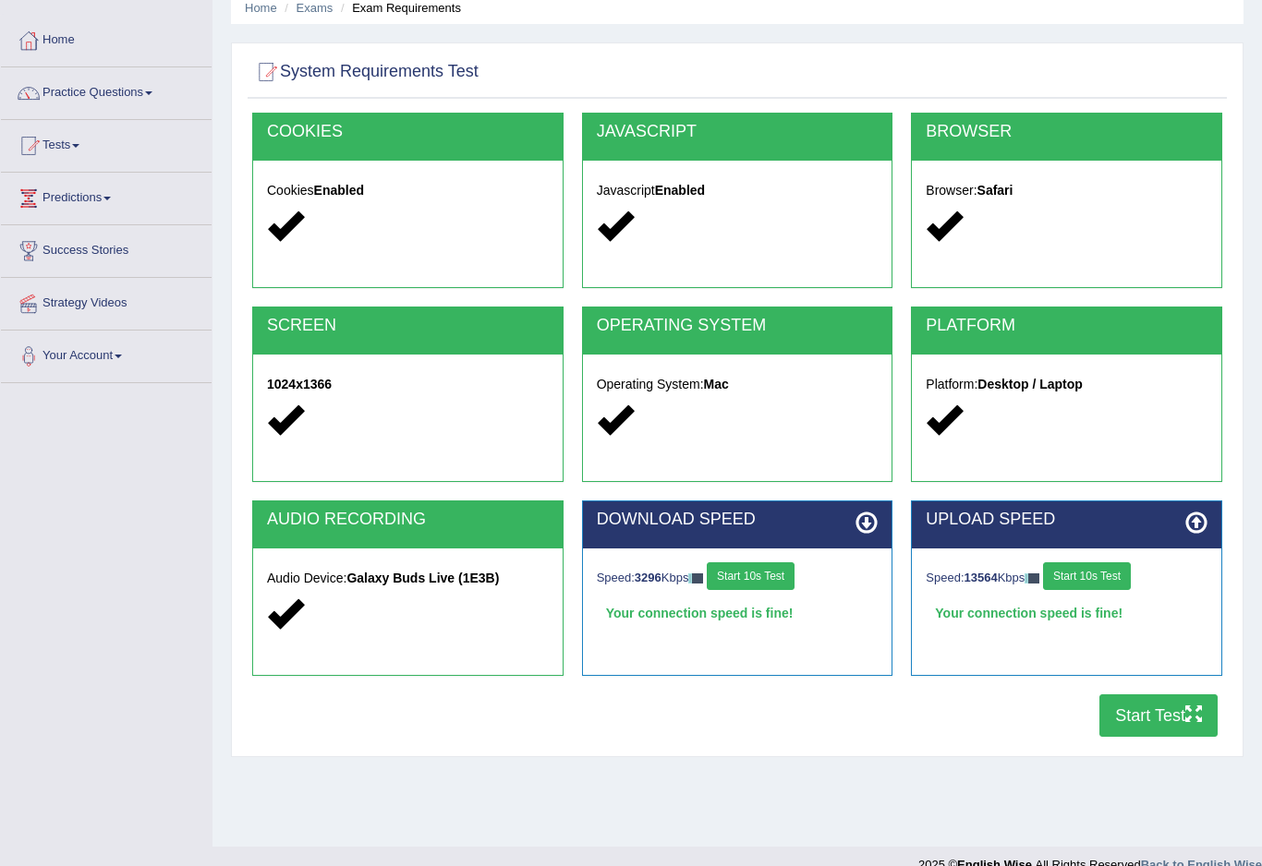
click at [1167, 733] on button "Start Test" at bounding box center [1158, 716] width 118 height 42
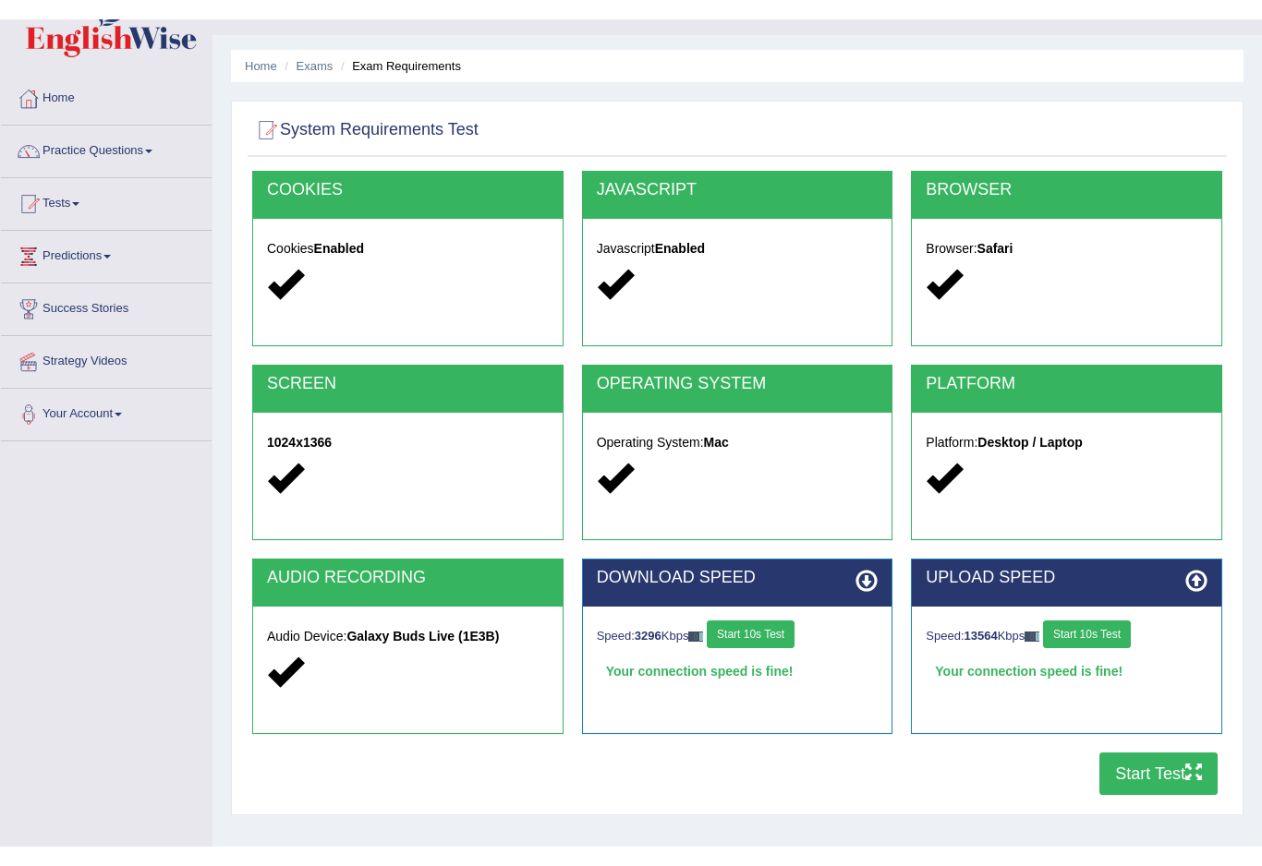
scroll to position [71, 0]
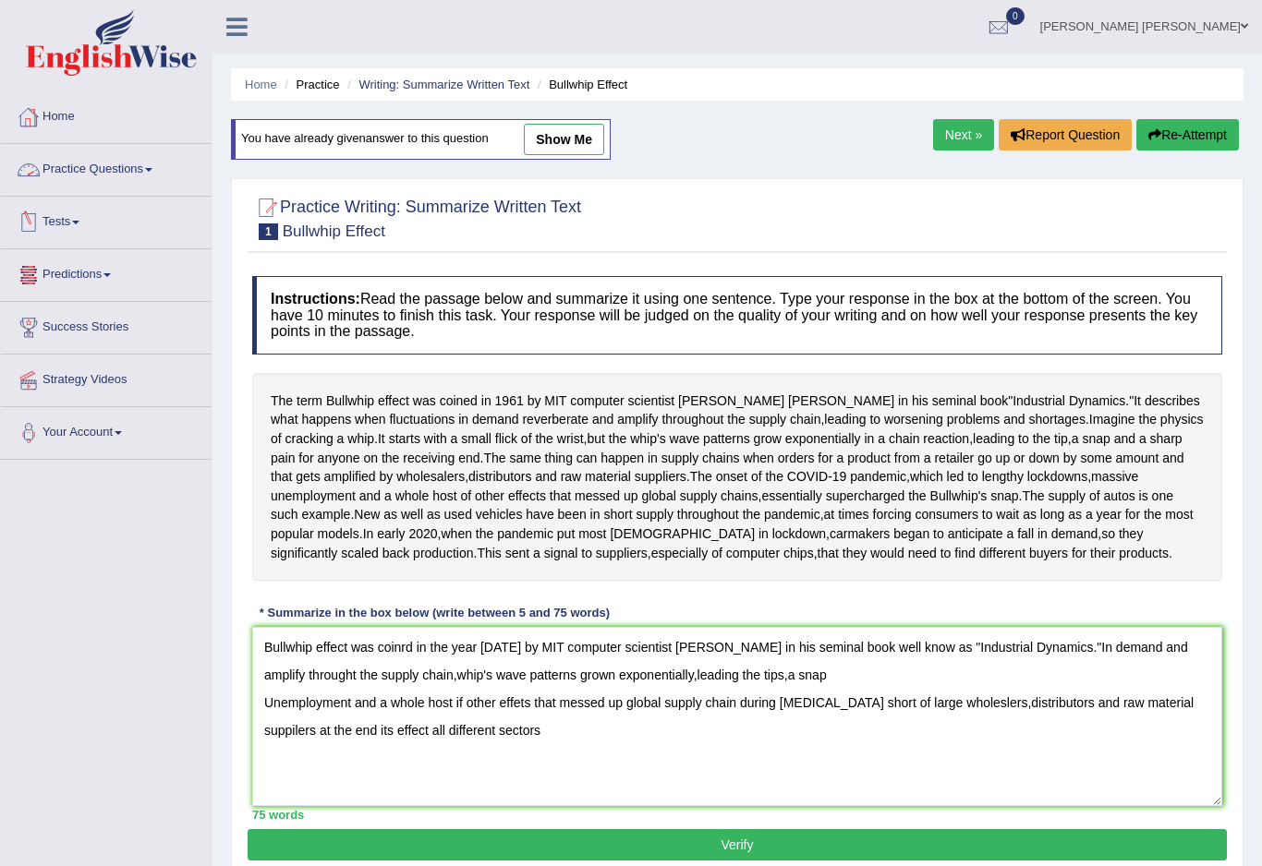
click at [139, 163] on link "Practice Questions" at bounding box center [106, 167] width 211 height 46
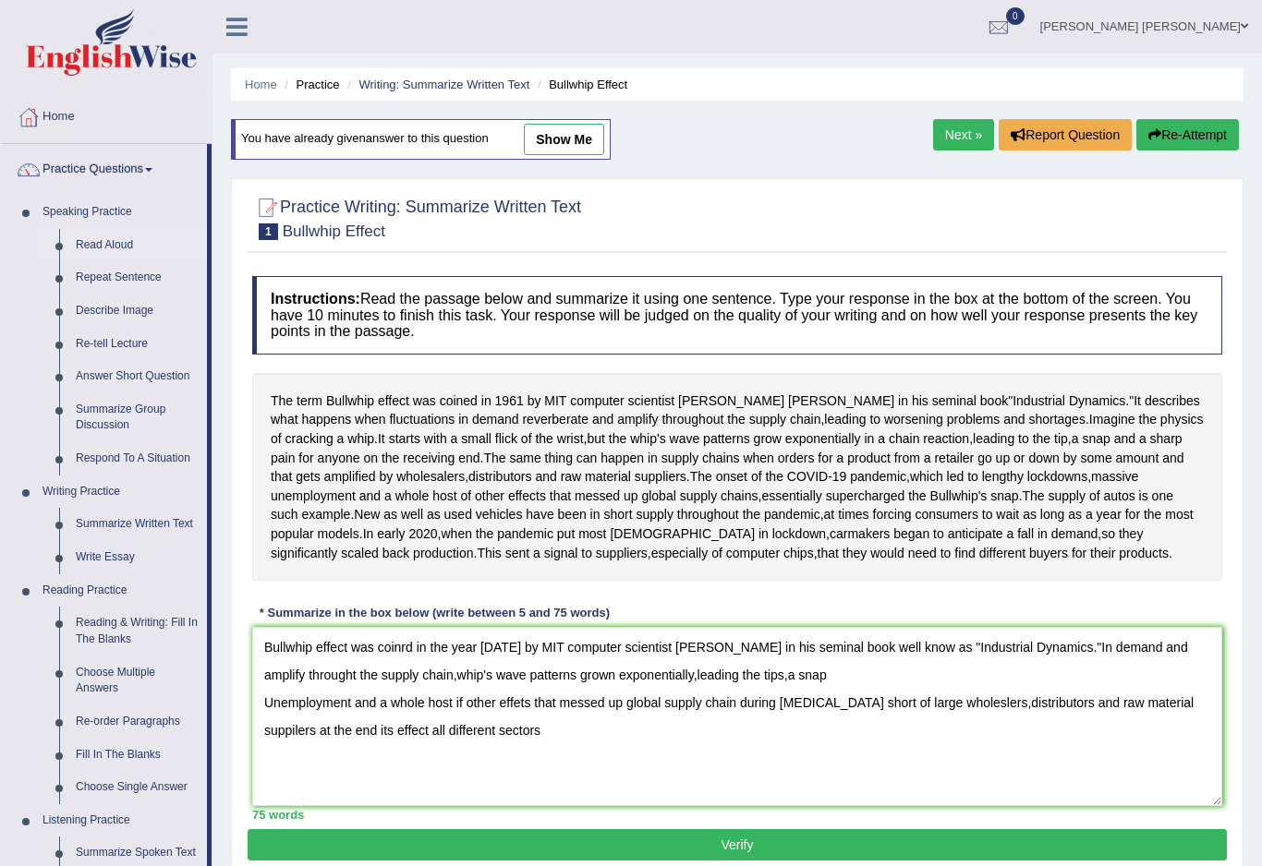
click at [115, 244] on div at bounding box center [631, 433] width 1262 height 866
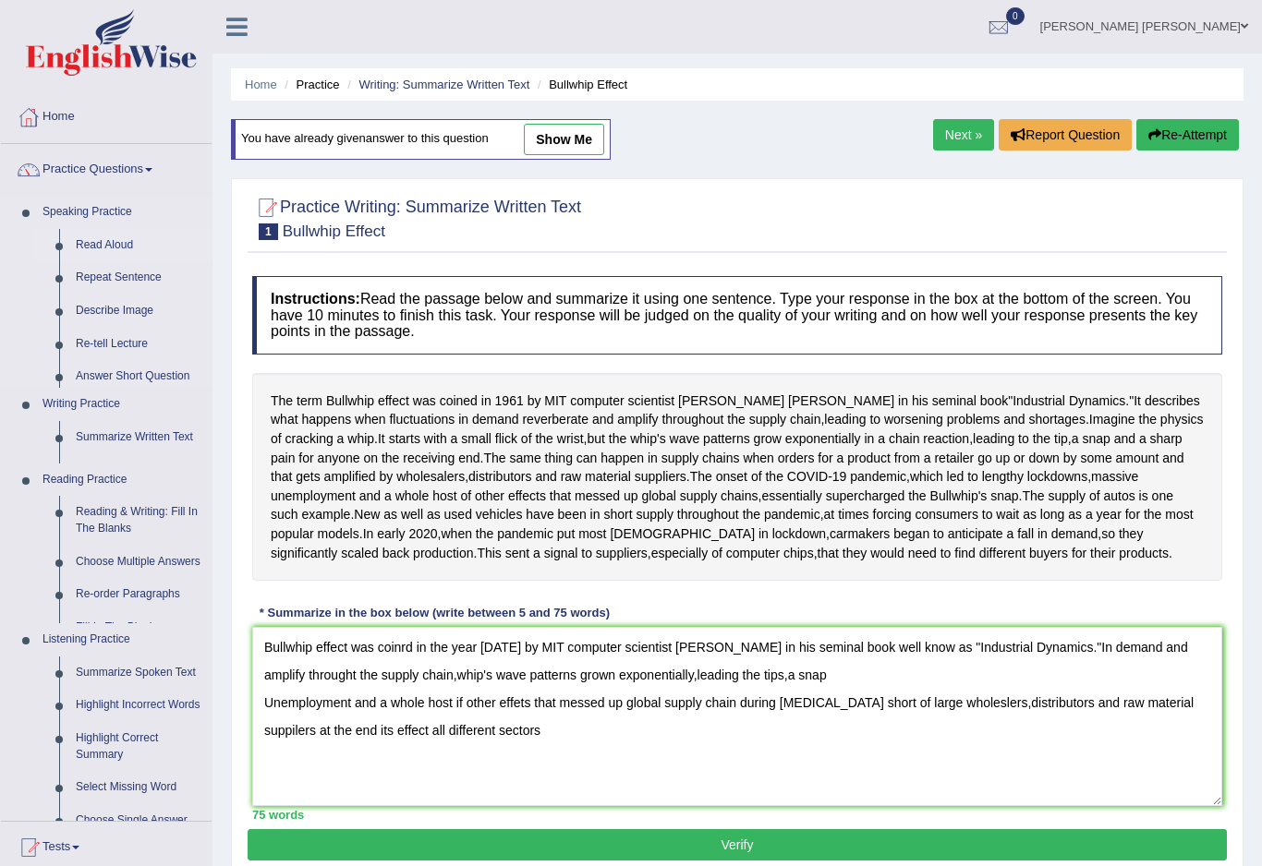
click at [115, 244] on link "Read Aloud" at bounding box center [139, 245] width 144 height 33
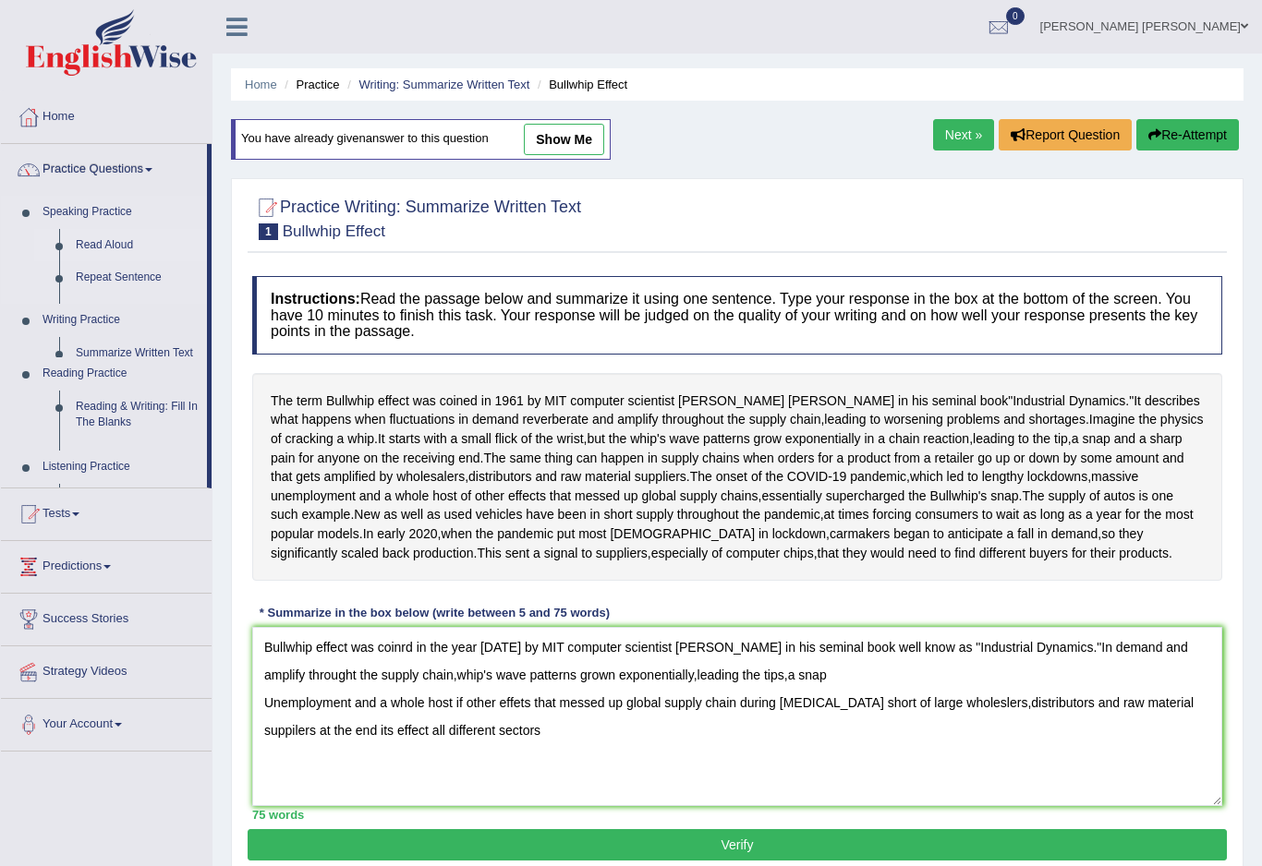
click at [115, 246] on link "Read Aloud" at bounding box center [136, 245] width 139 height 33
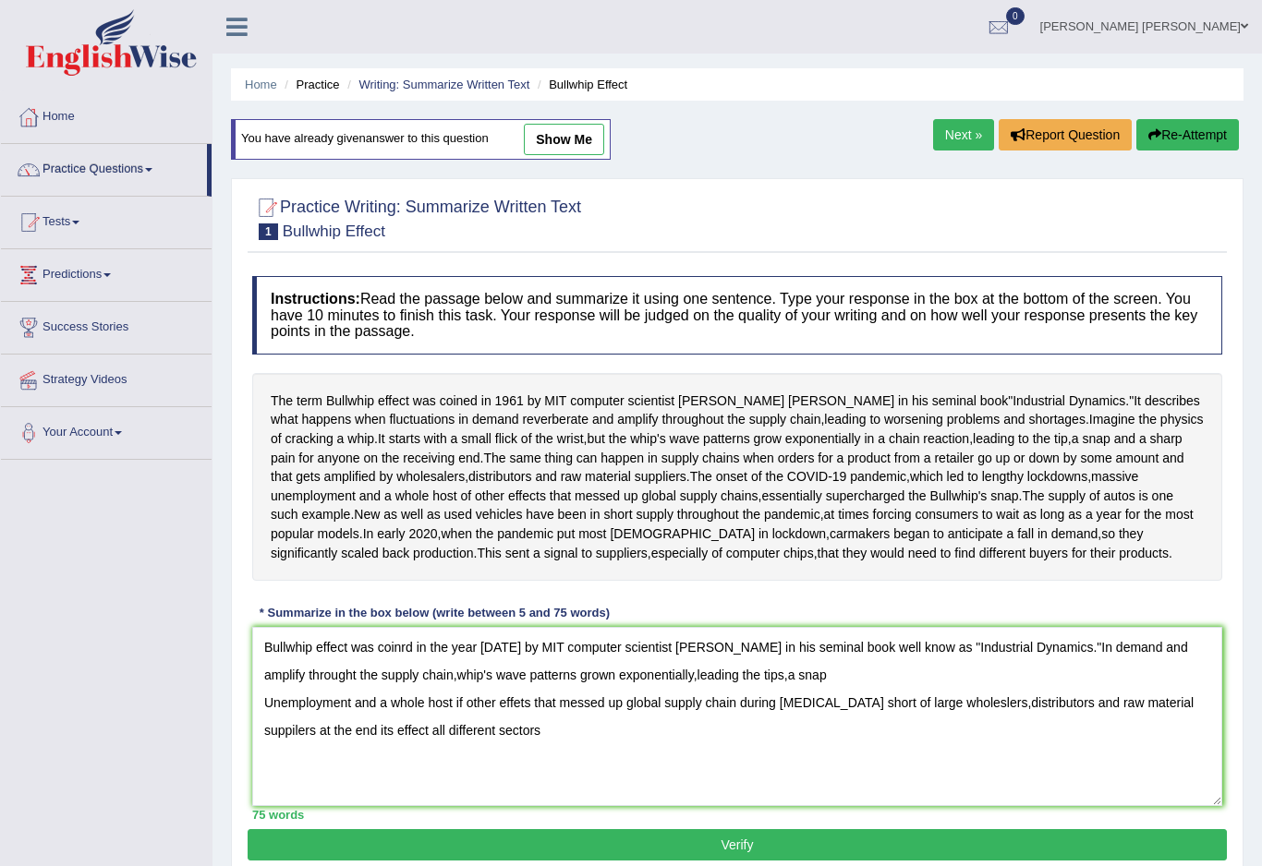
click at [121, 233] on link "Tests" at bounding box center [106, 220] width 211 height 46
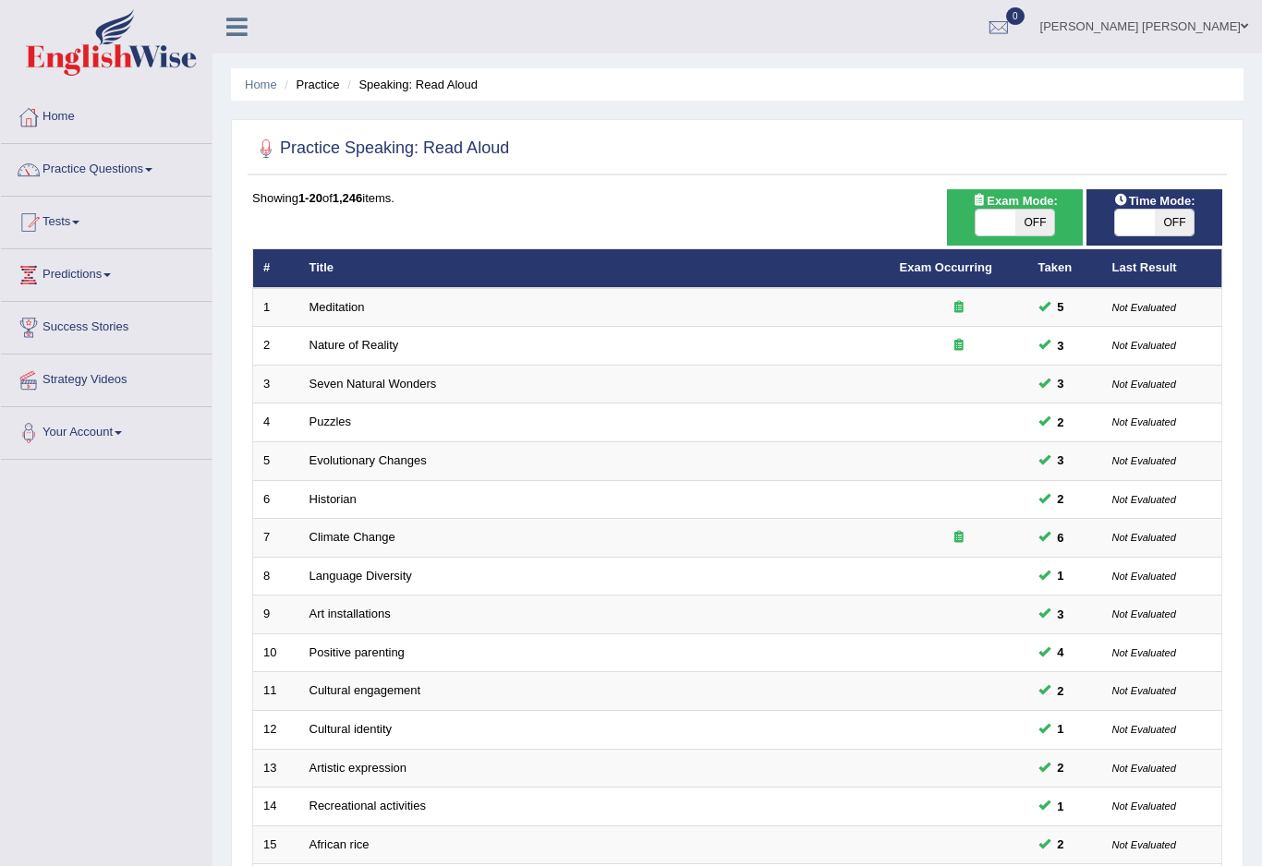
click at [154, 164] on link "Practice Questions" at bounding box center [106, 167] width 211 height 46
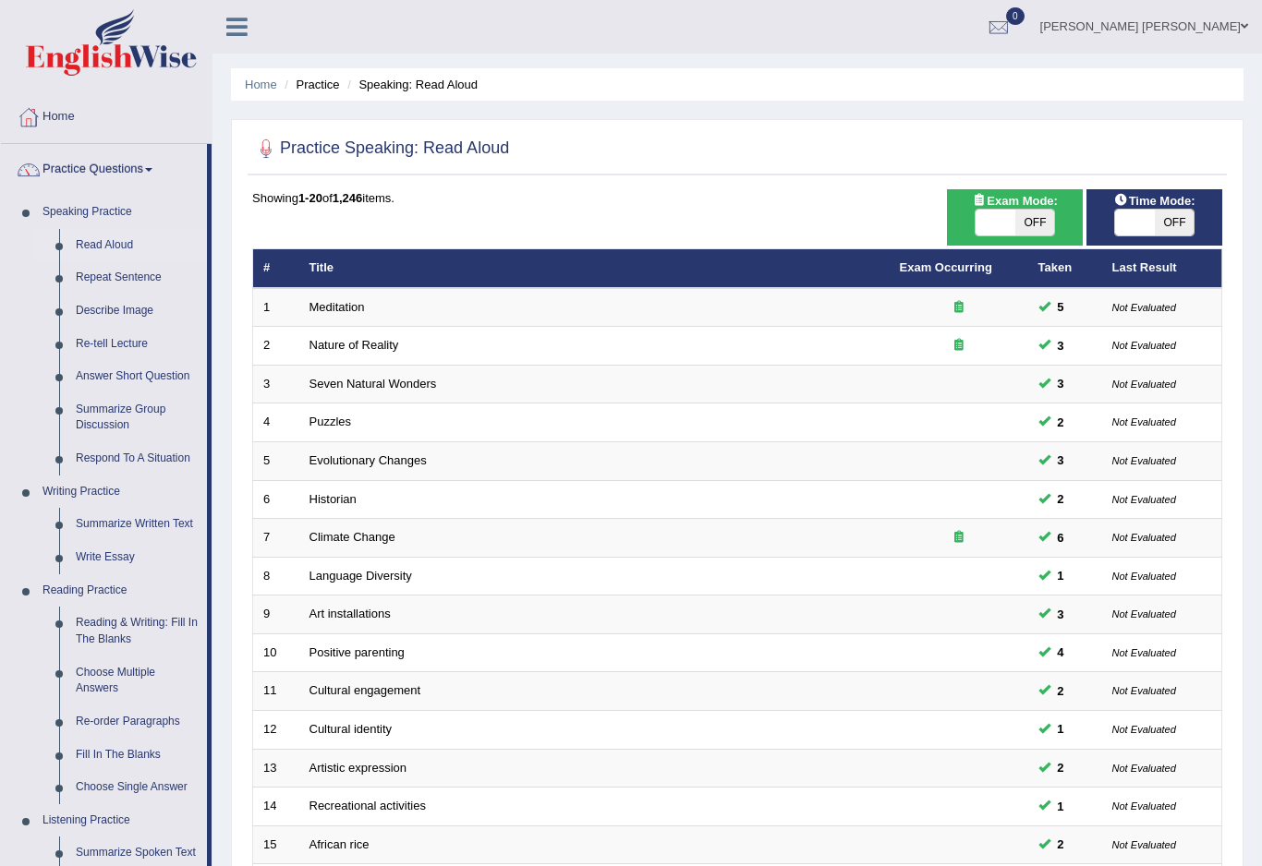
click at [160, 263] on div at bounding box center [631, 433] width 1262 height 866
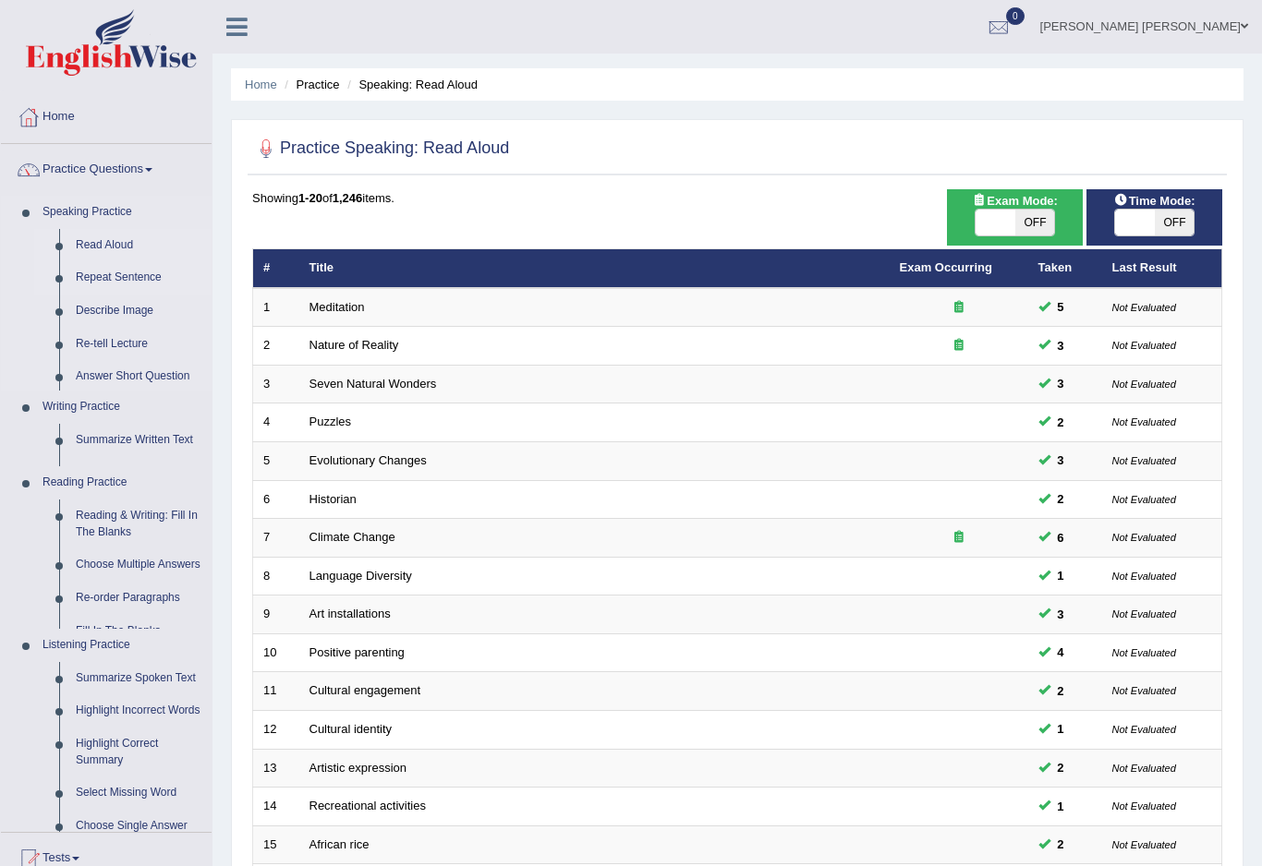
click at [147, 265] on link "Repeat Sentence" at bounding box center [139, 277] width 144 height 33
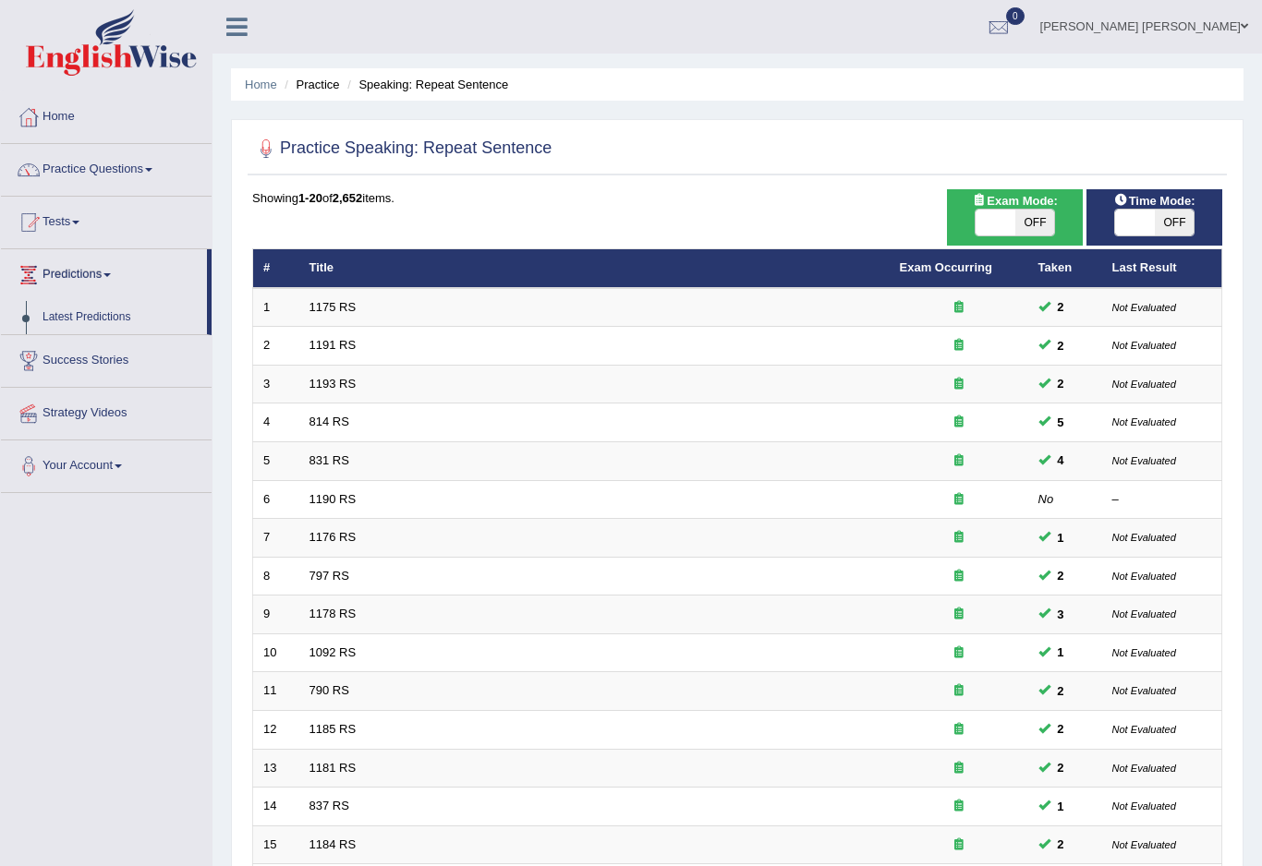
click at [86, 187] on div at bounding box center [631, 433] width 1262 height 866
click at [95, 180] on link "Practice Questions" at bounding box center [106, 167] width 211 height 46
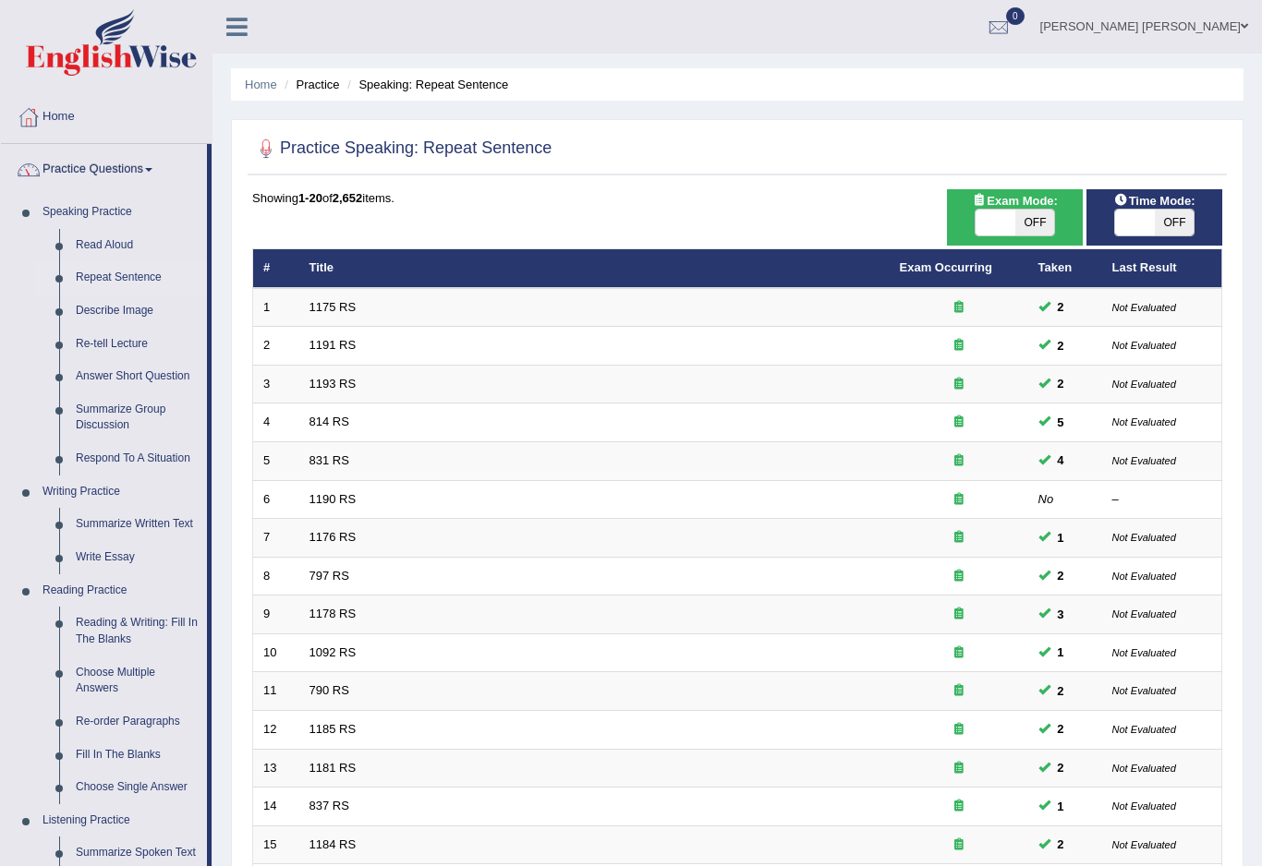
click at [95, 297] on div at bounding box center [631, 433] width 1262 height 866
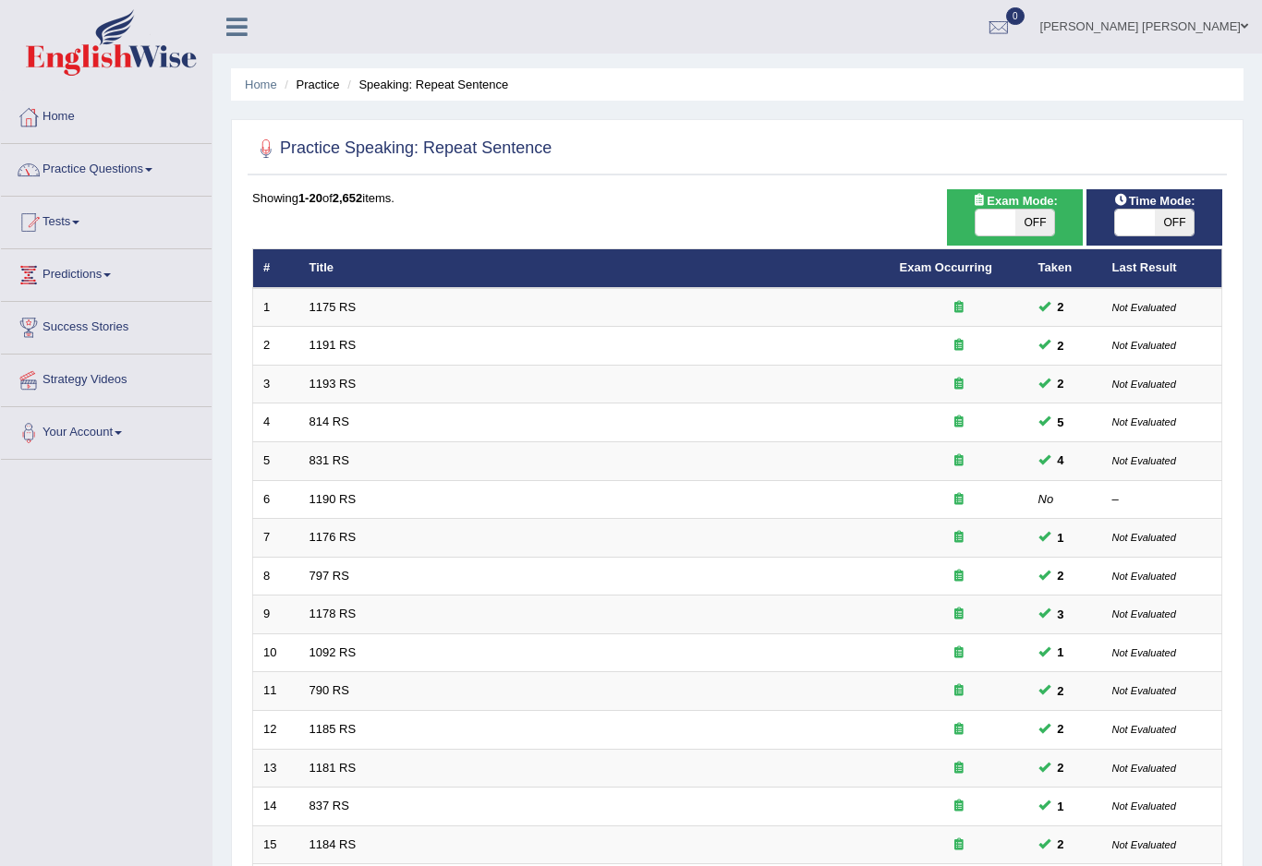
click at [89, 163] on link "Practice Questions" at bounding box center [106, 167] width 211 height 46
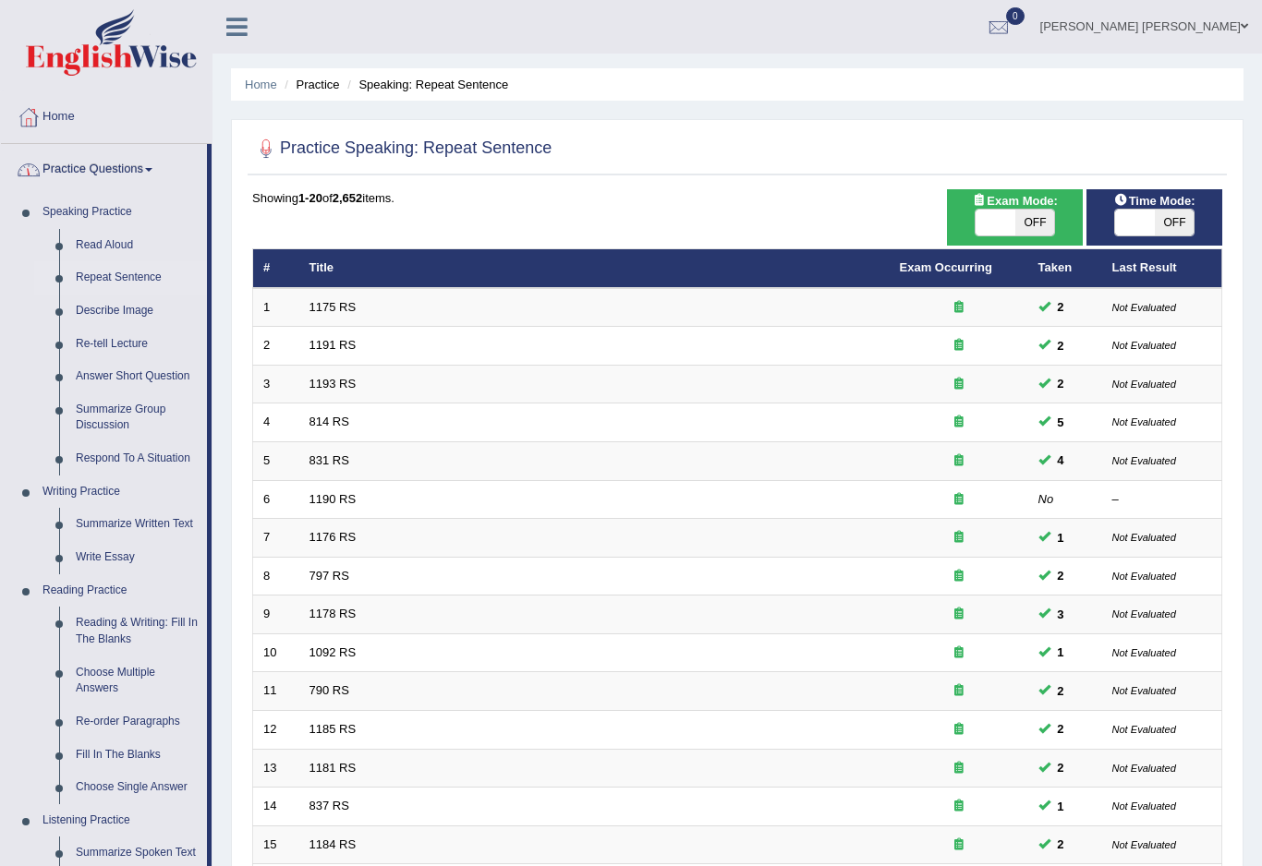
click at [103, 307] on div at bounding box center [631, 433] width 1262 height 866
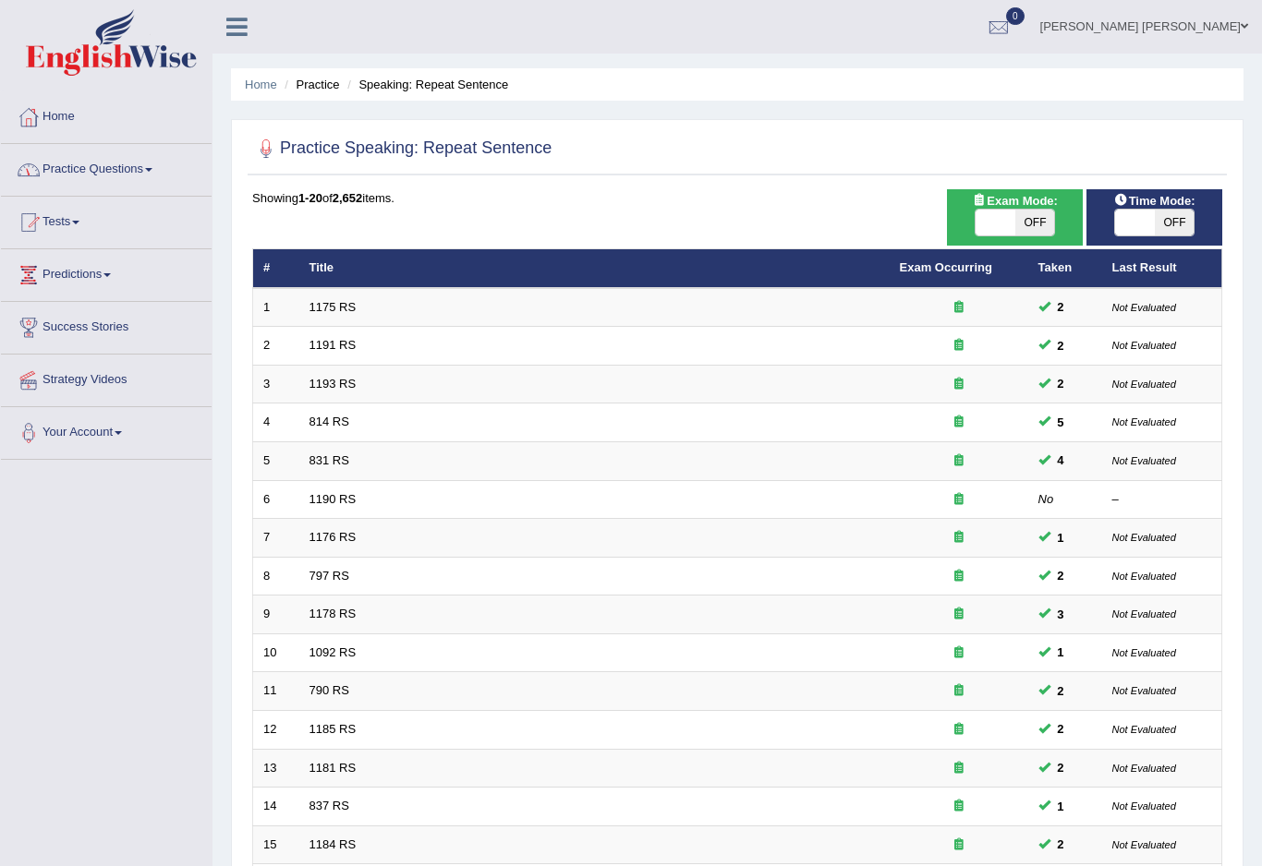
click at [71, 175] on link "Practice Questions" at bounding box center [106, 167] width 211 height 46
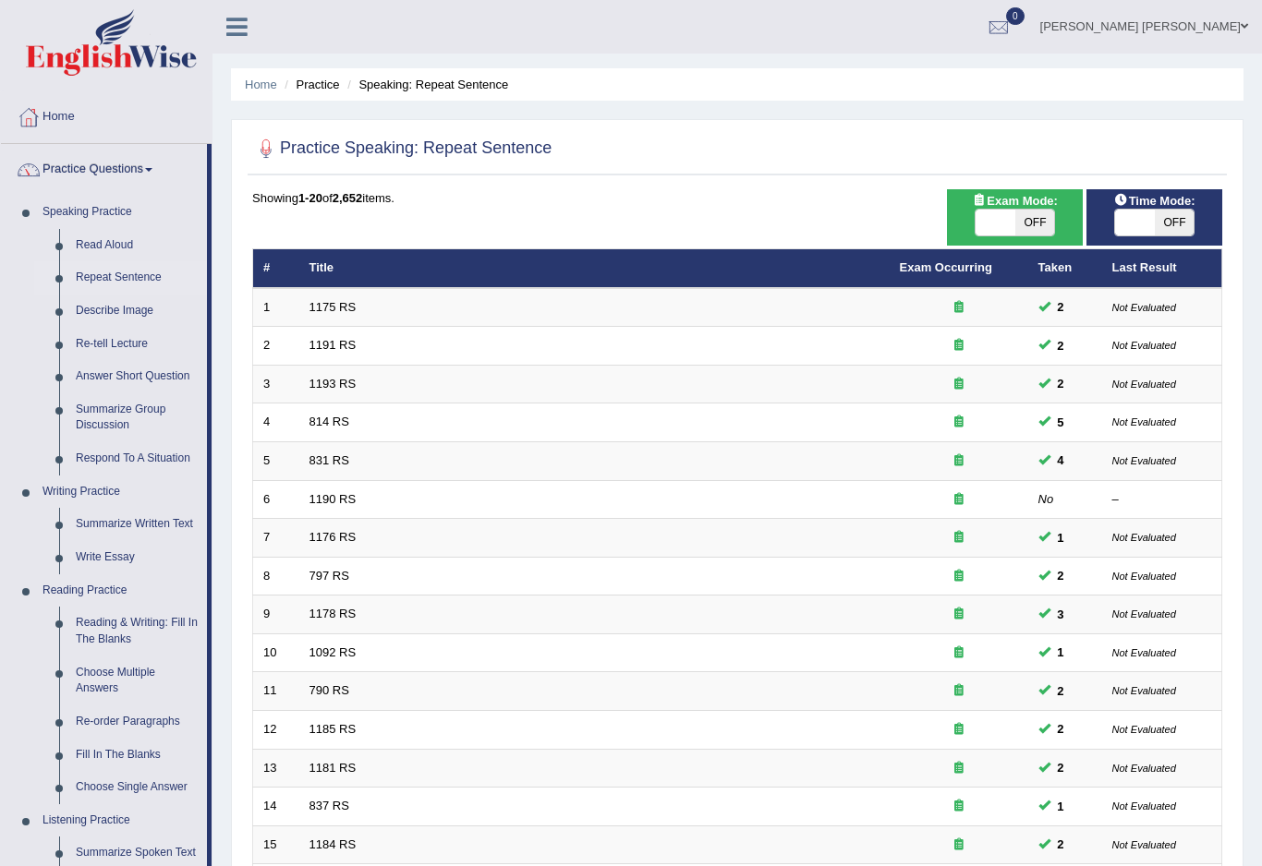
click at [108, 299] on div at bounding box center [631, 433] width 1262 height 866
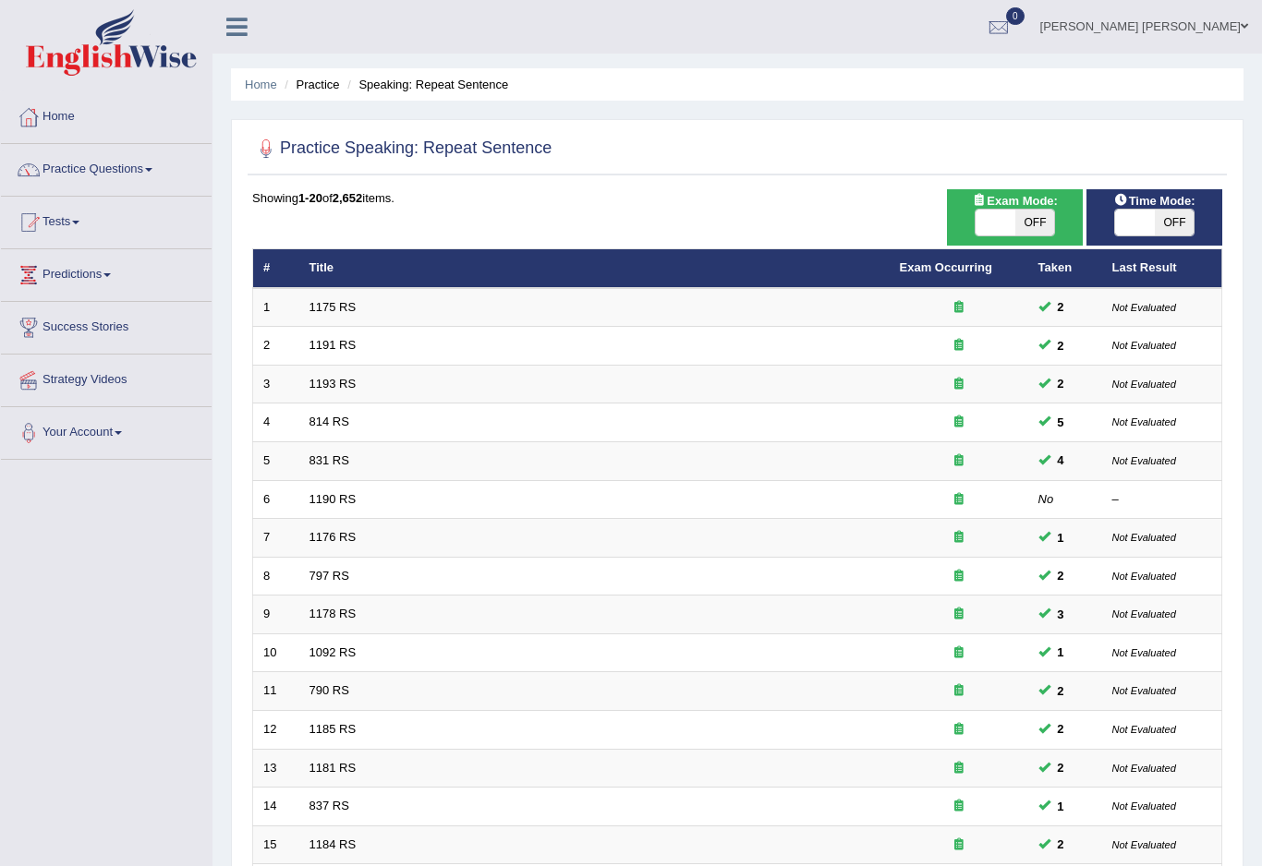
click at [161, 178] on link "Practice Questions" at bounding box center [106, 167] width 211 height 46
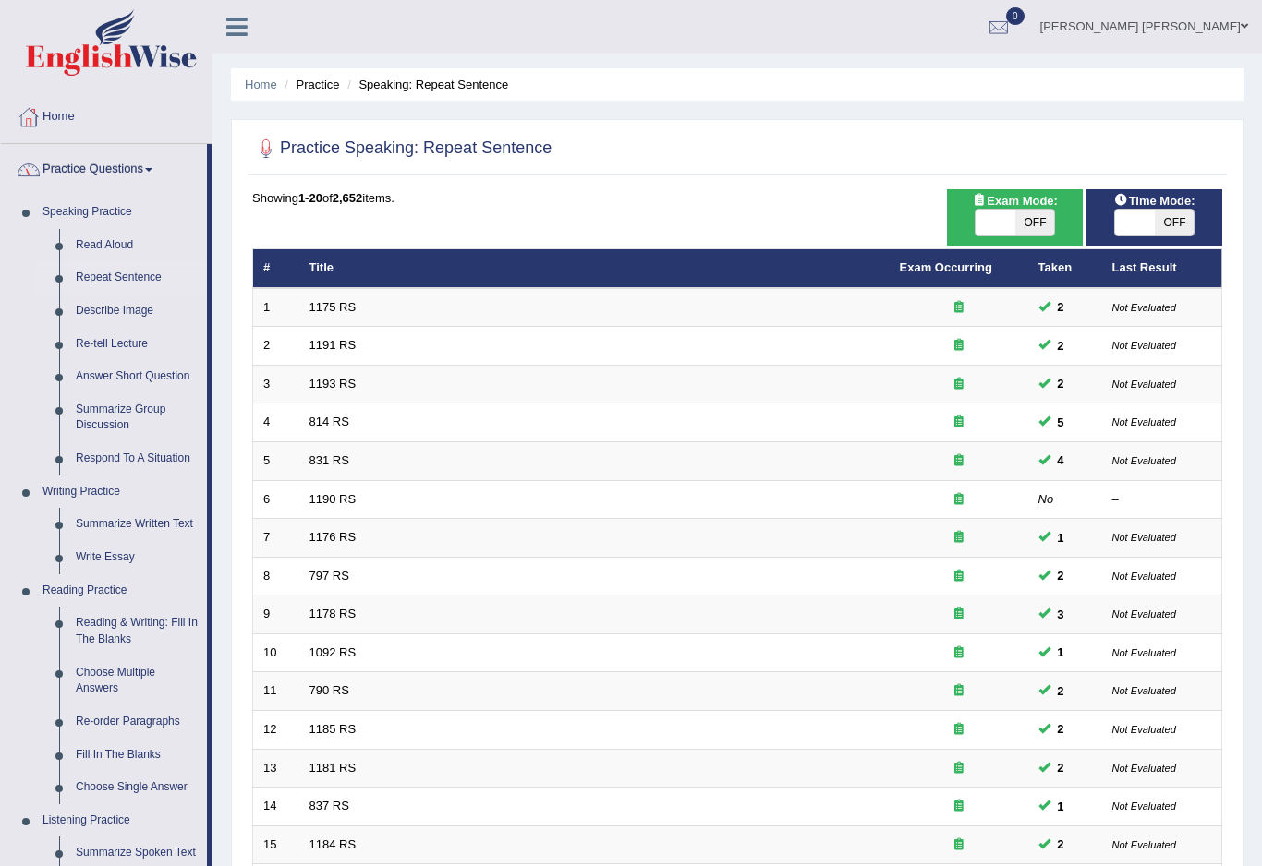
click at [124, 305] on div at bounding box center [631, 433] width 1262 height 866
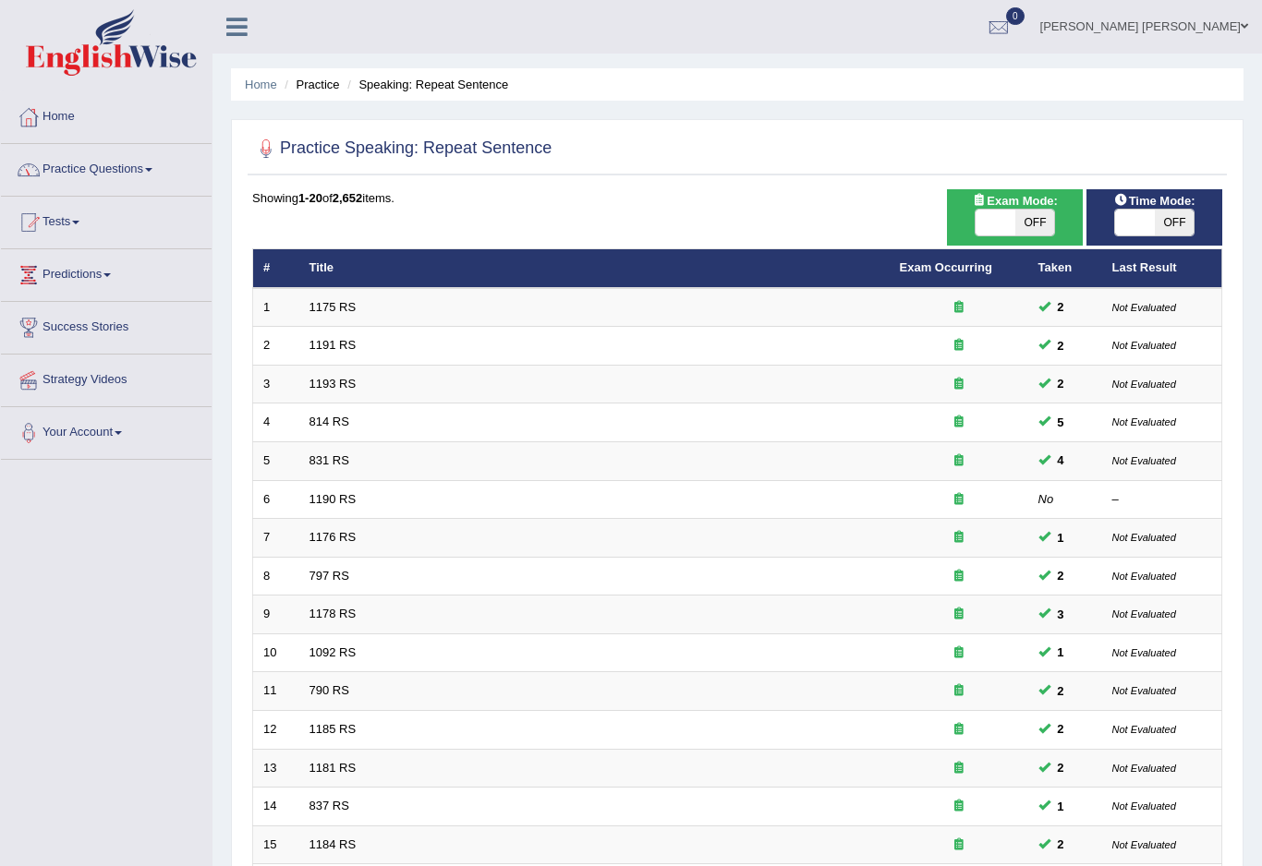
click at [184, 173] on link "Practice Questions" at bounding box center [106, 167] width 211 height 46
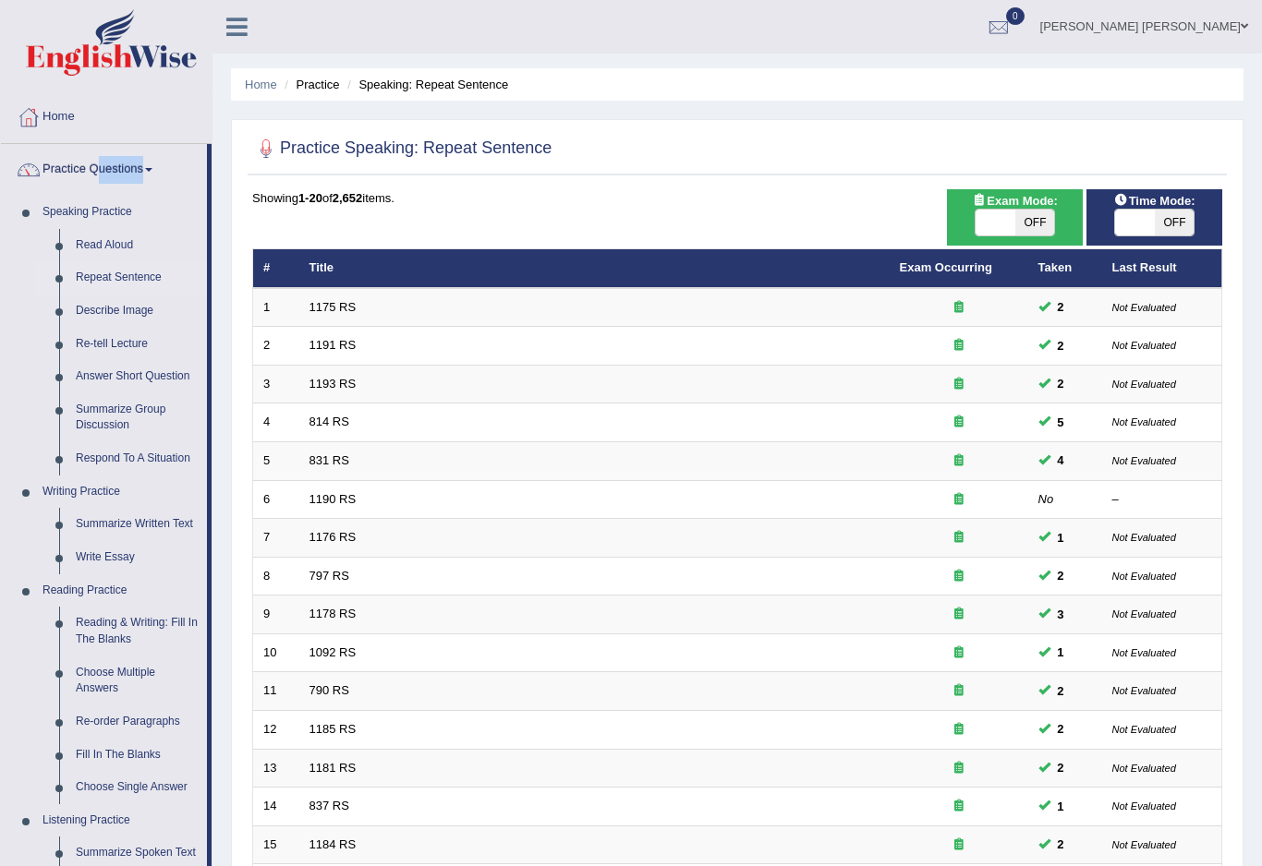
click at [146, 306] on div at bounding box center [631, 433] width 1262 height 866
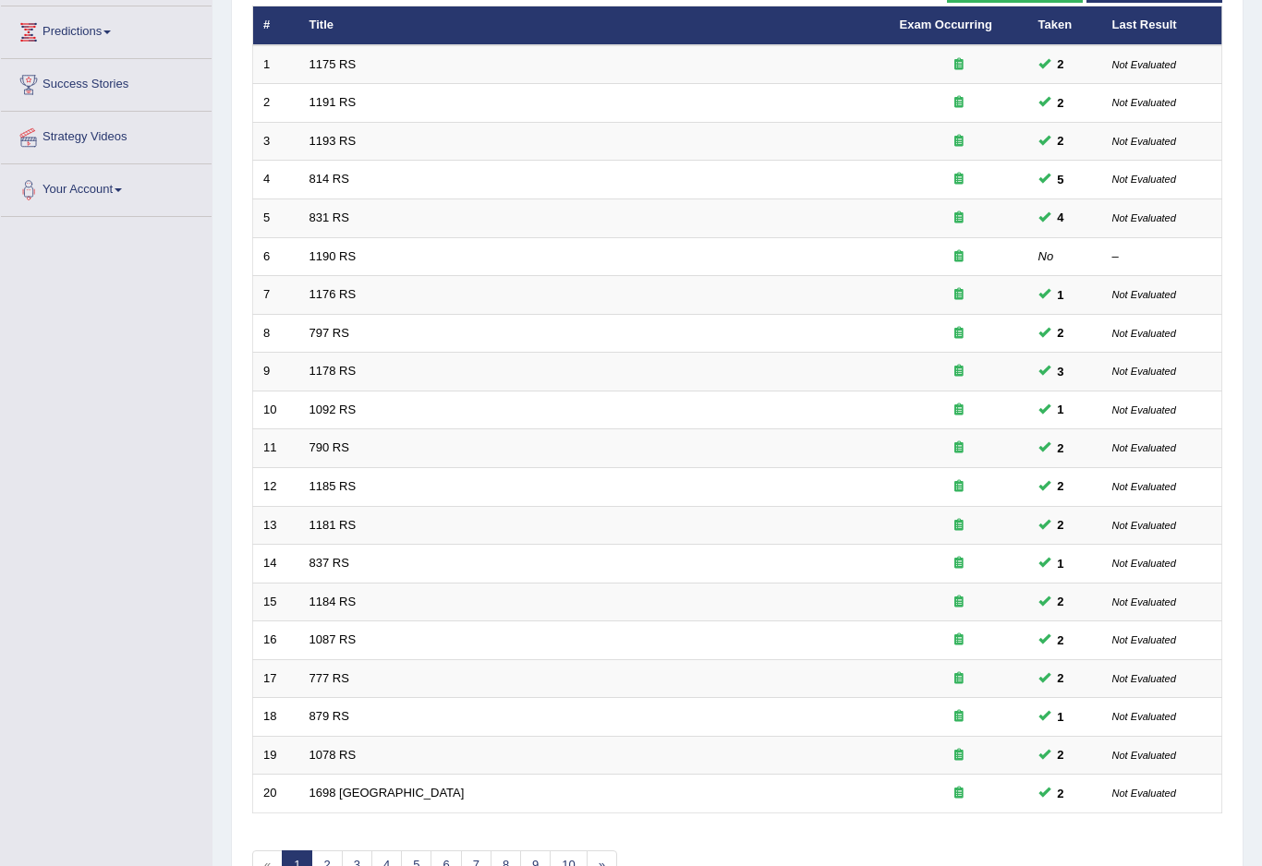
scroll to position [253, 0]
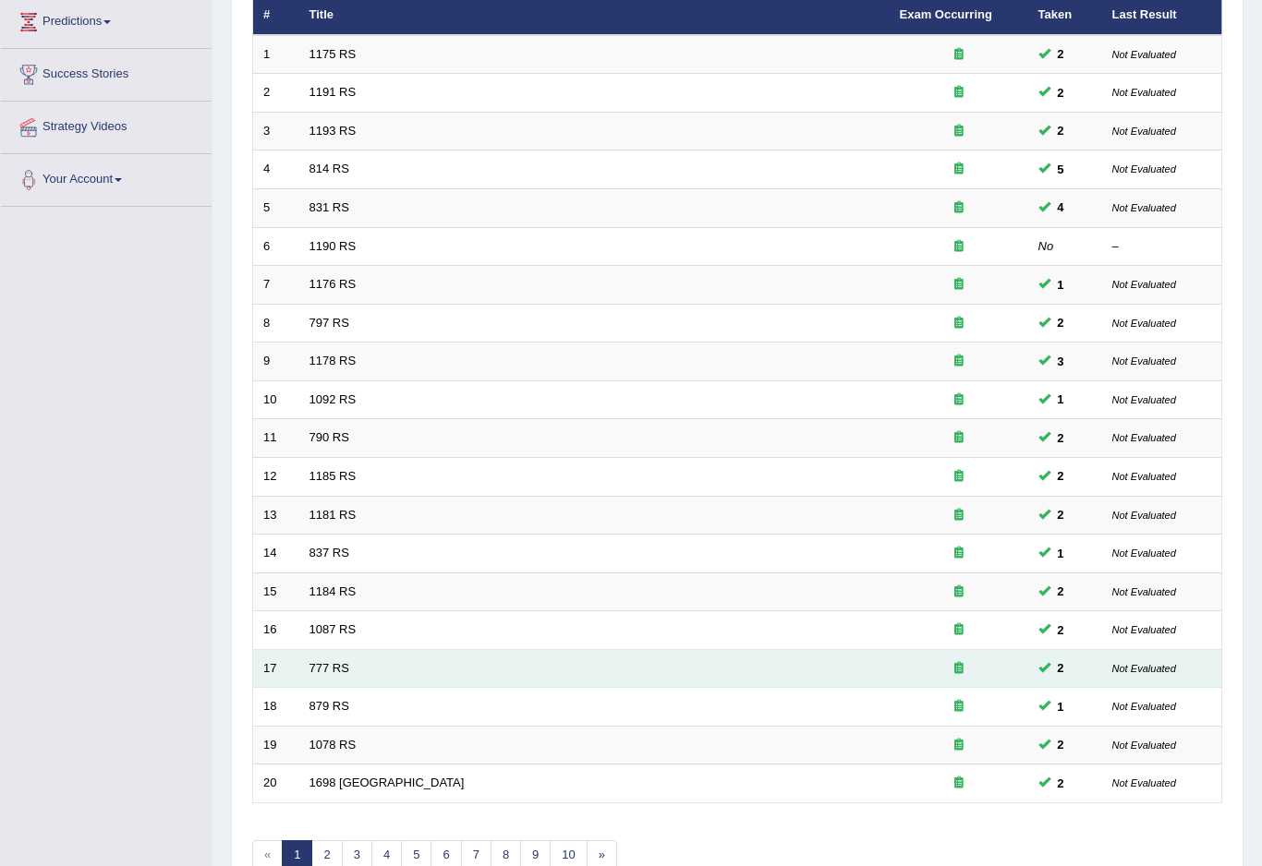
click at [464, 675] on td "777 RS" at bounding box center [594, 668] width 590 height 39
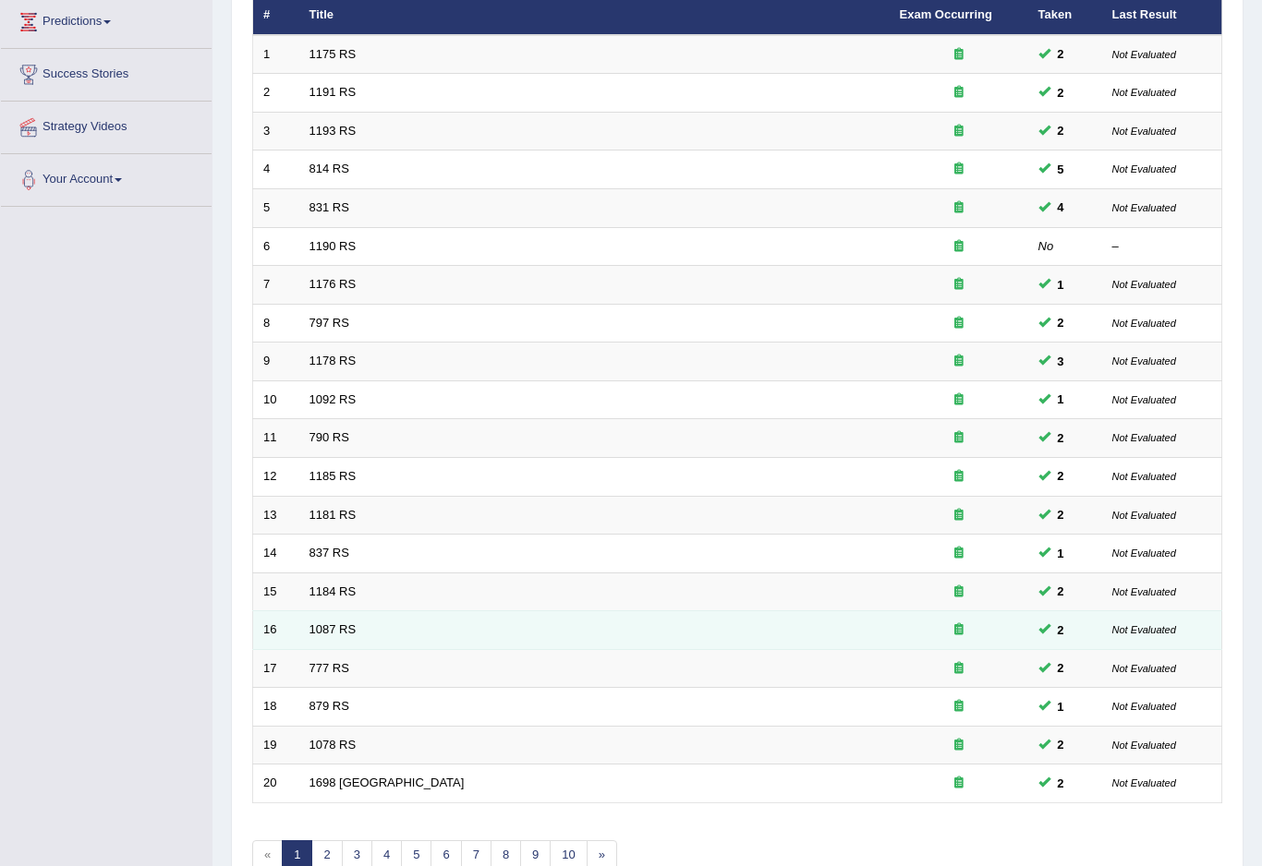
click at [461, 634] on td "1087 RS" at bounding box center [594, 630] width 590 height 39
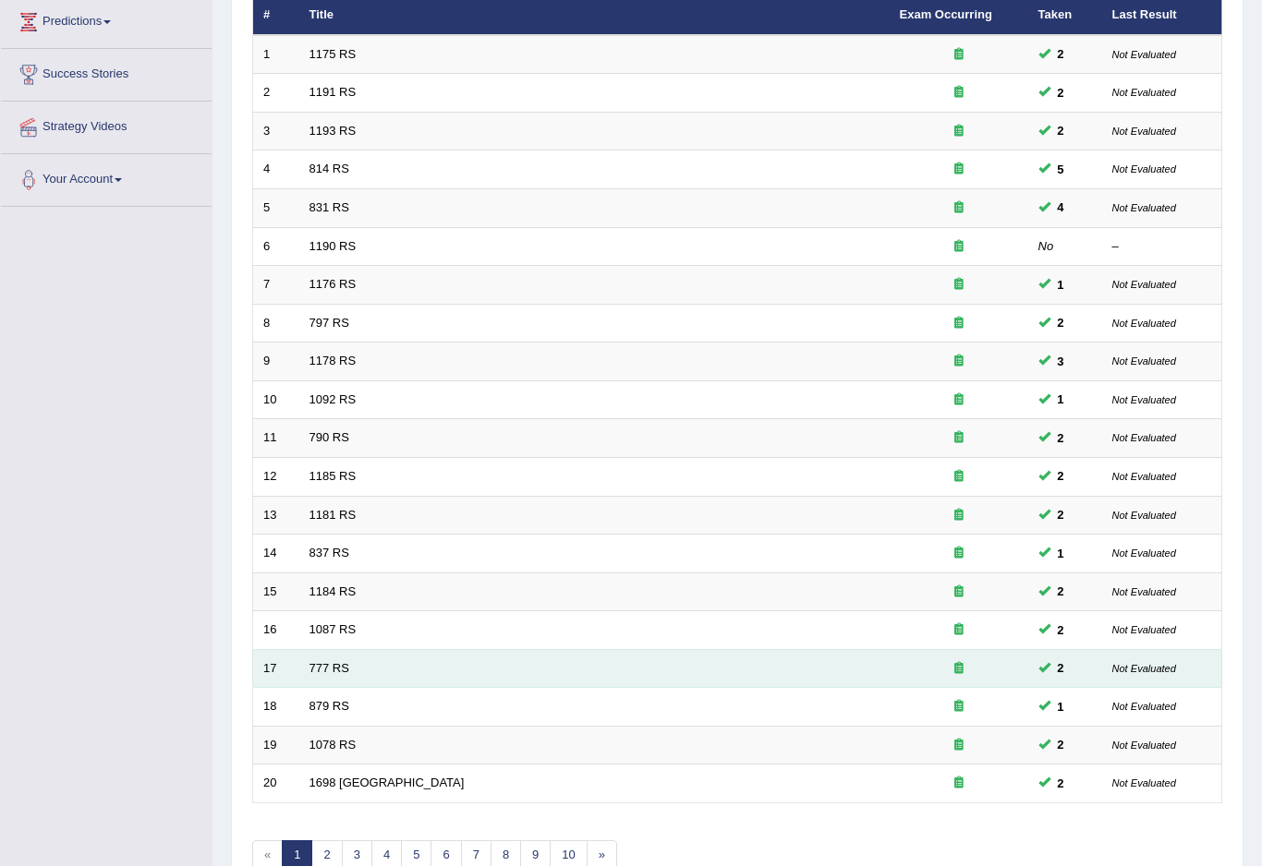
click at [515, 649] on td "777 RS" at bounding box center [594, 668] width 590 height 39
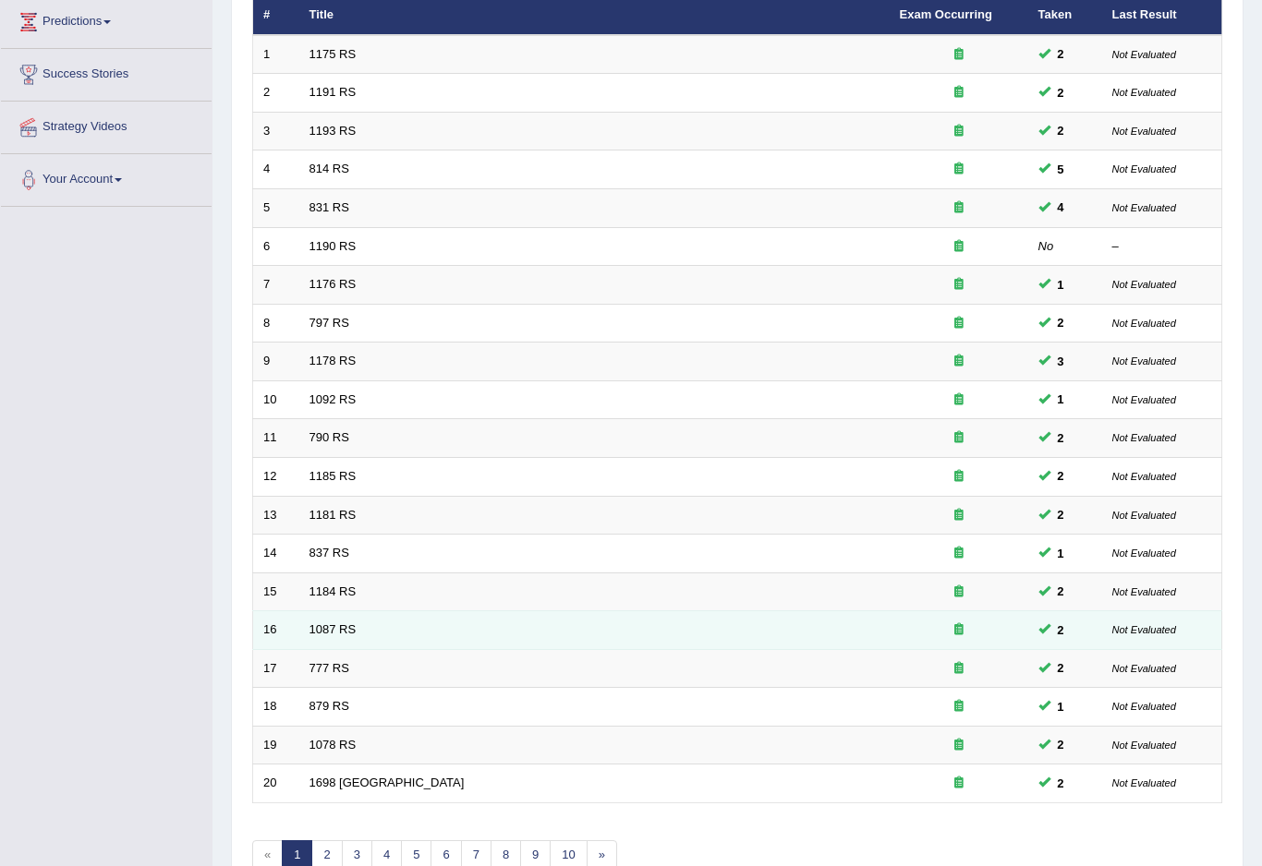
click at [507, 640] on td "1087 RS" at bounding box center [594, 630] width 590 height 39
click at [506, 640] on td "1087 RS" at bounding box center [594, 630] width 590 height 39
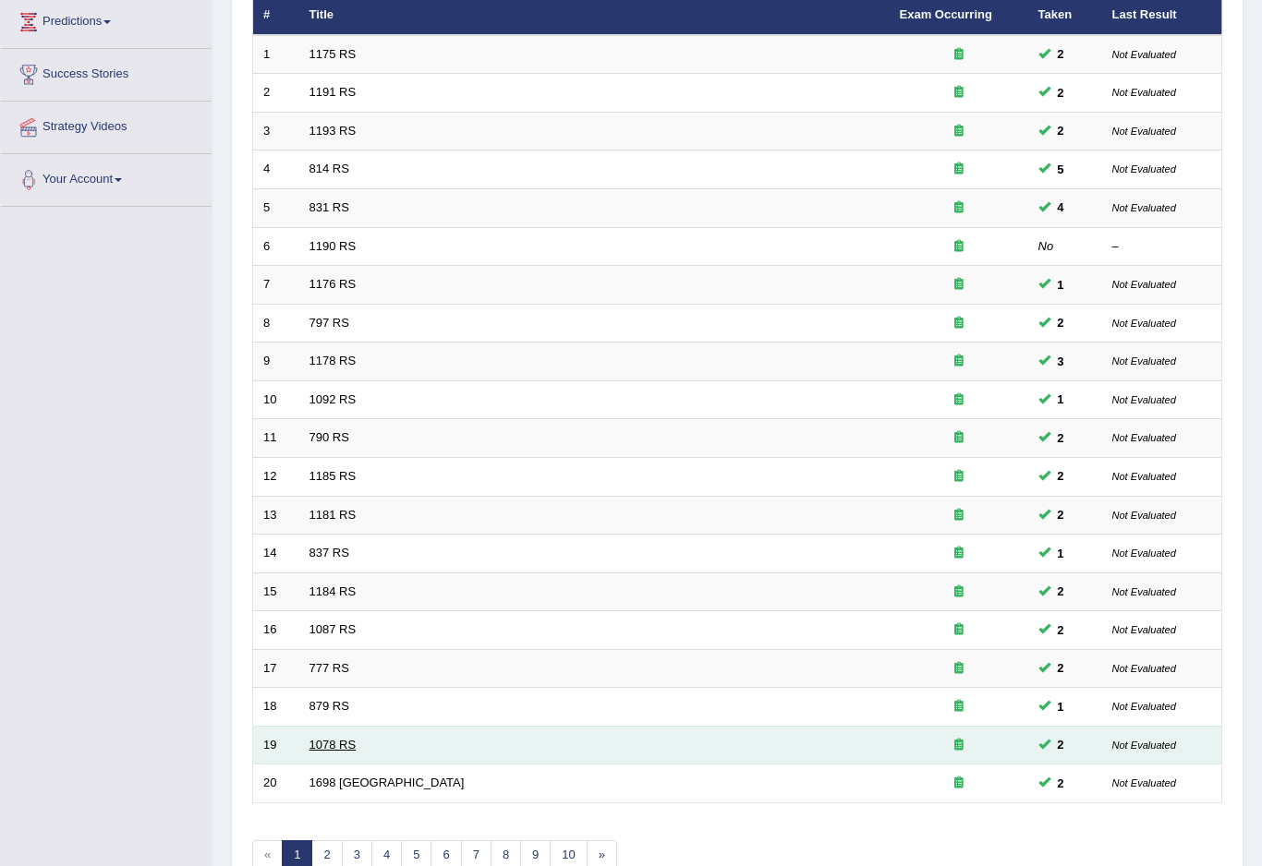
click at [351, 741] on link "1078 RS" at bounding box center [332, 745] width 47 height 14
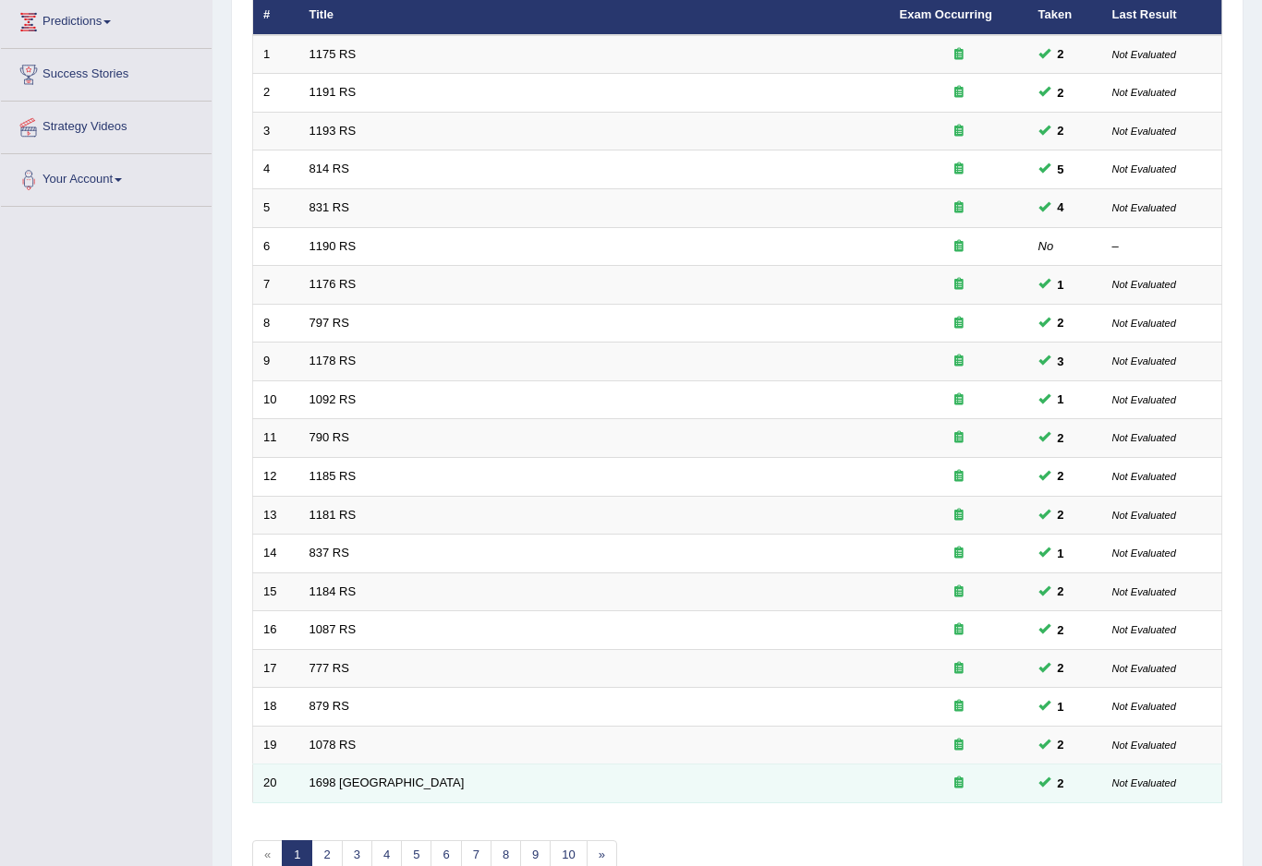
click at [368, 765] on td "1698 RS" at bounding box center [594, 784] width 590 height 39
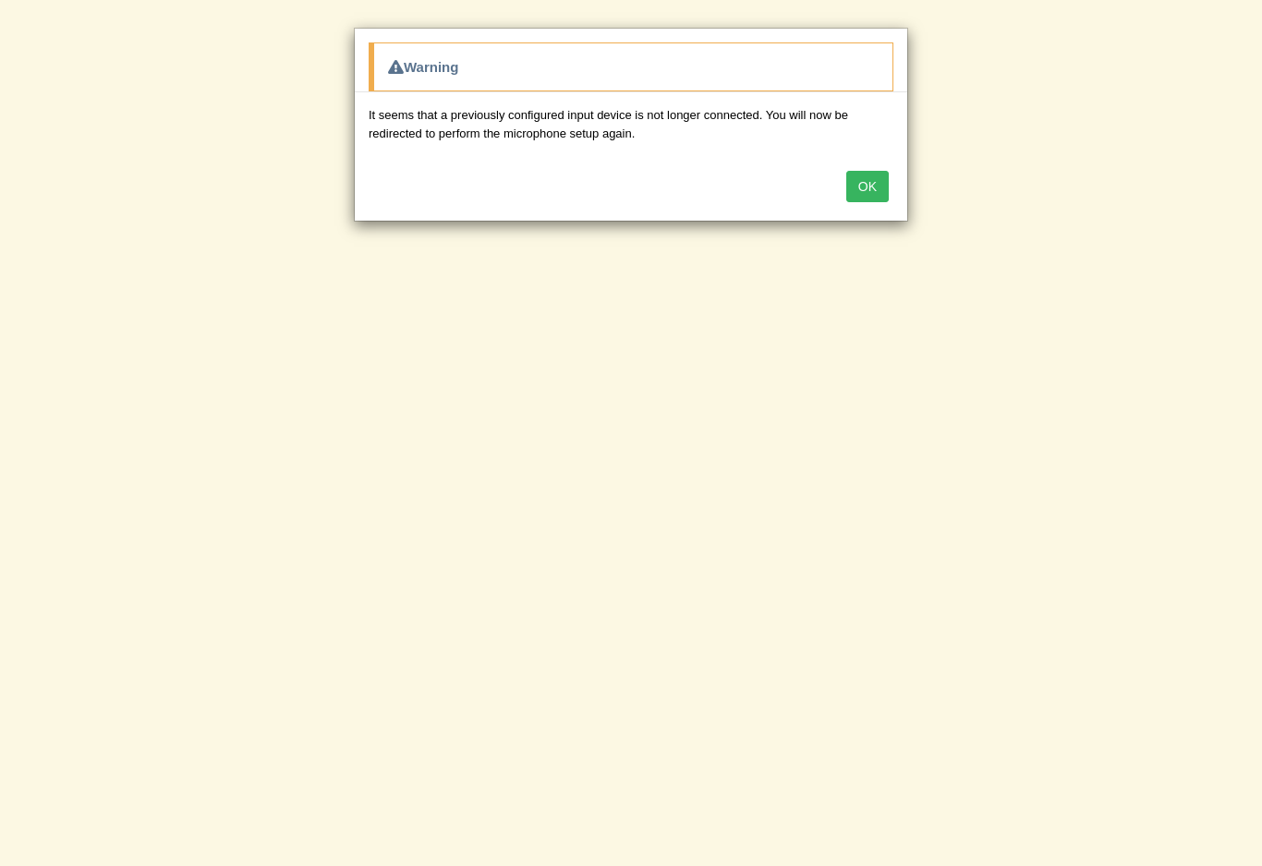
click at [883, 180] on button "OK" at bounding box center [867, 186] width 42 height 31
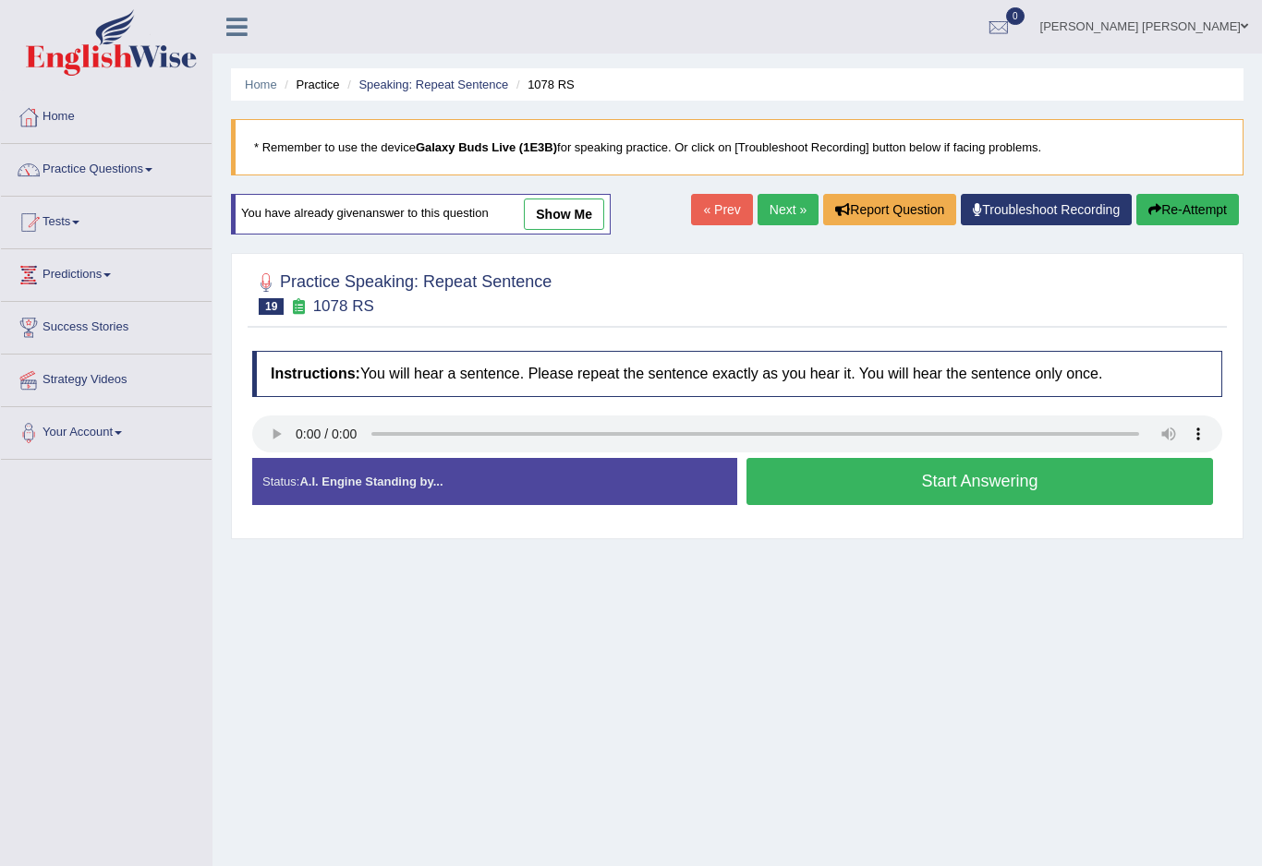
click at [868, 170] on button "OK" at bounding box center [867, 154] width 42 height 31
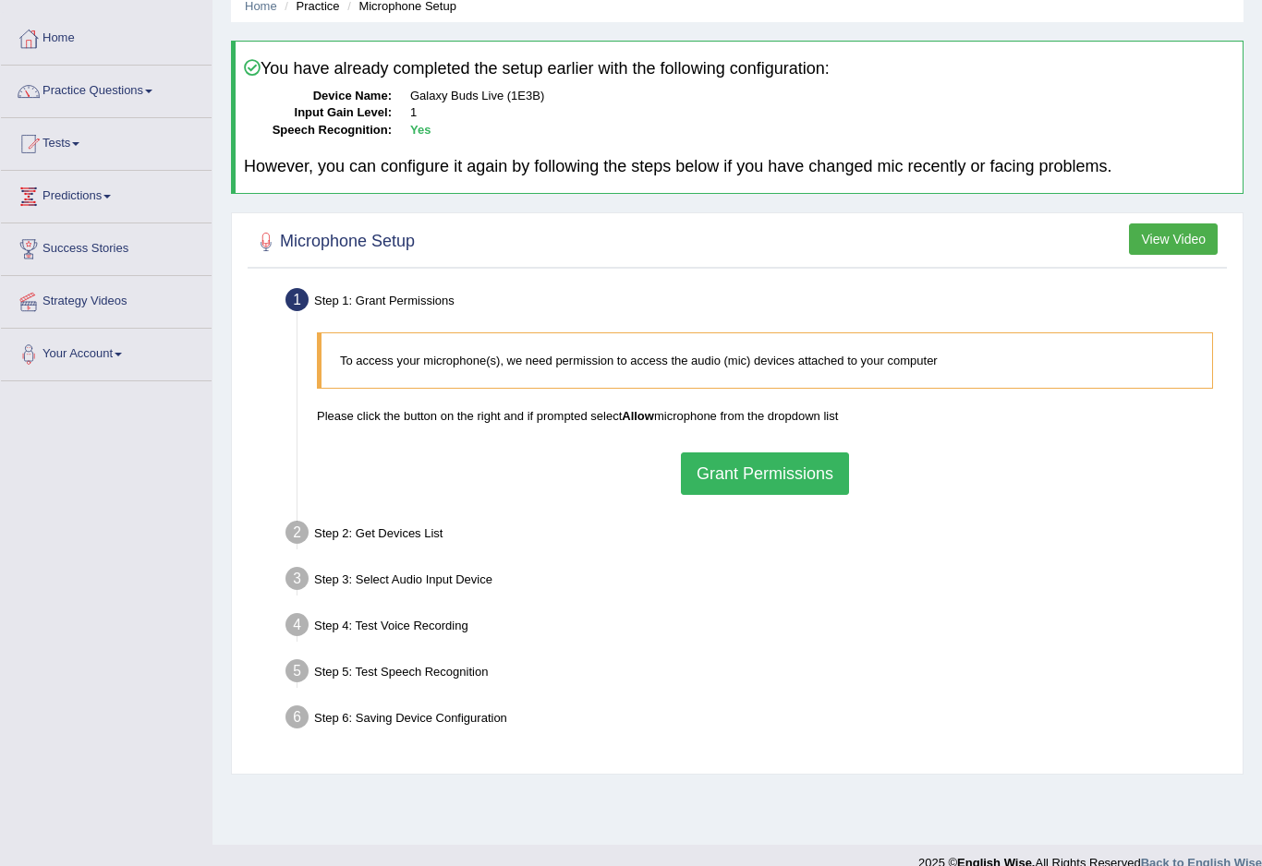
scroll to position [77, 0]
click at [802, 471] on button "Grant Permissions" at bounding box center [765, 475] width 168 height 42
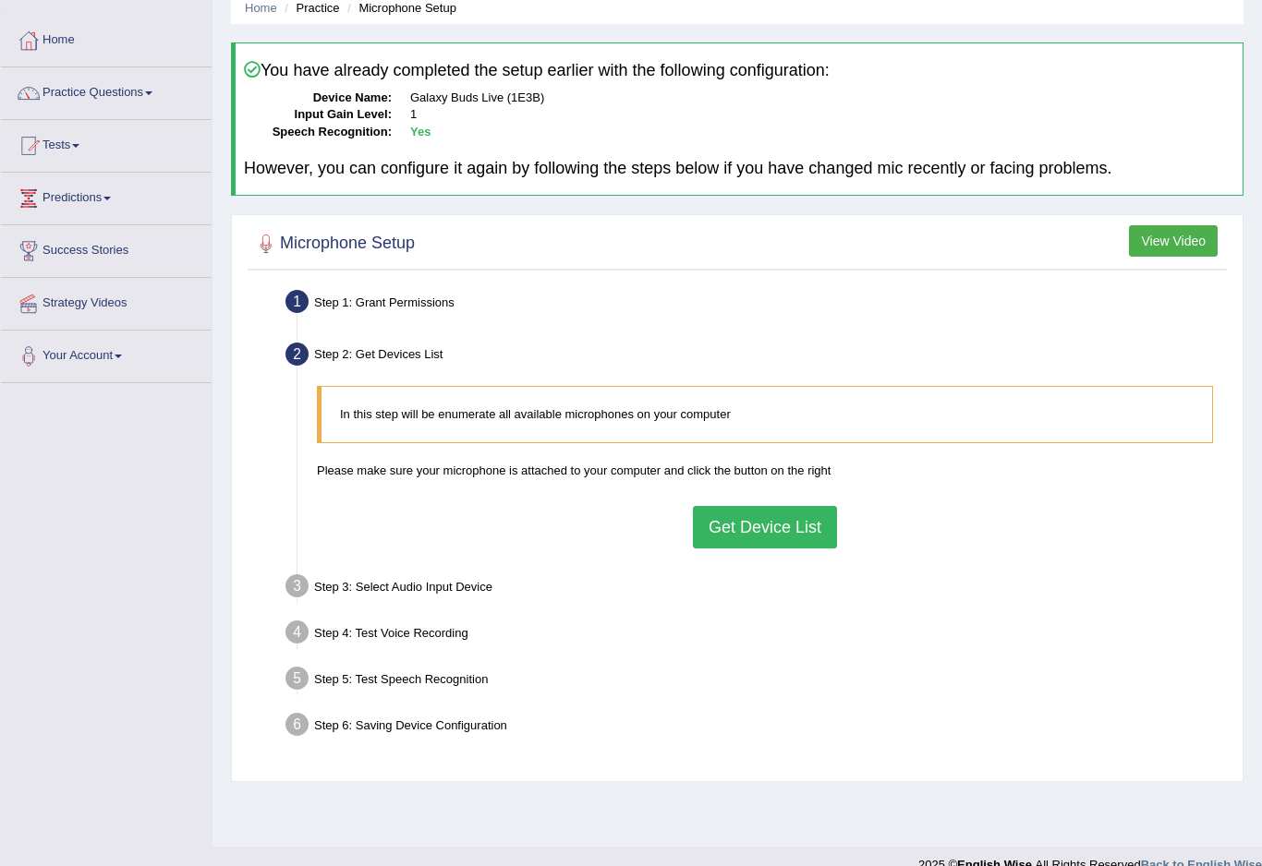
click at [795, 538] on button "Get Device List" at bounding box center [765, 527] width 144 height 42
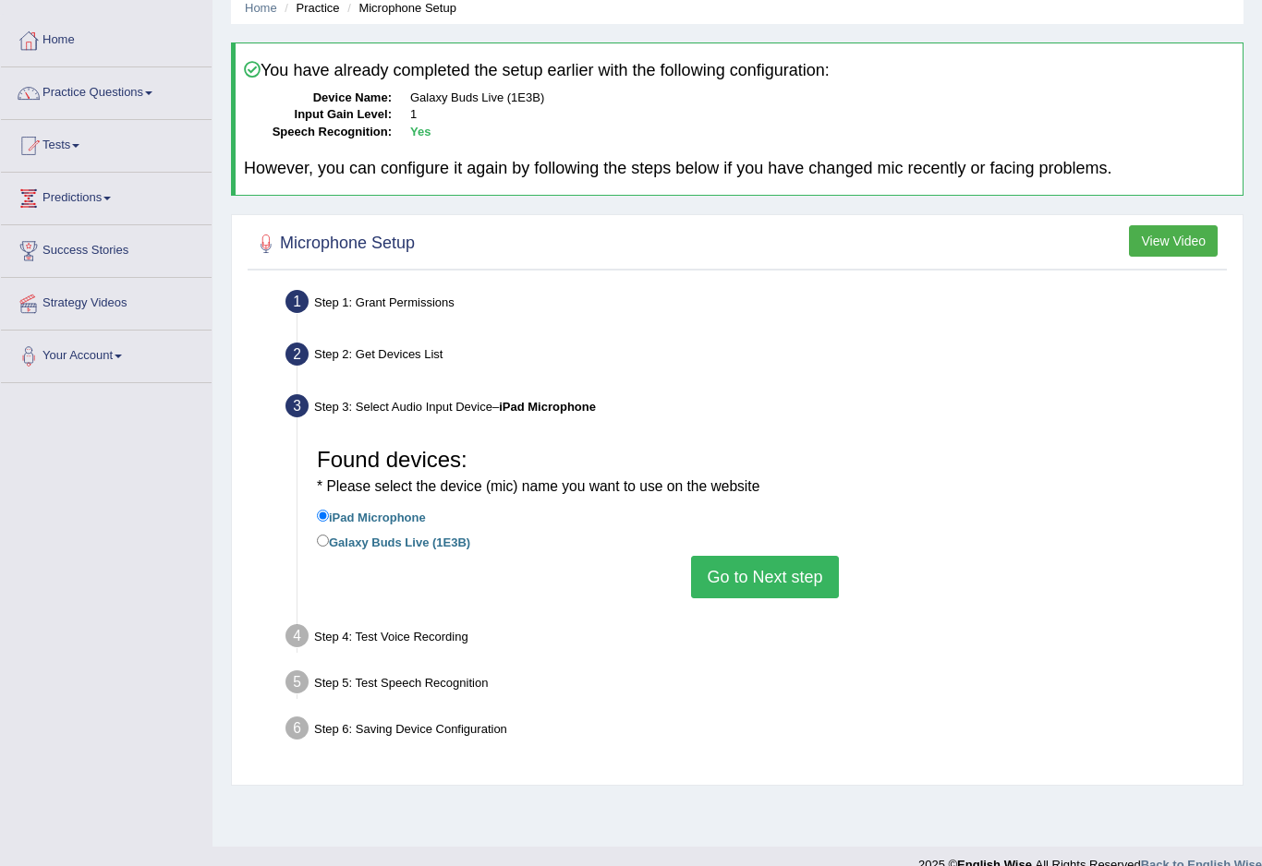
click at [789, 588] on button "Go to Next step" at bounding box center [764, 577] width 147 height 42
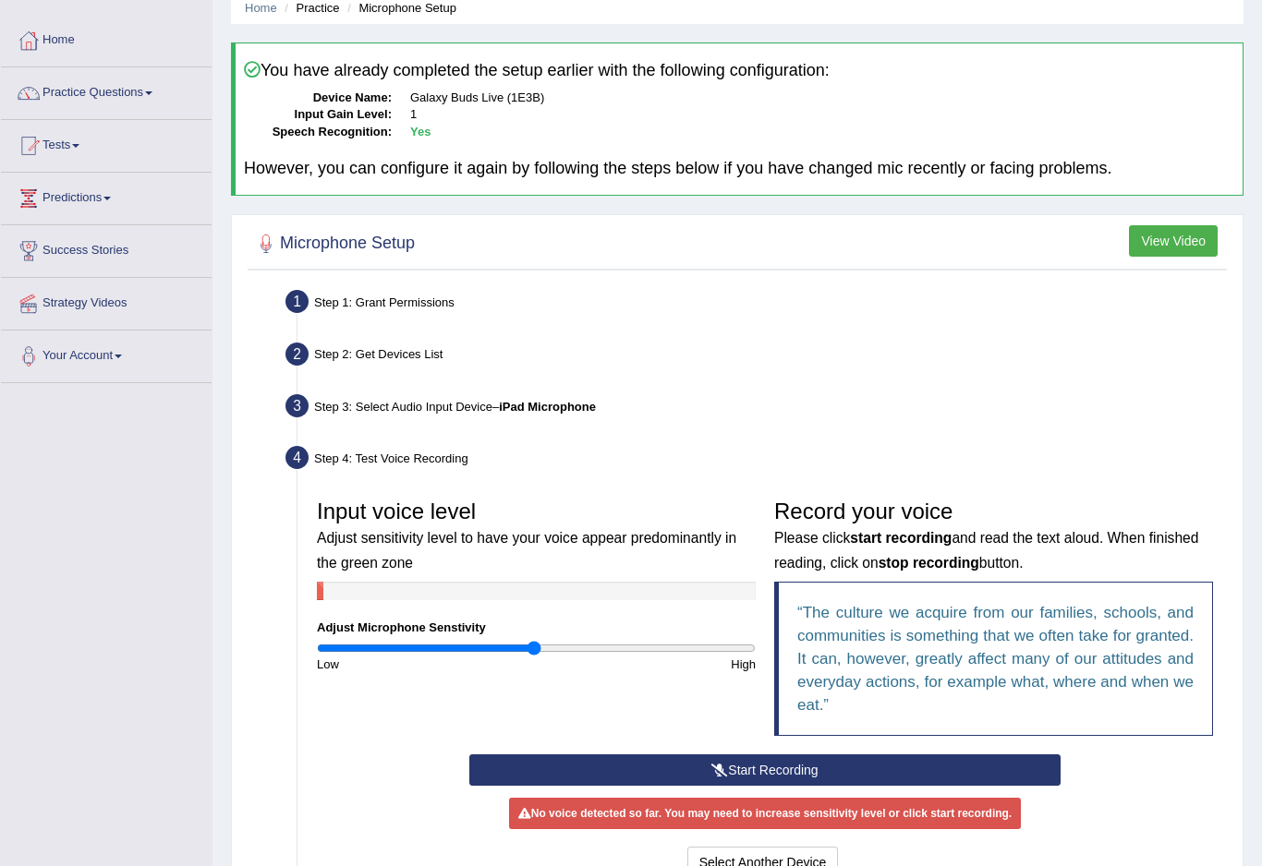
click at [530, 760] on button "Start Recording" at bounding box center [764, 770] width 591 height 31
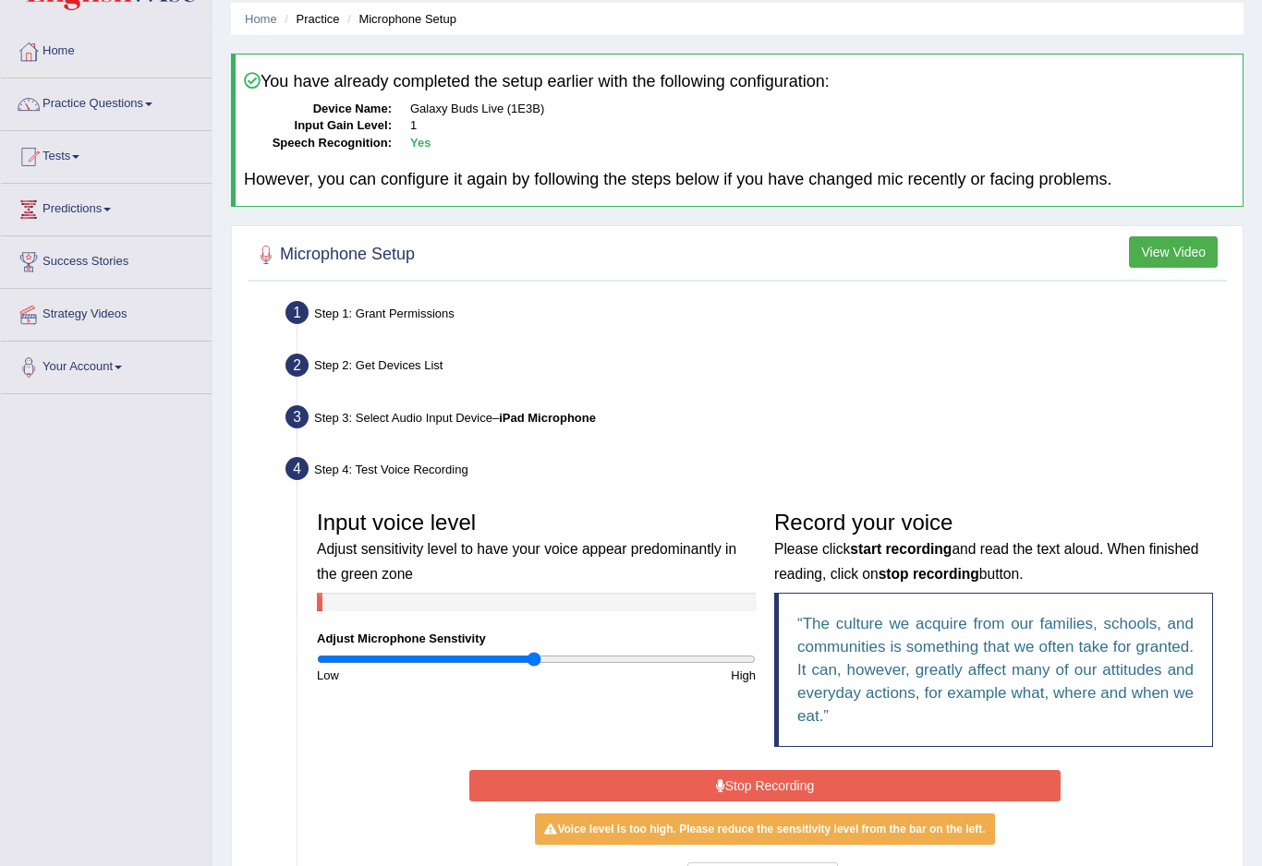
scroll to position [57, 0]
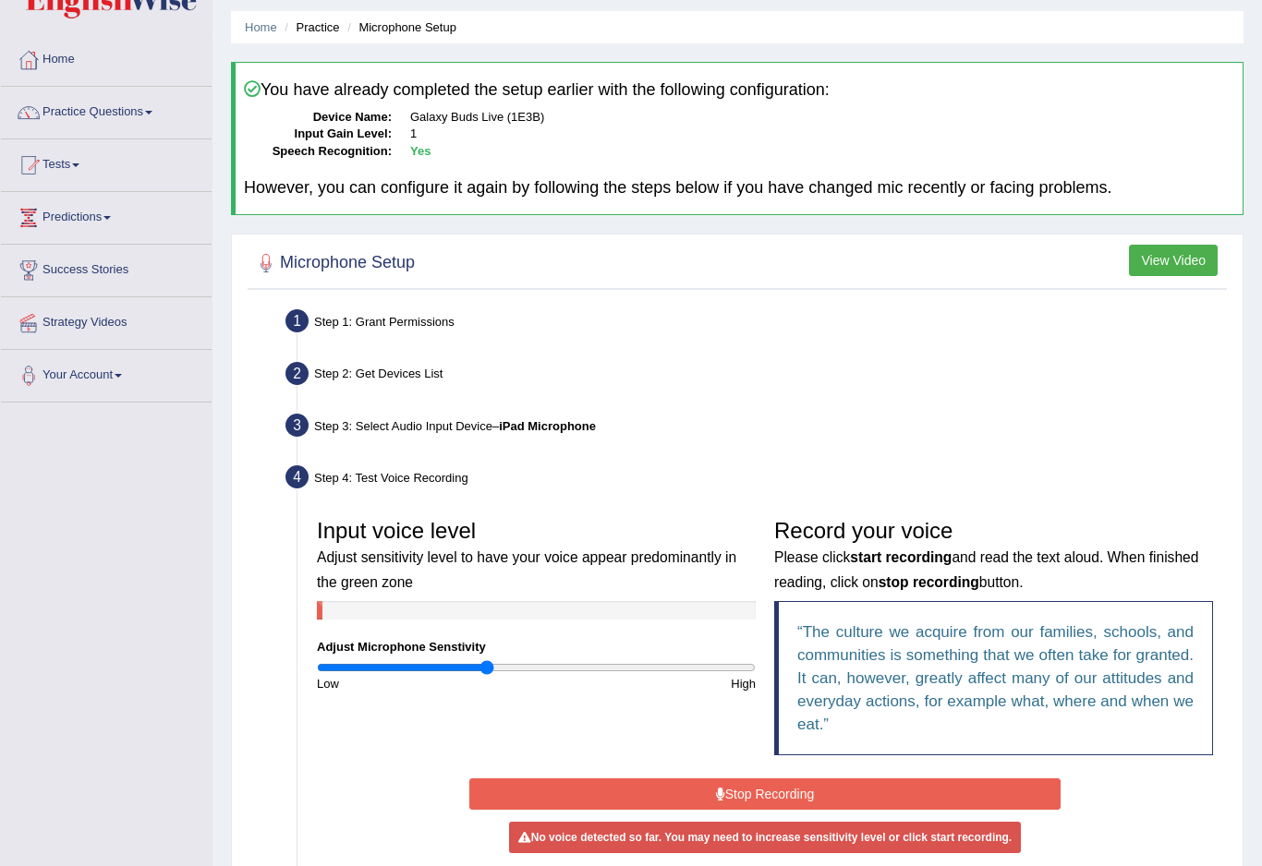
type input "0.78"
click at [720, 793] on icon at bounding box center [720, 794] width 9 height 13
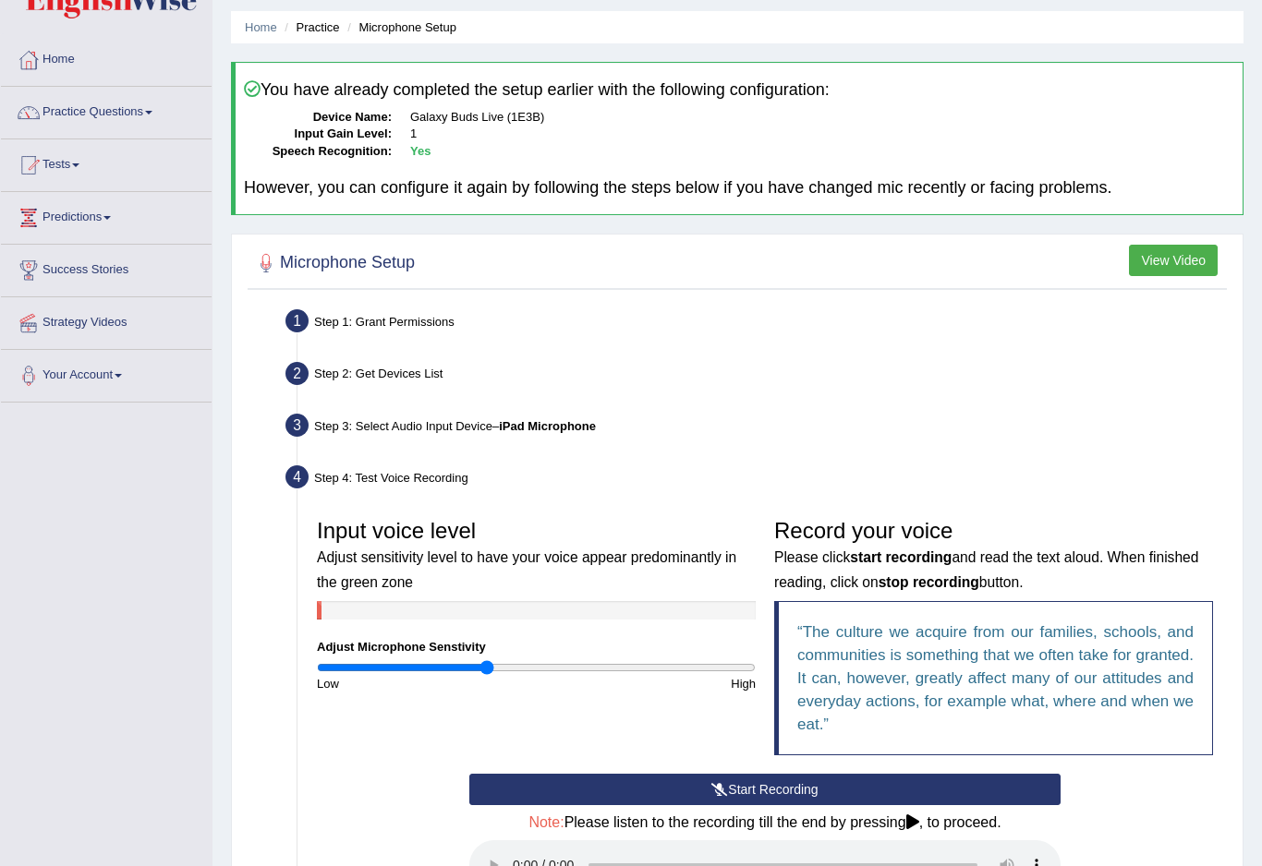
click at [719, 783] on icon at bounding box center [719, 789] width 17 height 13
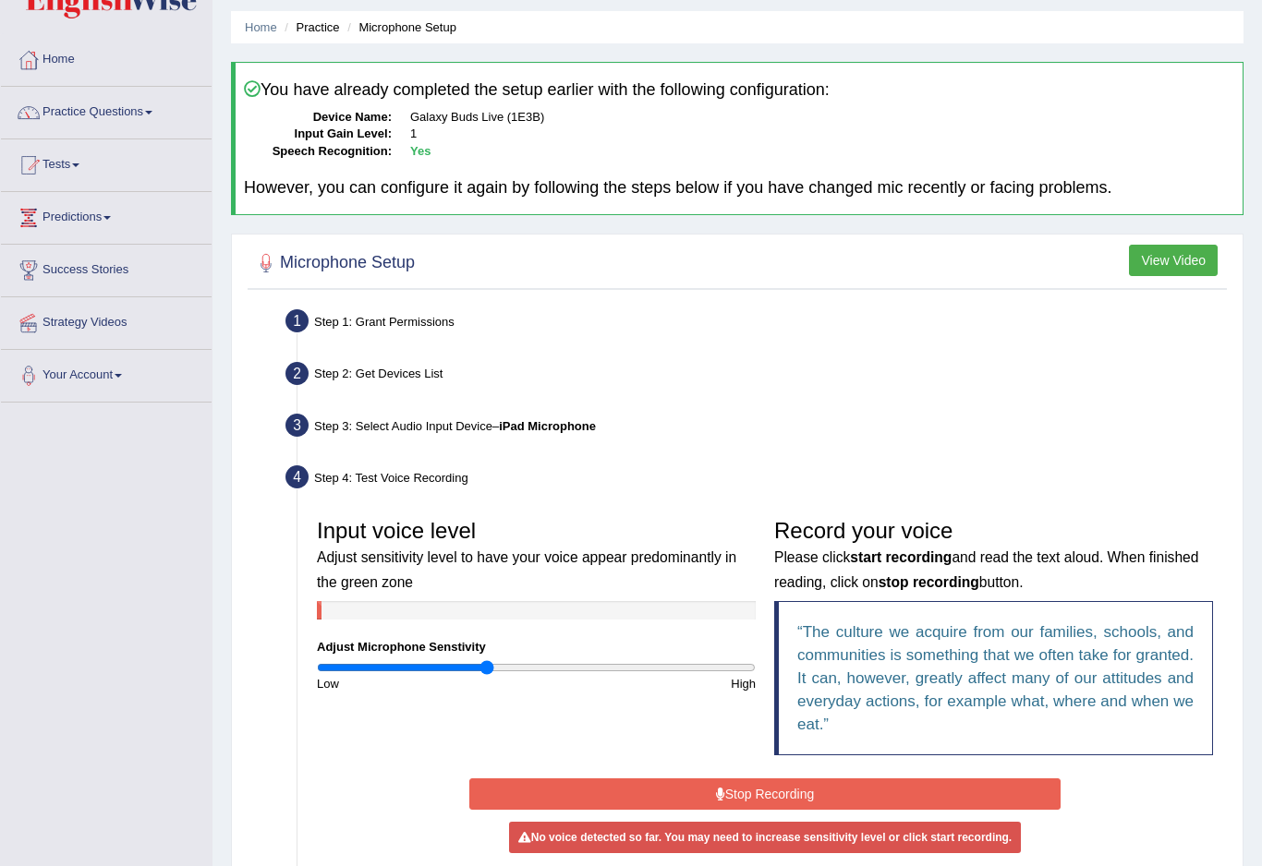
click at [707, 792] on button "Stop Recording" at bounding box center [764, 794] width 591 height 31
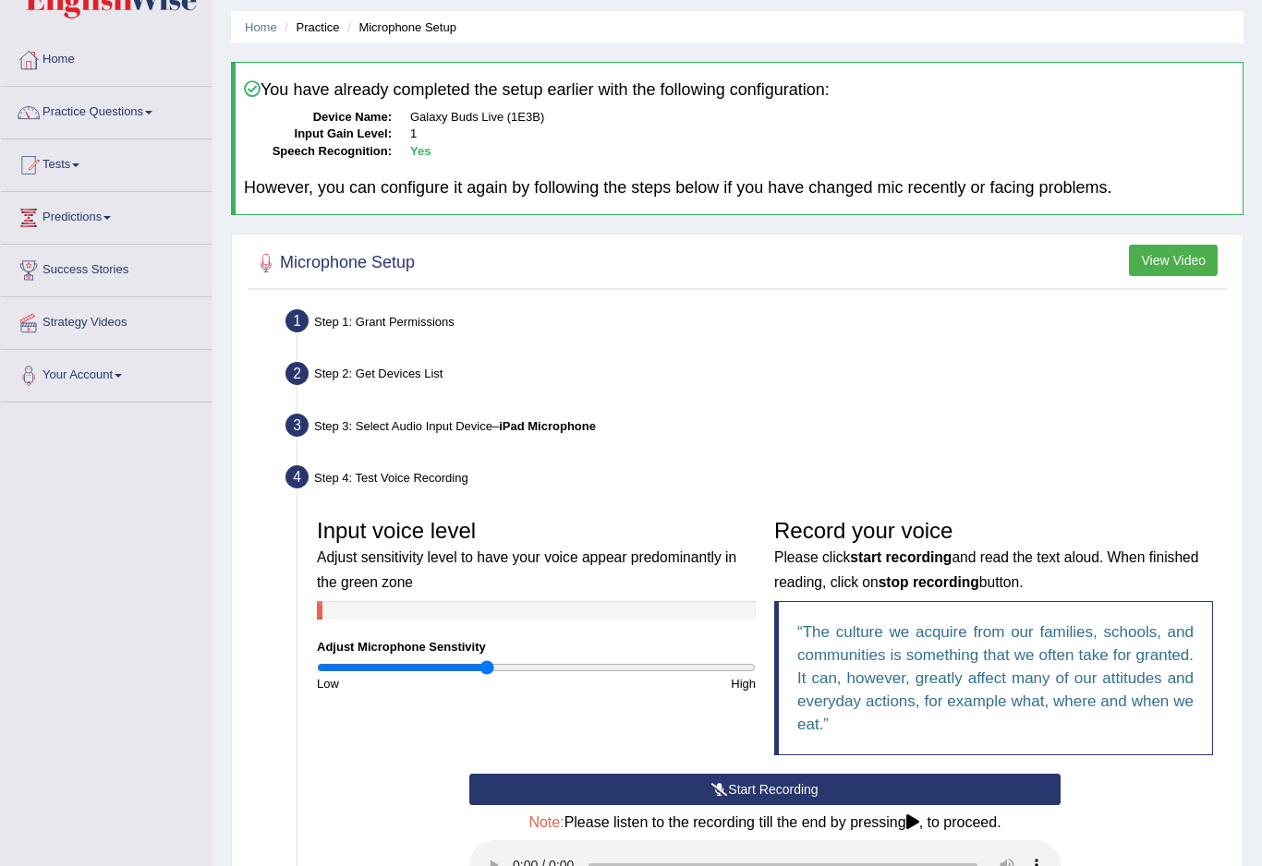
click at [720, 784] on icon at bounding box center [719, 789] width 17 height 13
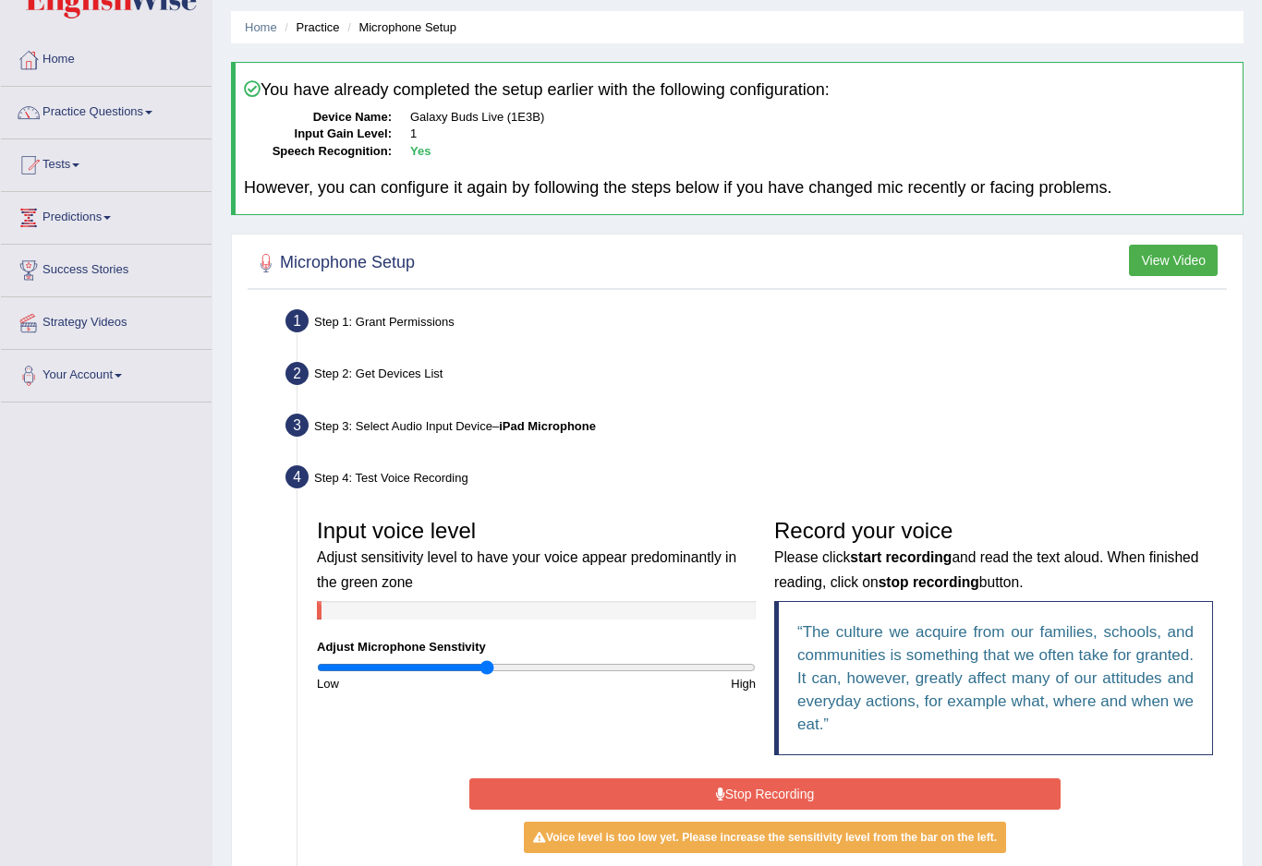
click at [515, 779] on button "Stop Recording" at bounding box center [764, 794] width 591 height 31
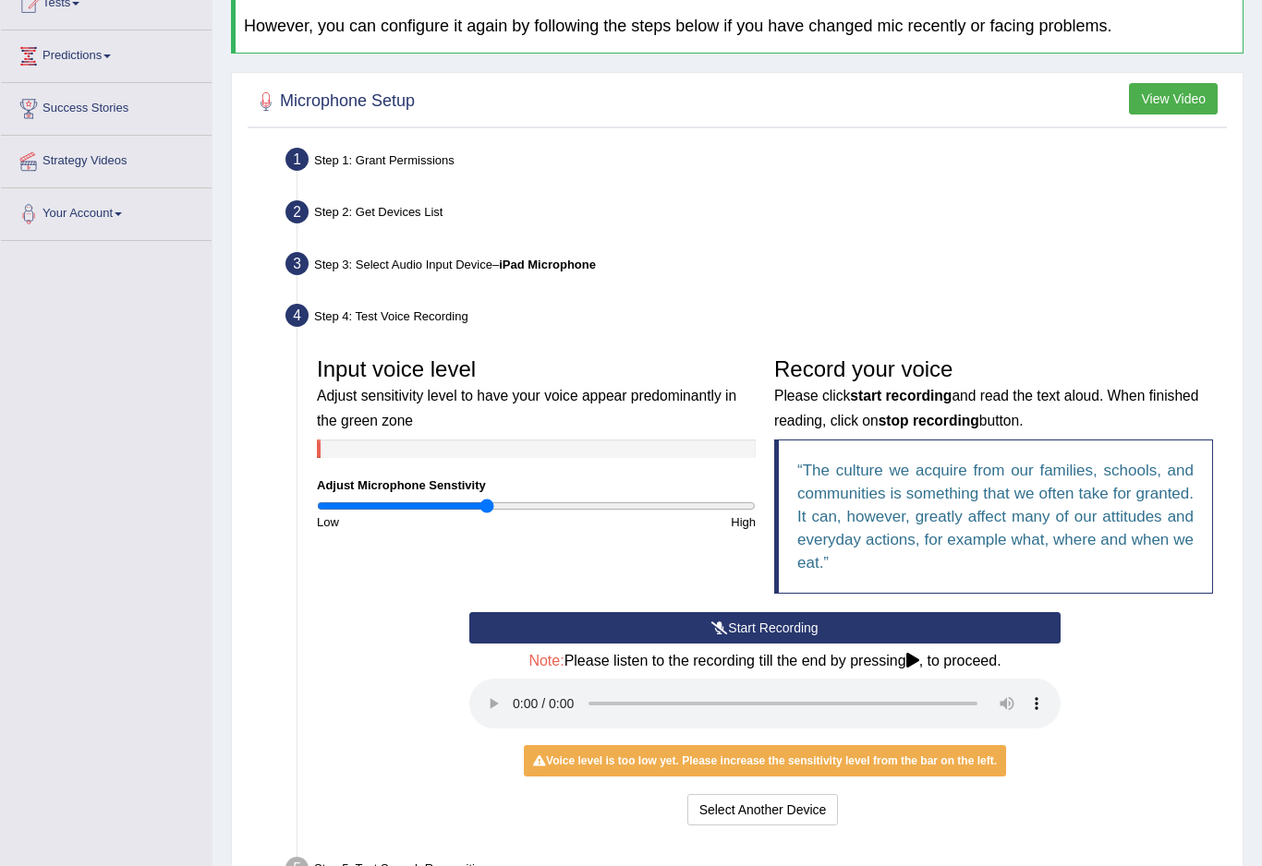
scroll to position [226, 0]
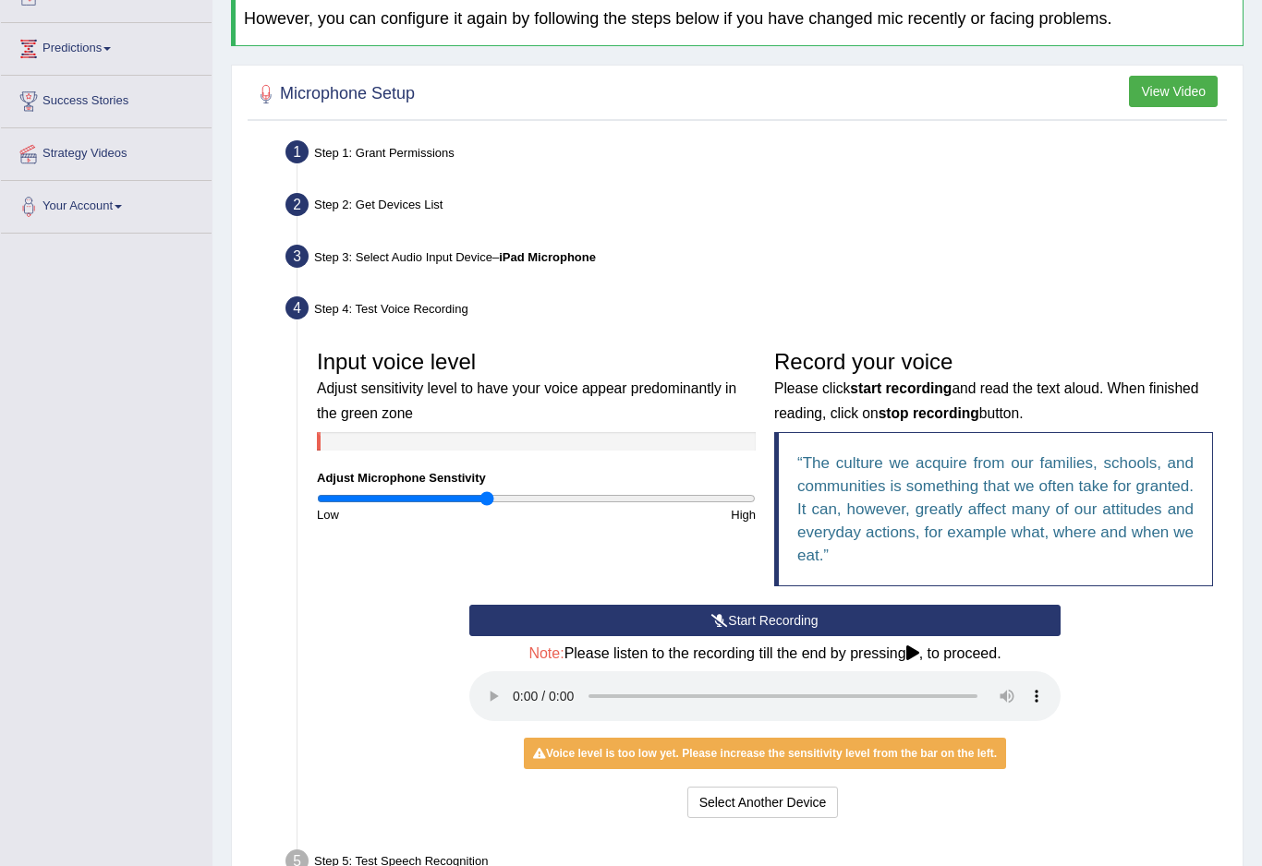
click at [501, 685] on audio at bounding box center [764, 696] width 591 height 50
click at [509, 678] on audio at bounding box center [764, 696] width 591 height 50
click at [633, 612] on button "Start Recording" at bounding box center [764, 620] width 591 height 31
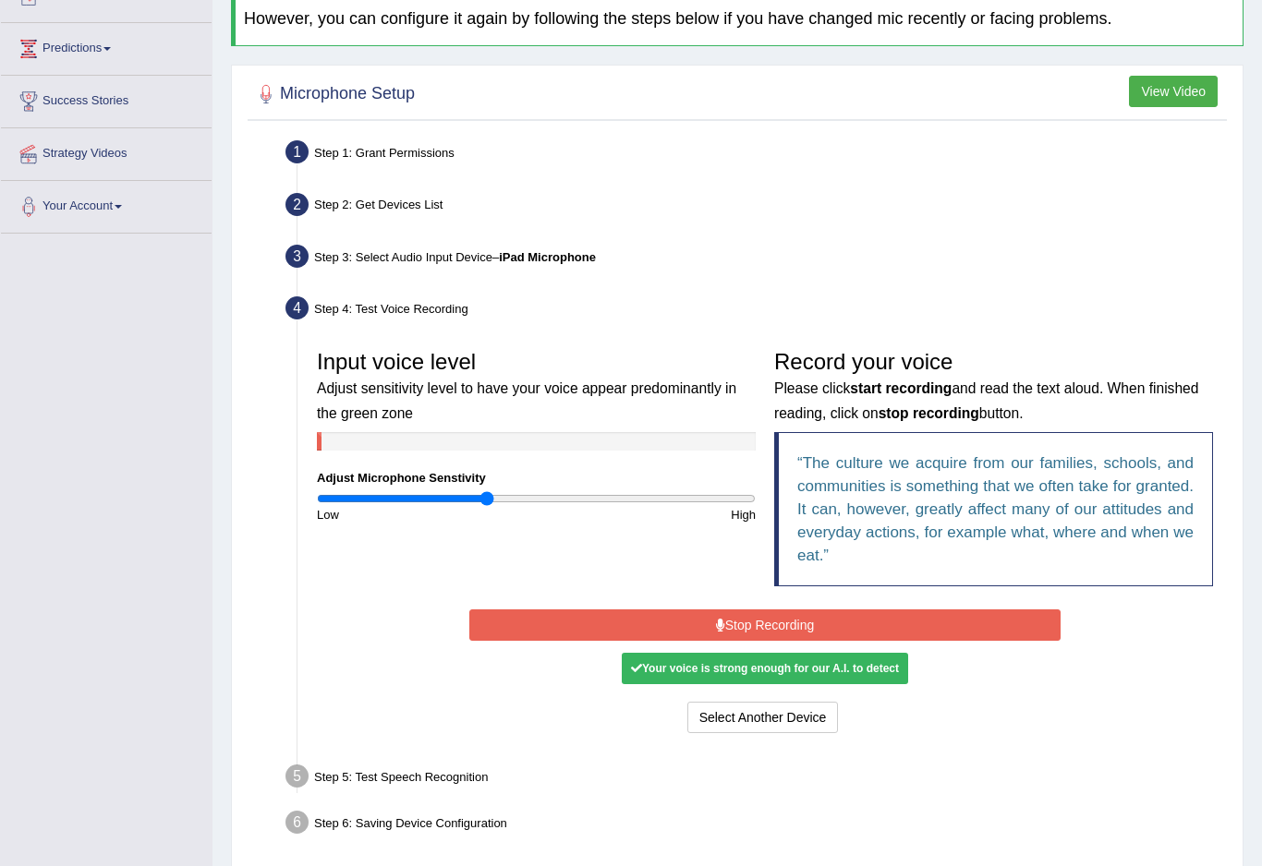
click at [625, 616] on button "Stop Recording" at bounding box center [764, 625] width 591 height 31
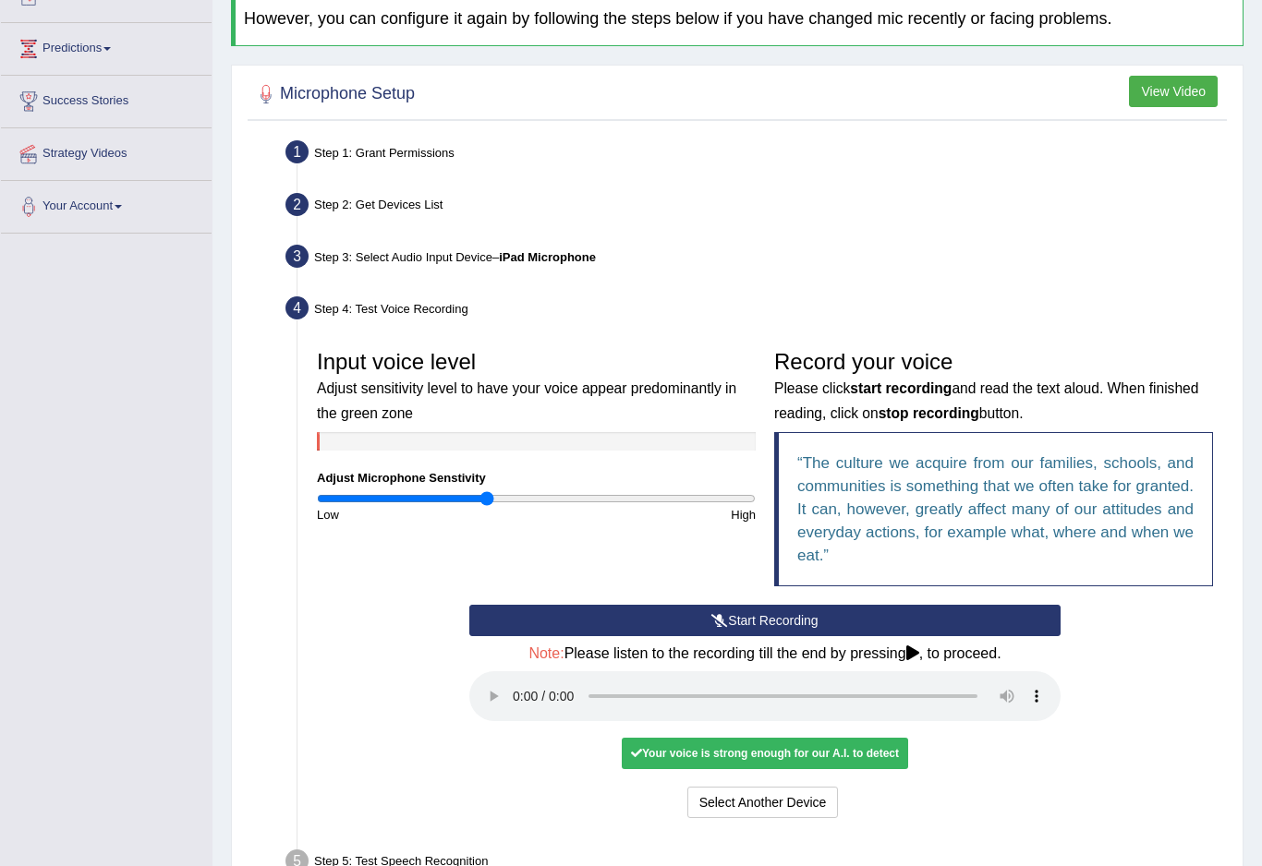
click at [502, 677] on audio at bounding box center [764, 696] width 591 height 50
click at [504, 680] on audio at bounding box center [764, 696] width 591 height 50
click at [658, 738] on div "Your voice is strong enough for our A.I. to detect" at bounding box center [765, 753] width 286 height 31
click at [648, 738] on div "Your voice is strong enough for our A.I. to detect" at bounding box center [765, 753] width 286 height 31
click at [842, 787] on button "Voice is ok. Go to Next step" at bounding box center [842, 802] width 183 height 31
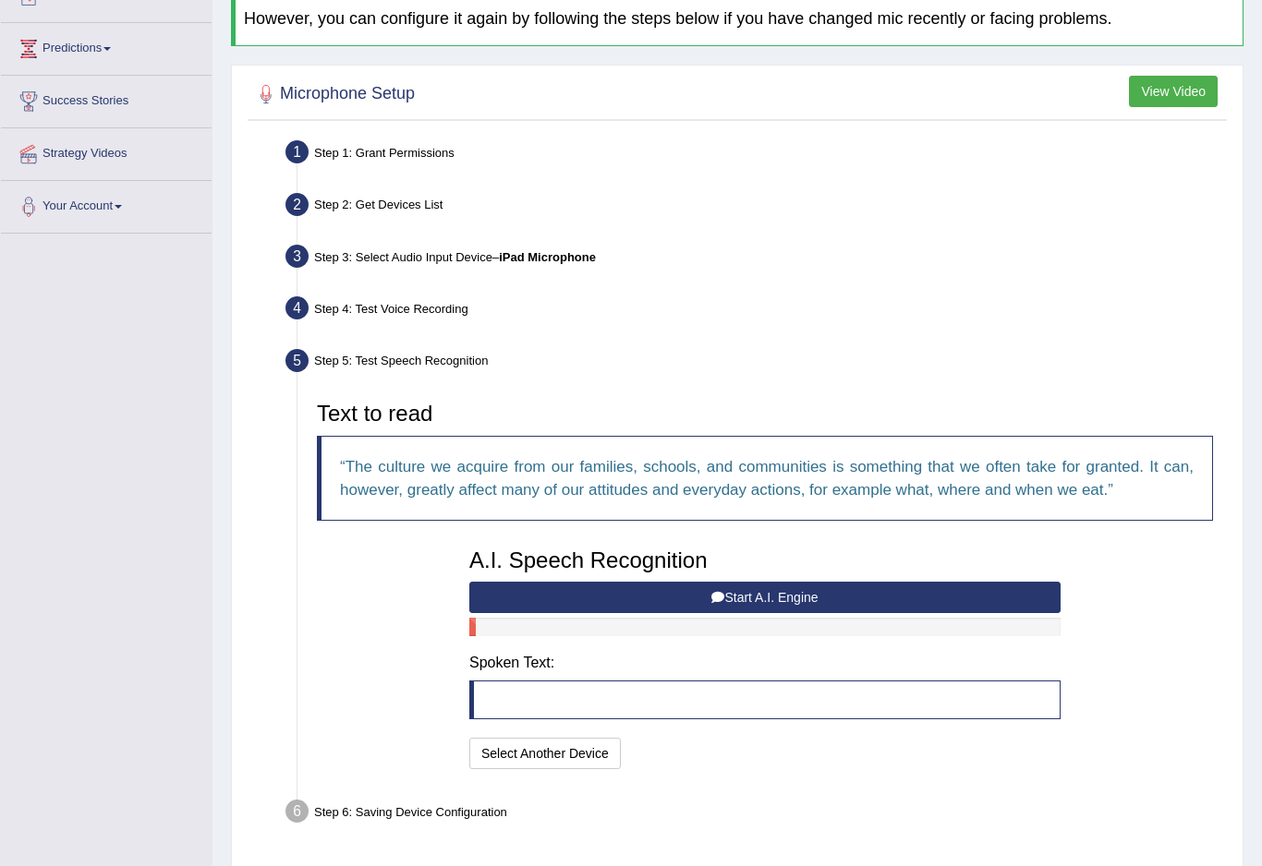
click at [485, 589] on button "Start A.I. Engine" at bounding box center [764, 597] width 591 height 31
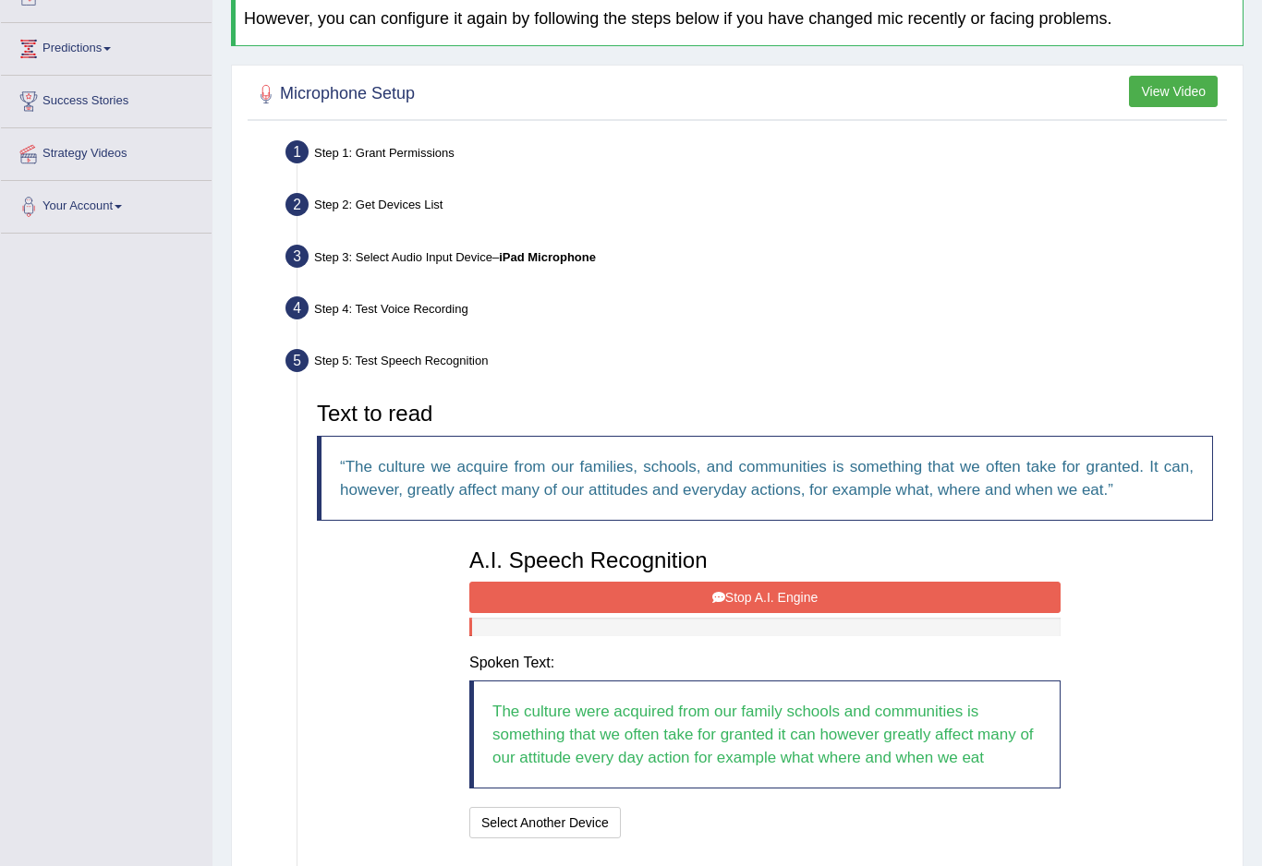
click at [520, 587] on button "Stop A.I. Engine" at bounding box center [764, 597] width 591 height 31
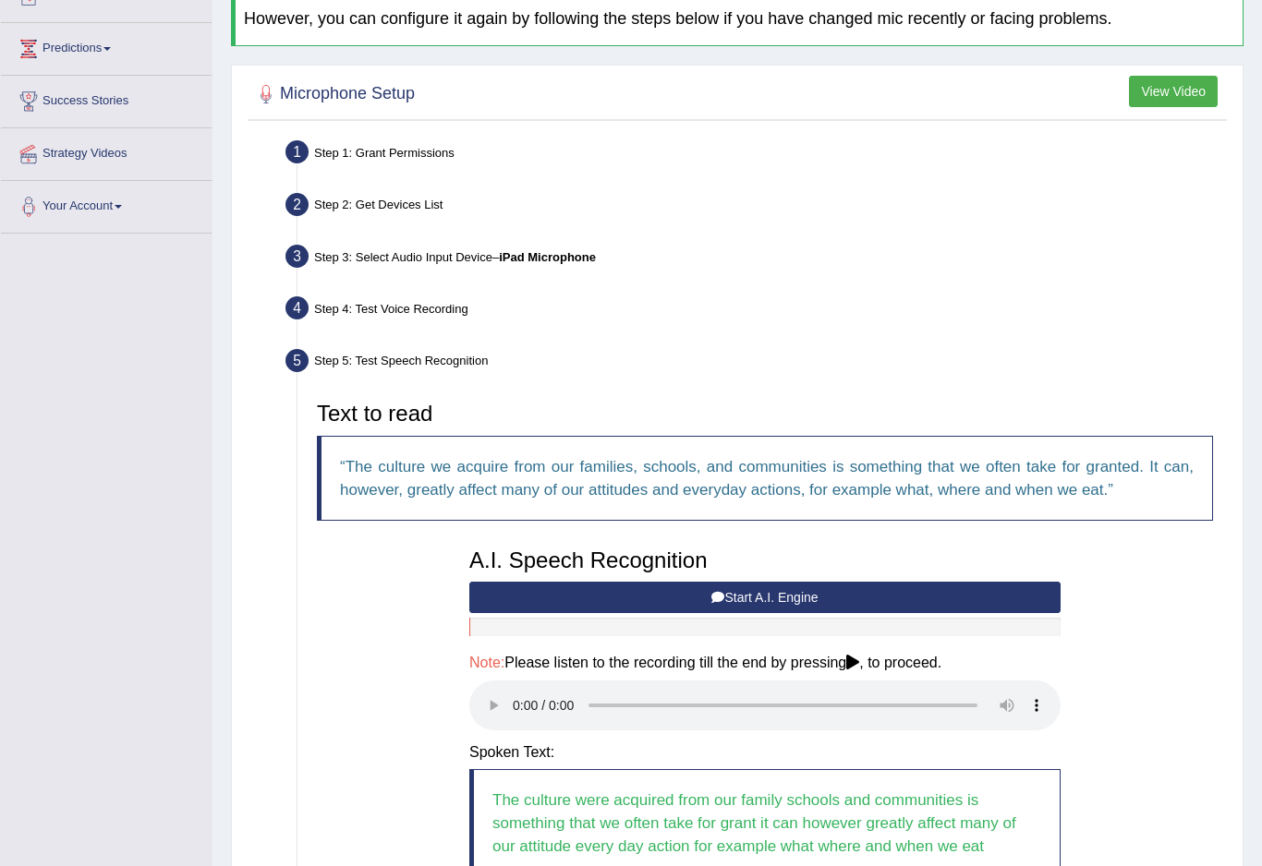
click at [502, 692] on audio at bounding box center [764, 706] width 591 height 50
click at [509, 691] on audio at bounding box center [764, 706] width 591 height 50
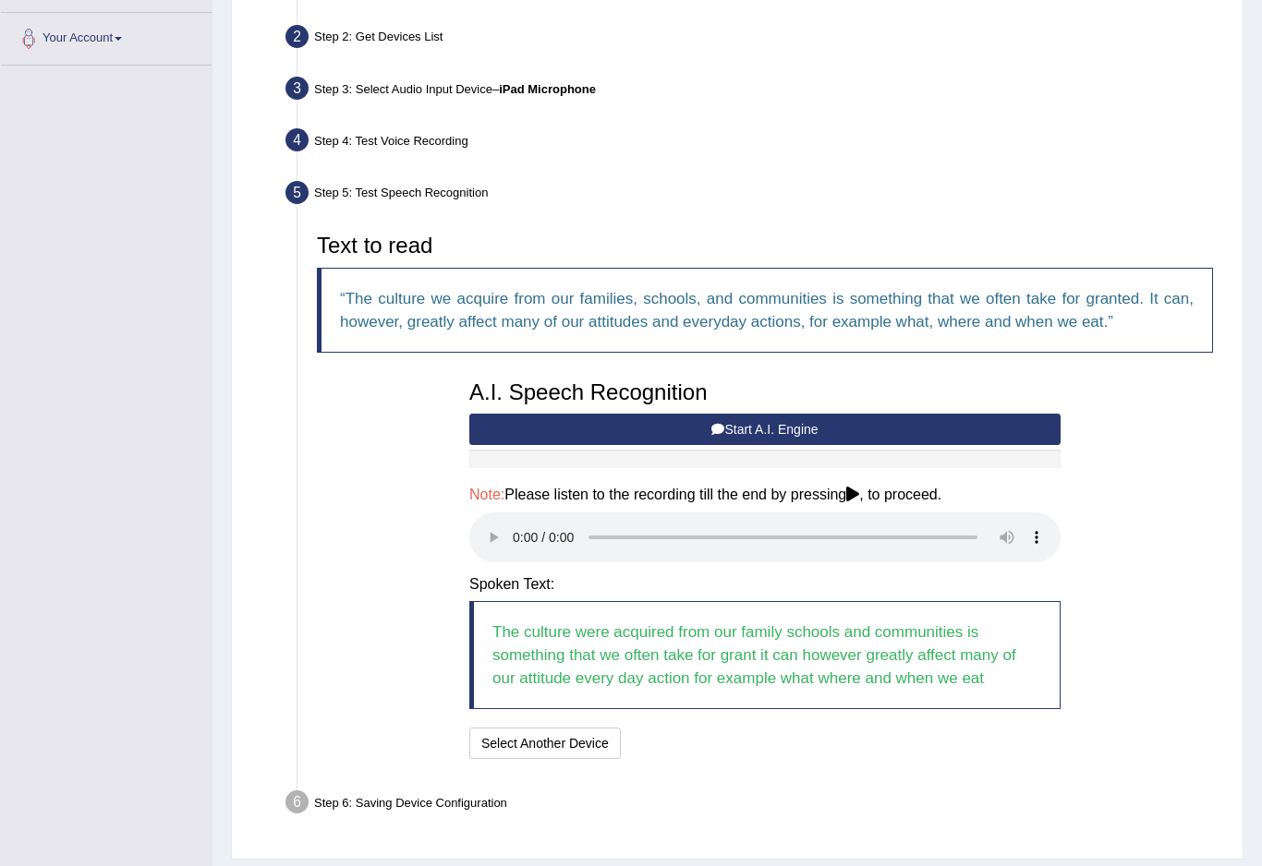
scroll to position [393, 0]
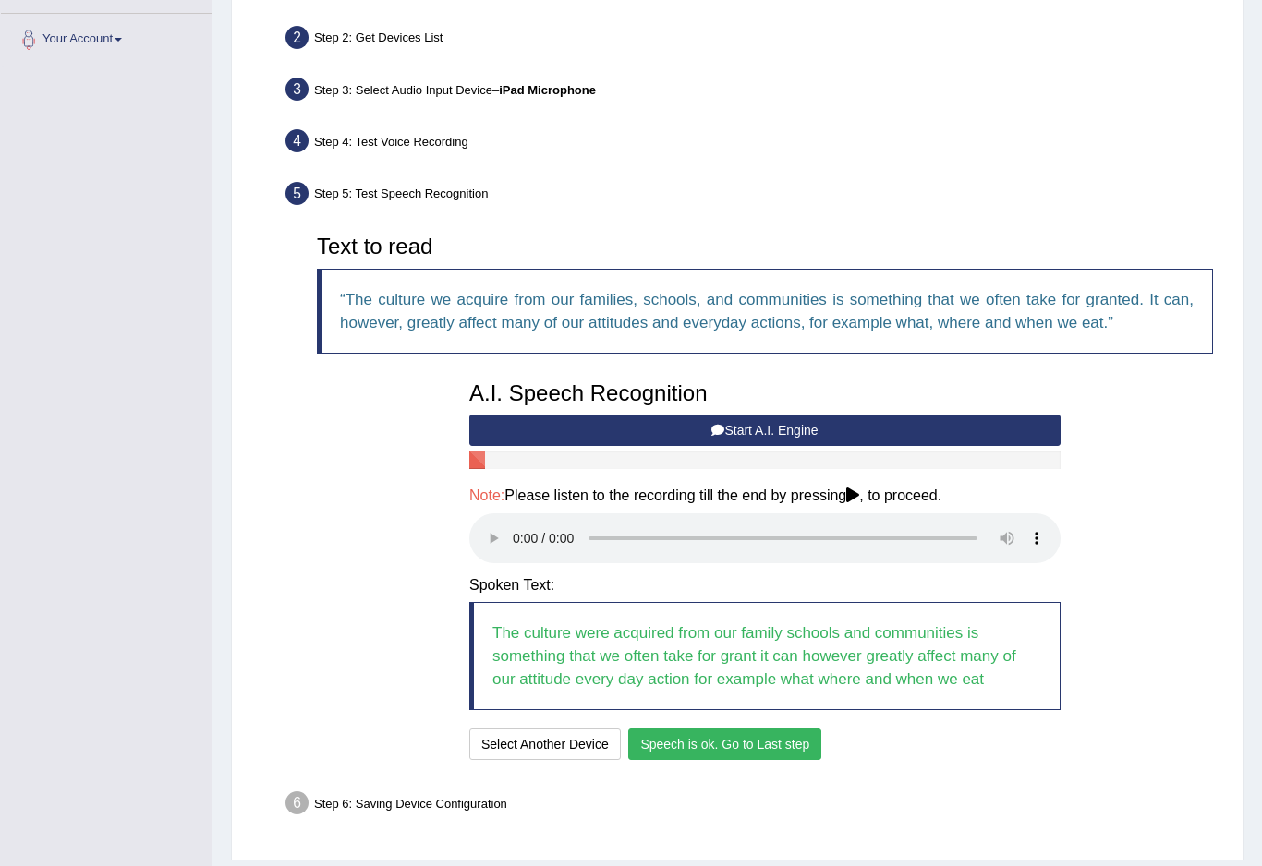
click at [680, 729] on button "Speech is ok. Go to Last step" at bounding box center [724, 744] width 193 height 31
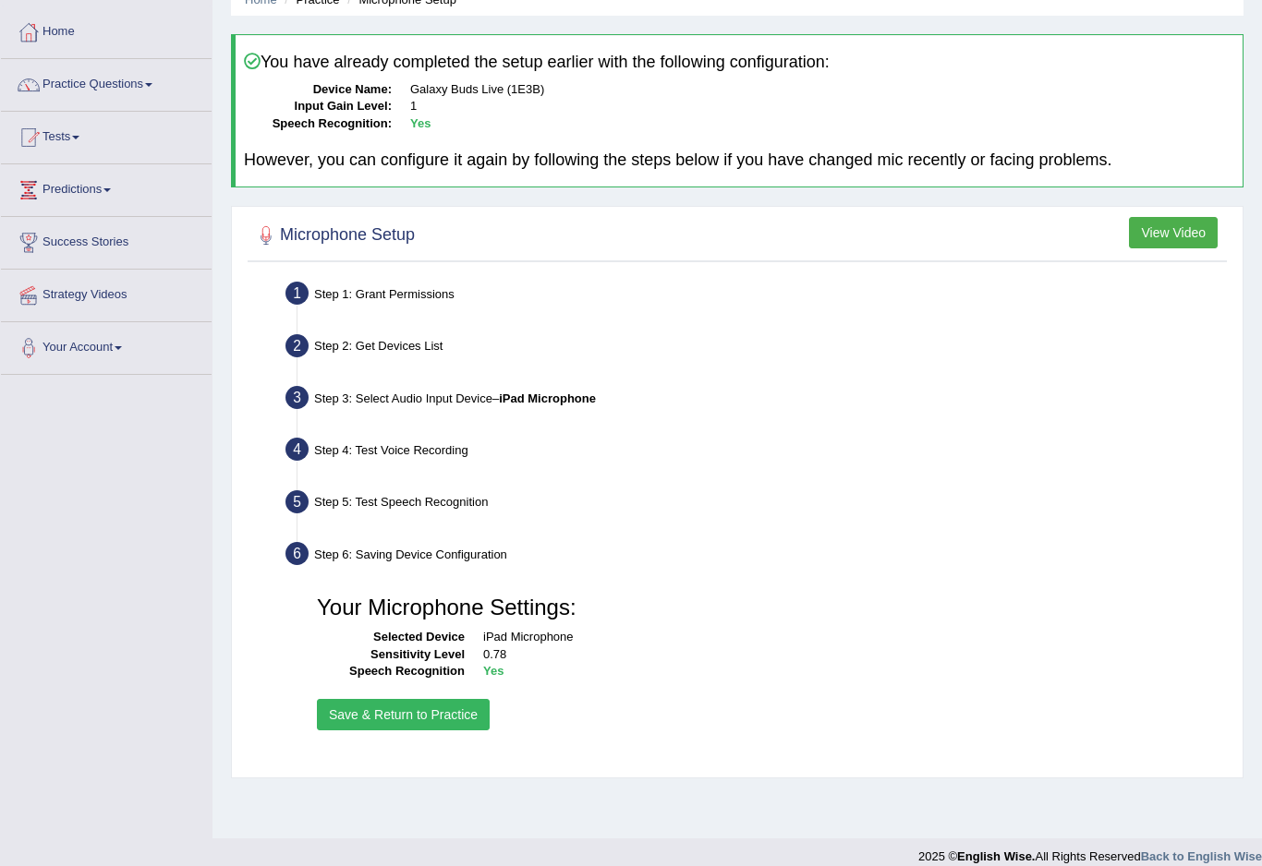
scroll to position [77, 0]
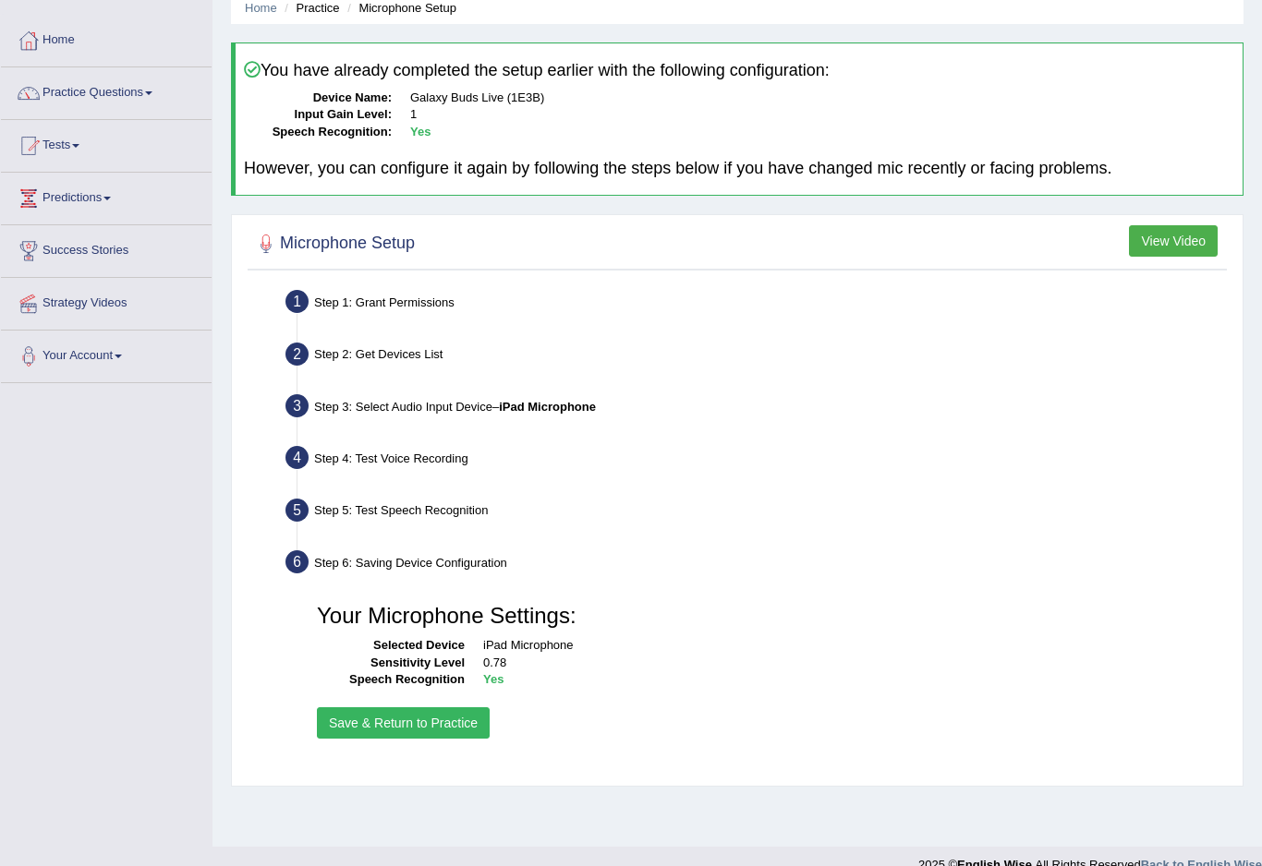
click at [345, 708] on button "Save & Return to Practice" at bounding box center [403, 723] width 173 height 31
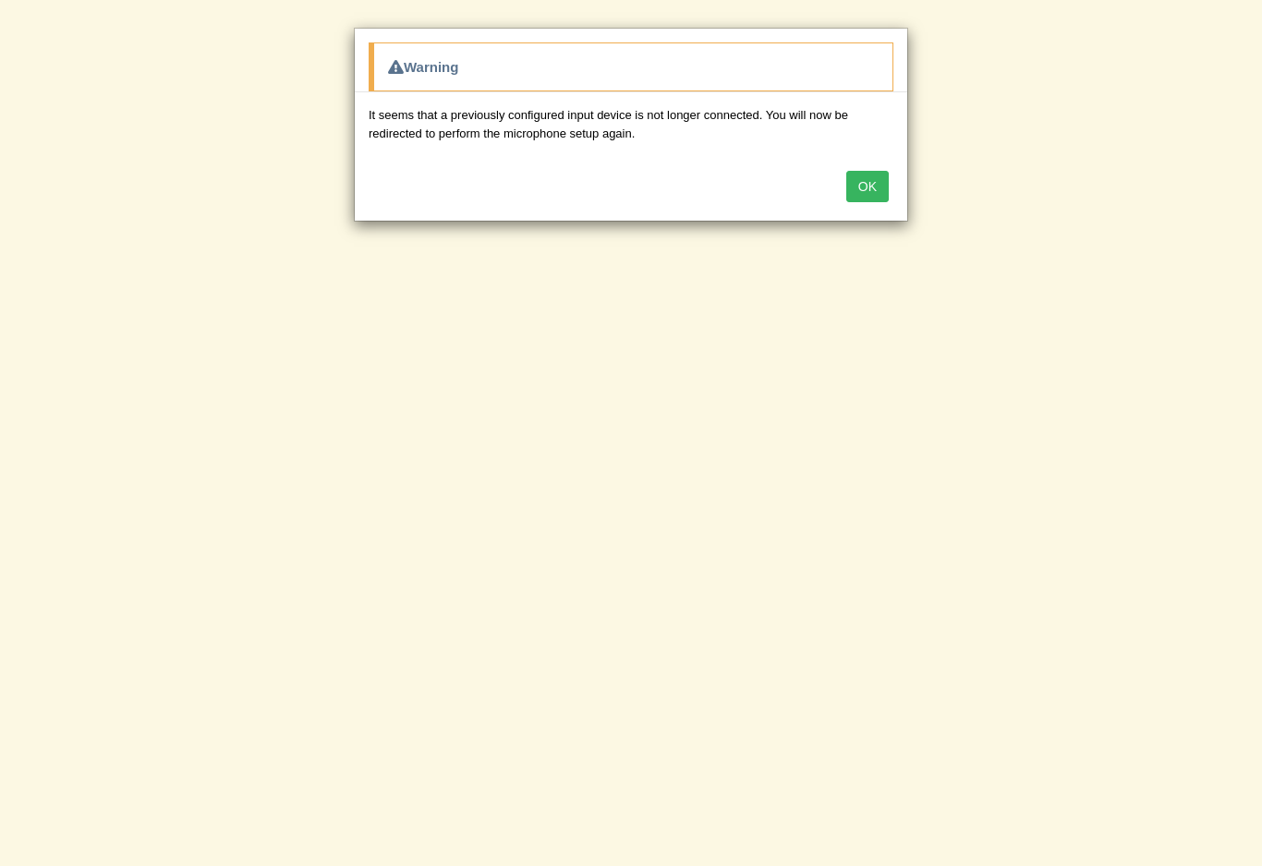
click at [846, 191] on button "OK" at bounding box center [867, 186] width 42 height 31
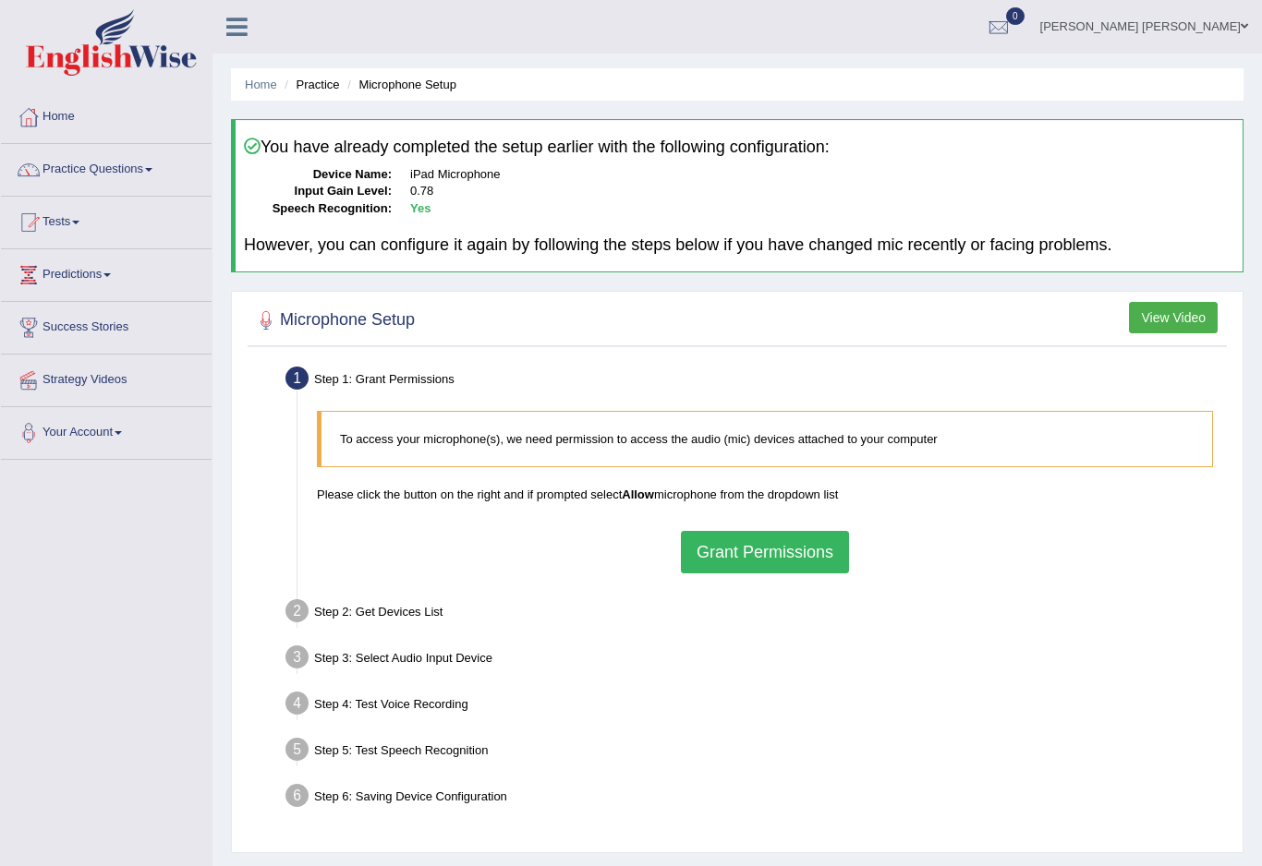
click at [156, 173] on link "Practice Questions" at bounding box center [106, 167] width 211 height 46
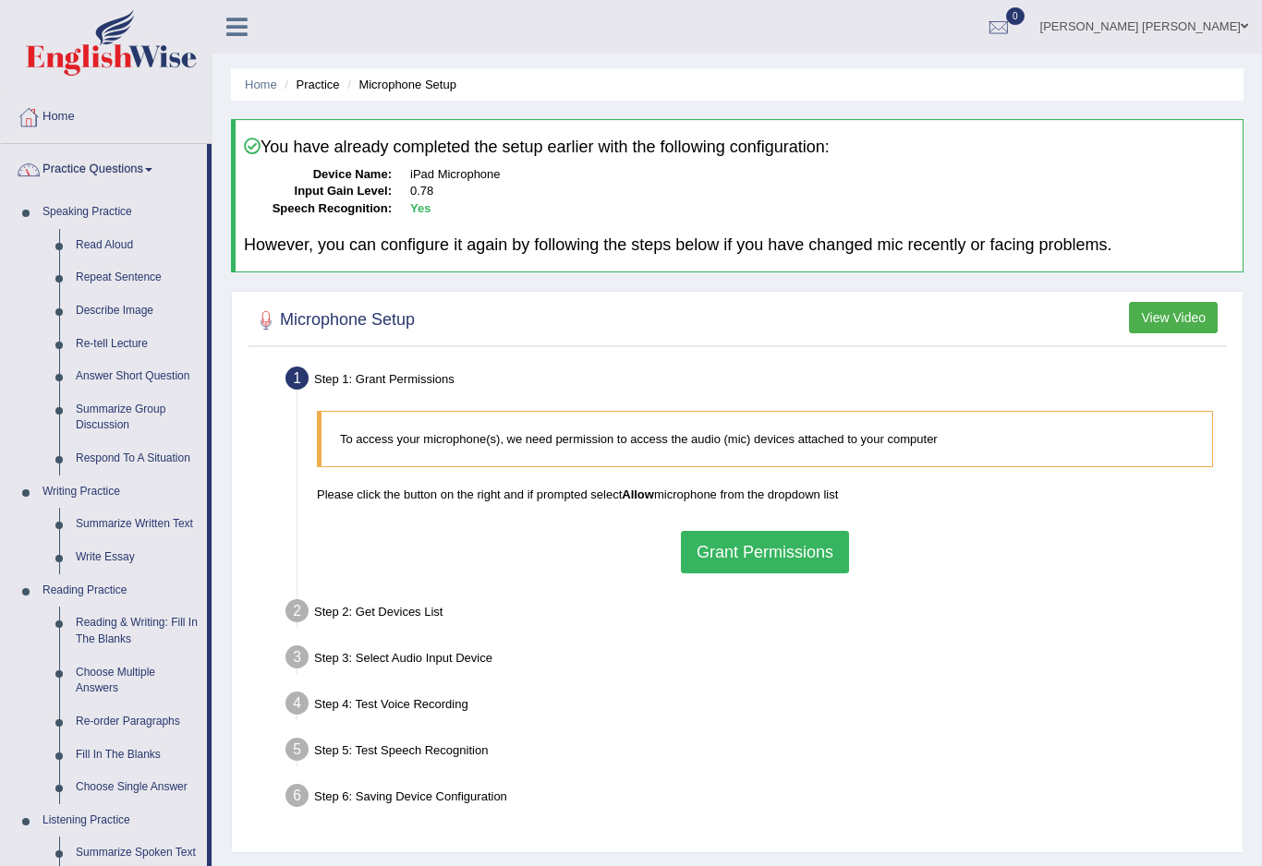
click at [109, 450] on div at bounding box center [631, 433] width 1262 height 866
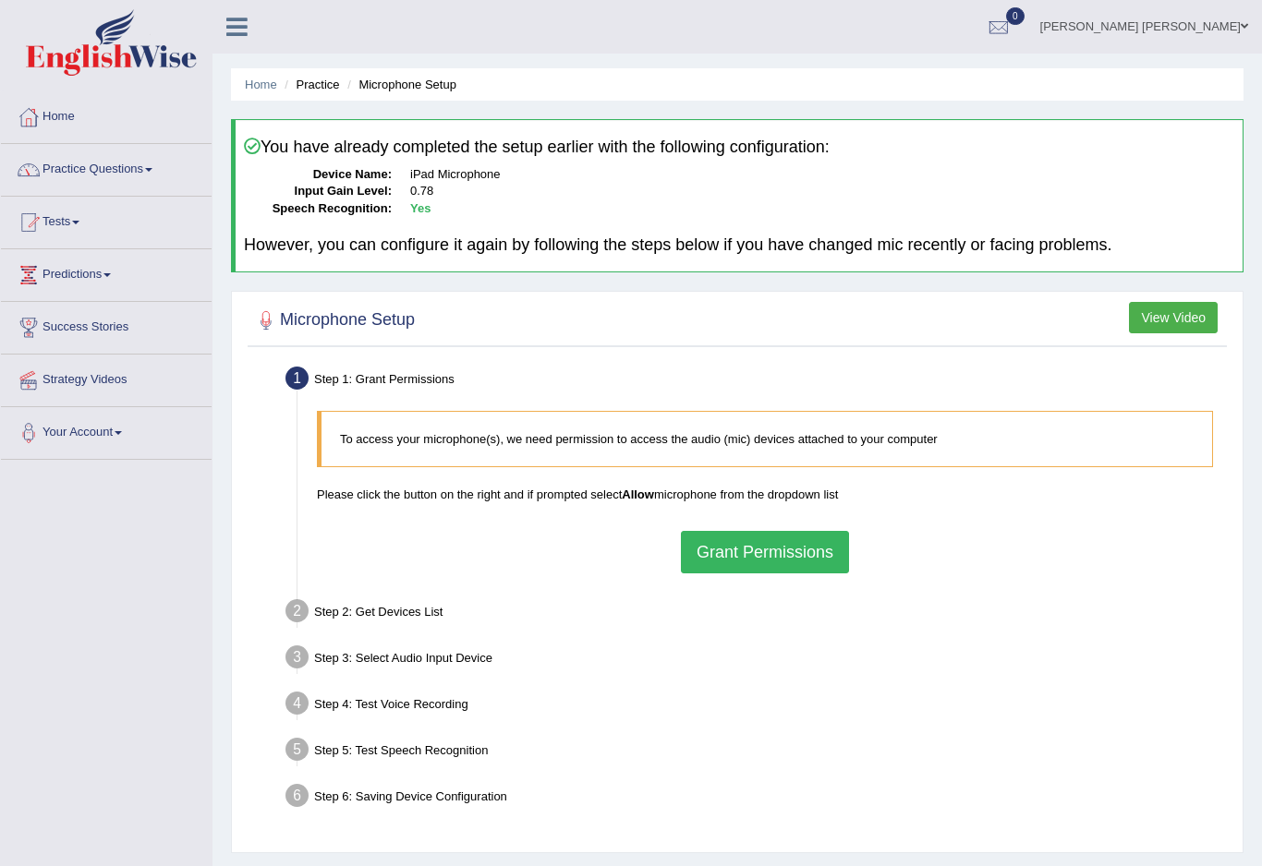
click at [79, 176] on link "Practice Questions" at bounding box center [106, 167] width 211 height 46
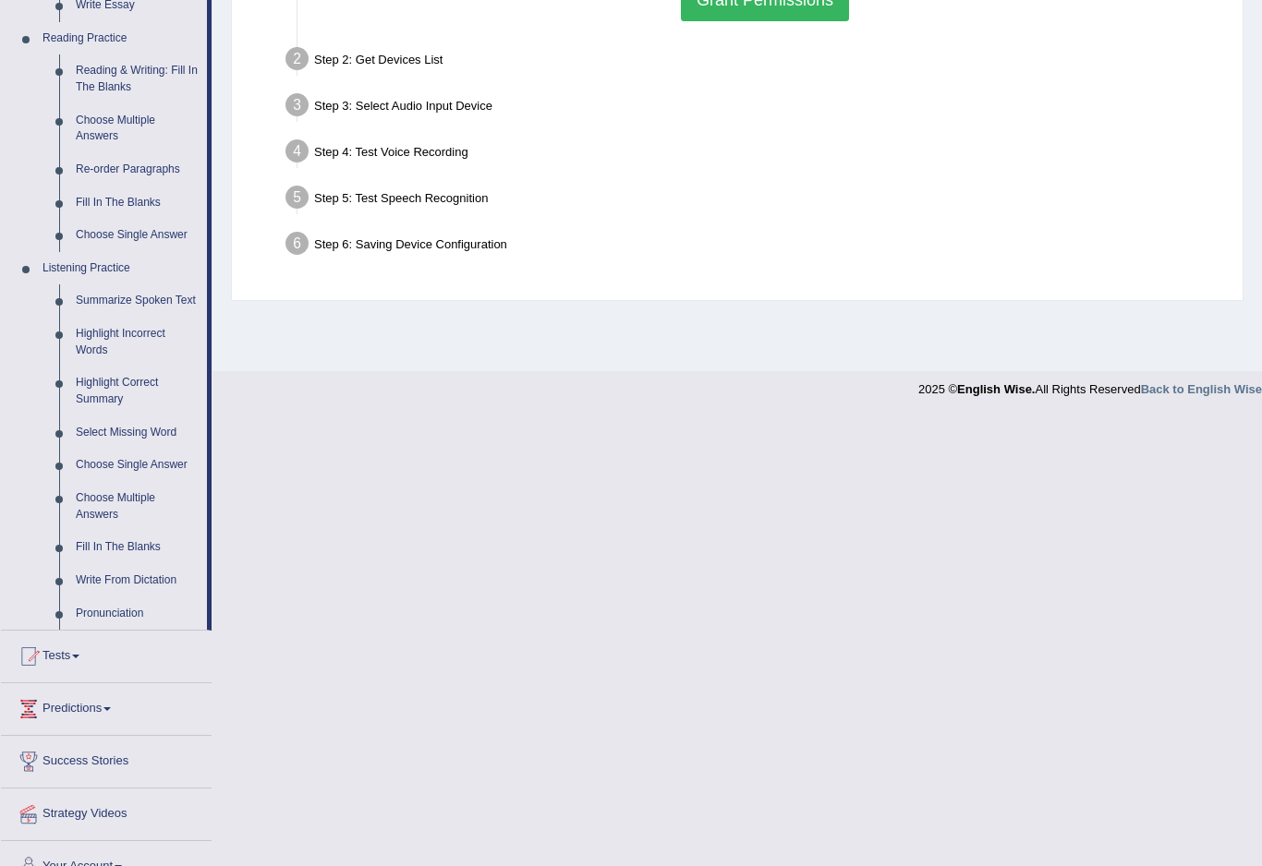
scroll to position [550, 0]
click at [102, 425] on div at bounding box center [631, 433] width 1262 height 866
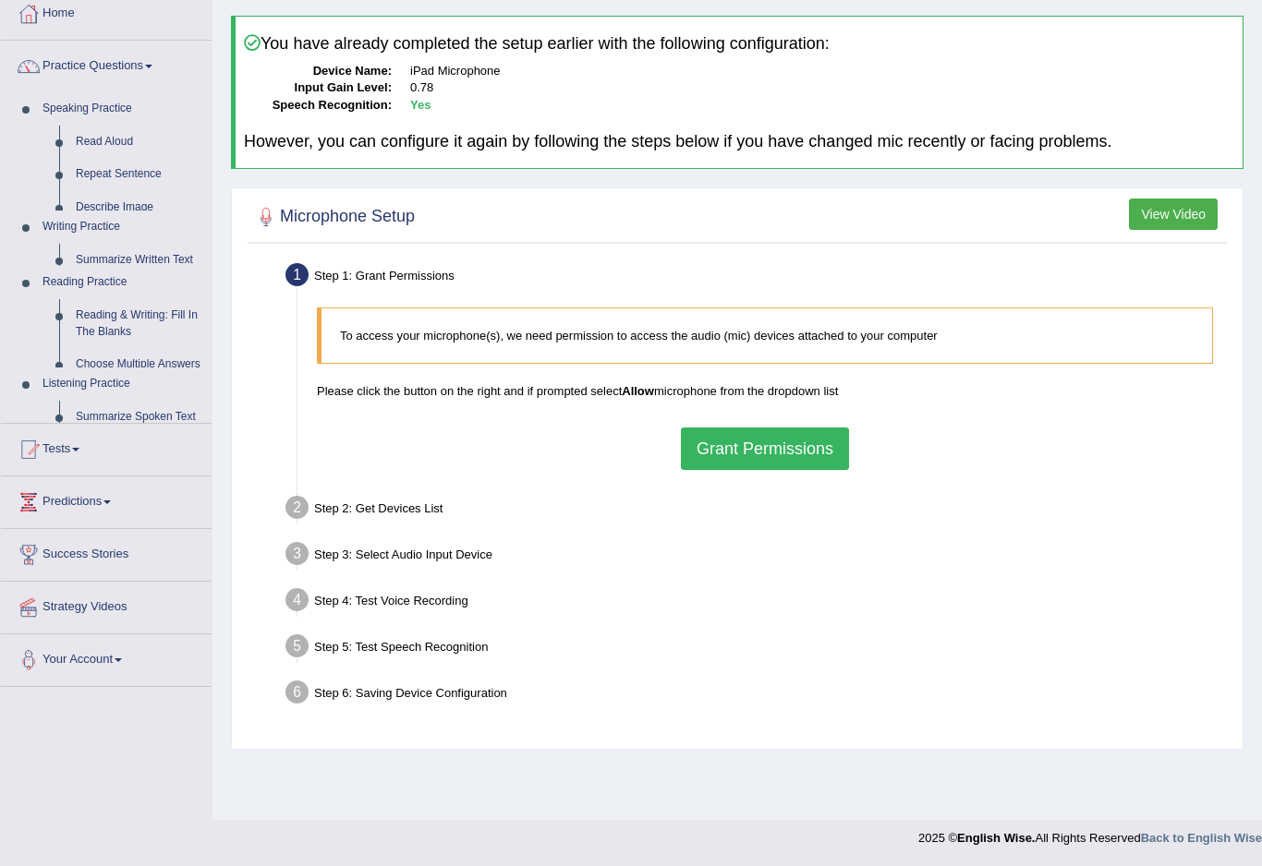
scroll to position [77, 0]
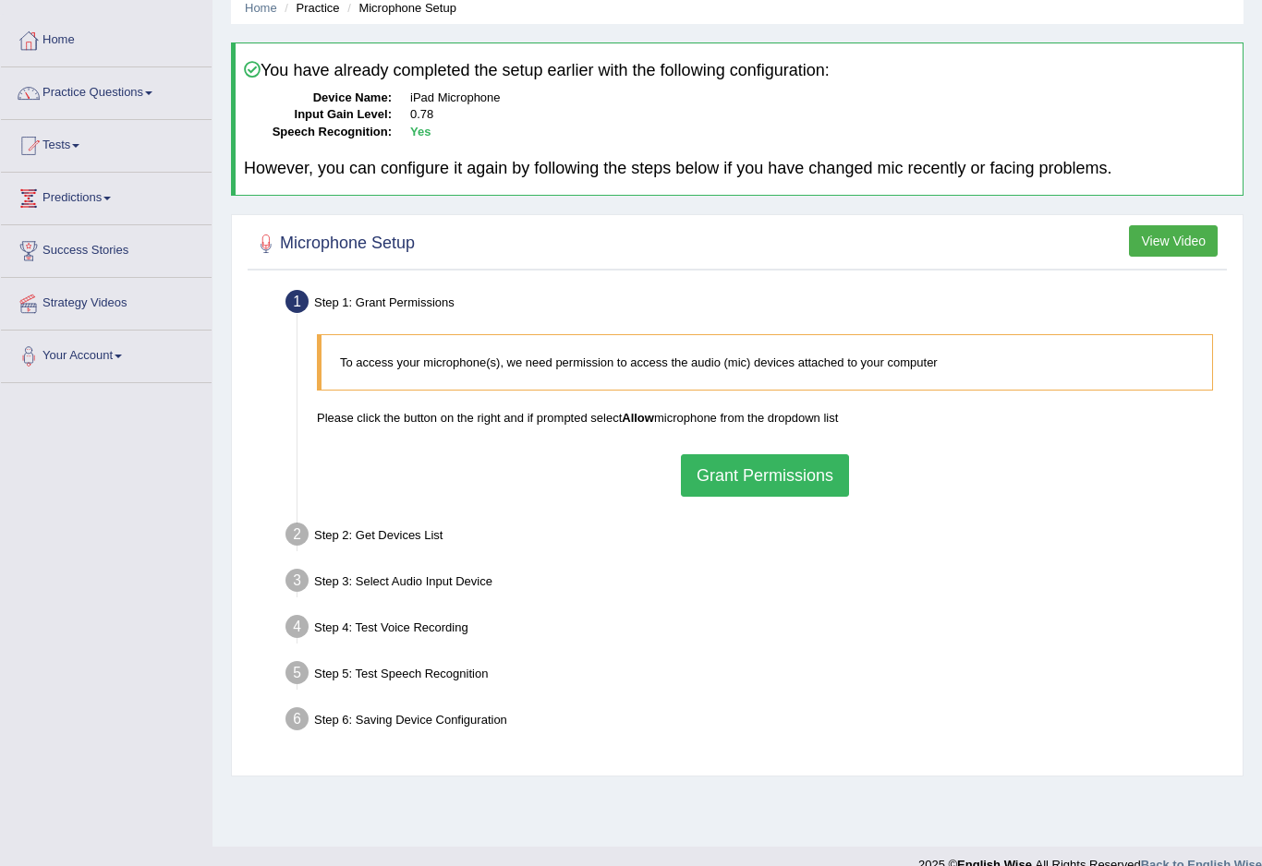
click at [82, 98] on link "Practice Questions" at bounding box center [106, 90] width 211 height 46
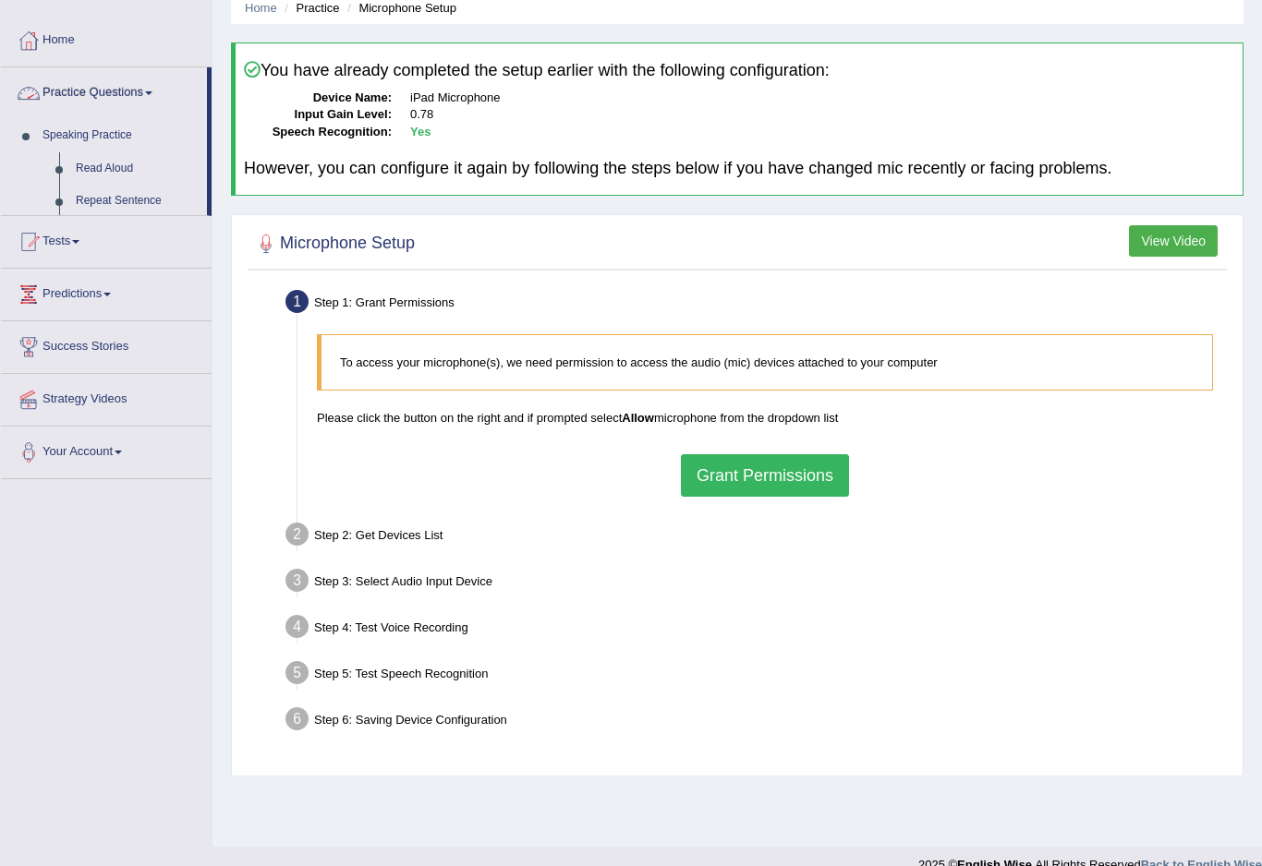
click at [92, 100] on div at bounding box center [631, 433] width 1262 height 866
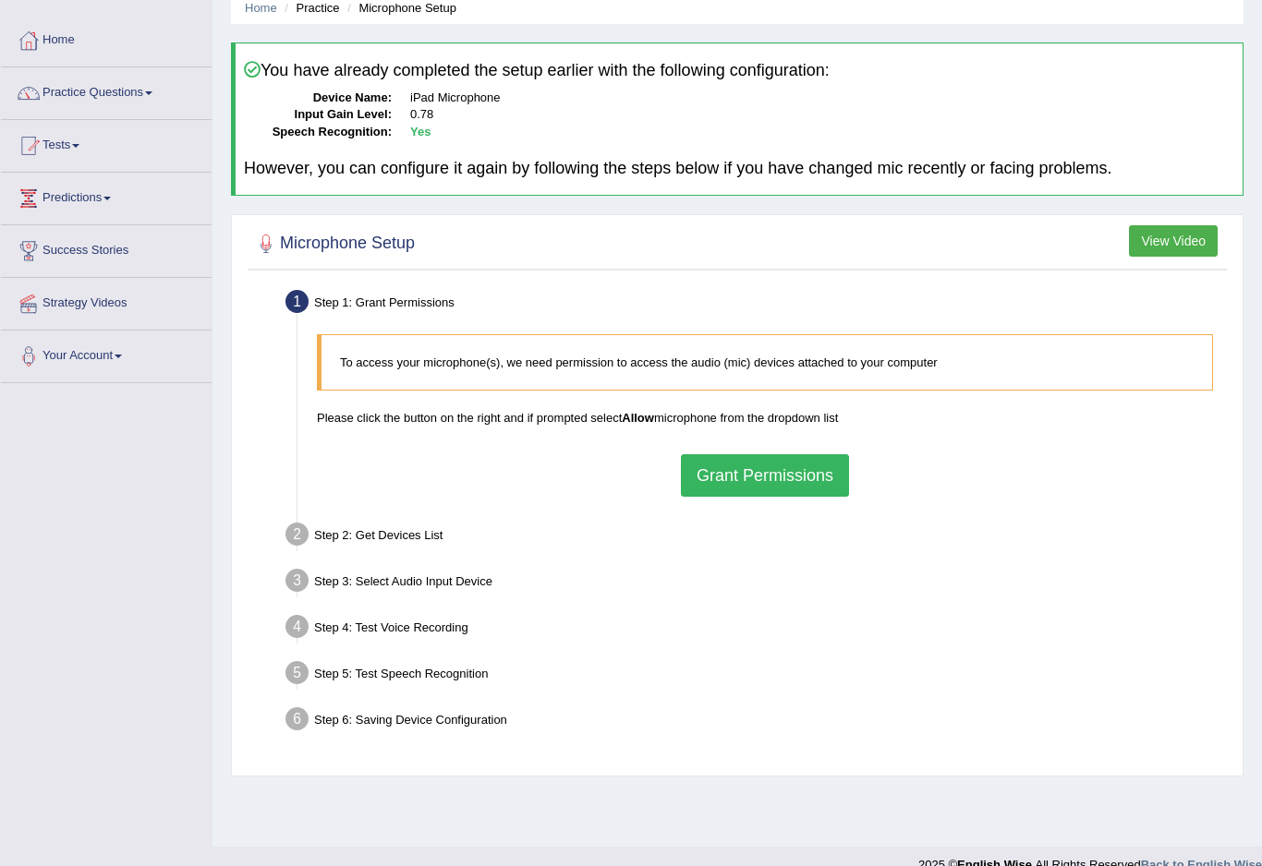
click at [79, 85] on link "Practice Questions" at bounding box center [106, 90] width 211 height 46
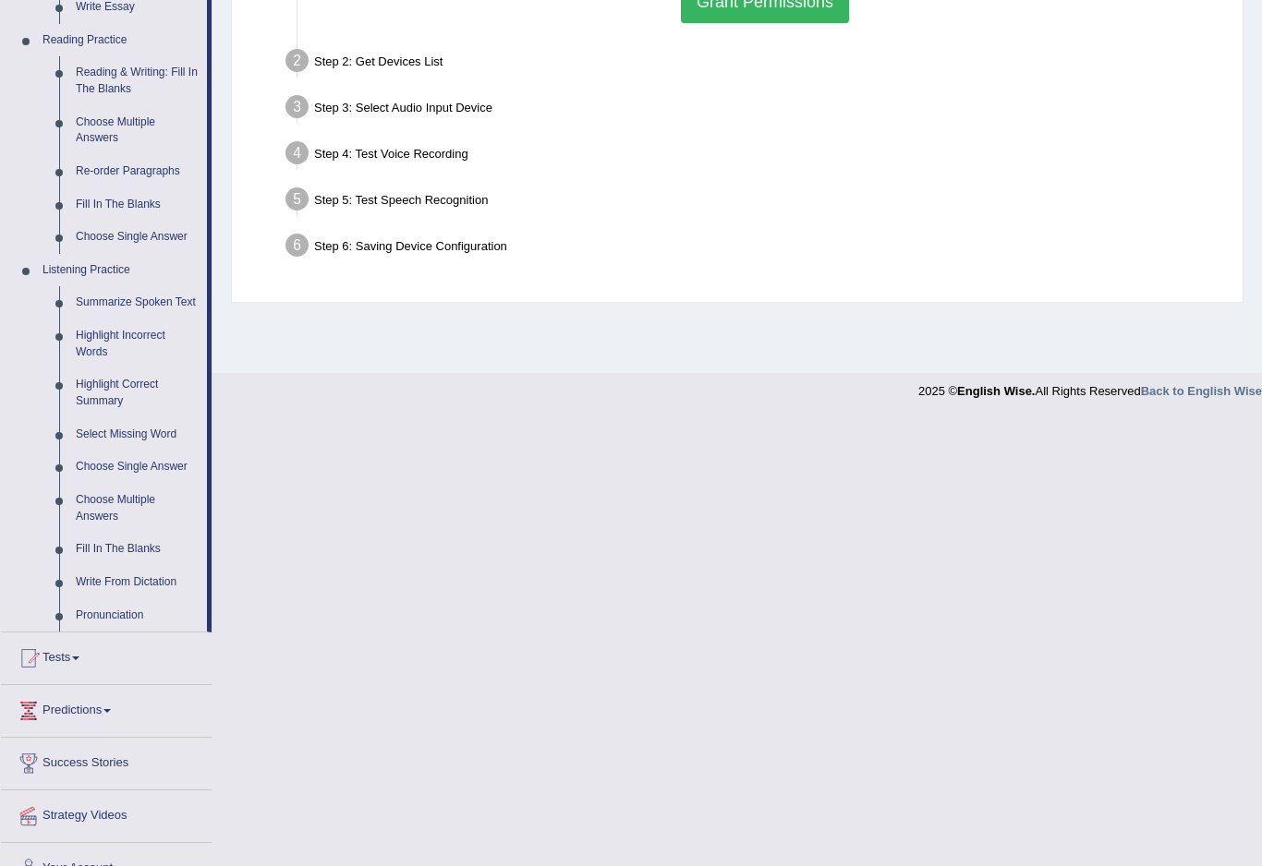
click at [108, 610] on div at bounding box center [631, 433] width 1262 height 866
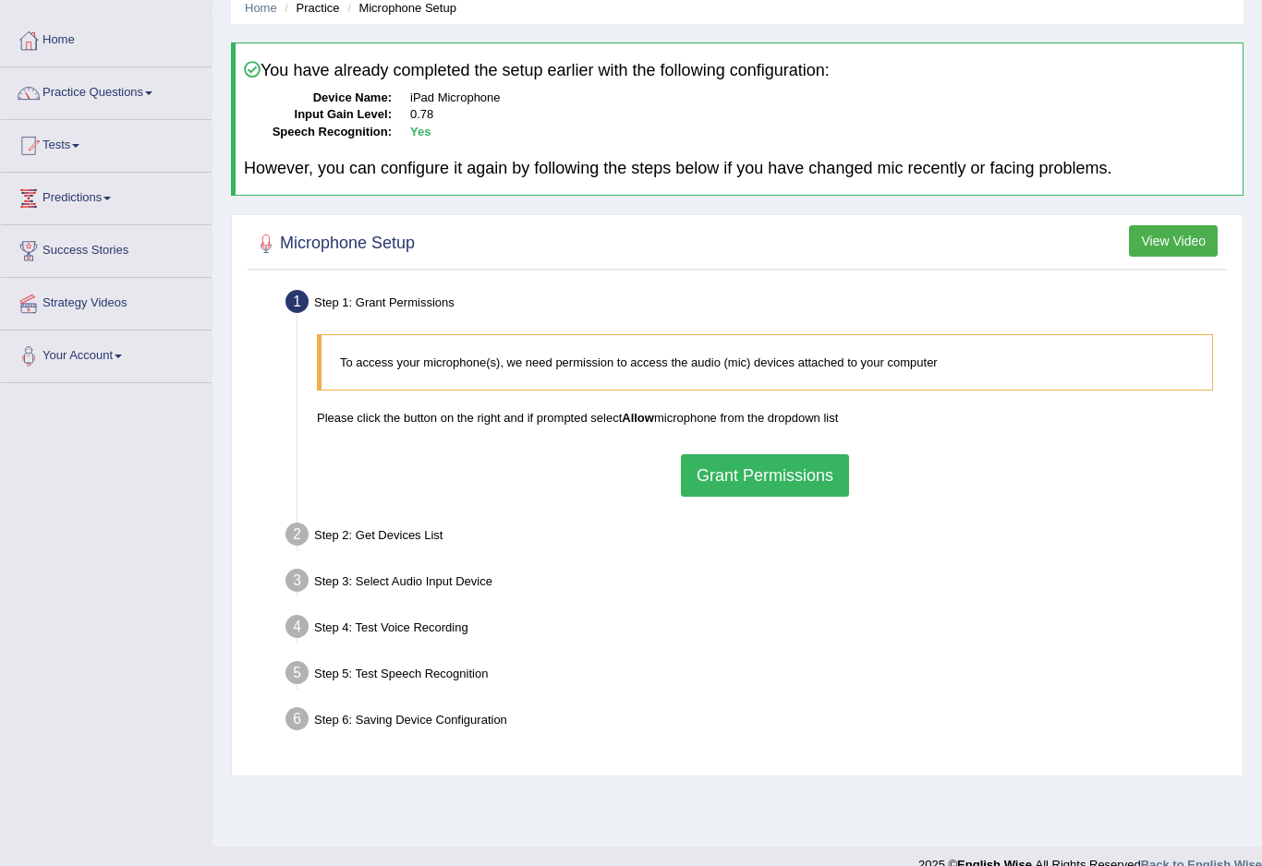
click at [714, 483] on button "Grant Permissions" at bounding box center [765, 475] width 168 height 42
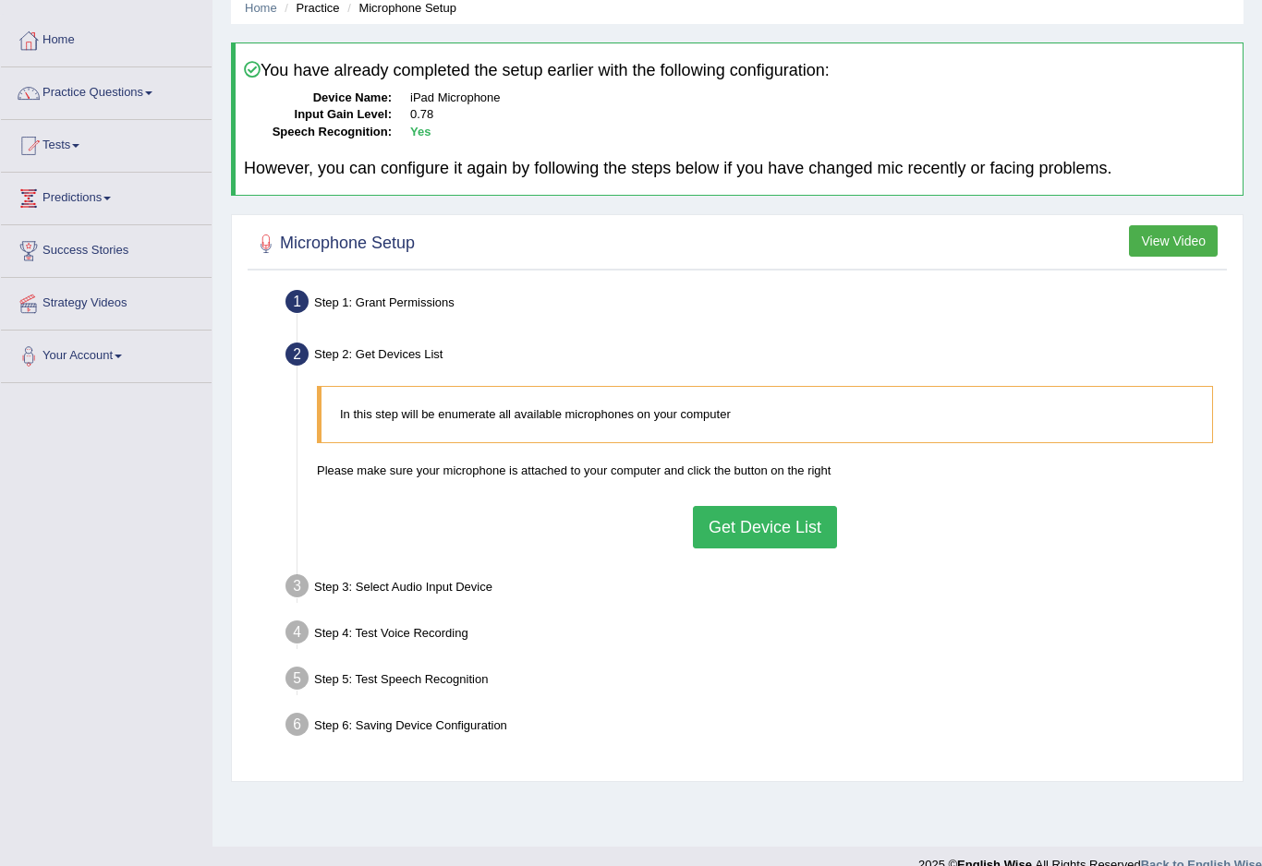
click at [719, 531] on button "Get Device List" at bounding box center [765, 527] width 144 height 42
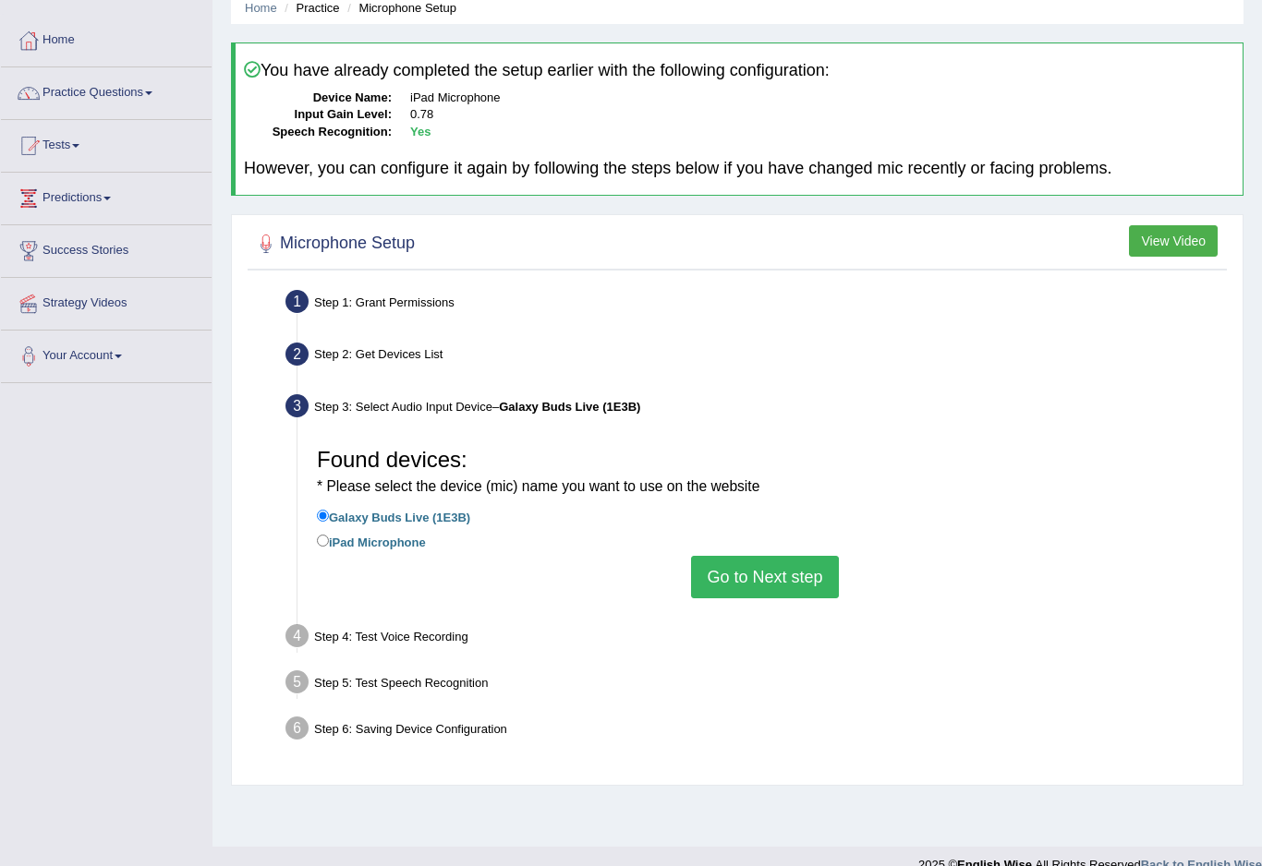
click at [736, 583] on button "Go to Next step" at bounding box center [764, 577] width 147 height 42
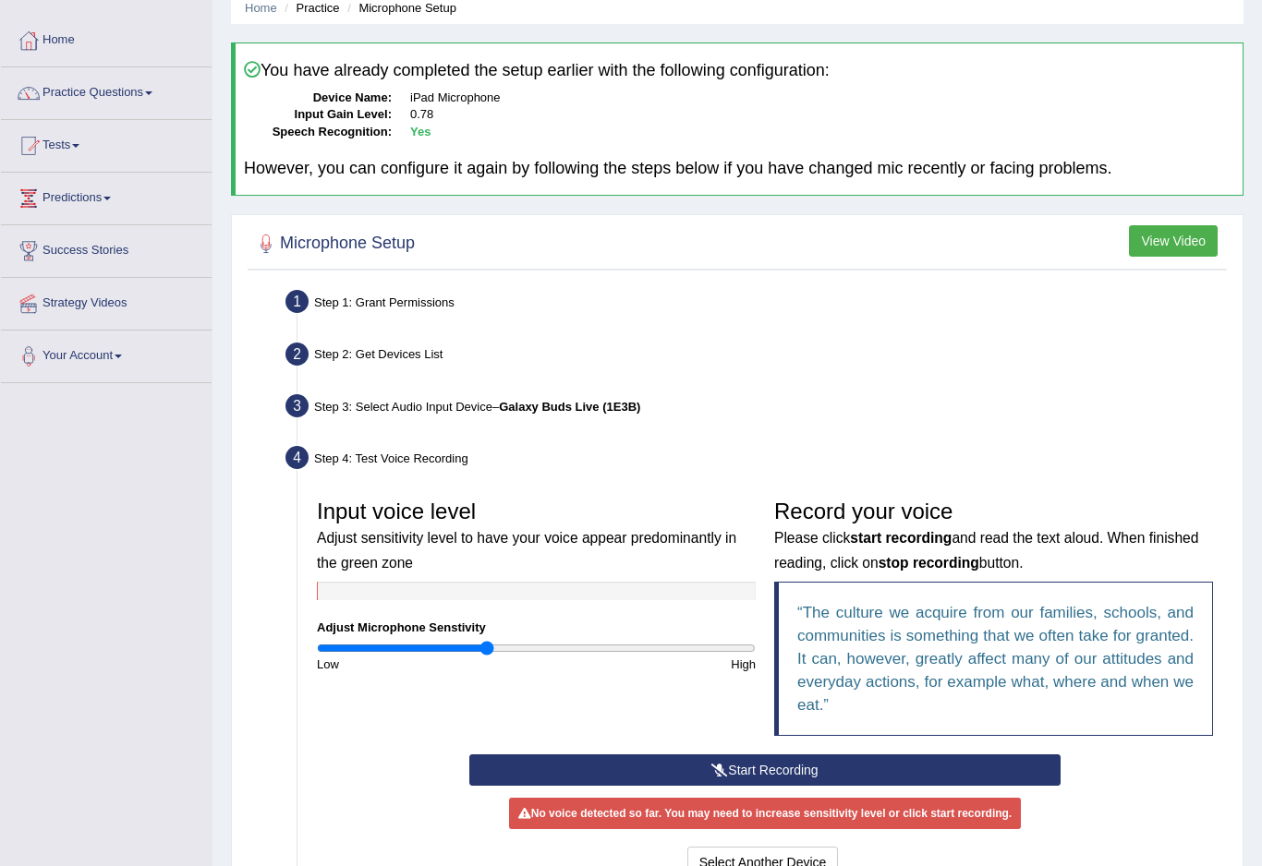
click at [539, 758] on button "Start Recording" at bounding box center [764, 770] width 591 height 31
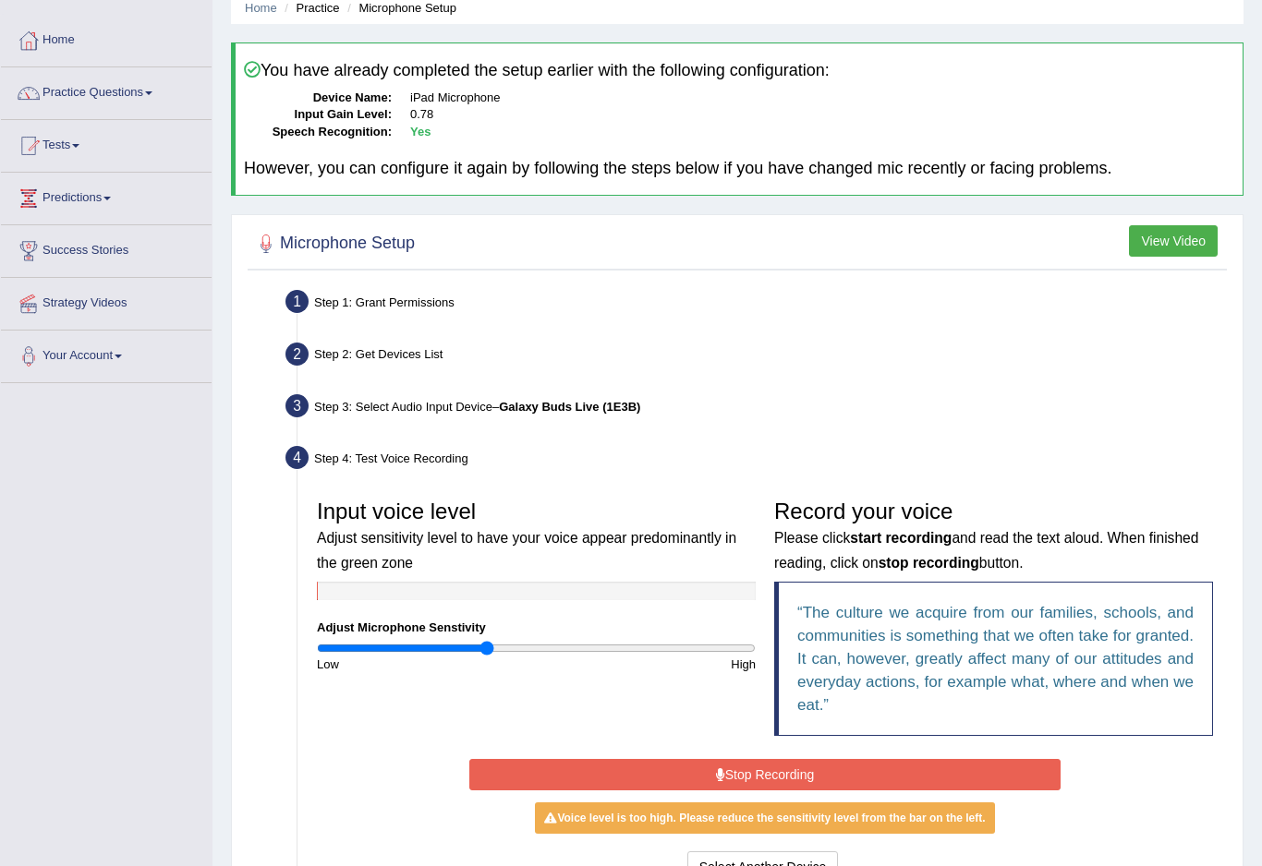
click at [546, 768] on button "Stop Recording" at bounding box center [764, 774] width 591 height 31
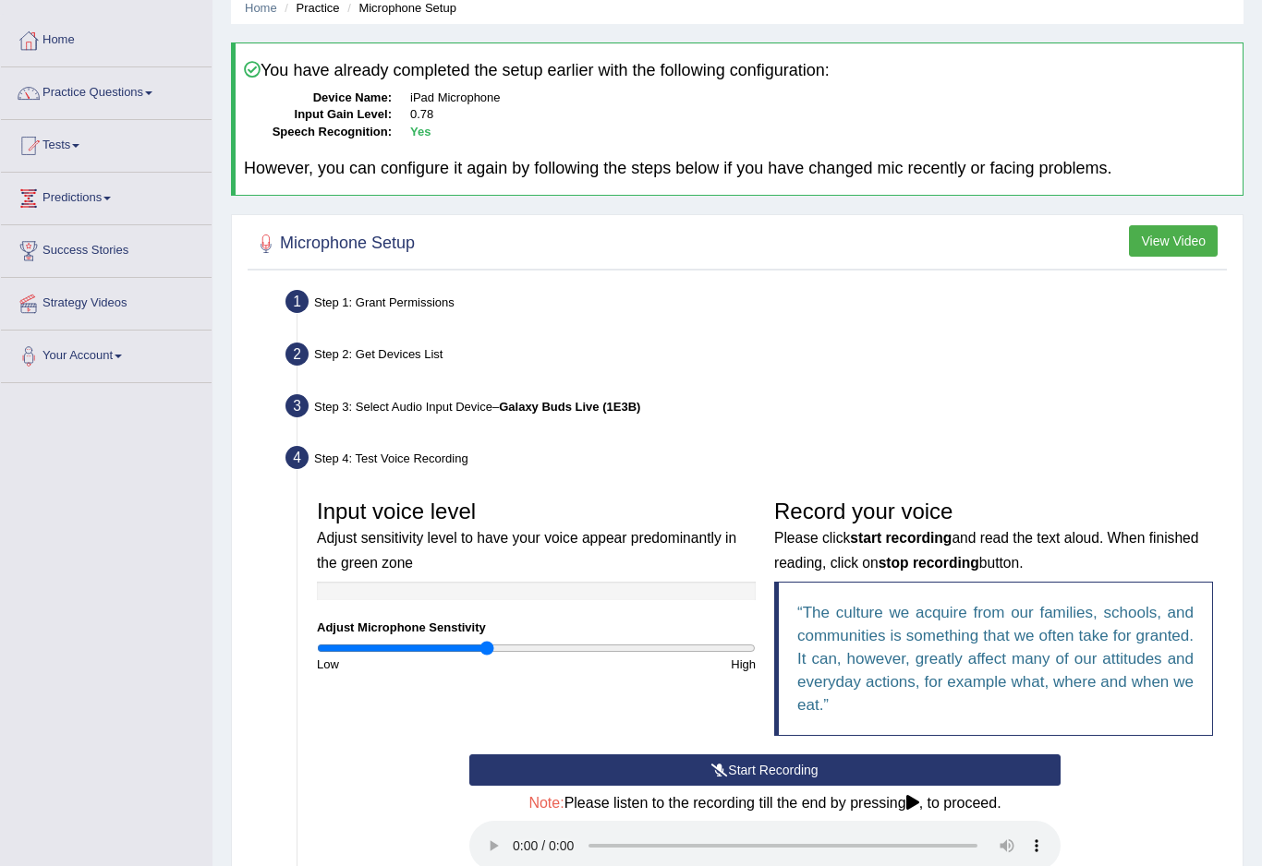
click at [504, 831] on audio at bounding box center [764, 846] width 591 height 50
click at [55, 357] on link "Your Account" at bounding box center [106, 354] width 211 height 46
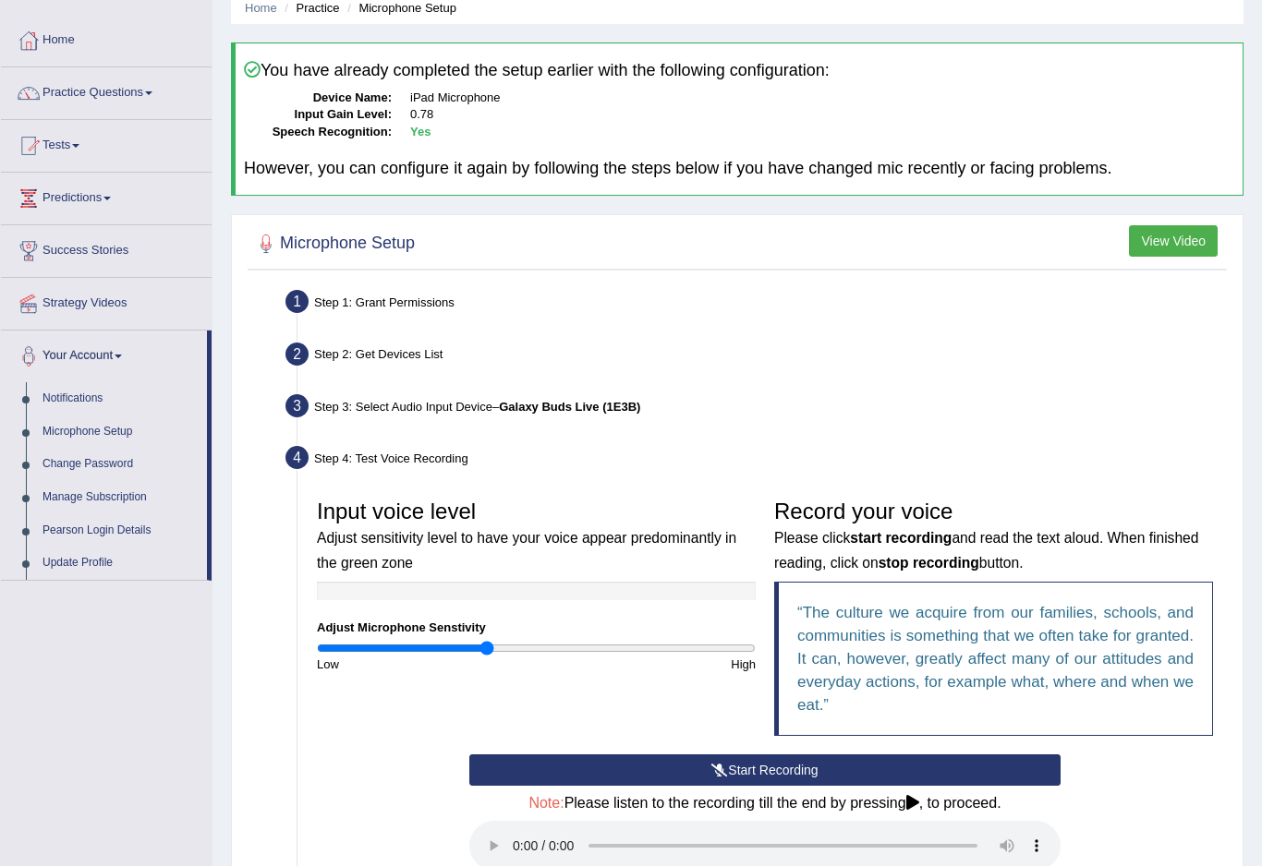
click at [51, 651] on div at bounding box center [631, 433] width 1262 height 866
